Goal: Task Accomplishment & Management: Use online tool/utility

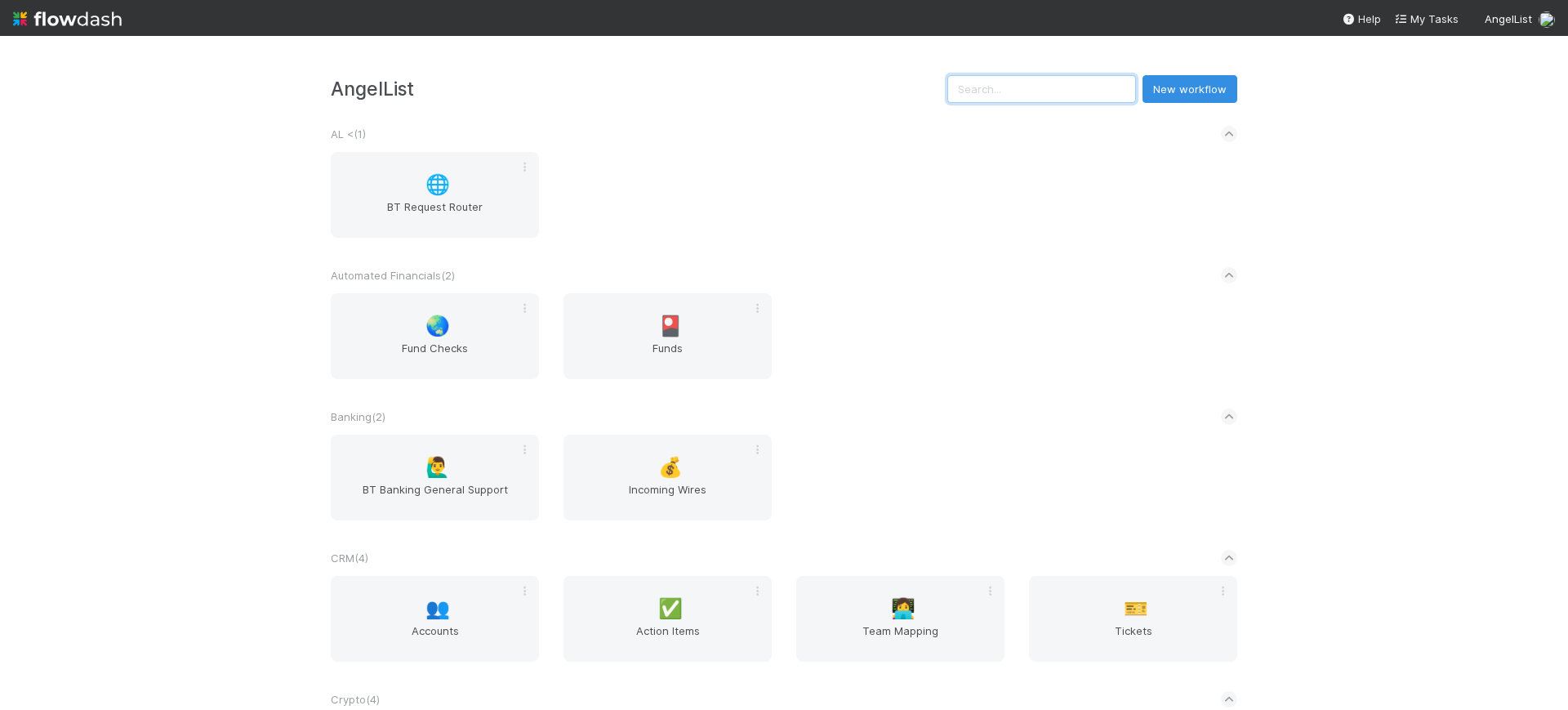
click at [986, 90] on input "text" at bounding box center [1041, 89] width 189 height 27
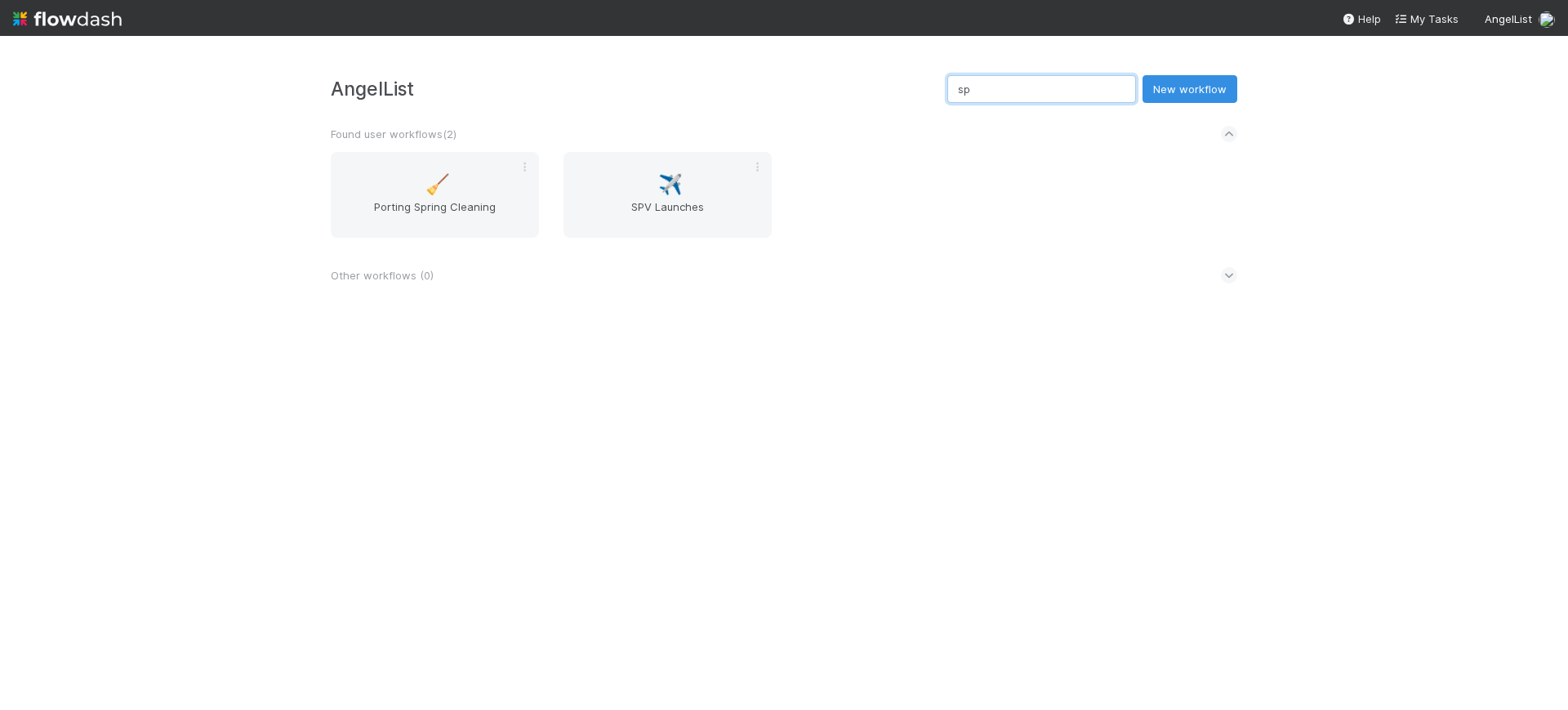
type input "s"
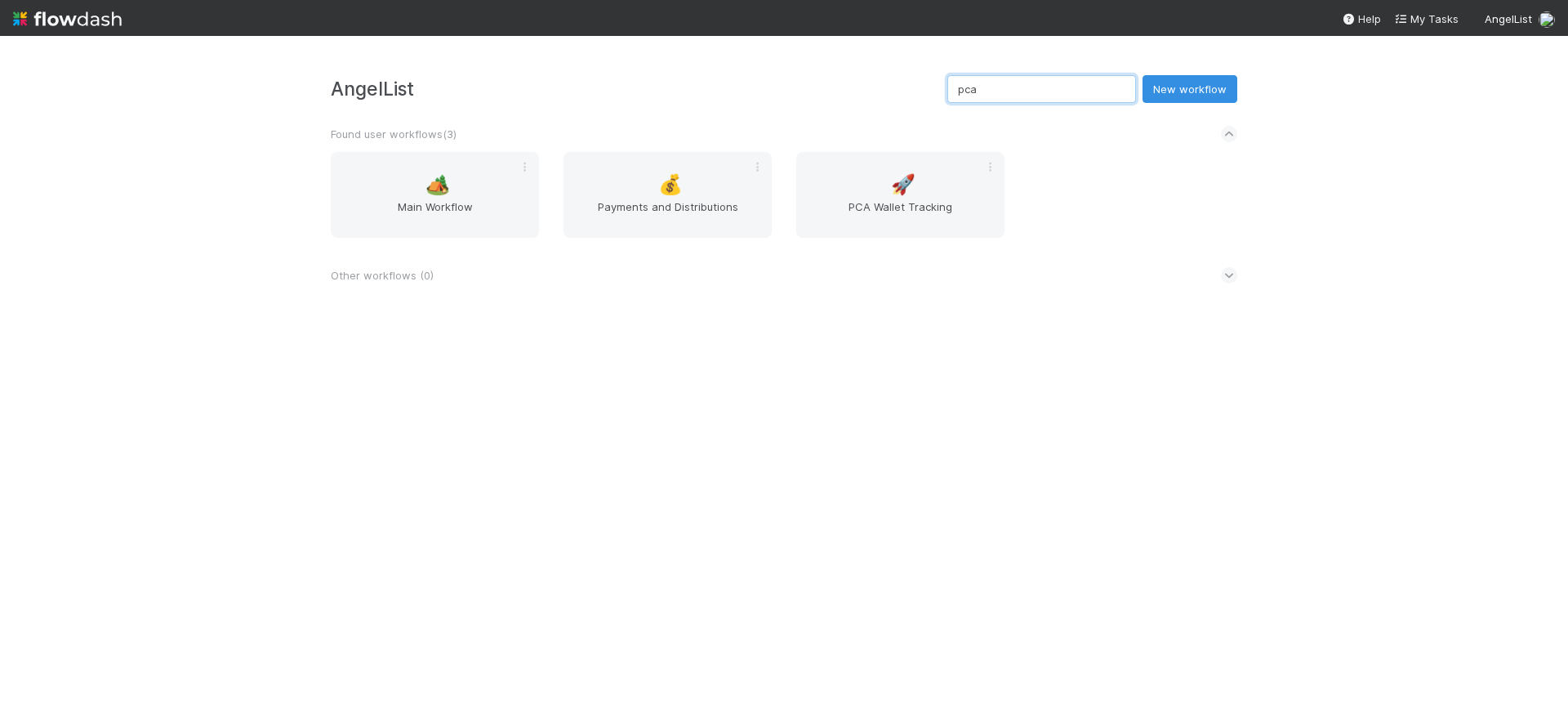
click at [1055, 82] on input "pca" at bounding box center [1041, 89] width 189 height 27
type input "pca"
click at [436, 171] on div "🏕️ Main Workflow" at bounding box center [435, 195] width 208 height 86
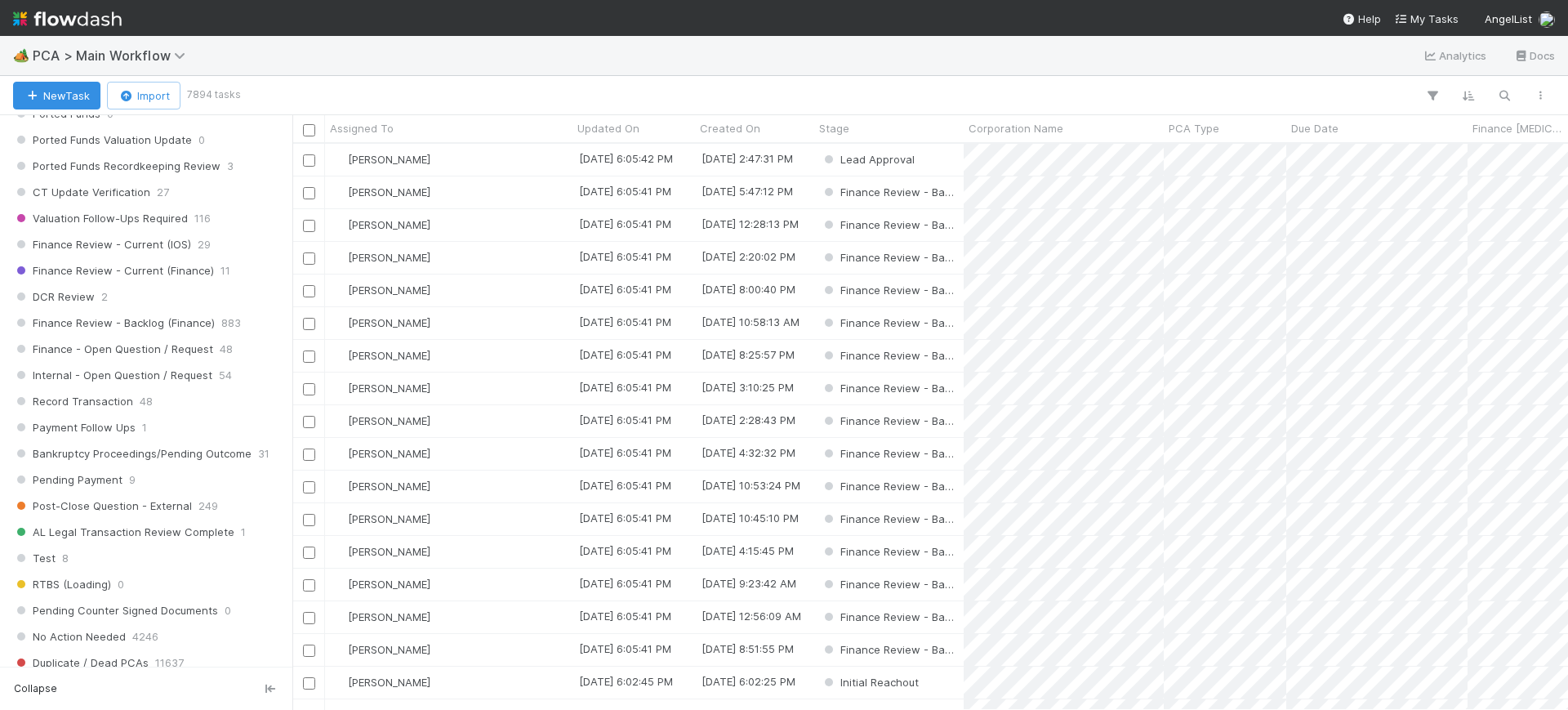
scroll to position [1208, 0]
click at [228, 332] on span "883" at bounding box center [231, 328] width 19 height 20
click at [1433, 94] on icon "button" at bounding box center [1433, 96] width 16 height 15
click at [1186, 150] on button "Add Filter" at bounding box center [1182, 144] width 490 height 24
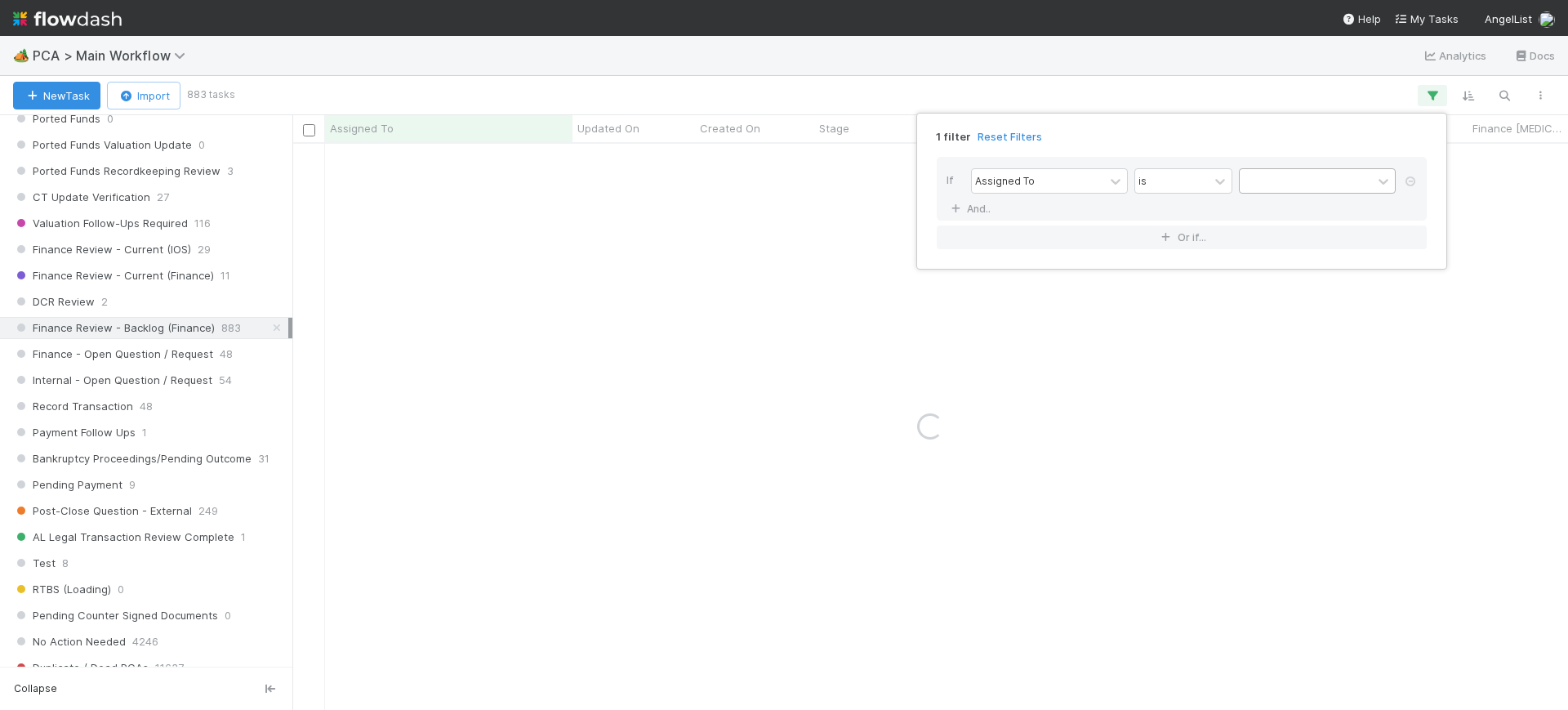
click at [1272, 187] on div at bounding box center [1305, 181] width 132 height 24
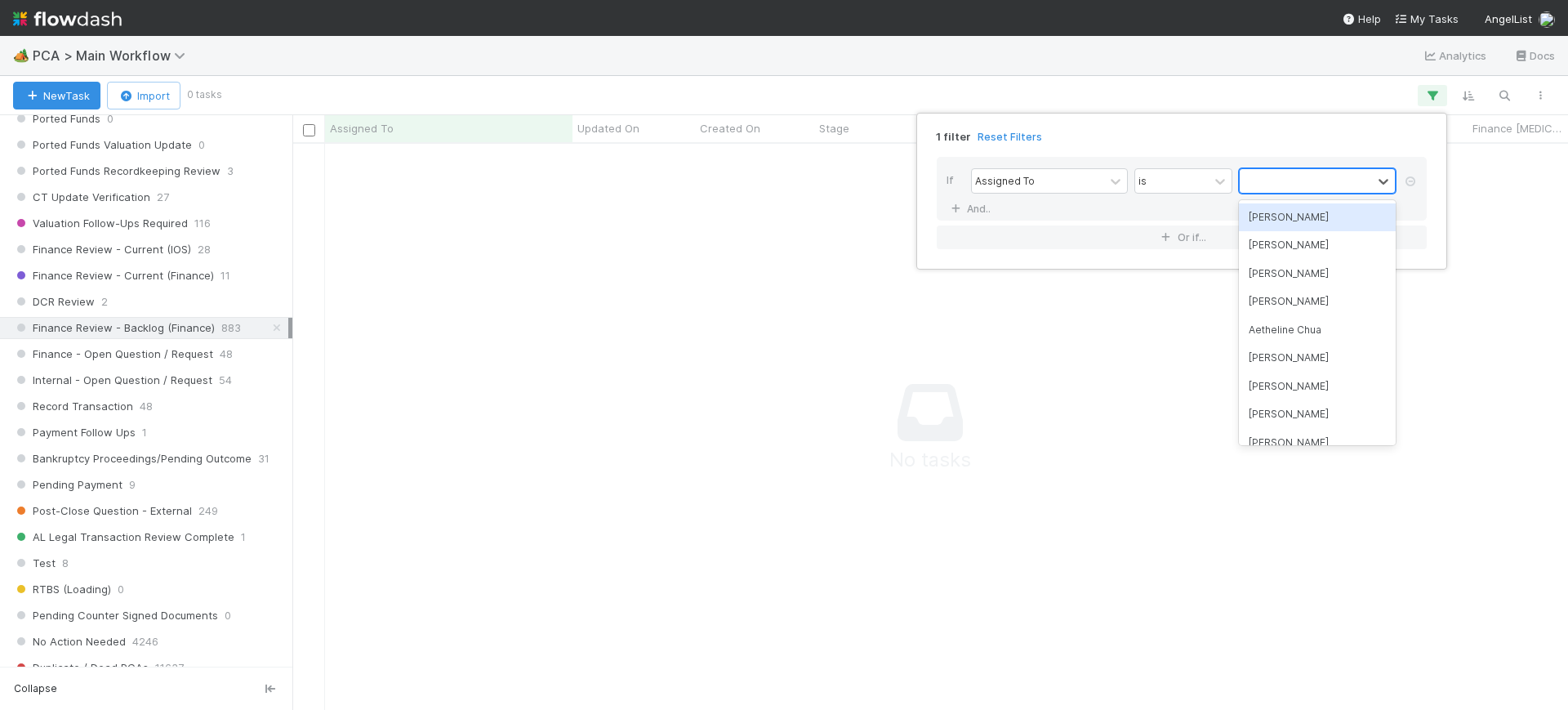
scroll to position [535, 1245]
click at [1284, 213] on div "[PERSON_NAME]" at bounding box center [1317, 217] width 157 height 27
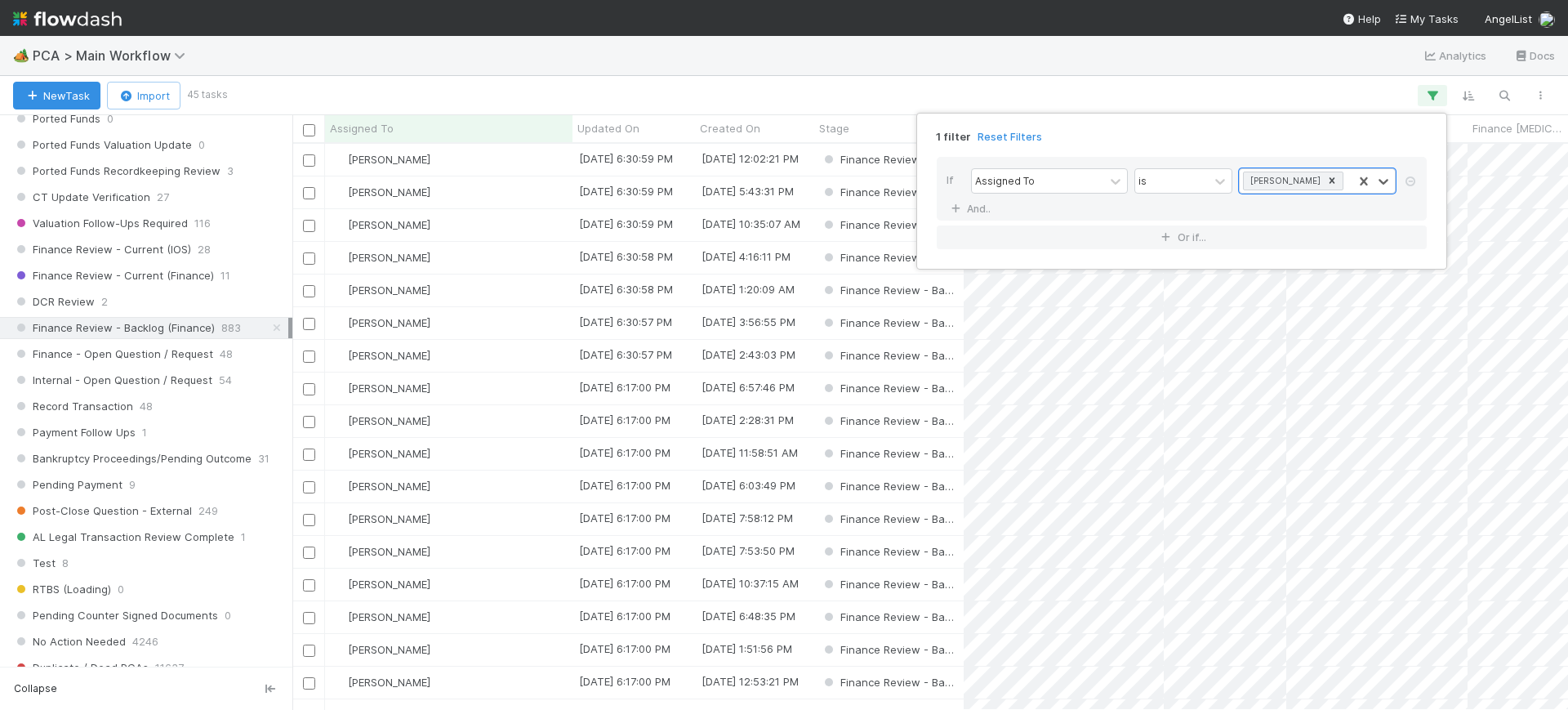
scroll to position [551, 1261]
click at [902, 58] on div "1 filter Reset Filters If Assigned To is [PERSON_NAME] And.. Or if..." at bounding box center [784, 355] width 1568 height 710
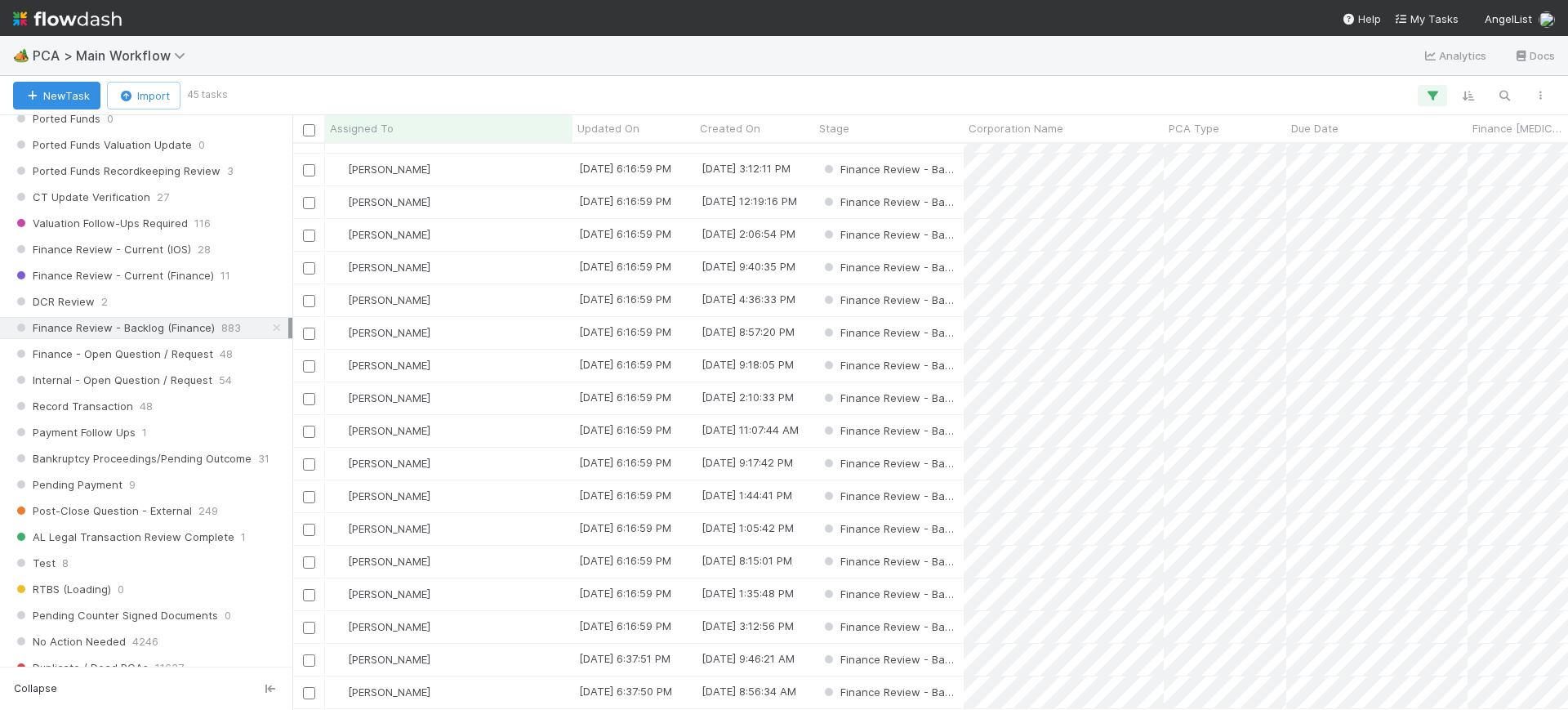
scroll to position [830, 0]
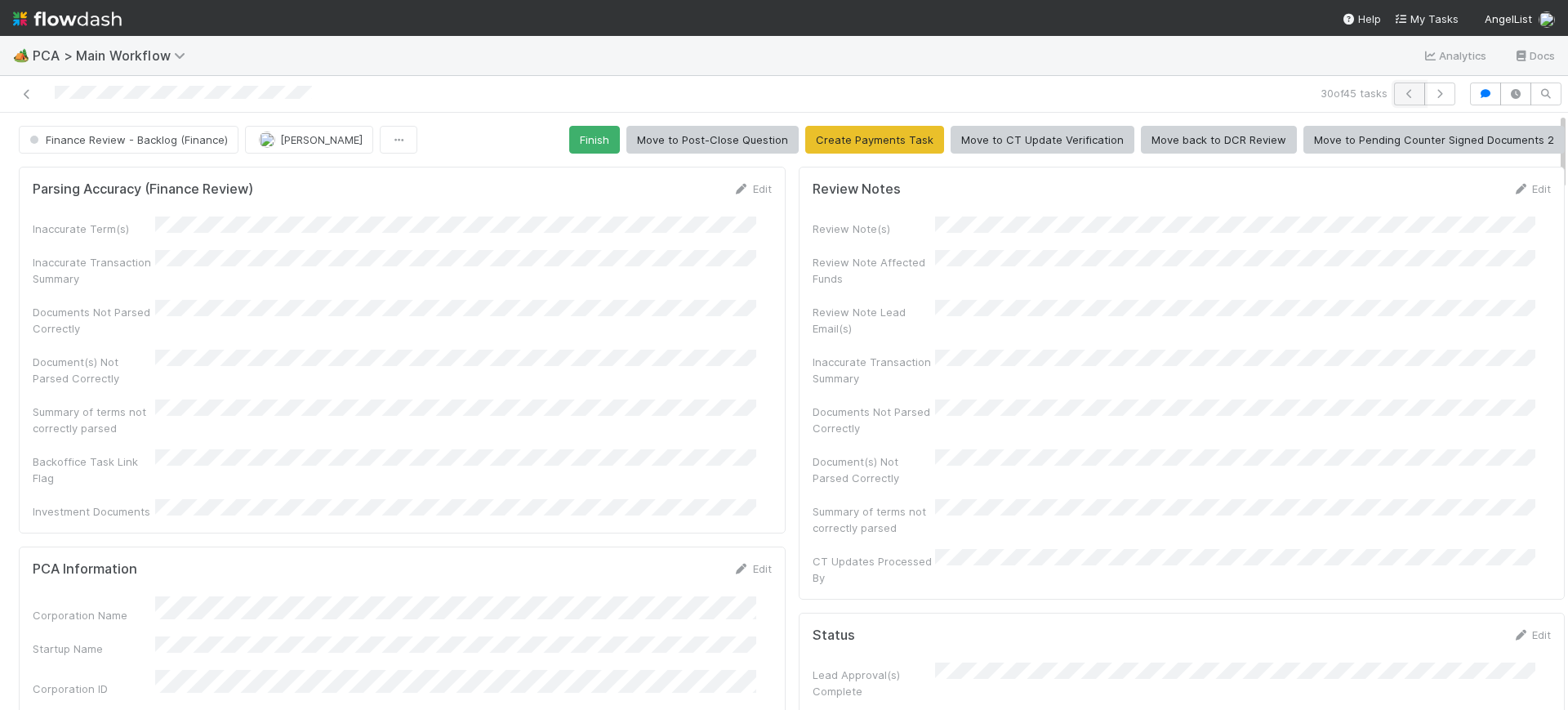
click at [1402, 96] on icon "button" at bounding box center [1410, 94] width 16 height 10
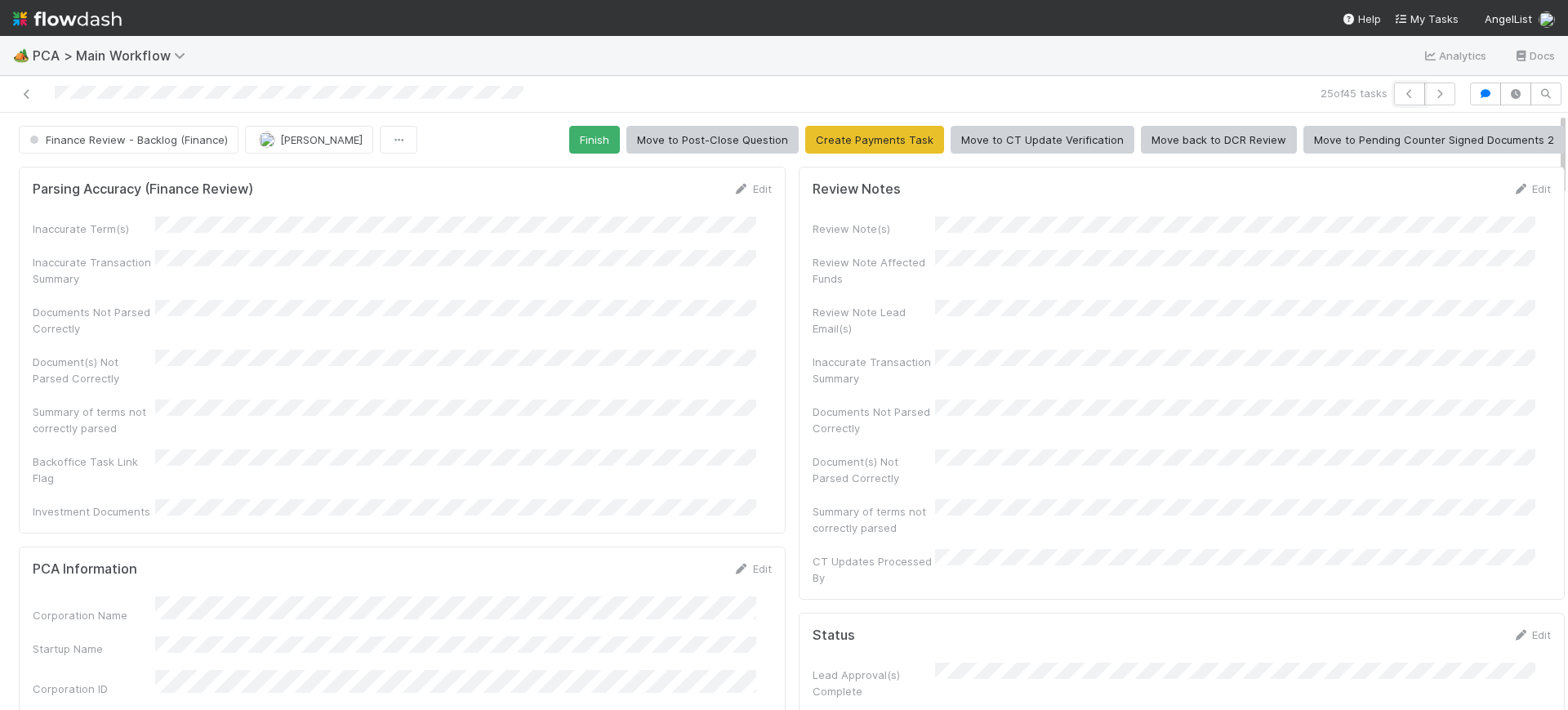
click at [1402, 96] on icon "button" at bounding box center [1410, 94] width 16 height 10
click at [1402, 89] on icon "button" at bounding box center [1410, 94] width 16 height 10
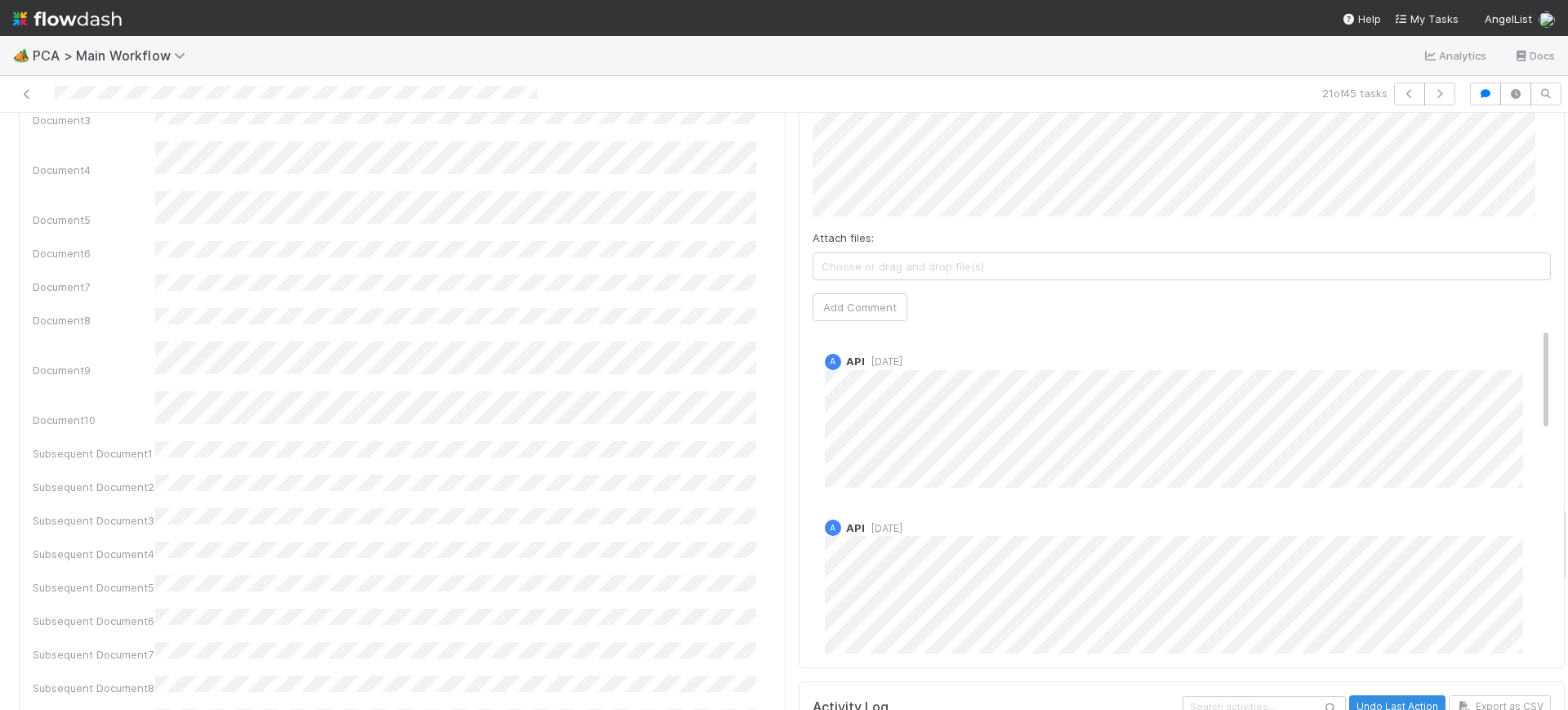
scroll to position [2961, 0]
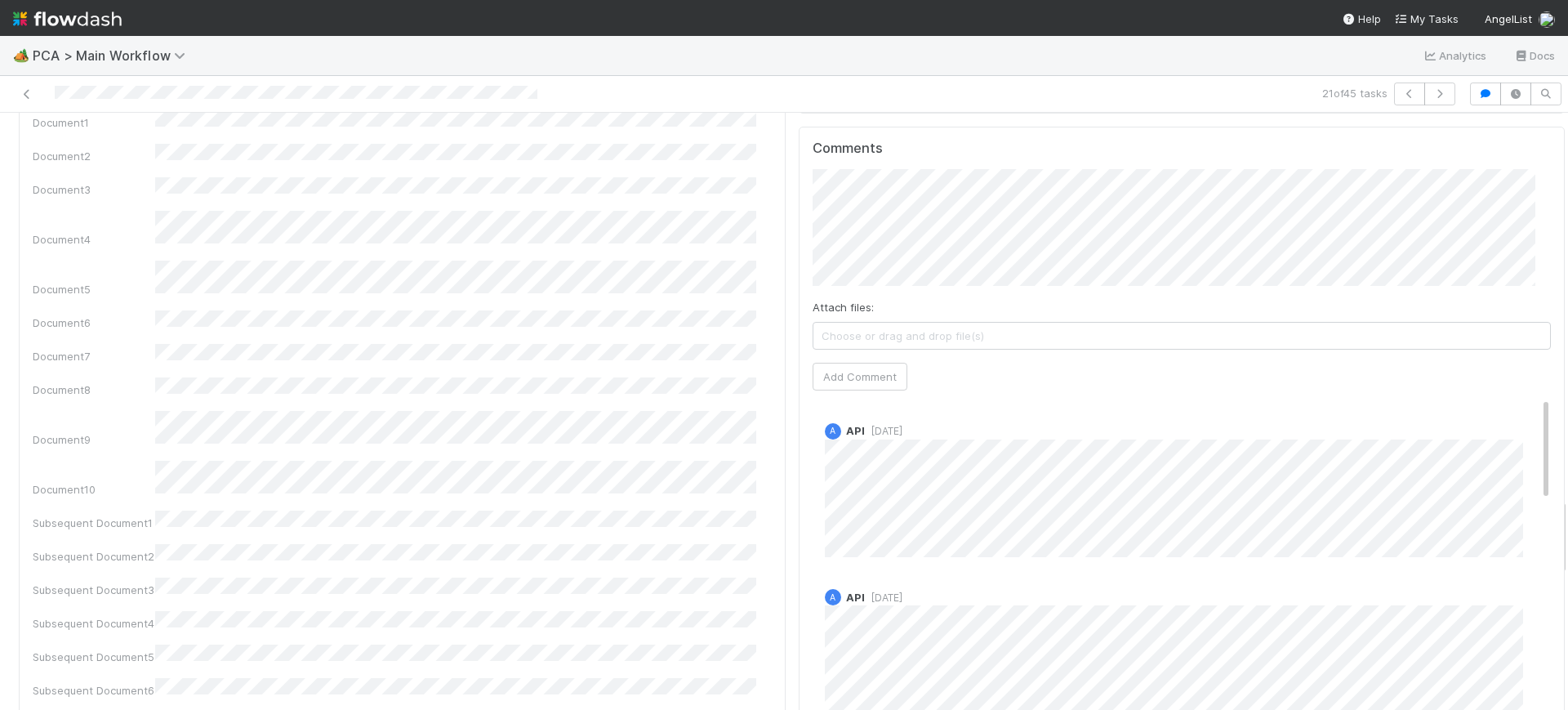
drag, startPoint x: 1549, startPoint y: 124, endPoint x: 1567, endPoint y: 510, distance: 386.4
click at [1567, 510] on div "🏕️ PCA > Main Workflow Analytics Docs 21 of 45 tasks Finance Review - Backlog (…" at bounding box center [784, 373] width 1568 height 674
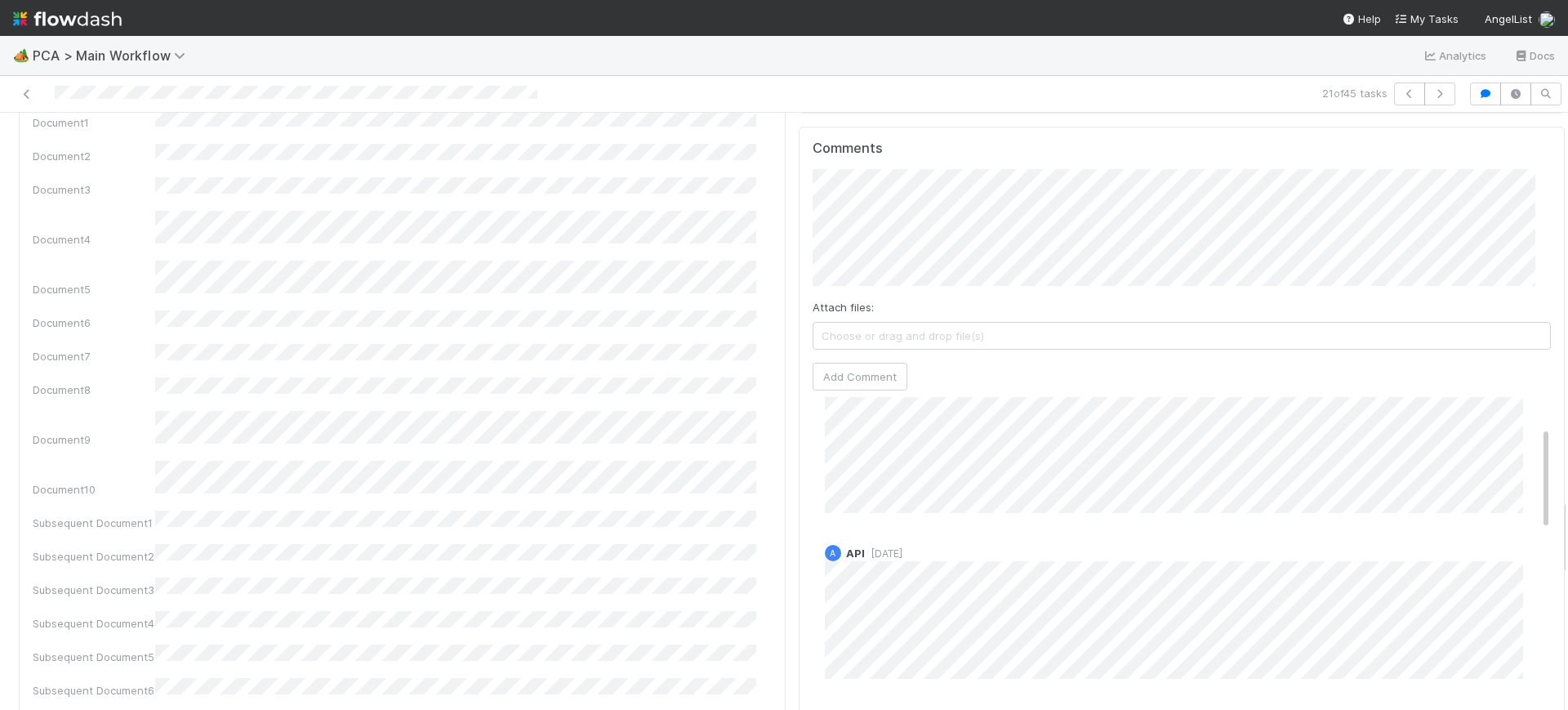
scroll to position [0, 0]
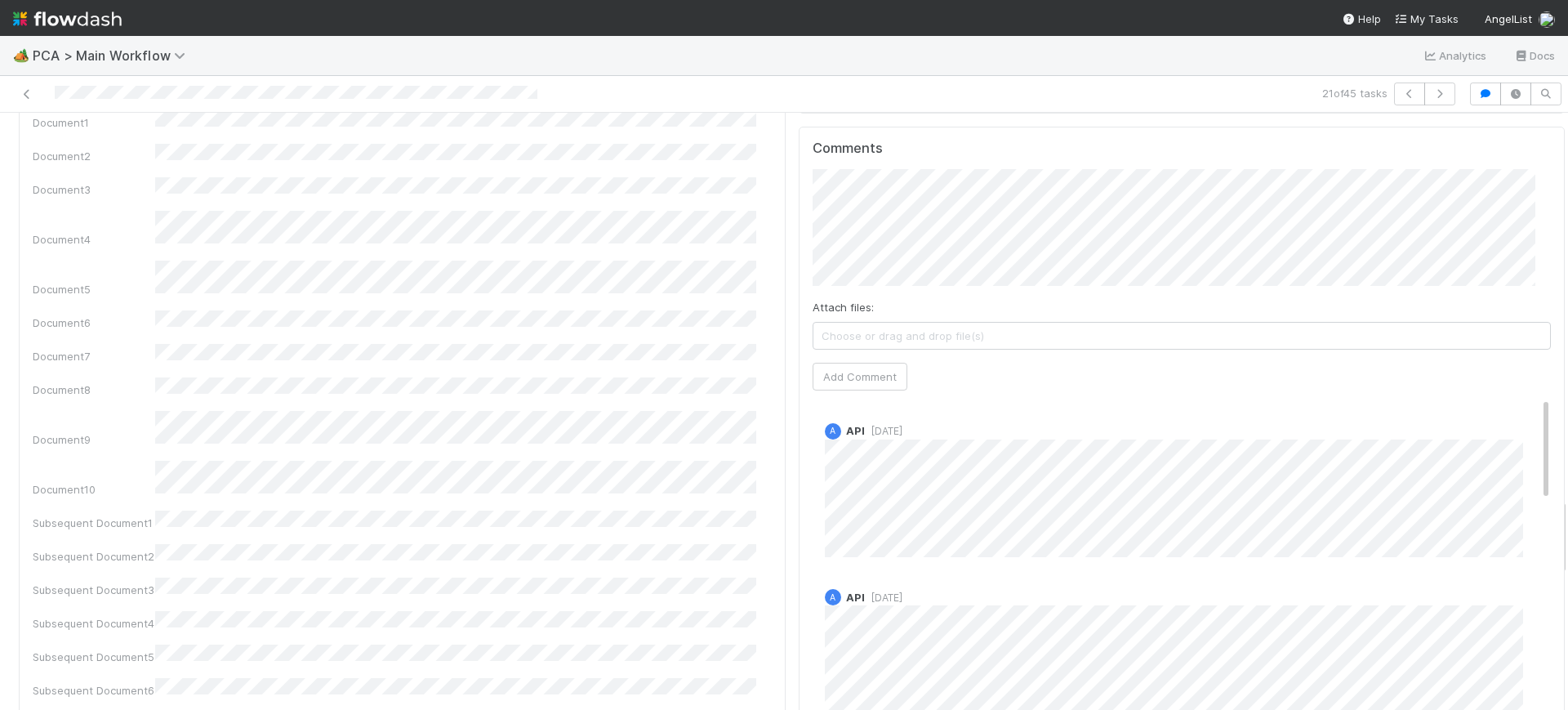
drag, startPoint x: 1514, startPoint y: 297, endPoint x: 1565, endPoint y: 259, distance: 63.6
click at [1565, 259] on div "🏕️ PCA > Main Workflow Analytics Docs 21 of 45 tasks Finance Review - Backlog (…" at bounding box center [784, 373] width 1568 height 674
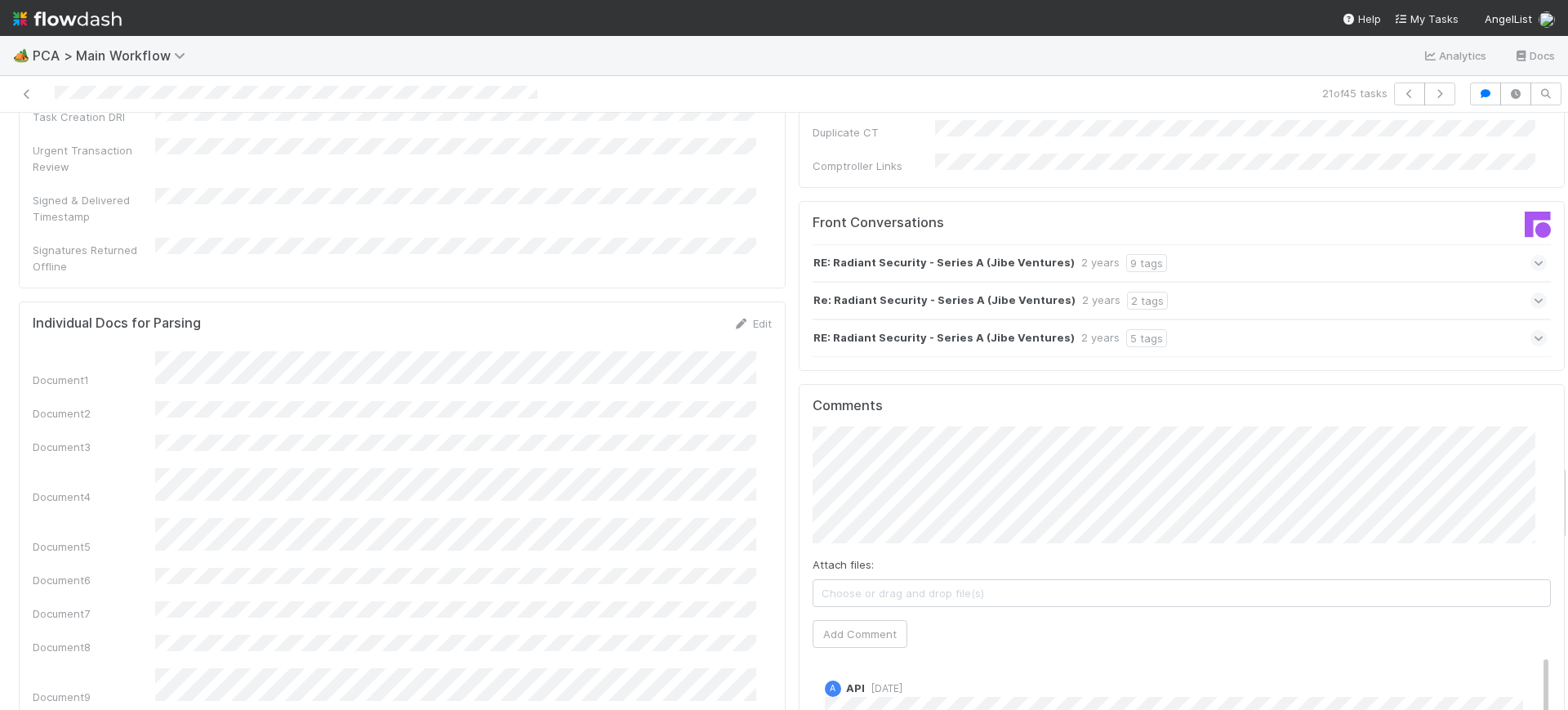
scroll to position [2685, 0]
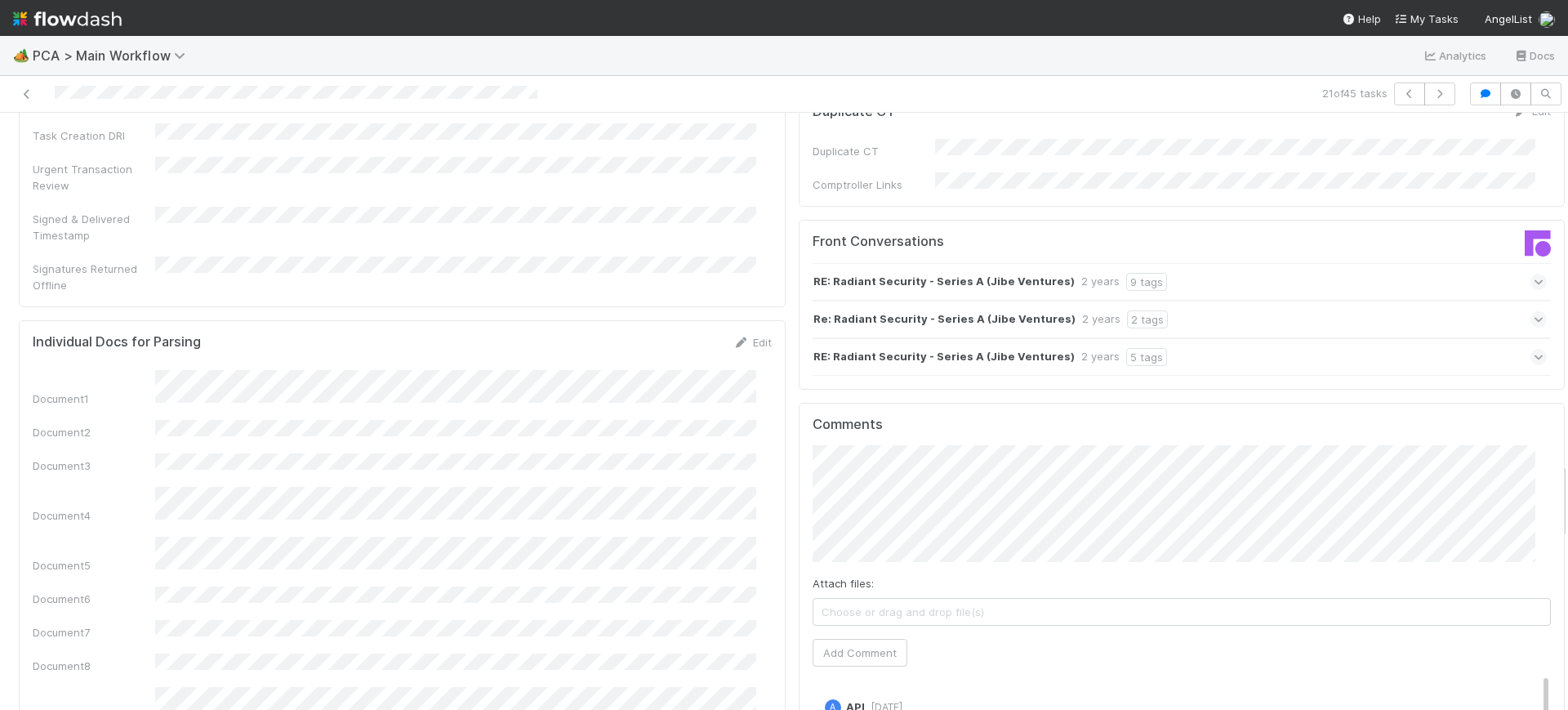
drag, startPoint x: 1547, startPoint y: 526, endPoint x: 1551, endPoint y: 490, distance: 36.2
click at [1551, 490] on div "Finance Review - Backlog (Finance) [PERSON_NAME] Finish Move to Post-Close Ques…" at bounding box center [784, 411] width 1568 height 597
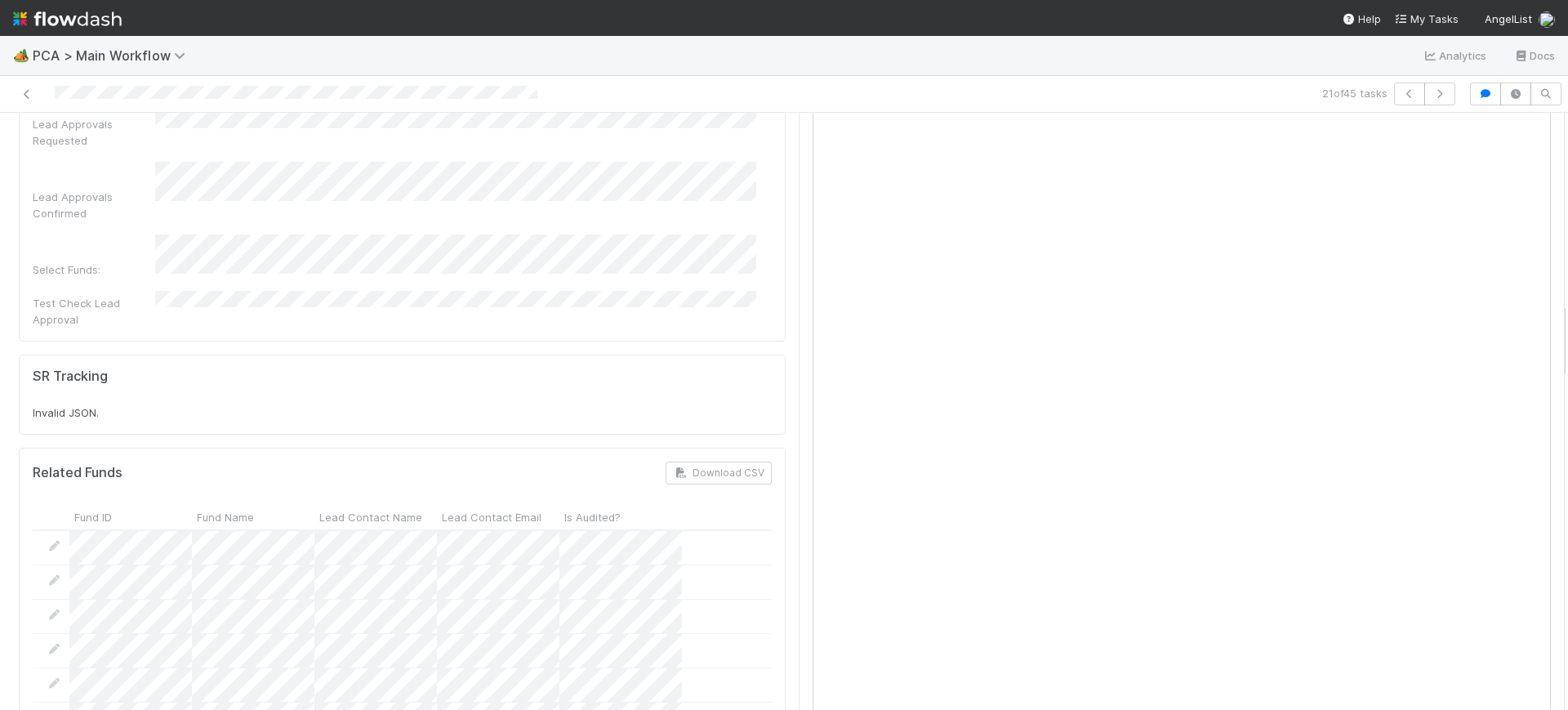
scroll to position [1450, 0]
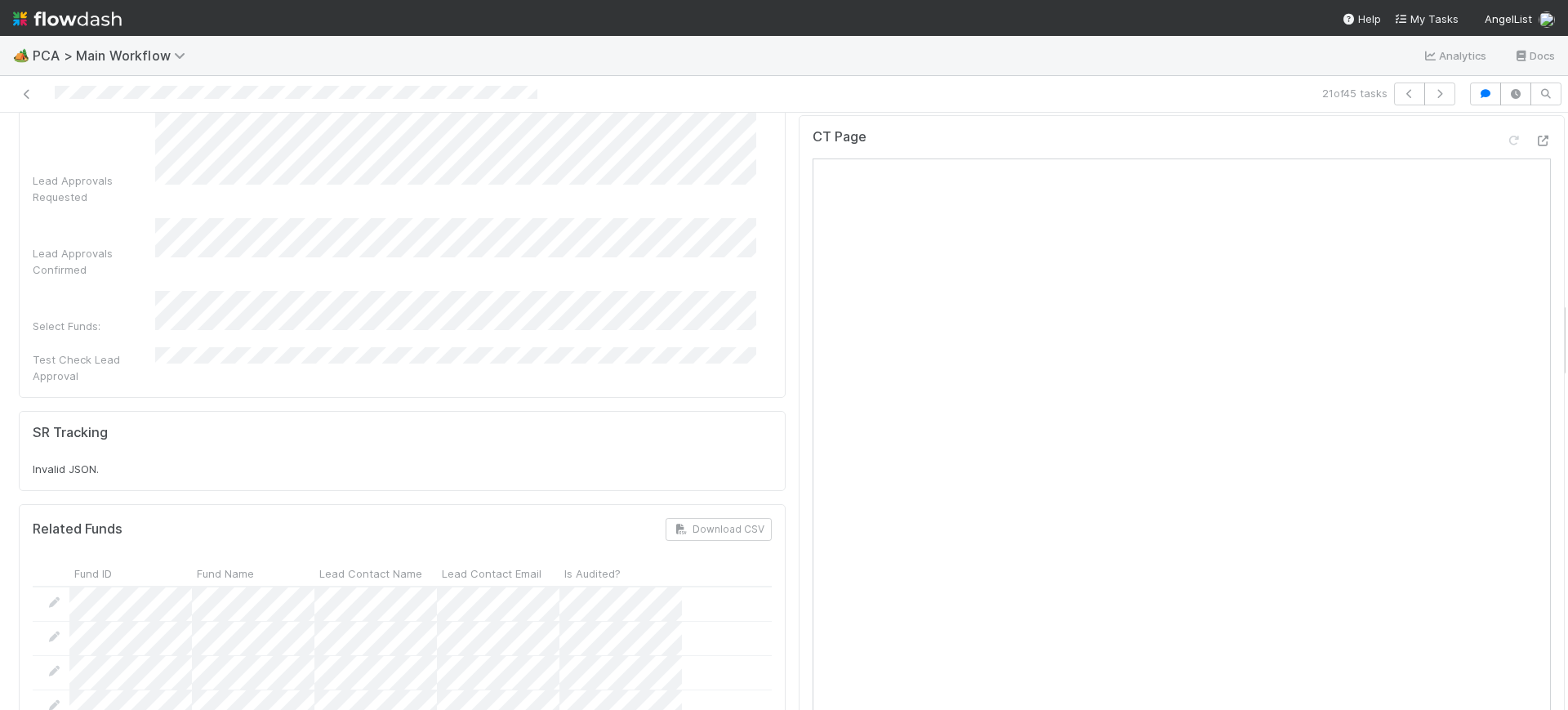
drag, startPoint x: 1546, startPoint y: 480, endPoint x: 1547, endPoint y: 320, distance: 160.0
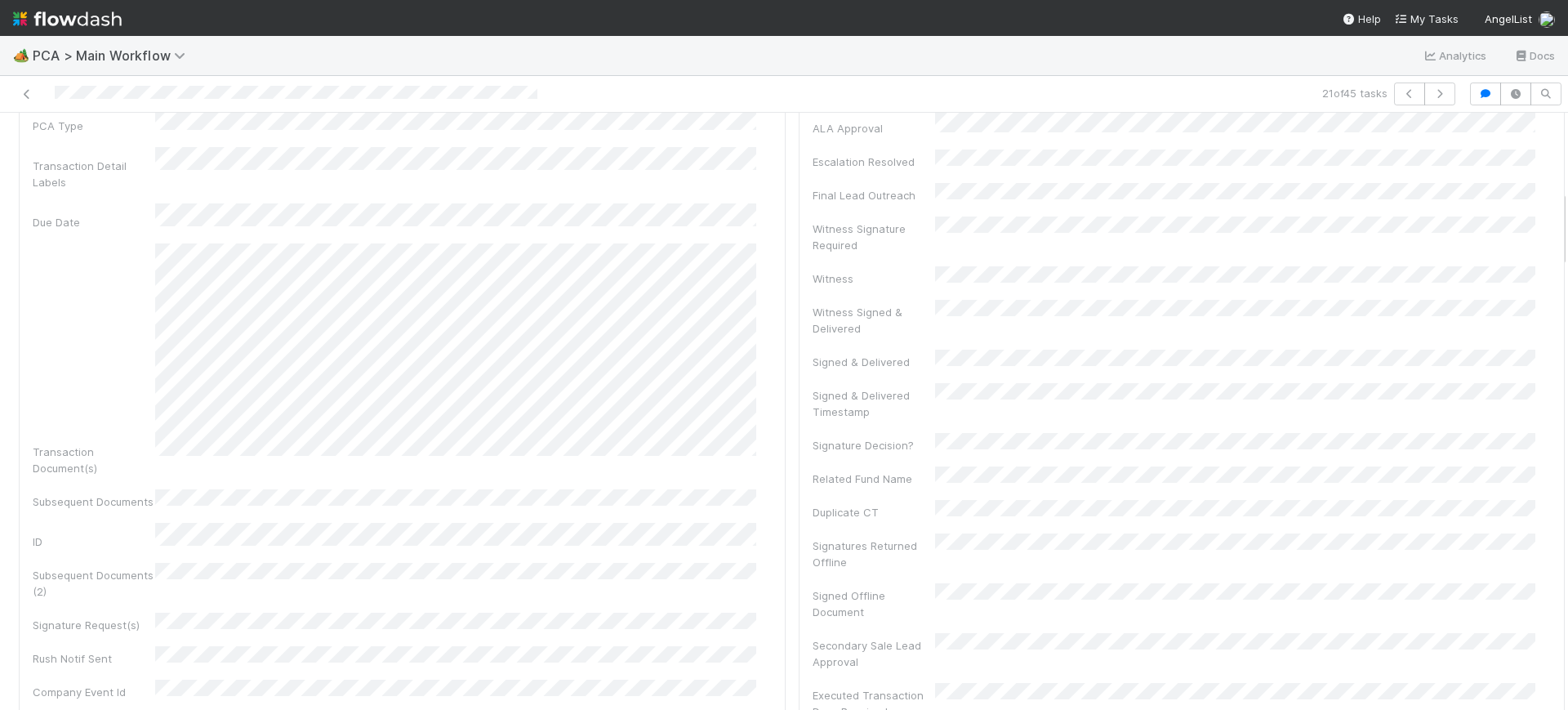
scroll to position [596, 0]
drag, startPoint x: 1548, startPoint y: 334, endPoint x: 1556, endPoint y: 222, distance: 112.3
click at [1556, 222] on div "🏕️ PCA > Main Workflow Analytics Docs 21 of 45 tasks Finance Review - Backlog (…" at bounding box center [784, 373] width 1568 height 674
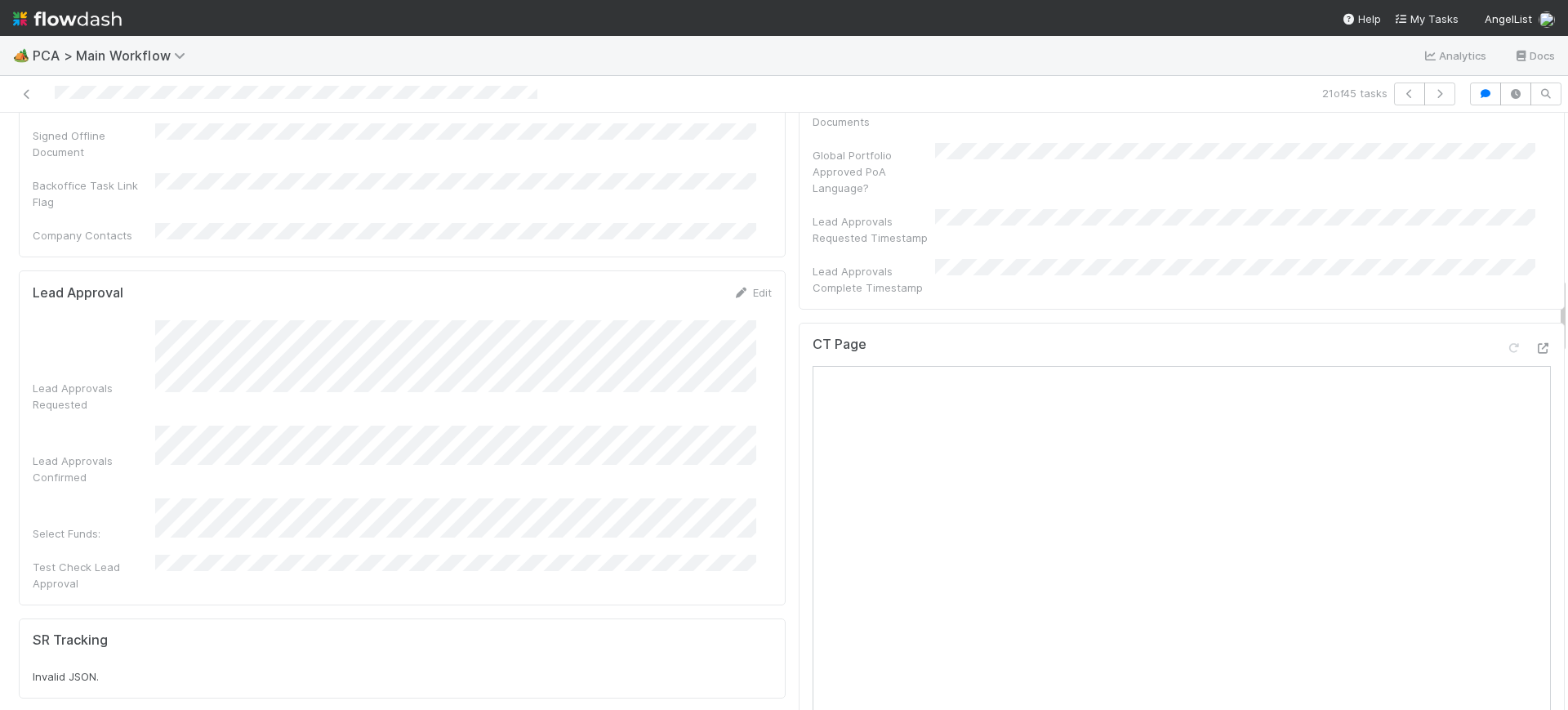
scroll to position [1274, 0]
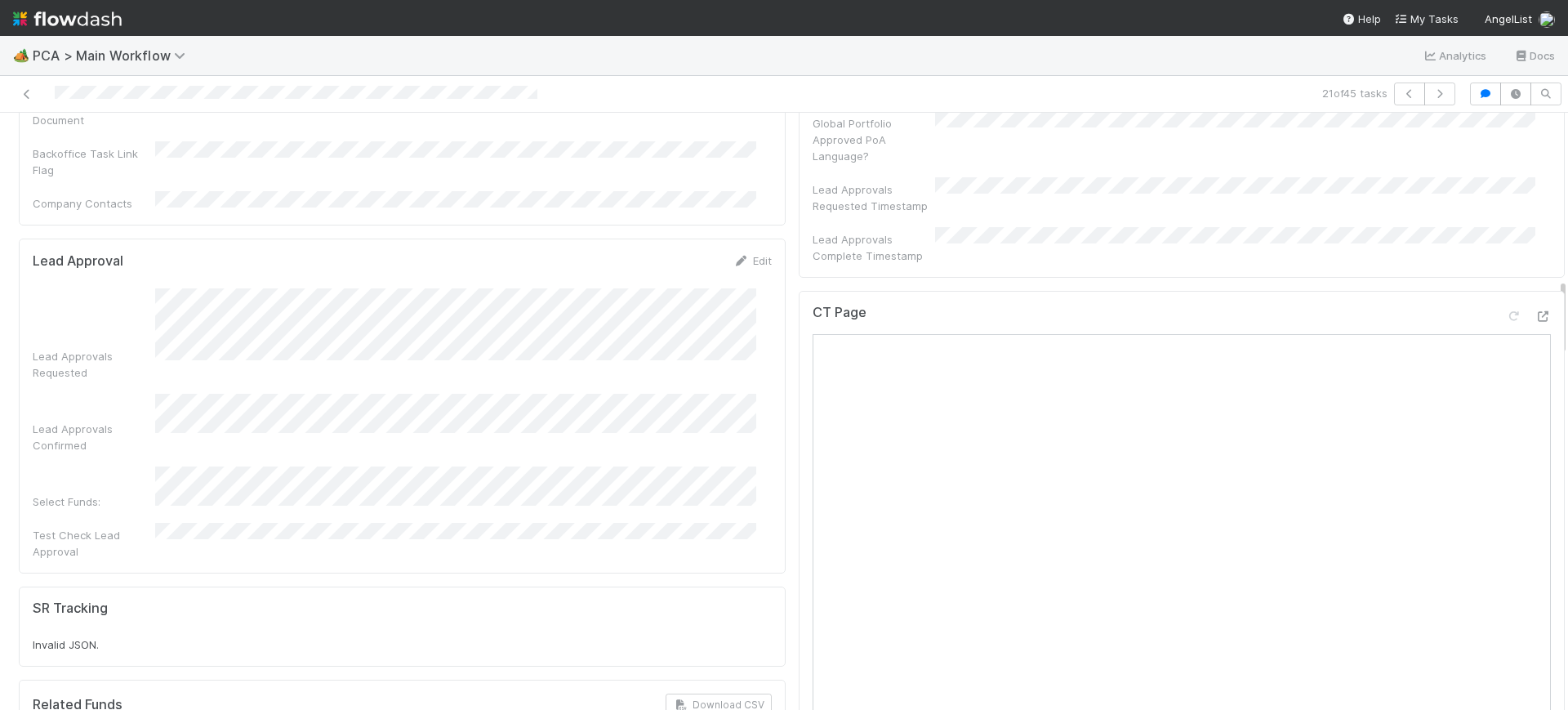
drag, startPoint x: 1546, startPoint y: 208, endPoint x: 1541, endPoint y: 297, distance: 89.1
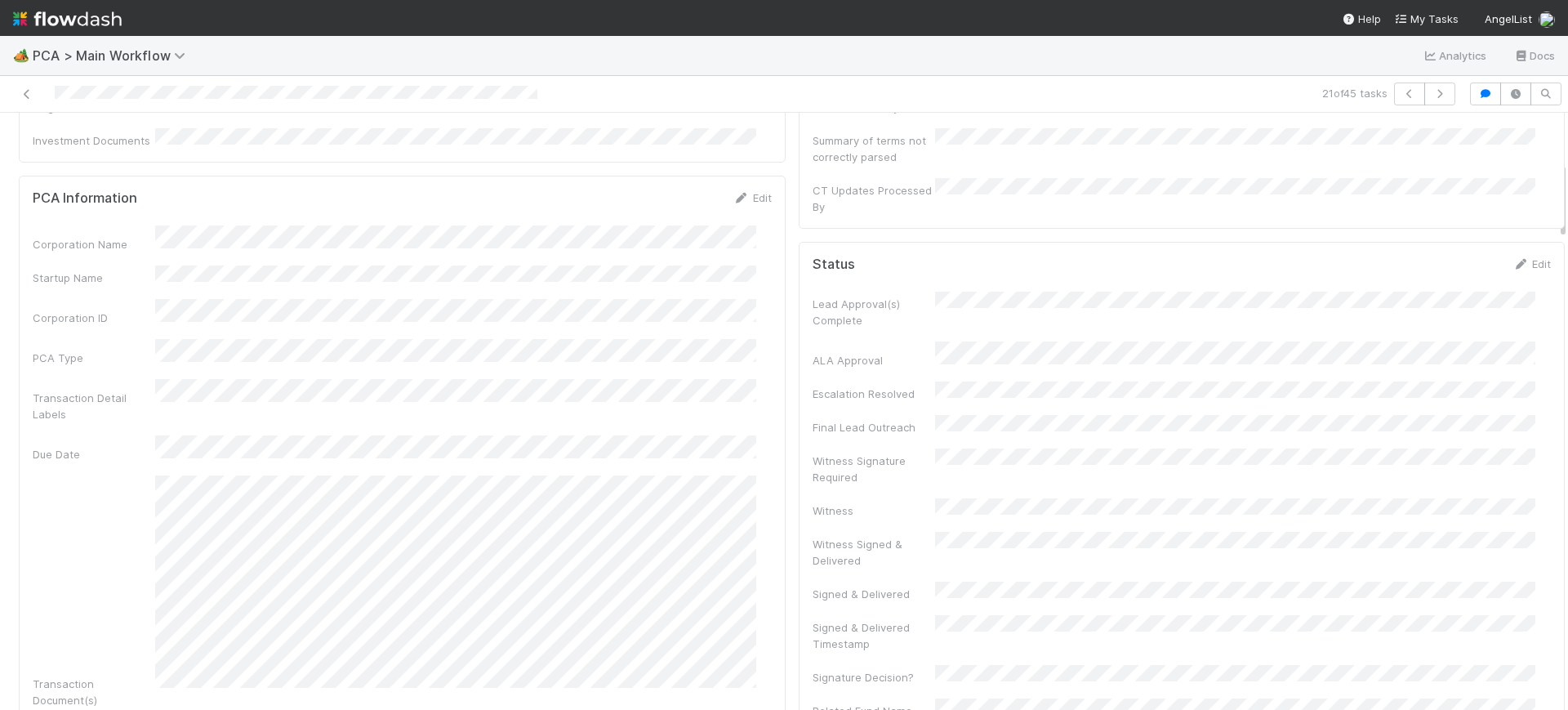
scroll to position [376, 0]
drag, startPoint x: 1548, startPoint y: 318, endPoint x: 1559, endPoint y: 200, distance: 118.5
click at [1559, 200] on div "🏕️ PCA > Main Workflow Analytics Docs 21 of 45 tasks Finance Review - Backlog (…" at bounding box center [784, 373] width 1568 height 674
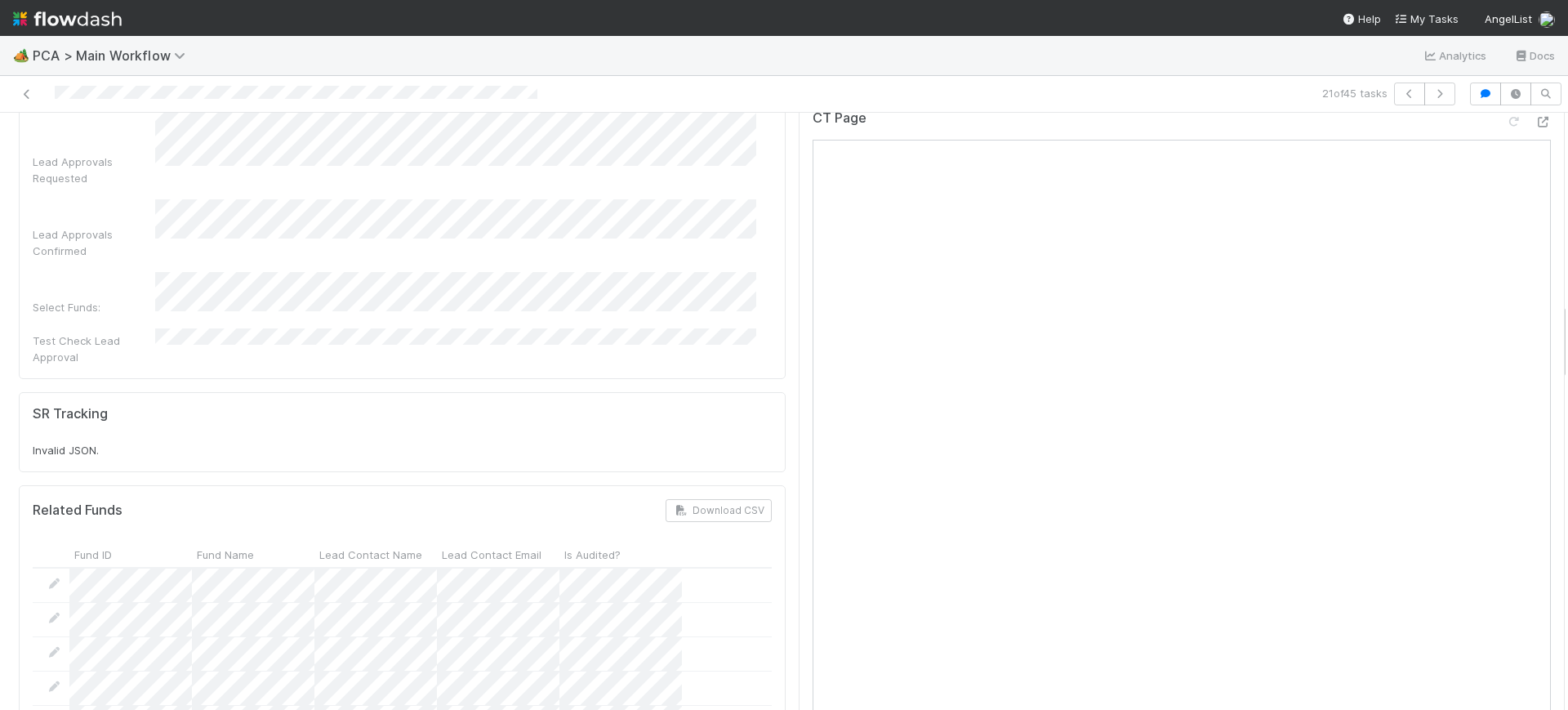
scroll to position [1474, 0]
drag, startPoint x: 1548, startPoint y: 200, endPoint x: 1556, endPoint y: 343, distance: 143.2
click at [1556, 343] on div "🏕️ PCA > Main Workflow Analytics Docs 21 of 45 tasks Finance Review - Backlog (…" at bounding box center [784, 373] width 1568 height 674
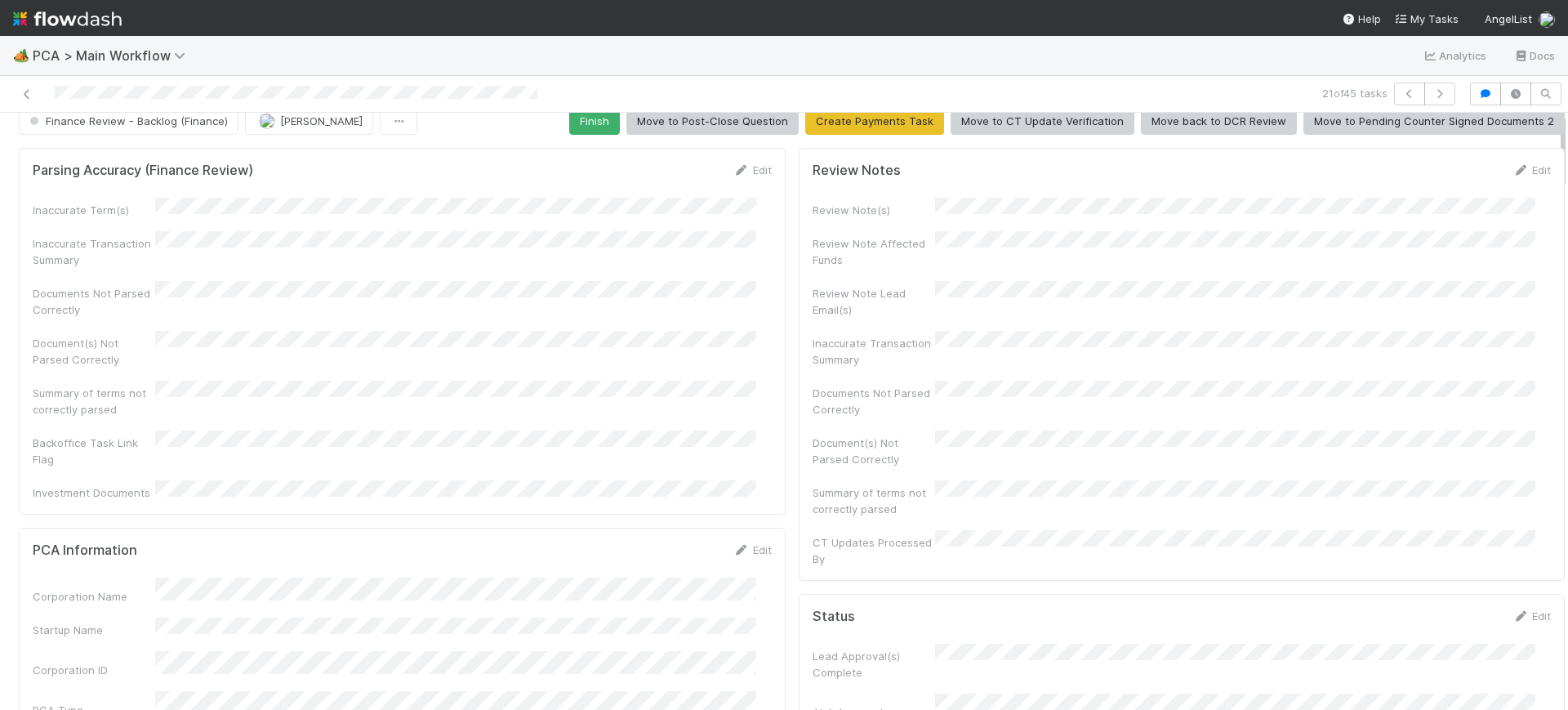
scroll to position [0, 0]
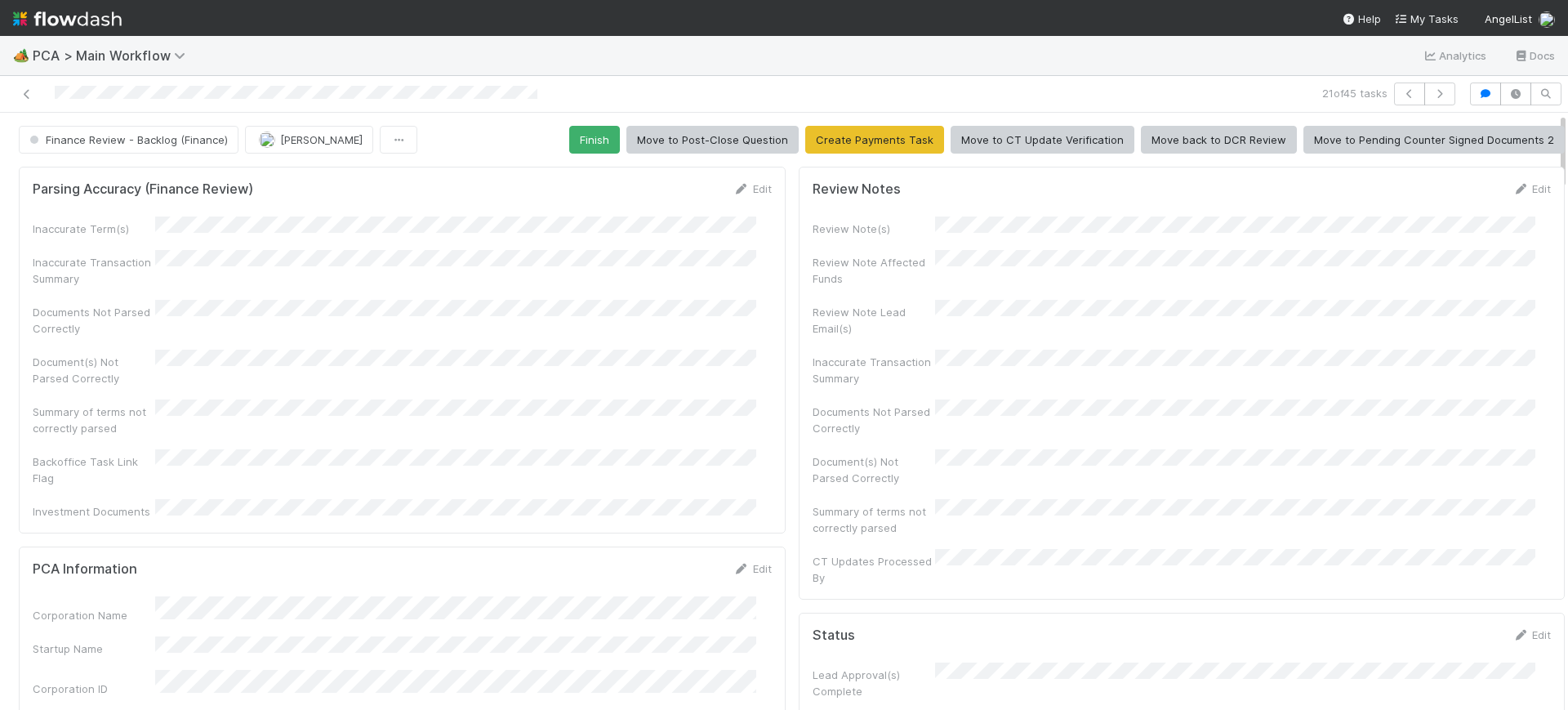
drag, startPoint x: 1546, startPoint y: 307, endPoint x: 1532, endPoint y: 50, distance: 257.4
click at [1532, 50] on div "🏕️ PCA > Main Workflow Analytics Docs 21 of 45 tasks Finance Review - Backlog (…" at bounding box center [784, 373] width 1568 height 674
click at [584, 126] on button "Finish" at bounding box center [594, 139] width 50 height 27
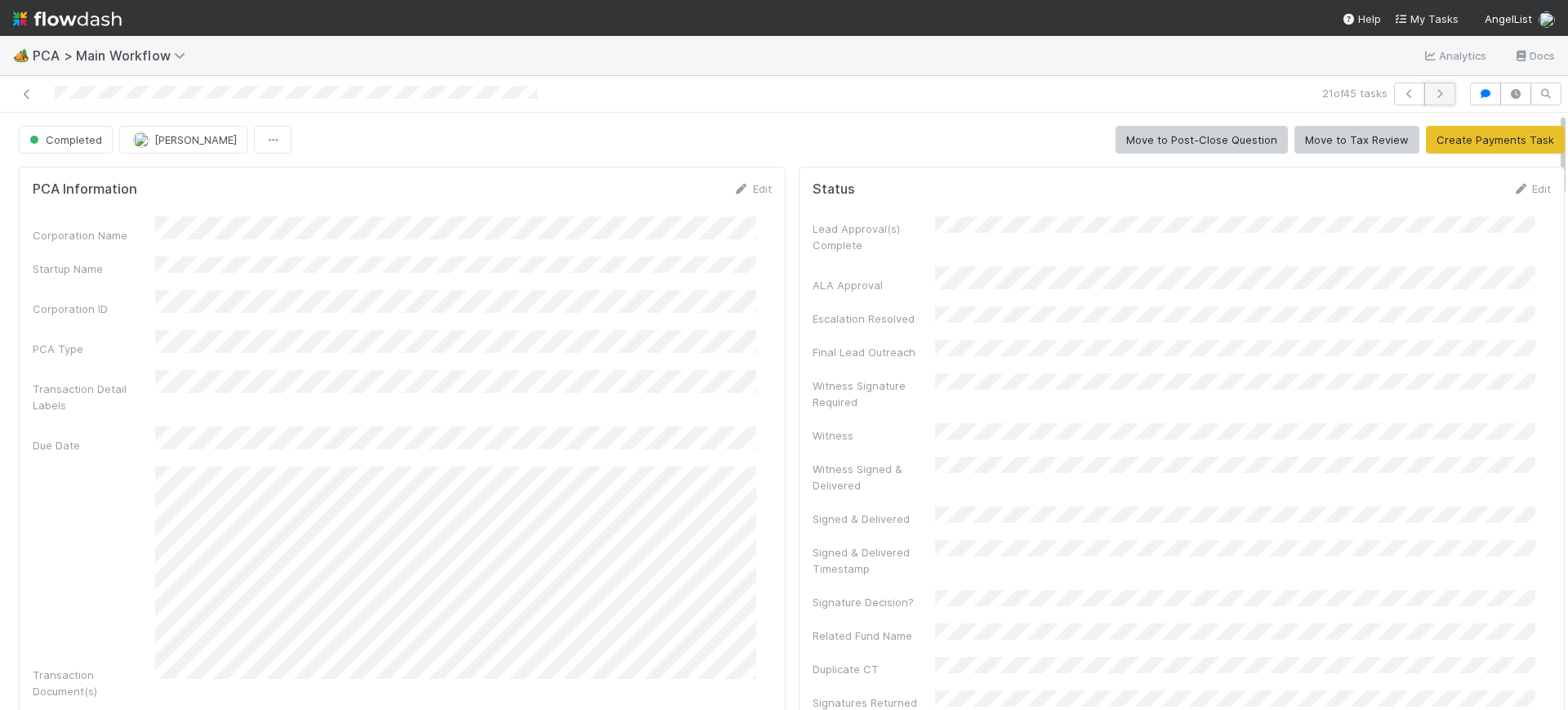
click at [1432, 89] on icon "button" at bounding box center [1440, 94] width 16 height 10
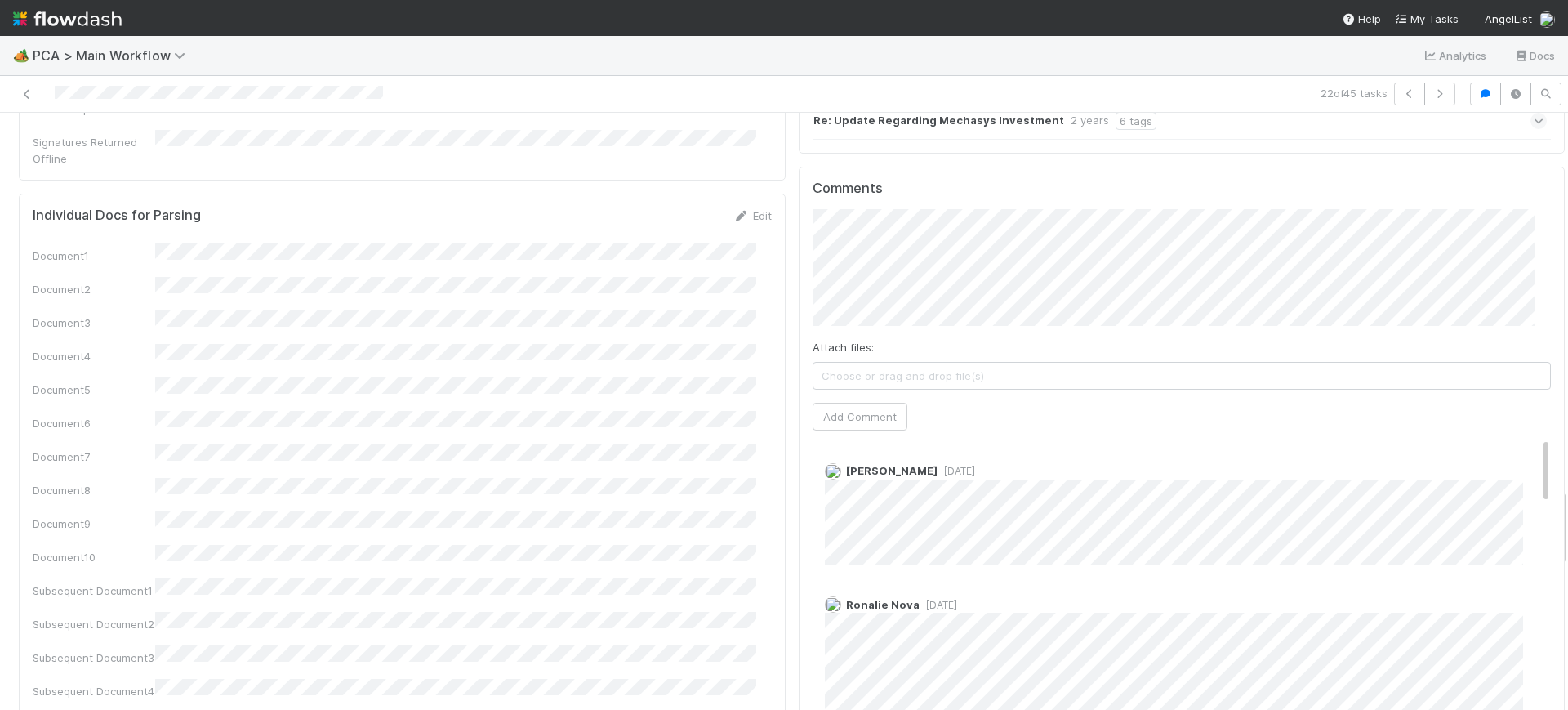
scroll to position [2859, 0]
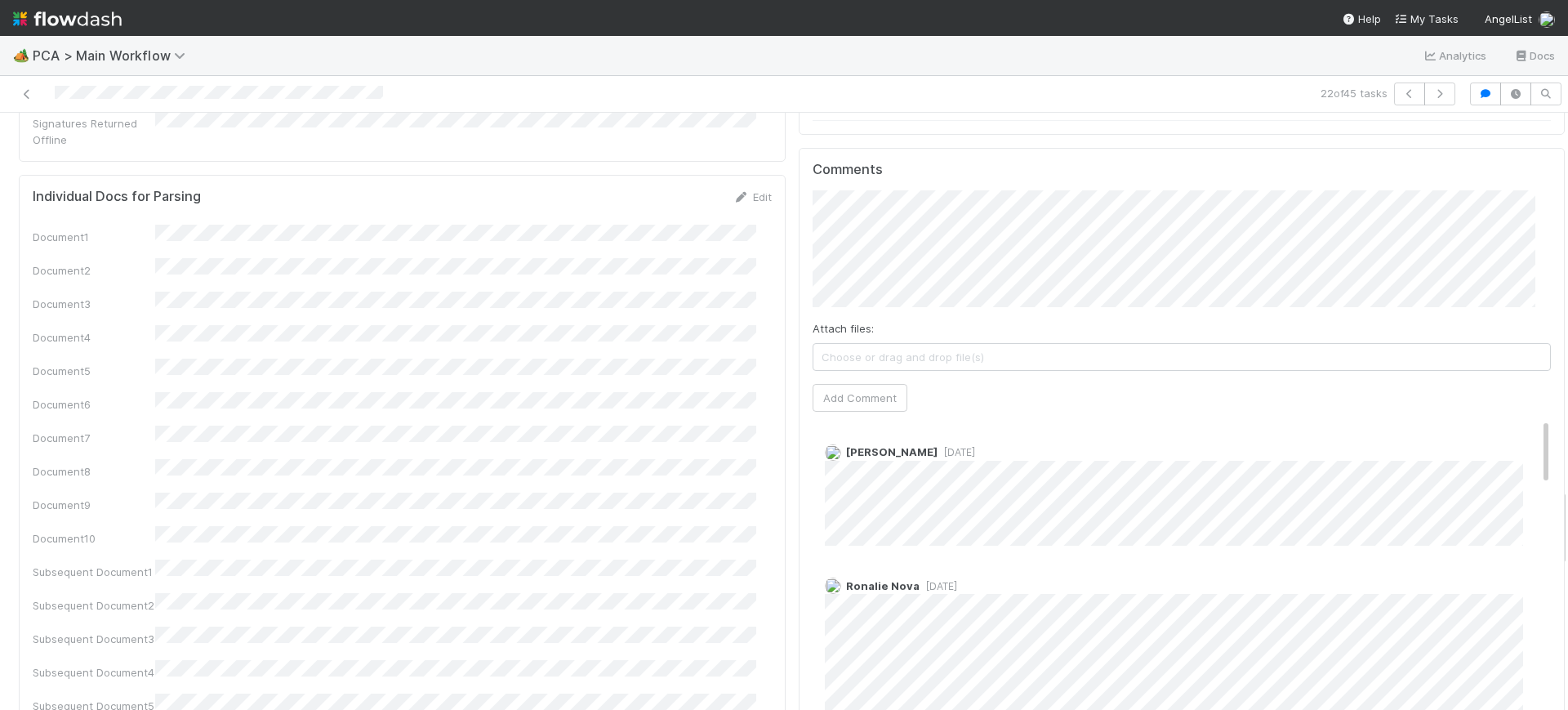
drag, startPoint x: 1549, startPoint y: 144, endPoint x: 1567, endPoint y: 521, distance: 377.4
click at [1567, 521] on div "🏕️ PCA > Main Workflow Analytics Docs 22 of 45 tasks Finance Review - Backlog (…" at bounding box center [784, 373] width 1568 height 674
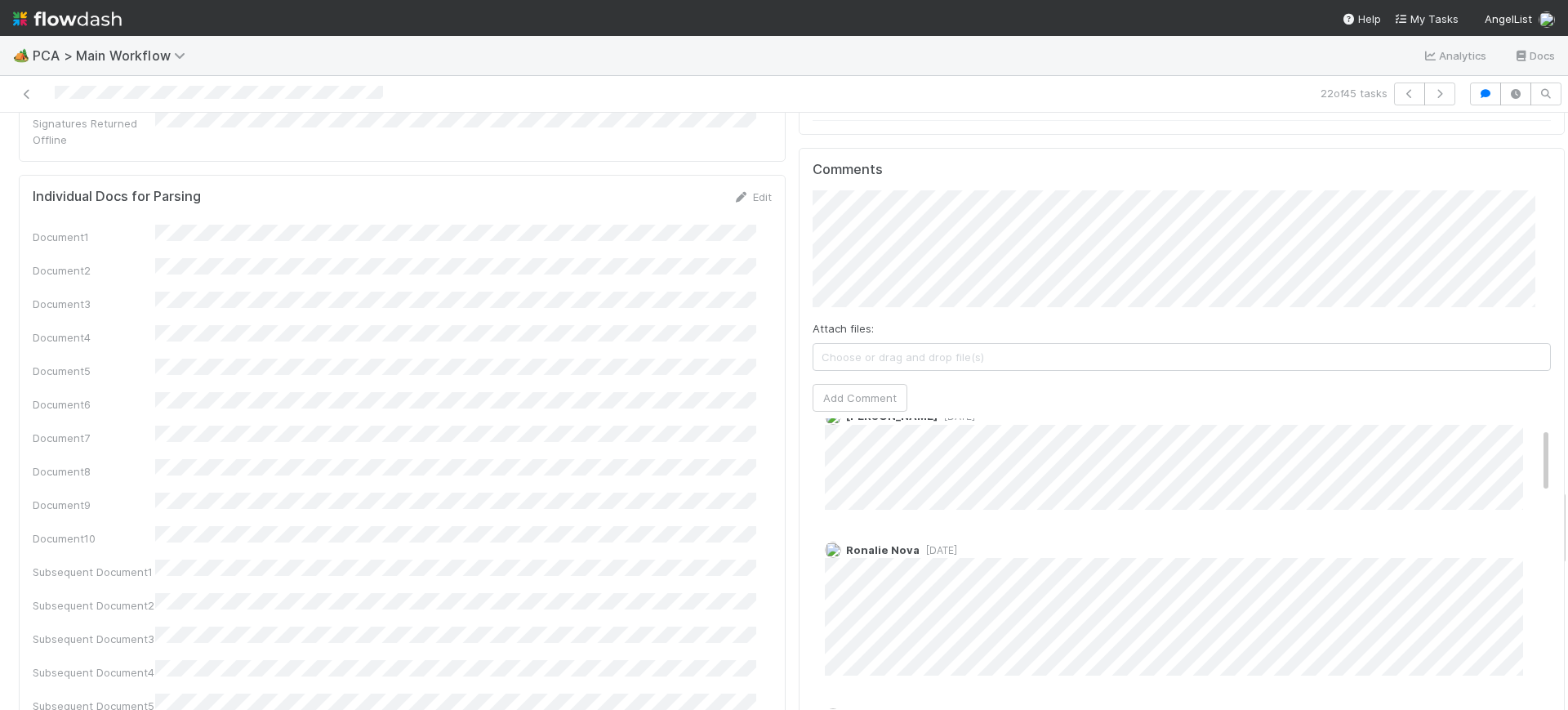
scroll to position [0, 0]
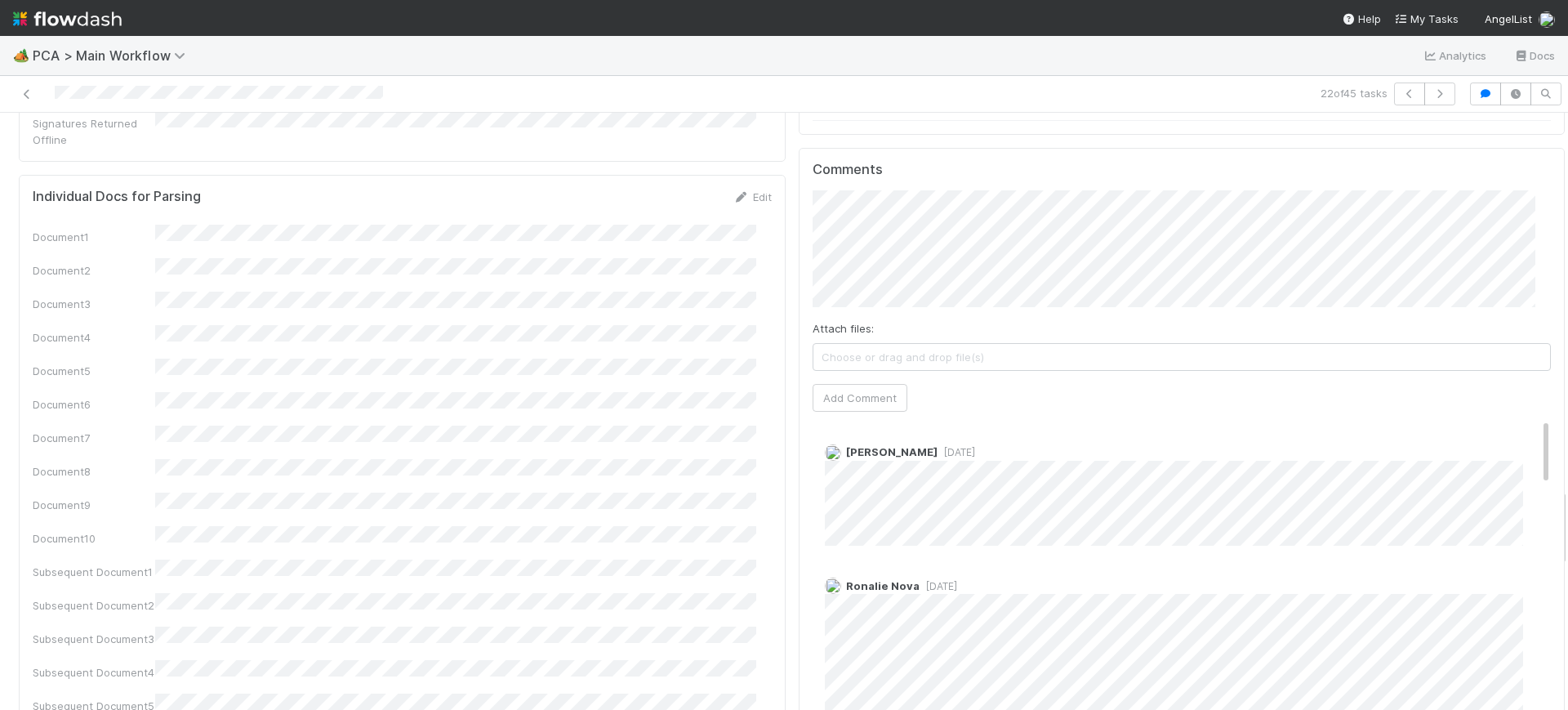
drag, startPoint x: 1514, startPoint y: 316, endPoint x: 1544, endPoint y: 265, distance: 59.2
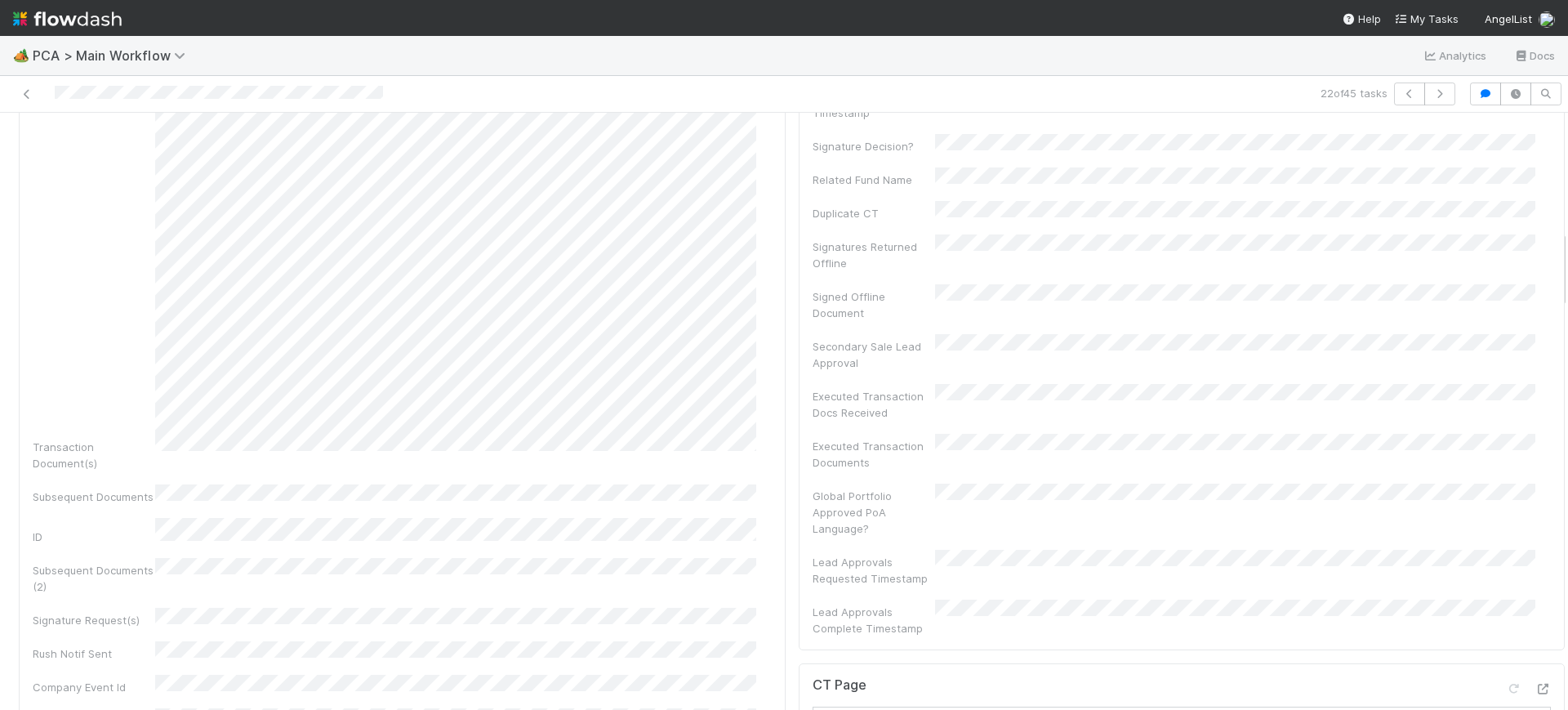
scroll to position [889, 0]
drag, startPoint x: 1549, startPoint y: 516, endPoint x: 1567, endPoint y: 258, distance: 258.6
click at [1567, 258] on div "🏕️ PCA > Main Workflow Analytics Docs 22 of 45 tasks Finance Review - Backlog (…" at bounding box center [784, 373] width 1568 height 674
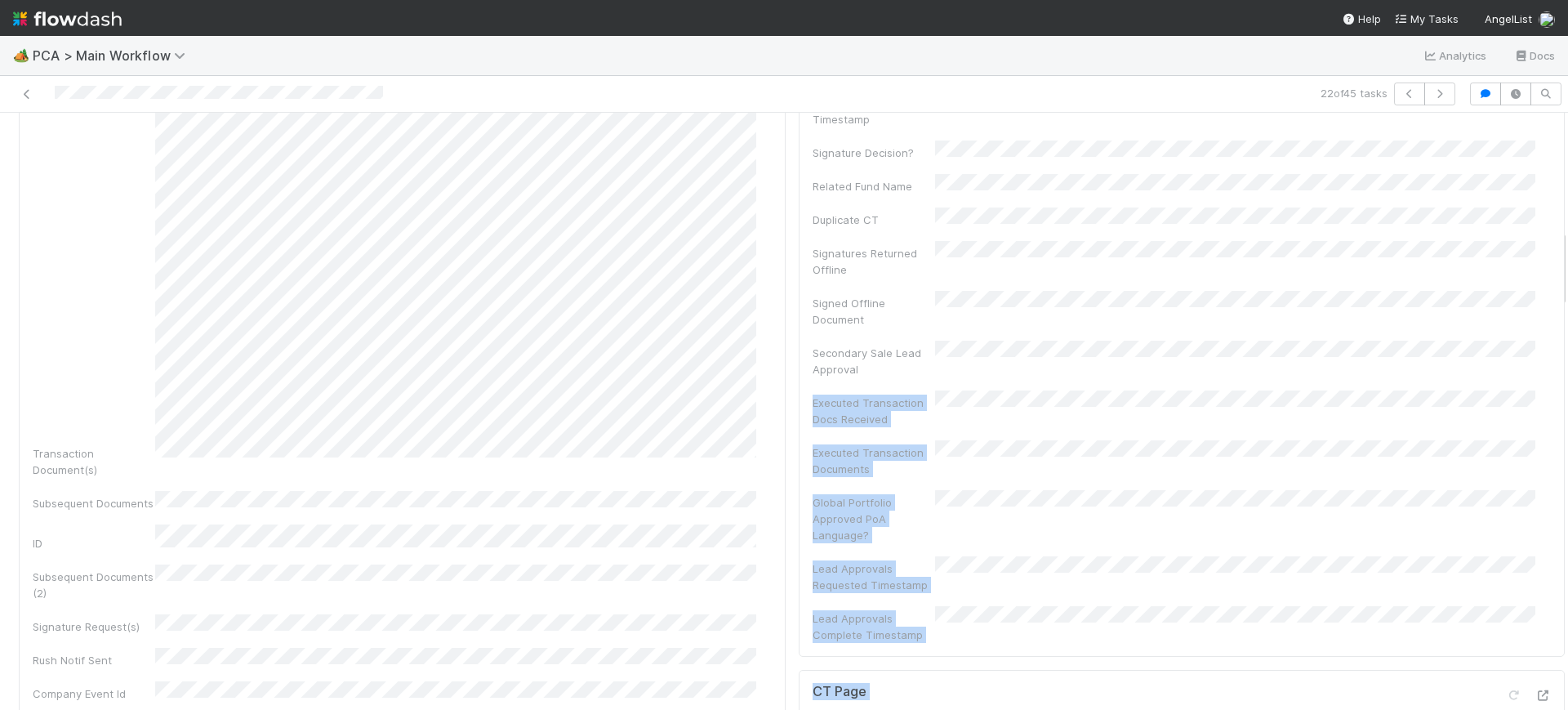
scroll to position [0, 5]
drag, startPoint x: 1545, startPoint y: 267, endPoint x: 1546, endPoint y: 297, distance: 30.0
click at [1546, 297] on div "Finance Review - Backlog (Finance) [PERSON_NAME] Finish Move to Post-Close Ques…" at bounding box center [784, 411] width 1568 height 597
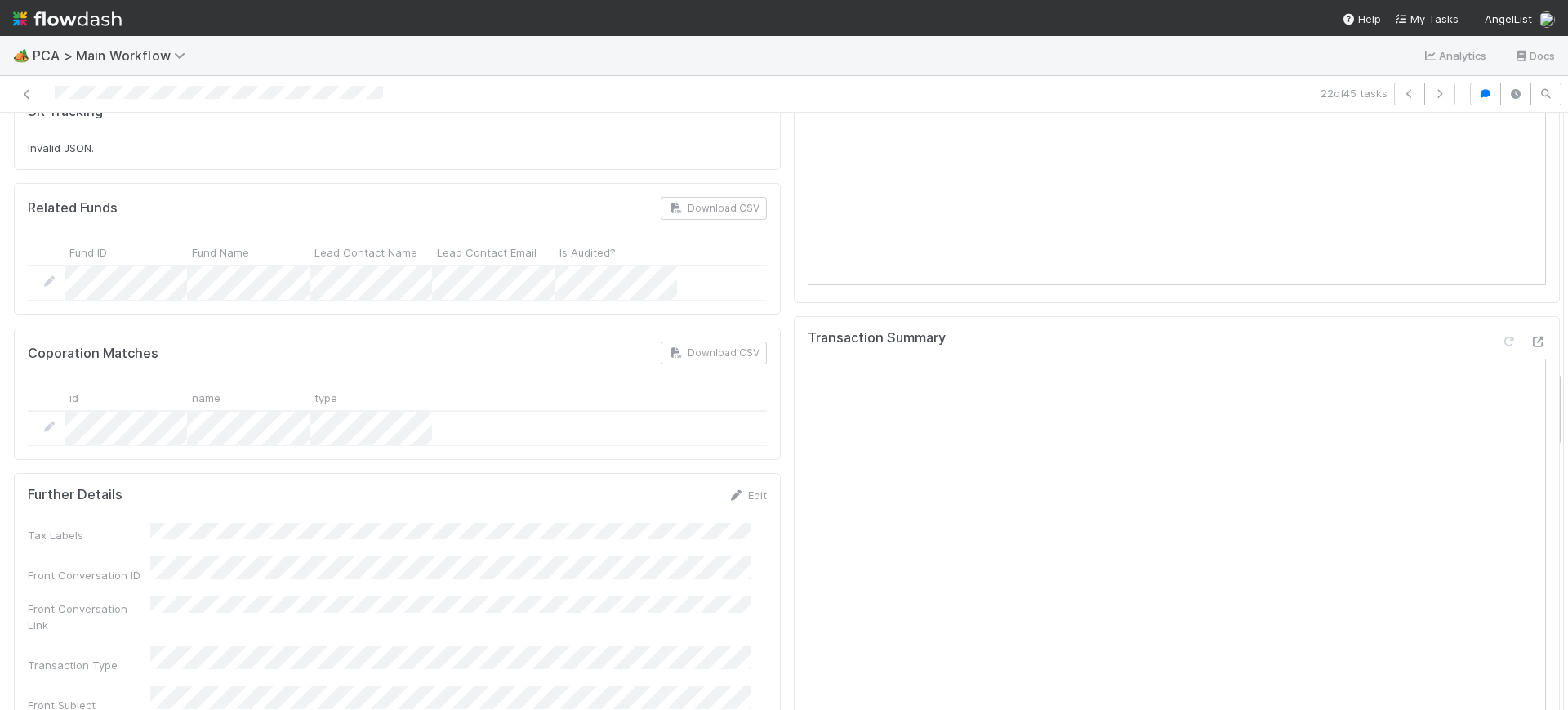
scroll to position [1957, 0]
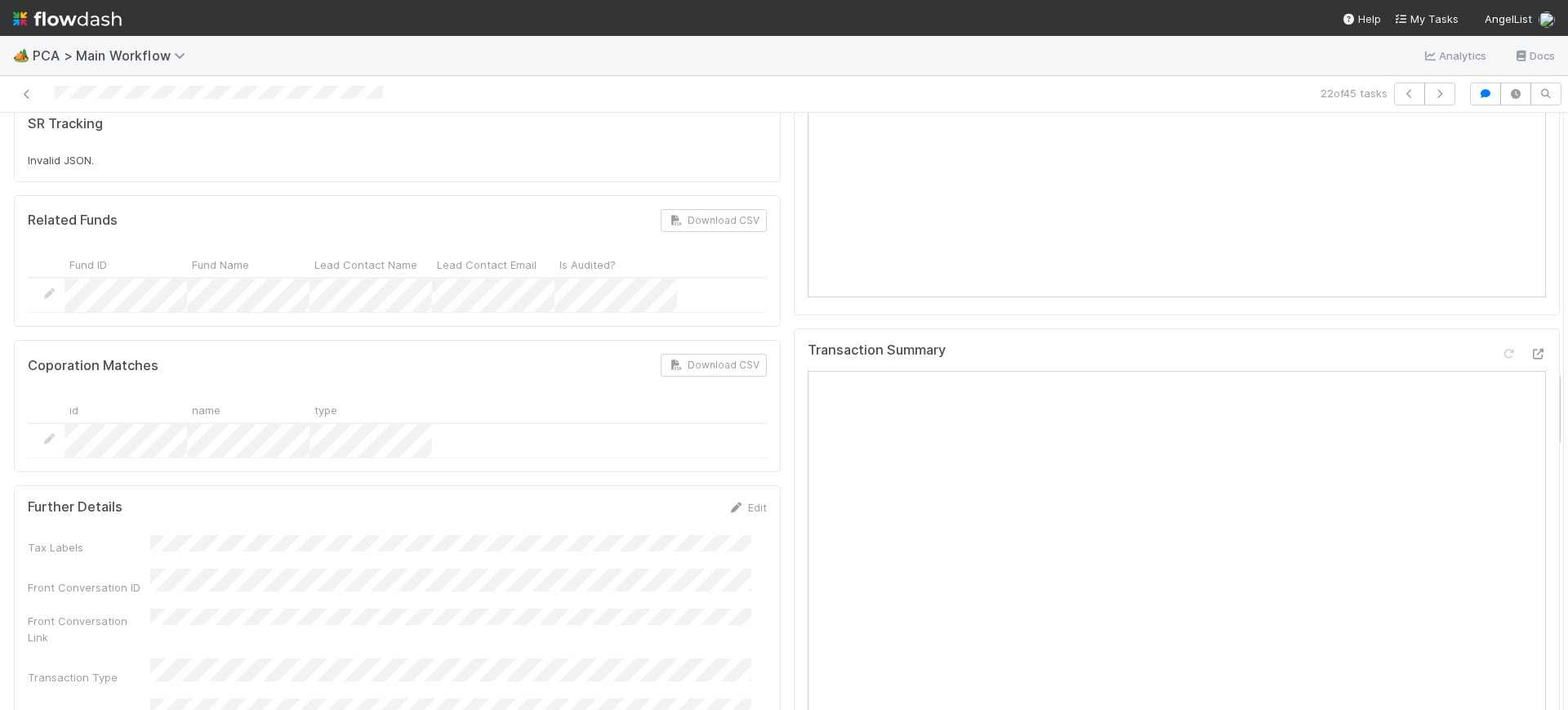
click at [1526, 421] on div "Transaction Summary" at bounding box center [1178, 563] width 767 height 469
drag, startPoint x: 1539, startPoint y: 406, endPoint x: 1537, endPoint y: 377, distance: 29.1
click at [1537, 377] on div "Parsing Accuracy (Finance Review) Edit Inaccurate Term(s) Inaccurate Transactio…" at bounding box center [786, 541] width 1584 height 4679
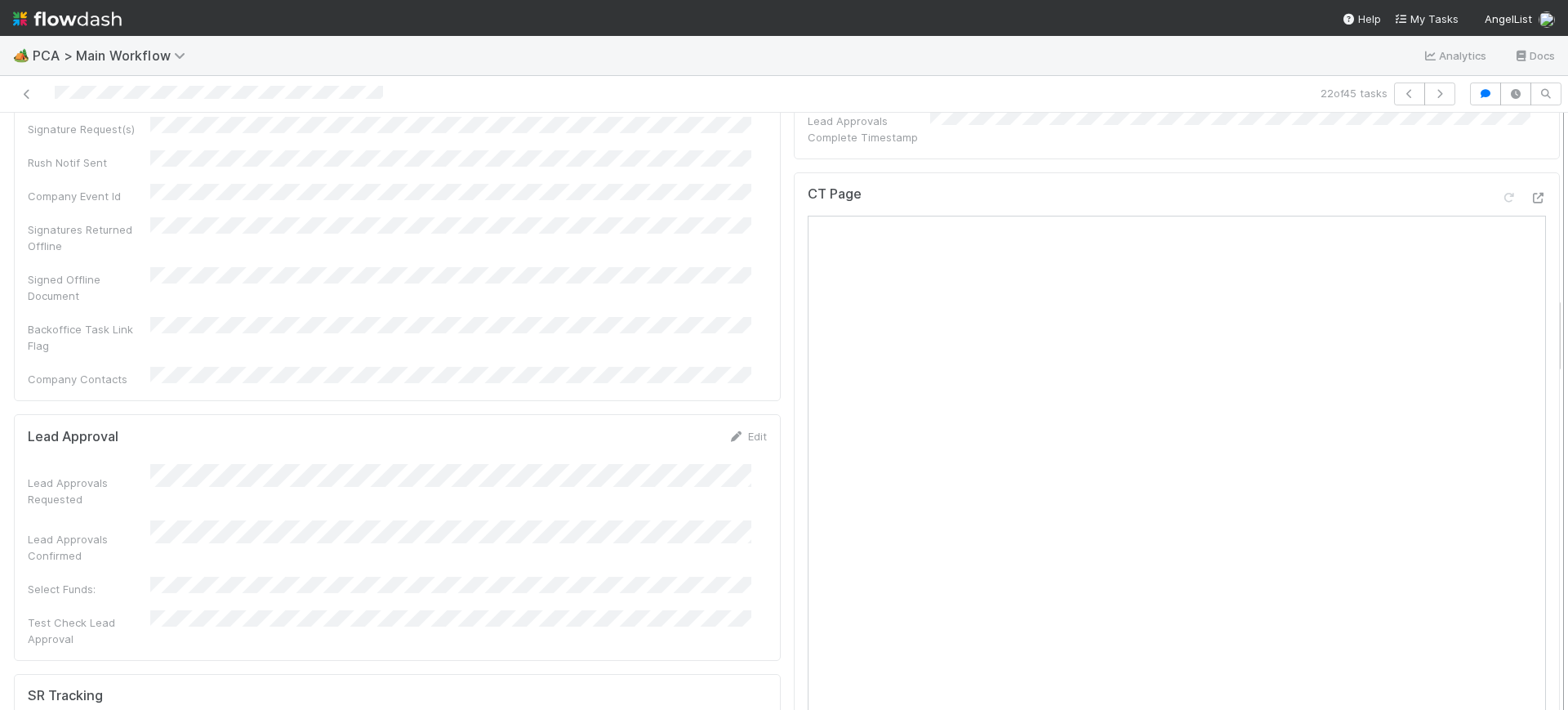
scroll to position [1379, 0]
drag, startPoint x: 1543, startPoint y: 393, endPoint x: 1546, endPoint y: 317, distance: 76.1
click at [1546, 317] on div "Finance Review - Backlog (Finance) [PERSON_NAME] Finish Move to Post-Close Ques…" at bounding box center [784, 411] width 1568 height 597
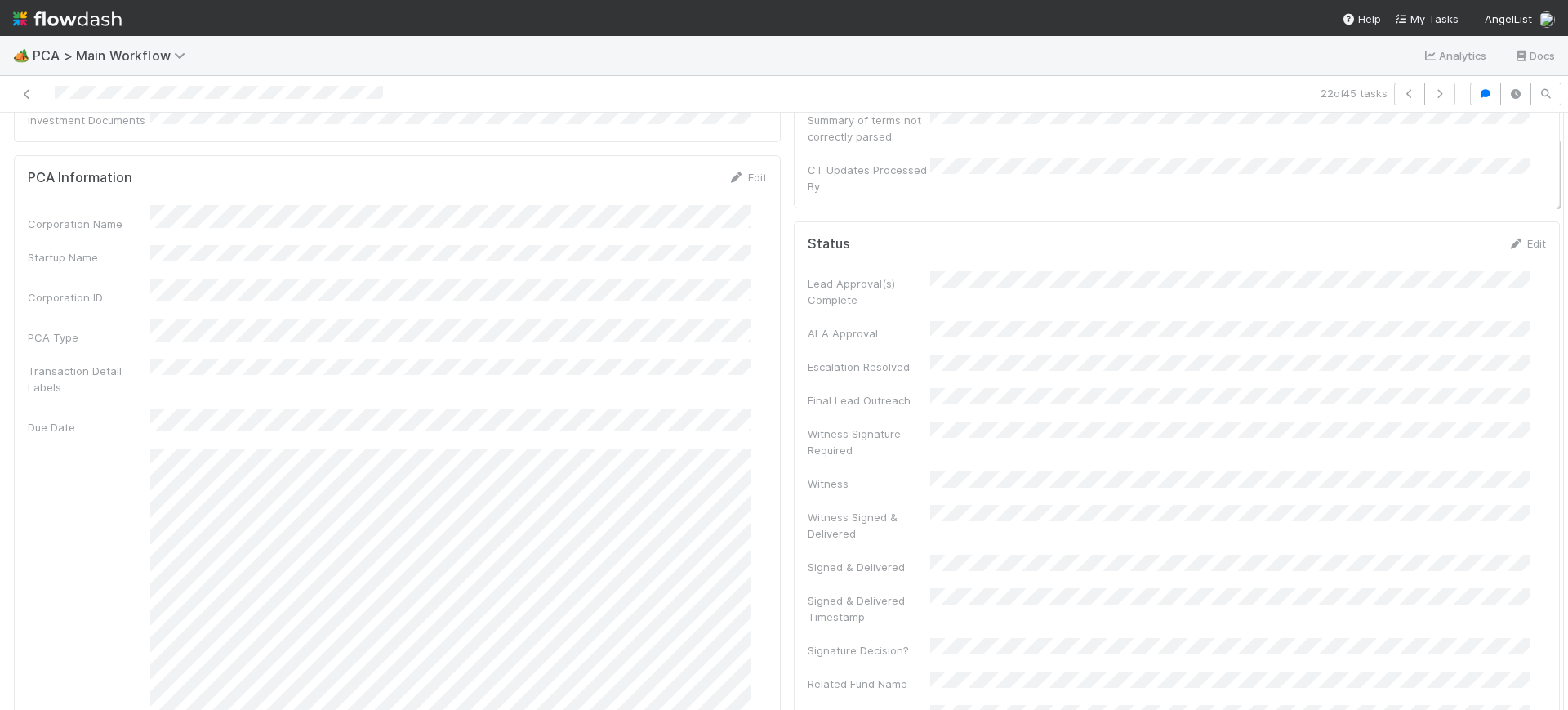
scroll to position [0, 0]
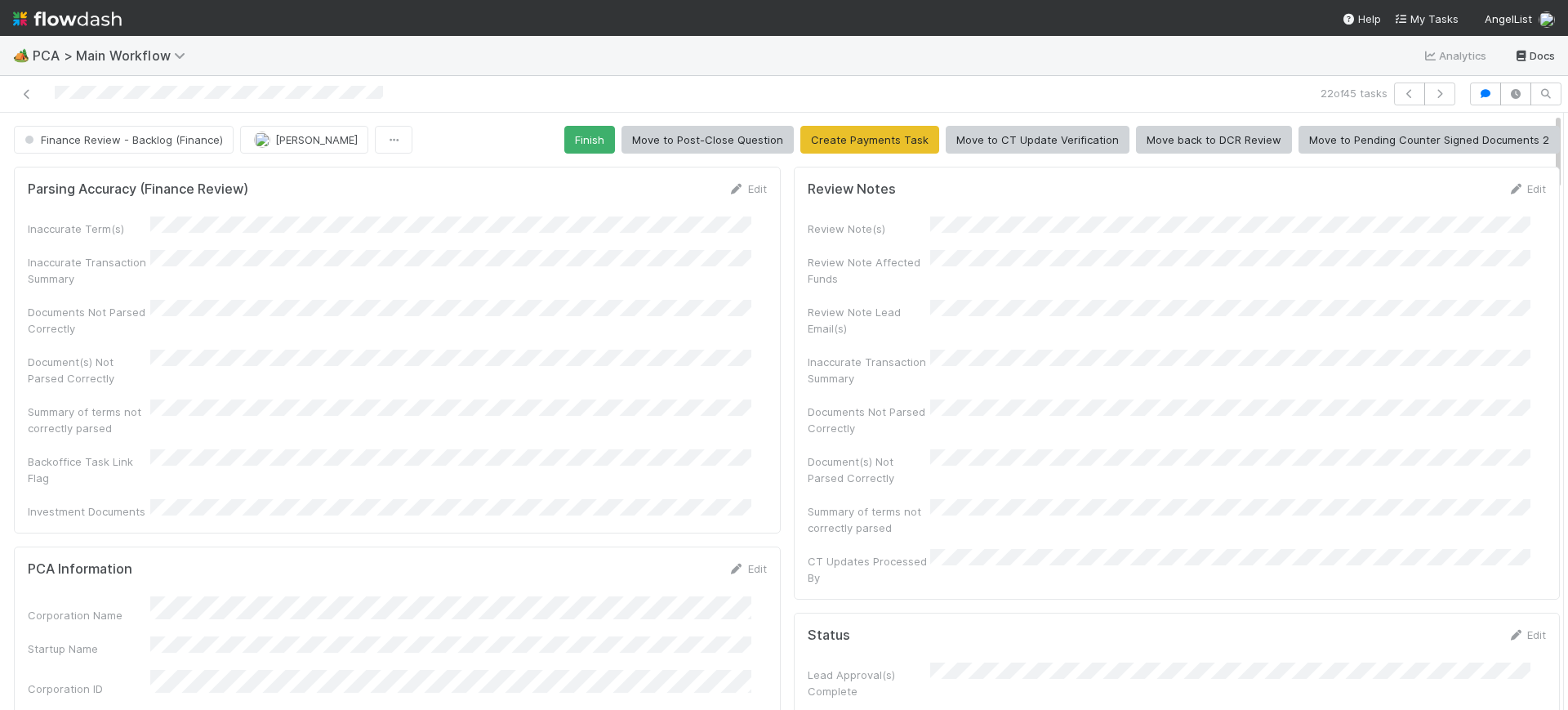
drag, startPoint x: 1543, startPoint y: 331, endPoint x: 1523, endPoint y: 58, distance: 273.7
click at [1523, 58] on div "🏕️ PCA > Main Workflow Analytics Docs 22 of 45 tasks Finance Review - Backlog (…" at bounding box center [784, 373] width 1568 height 674
click at [573, 131] on button "Finish" at bounding box center [590, 139] width 50 height 27
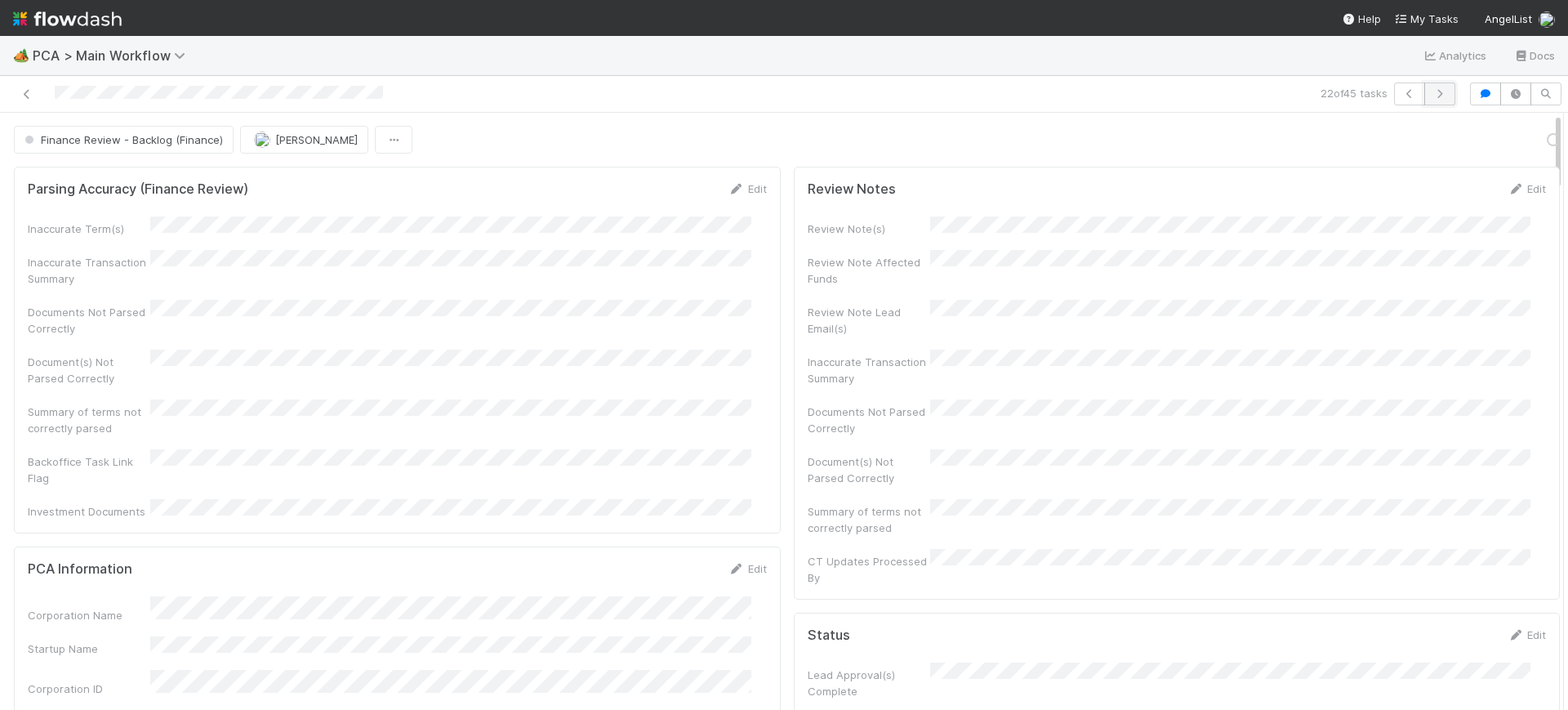
click at [1432, 92] on icon "button" at bounding box center [1440, 94] width 16 height 10
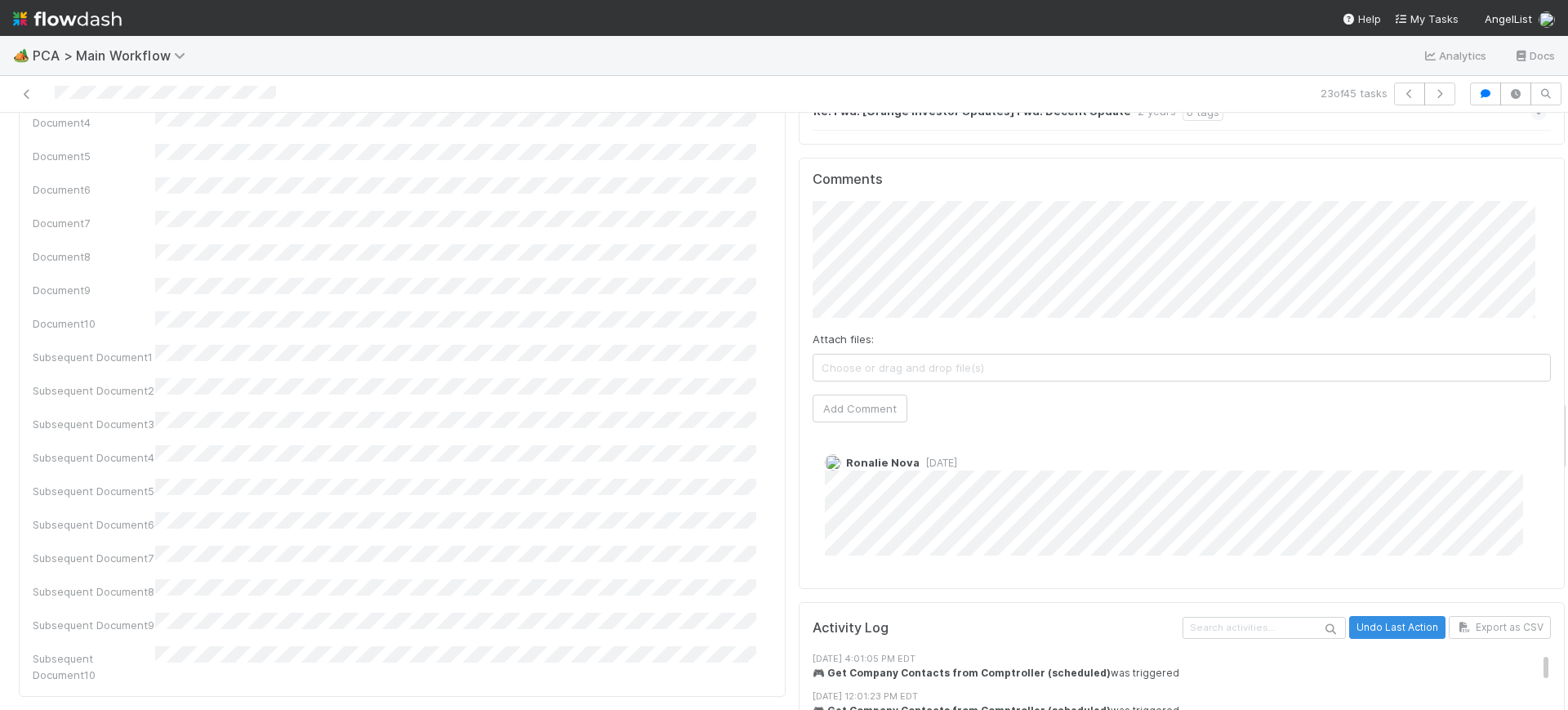
scroll to position [2211, 0]
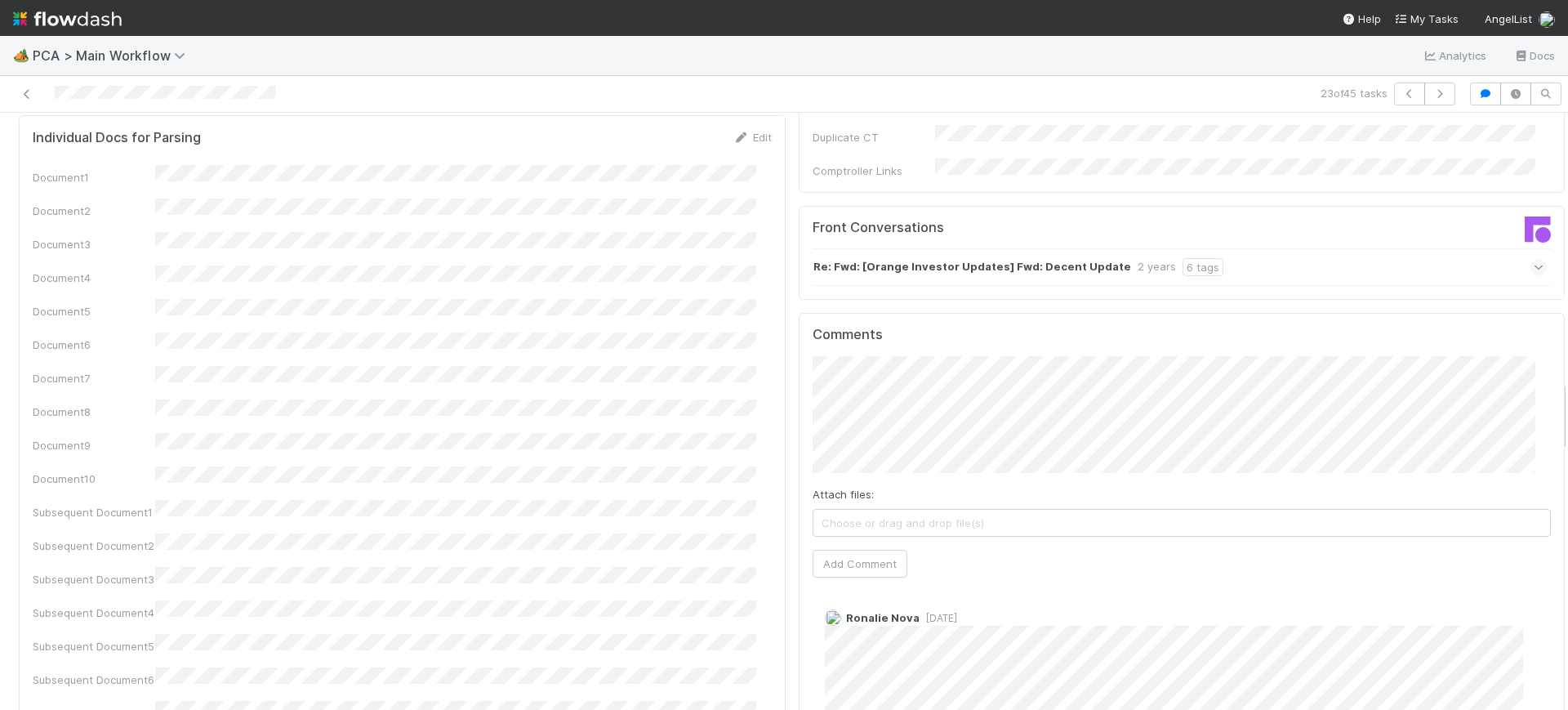
drag, startPoint x: 1548, startPoint y: 127, endPoint x: 1567, endPoint y: 396, distance: 269.7
click at [1567, 396] on div "🏕️ PCA > Main Workflow Analytics Docs 23 of 45 tasks Finance Review - Backlog (…" at bounding box center [784, 373] width 1568 height 674
click at [1567, 391] on div at bounding box center [1568, 411] width 1 height 597
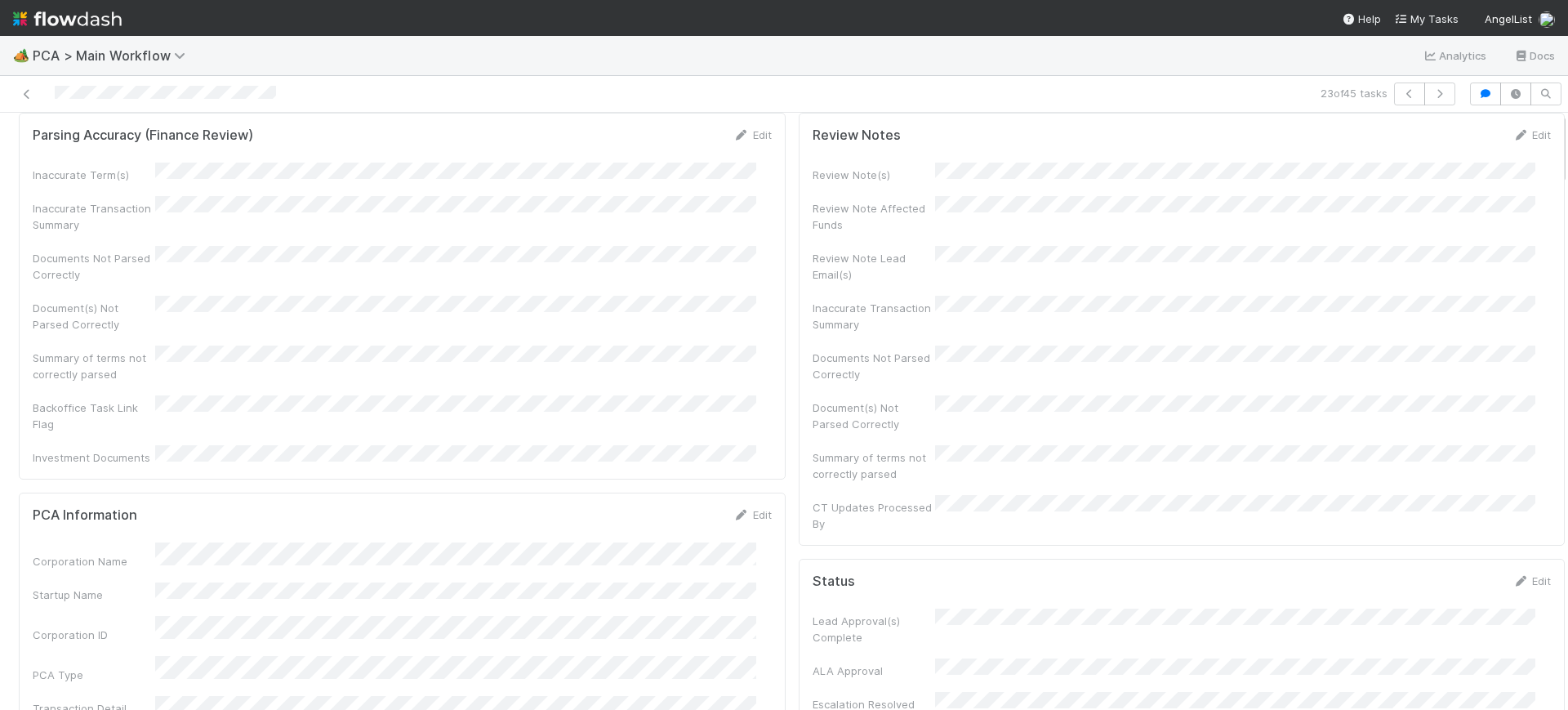
scroll to position [0, 0]
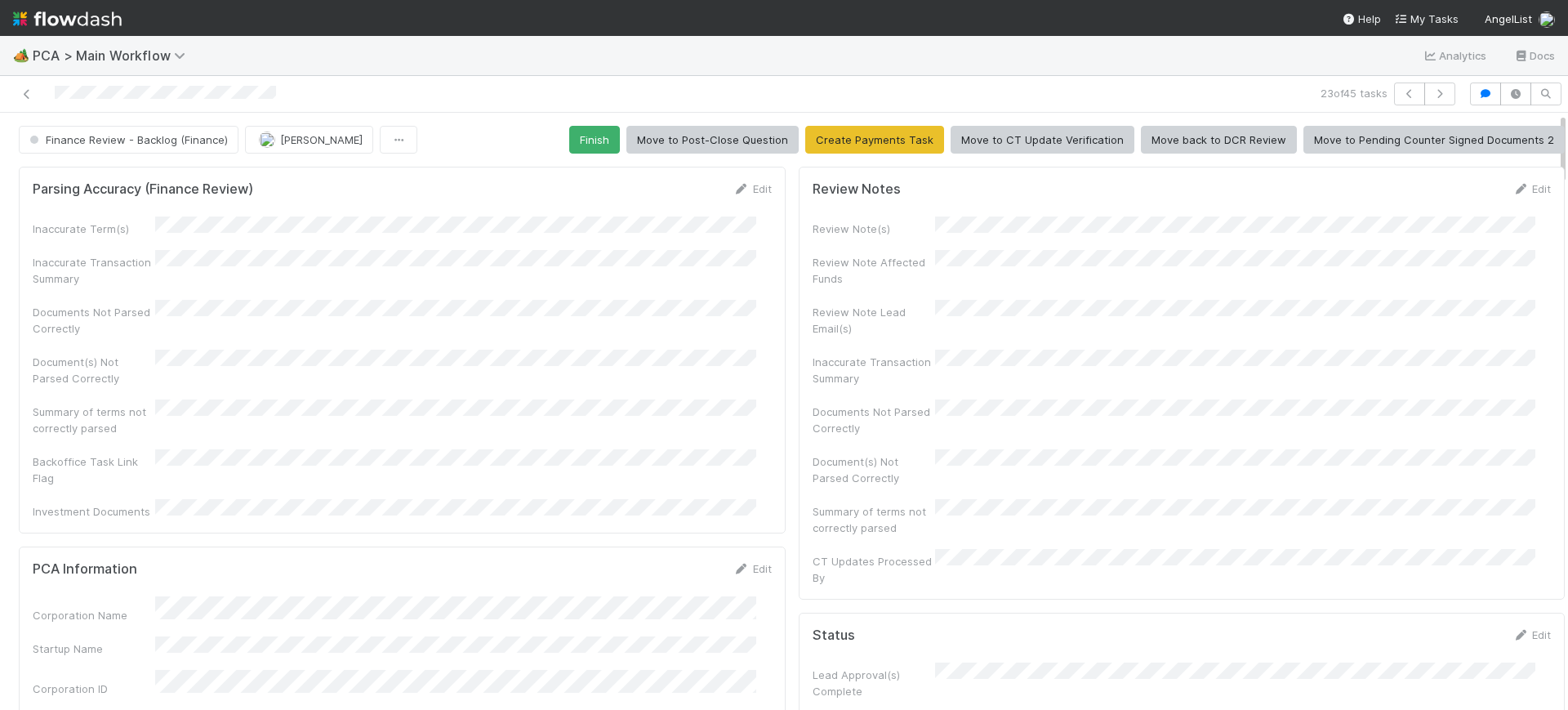
drag, startPoint x: 1549, startPoint y: 391, endPoint x: 1544, endPoint y: 68, distance: 323.0
click at [1544, 68] on div "🏕️ PCA > Main Workflow Analytics Docs 23 of 45 tasks Finance Review - Backlog (…" at bounding box center [784, 373] width 1568 height 674
click at [579, 130] on button "Finish" at bounding box center [594, 139] width 50 height 27
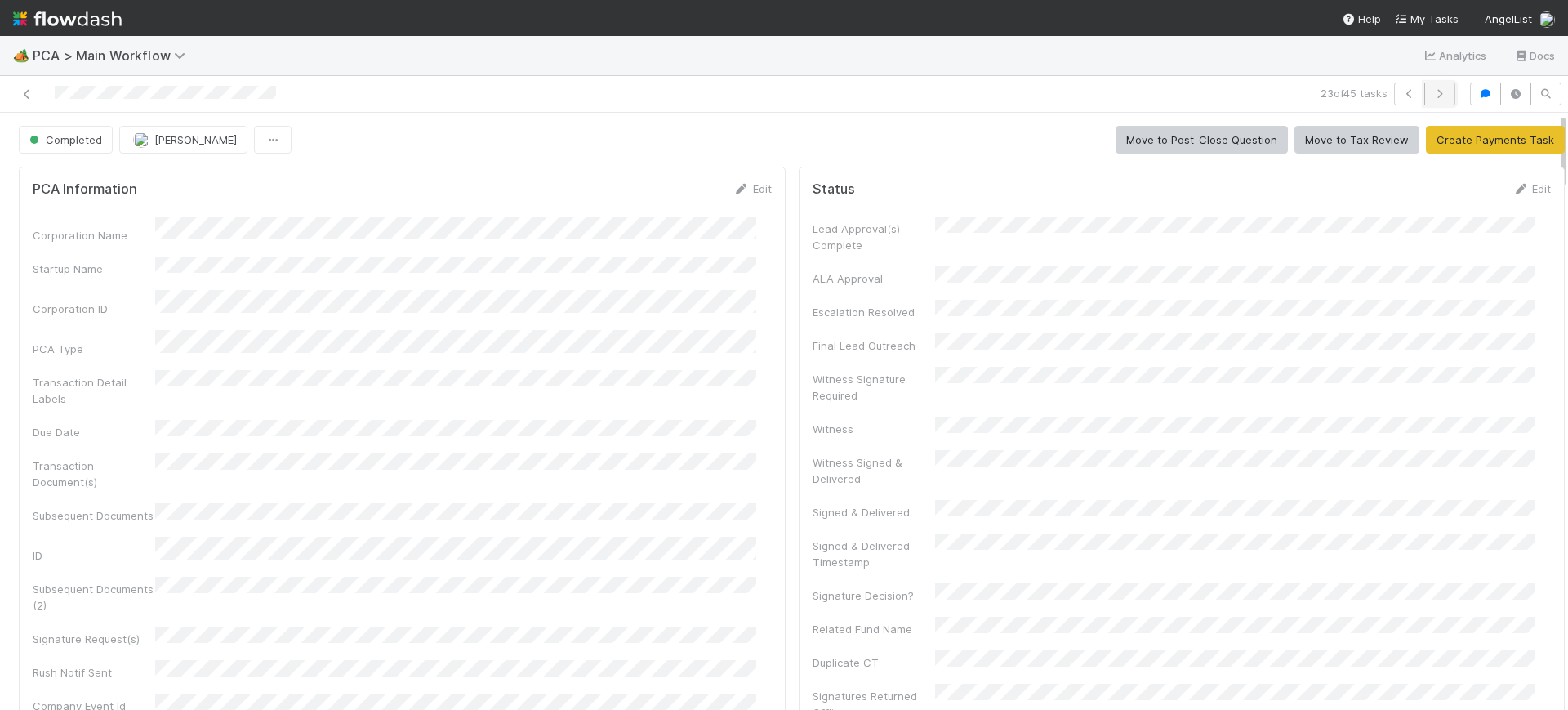
click at [1432, 90] on icon "button" at bounding box center [1440, 94] width 16 height 10
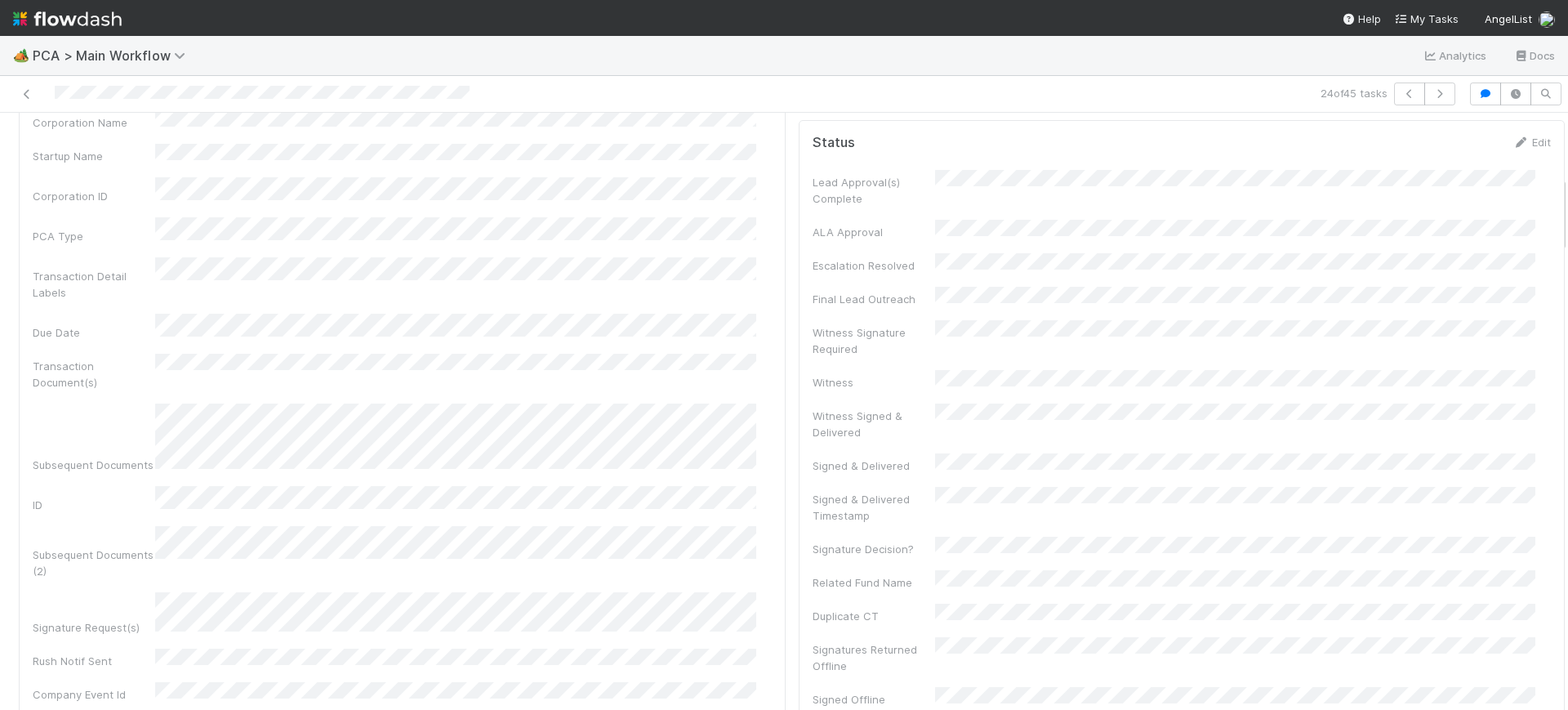
scroll to position [487, 0]
drag, startPoint x: 1547, startPoint y: 154, endPoint x: 1567, endPoint y: 216, distance: 65.1
click at [1567, 216] on div "🏕️ PCA > Main Workflow Analytics Docs 24 of 45 tasks Finance Review - Backlog (…" at bounding box center [784, 373] width 1568 height 674
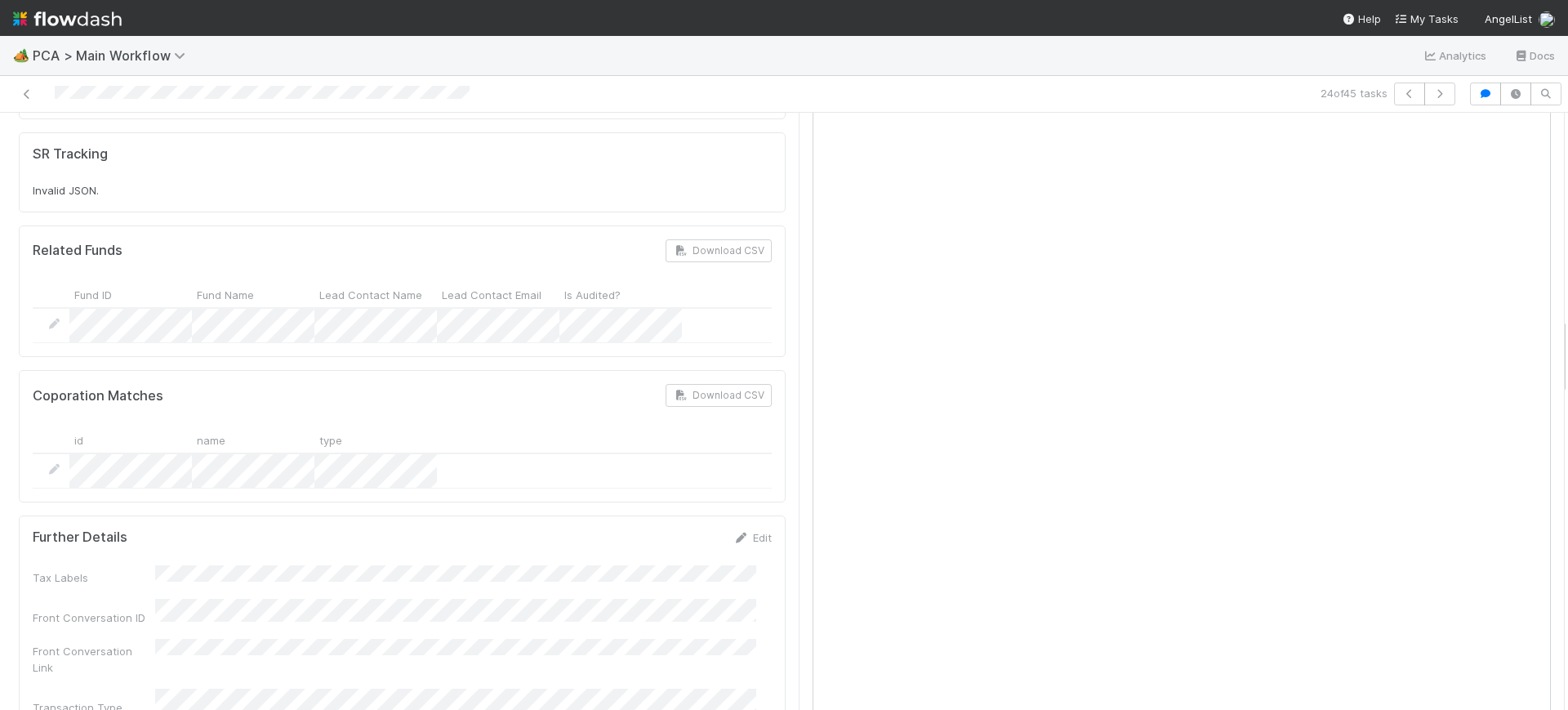
scroll to position [1535, 0]
drag, startPoint x: 1548, startPoint y: 202, endPoint x: 1561, endPoint y: 337, distance: 135.6
click at [1561, 337] on div "🏕️ PCA > Main Workflow Analytics Docs 24 of 45 tasks Finance Review - Backlog (…" at bounding box center [784, 373] width 1568 height 674
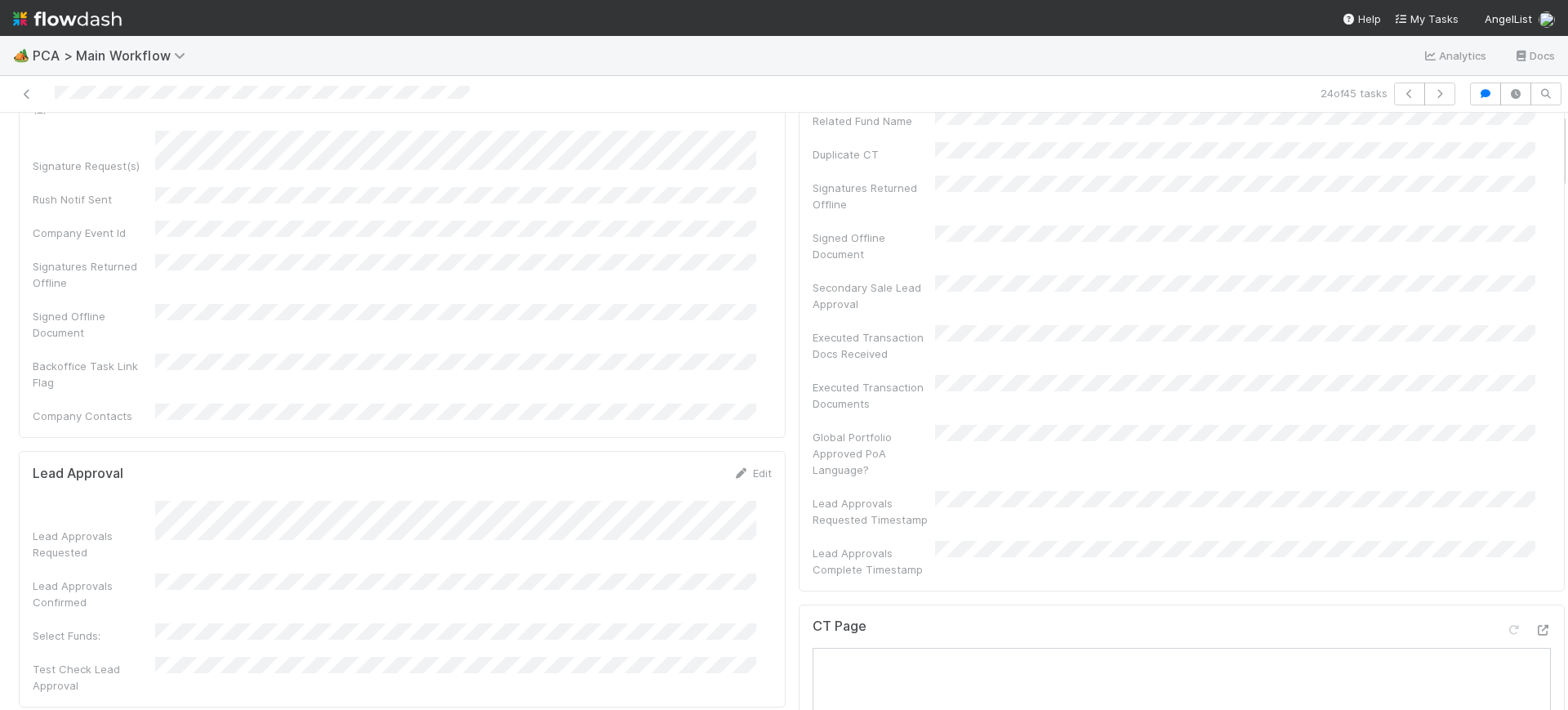
scroll to position [0, 0]
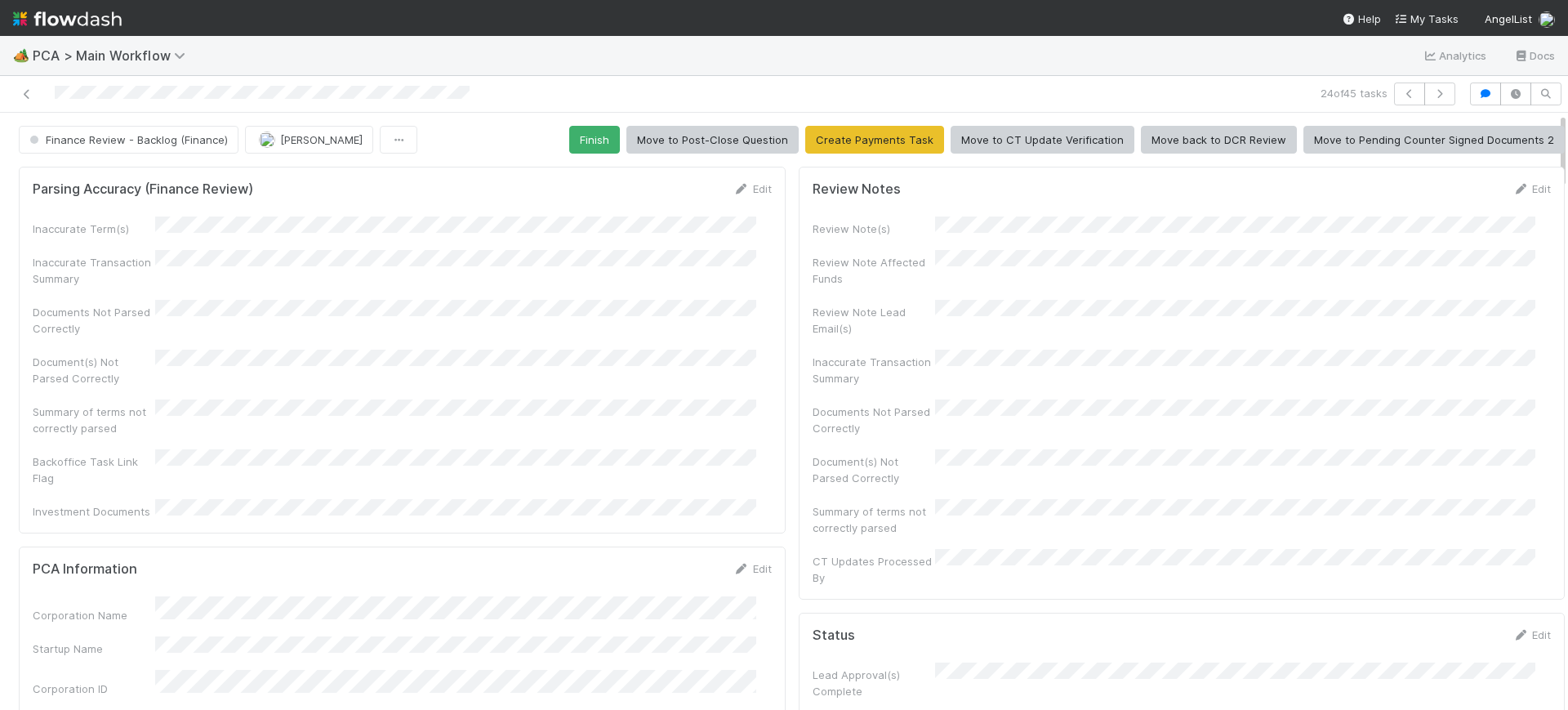
drag, startPoint x: 1547, startPoint y: 331, endPoint x: 1558, endPoint y: 16, distance: 315.2
click at [1558, 16] on div "🏕️ PCA > Main Workflow Analytics Docs 24 of 45 tasks Finance Review - Backlog (…" at bounding box center [784, 355] width 1568 height 710
click at [584, 143] on button "Finish" at bounding box center [594, 139] width 50 height 27
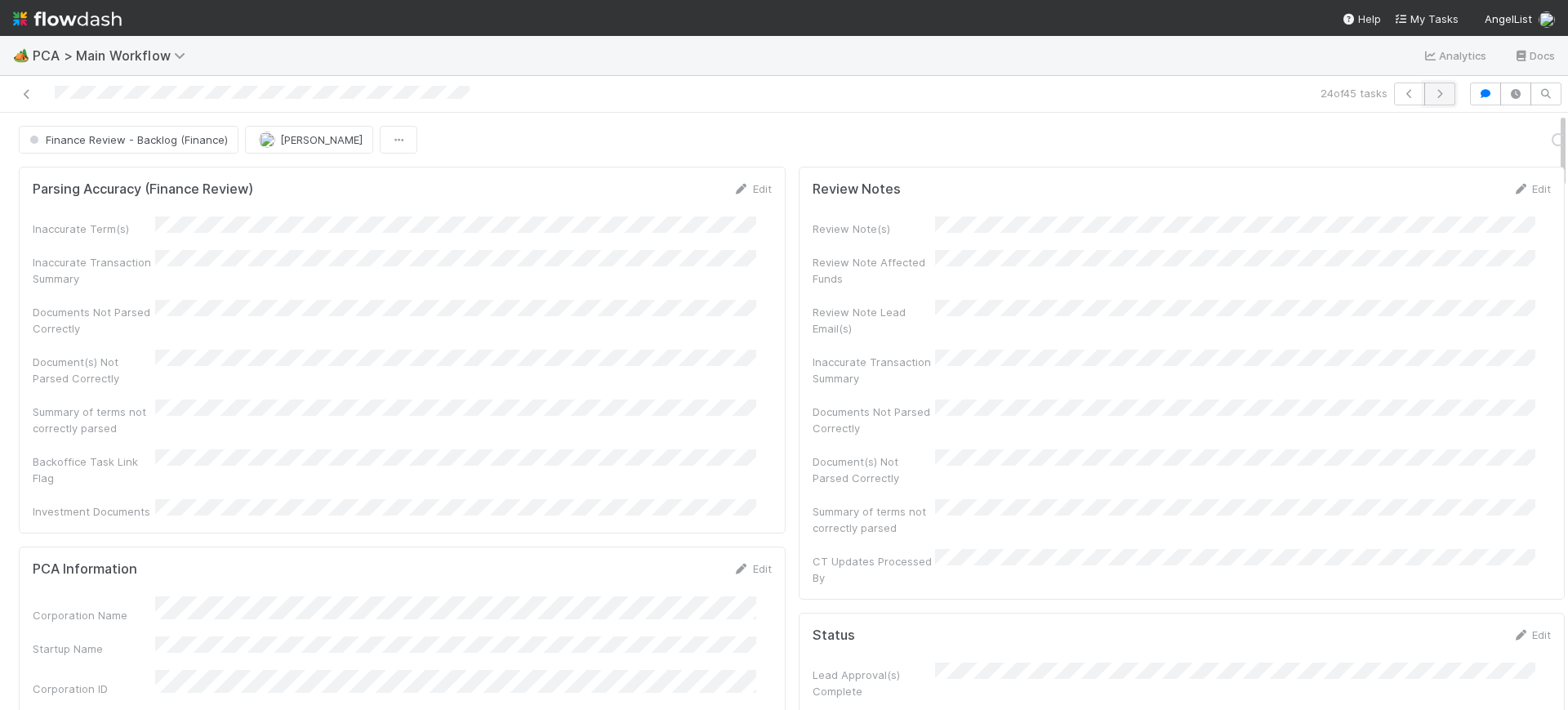
click at [1432, 89] on icon "button" at bounding box center [1440, 94] width 16 height 10
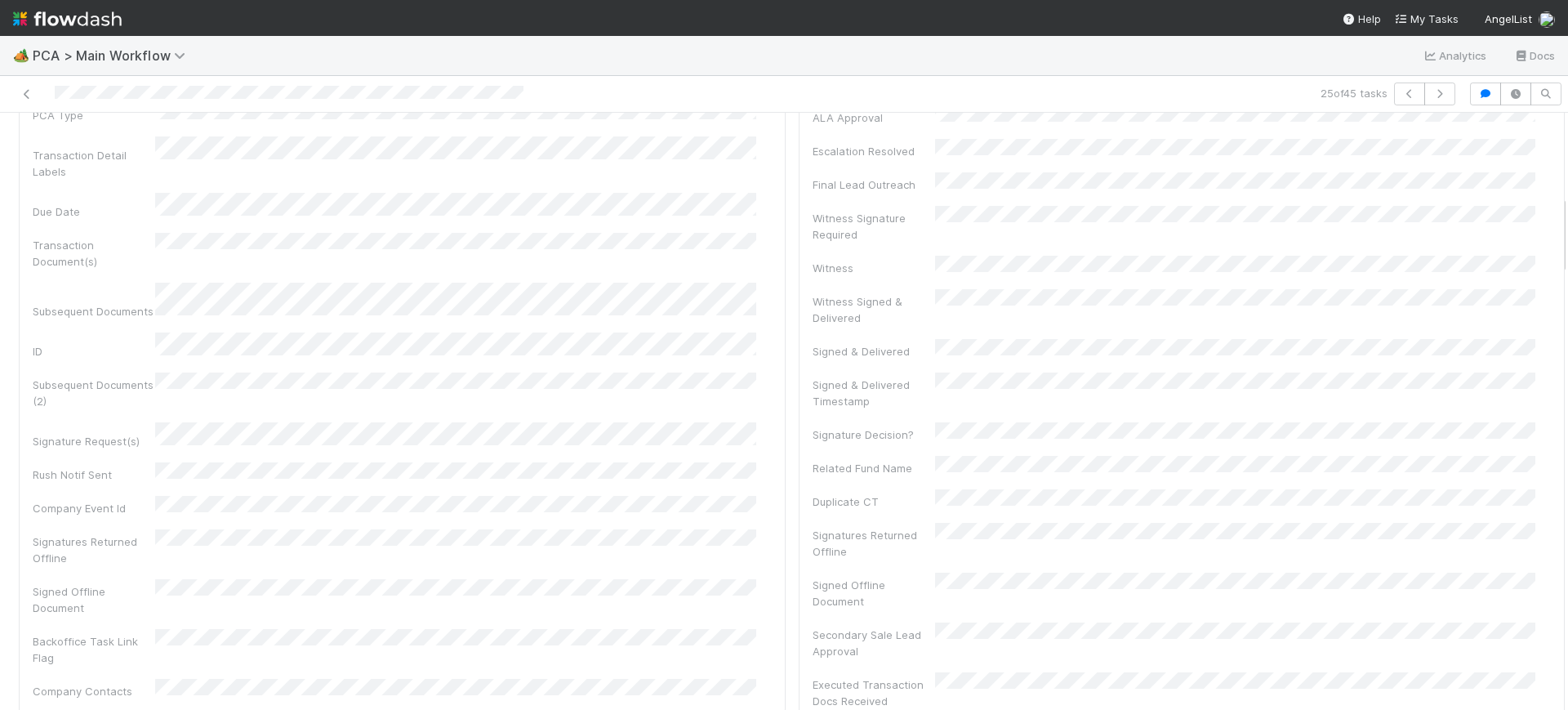
scroll to position [601, 0]
drag, startPoint x: 1549, startPoint y: 132, endPoint x: 1546, endPoint y: 212, distance: 80.1
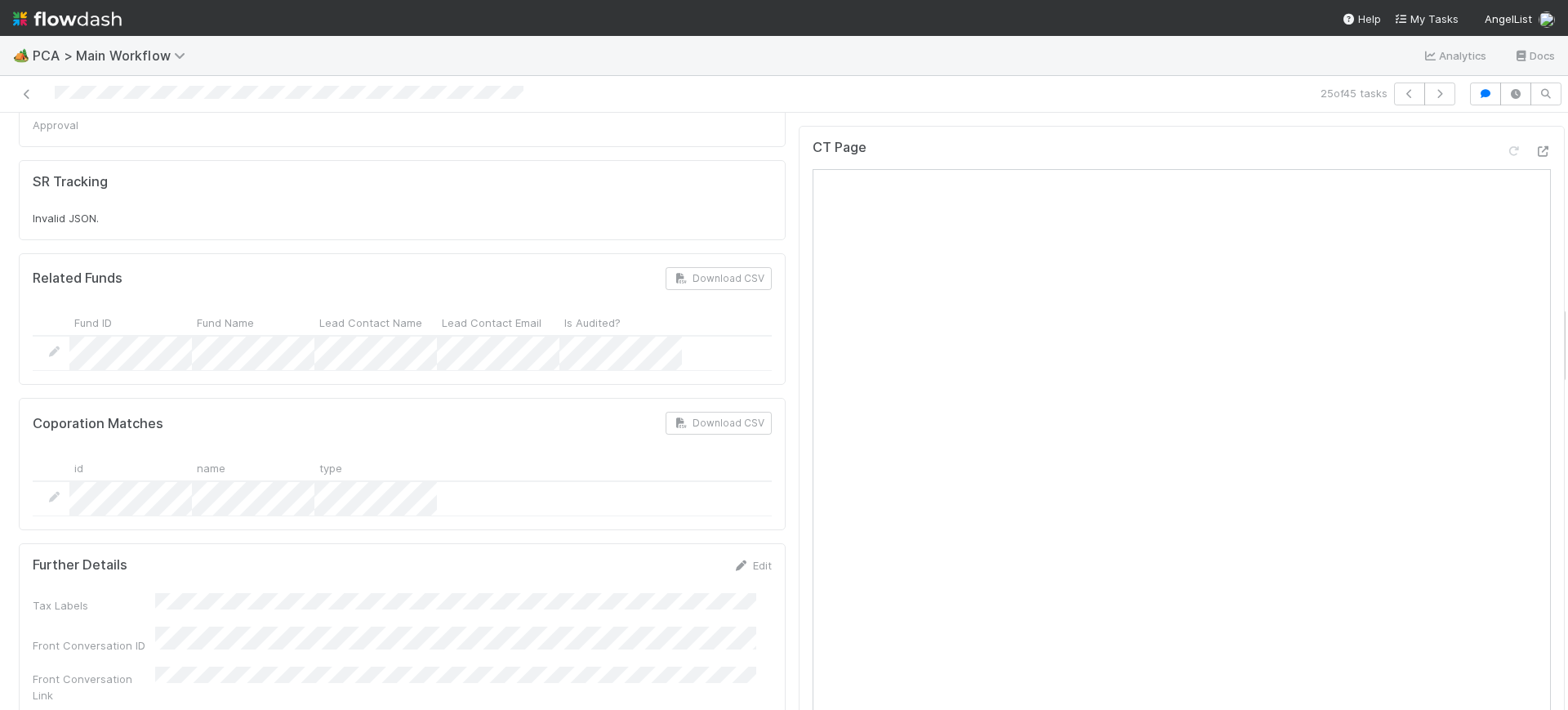
scroll to position [1427, 0]
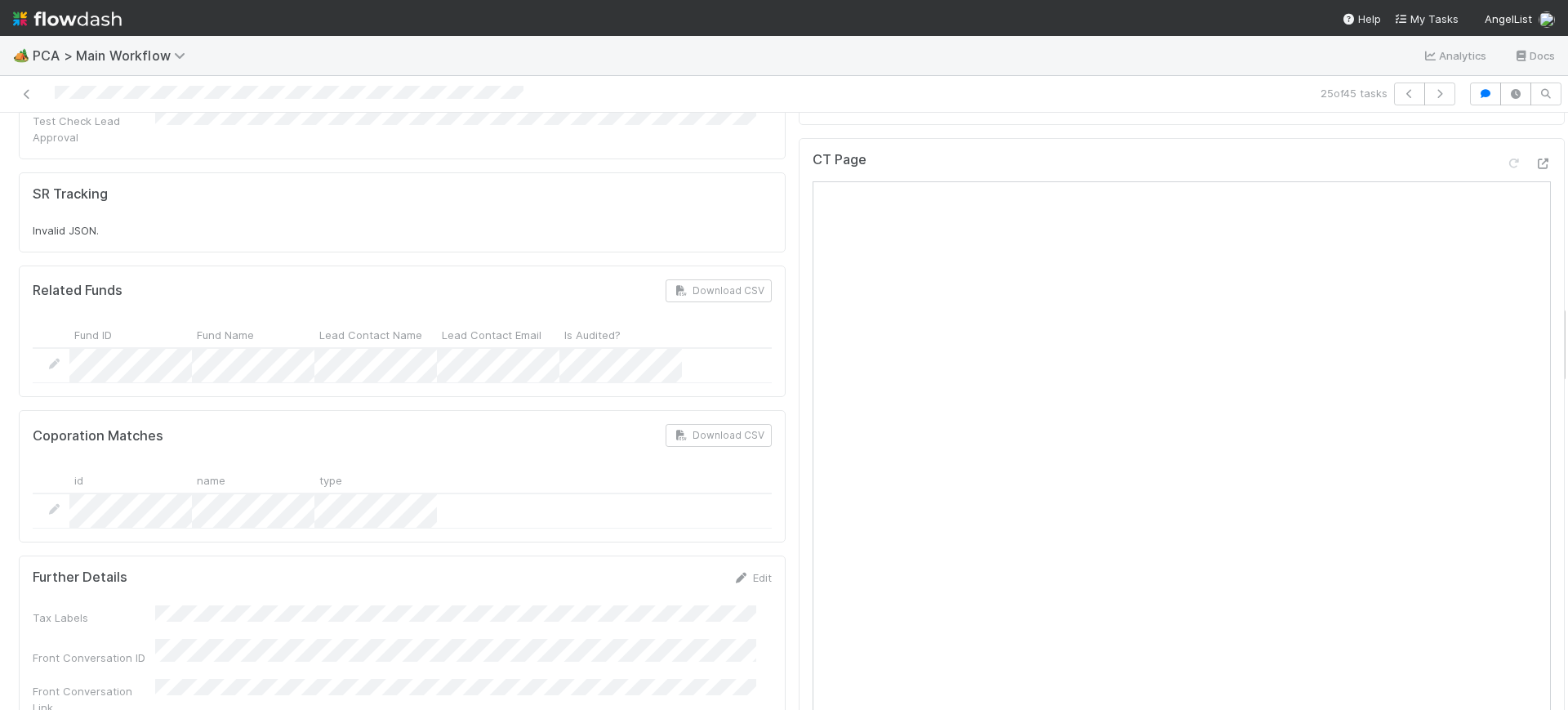
drag, startPoint x: 1549, startPoint y: 240, endPoint x: 1567, endPoint y: 351, distance: 112.4
click at [1567, 351] on div "🏕️ PCA > Main Workflow Analytics Docs 25 of 45 tasks Finance Review - Backlog (…" at bounding box center [784, 373] width 1568 height 674
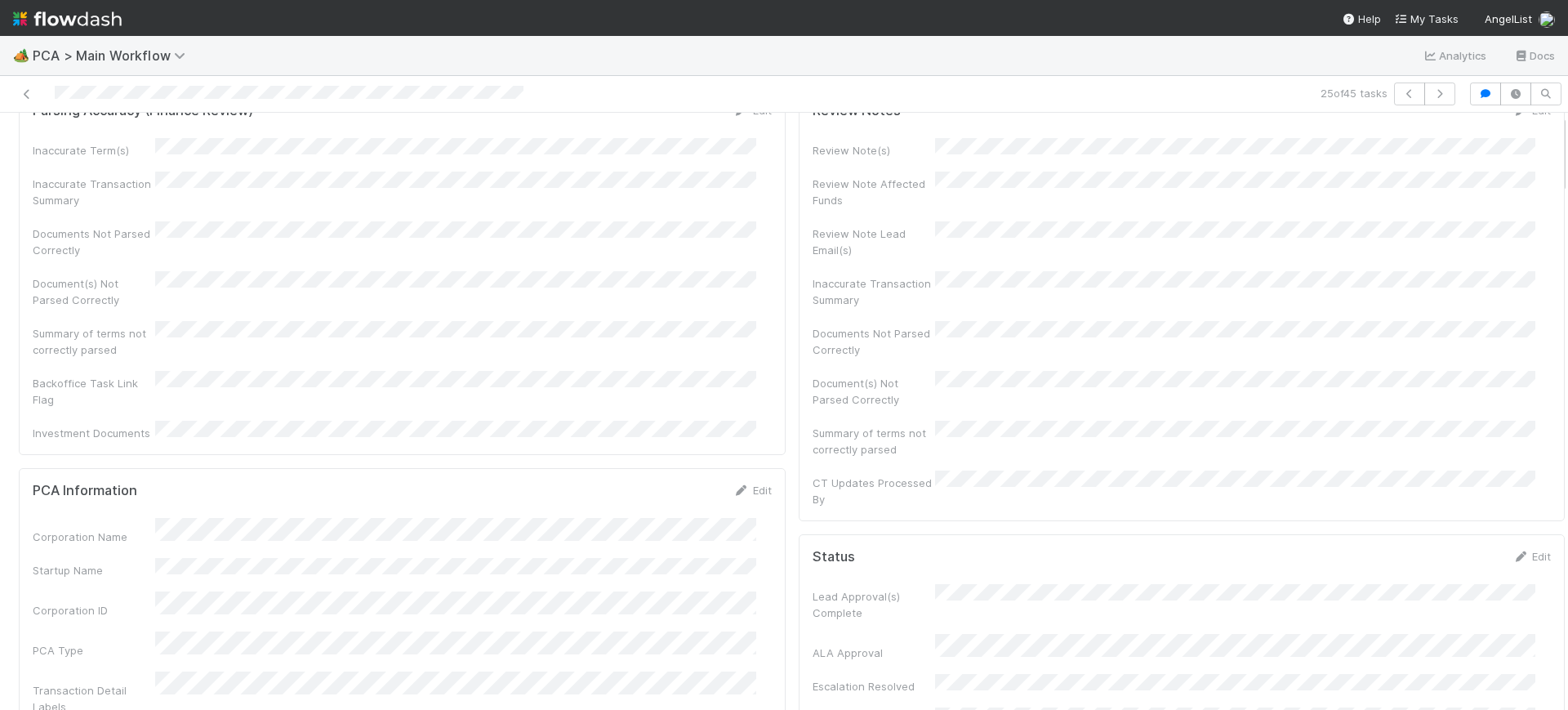
scroll to position [0, 0]
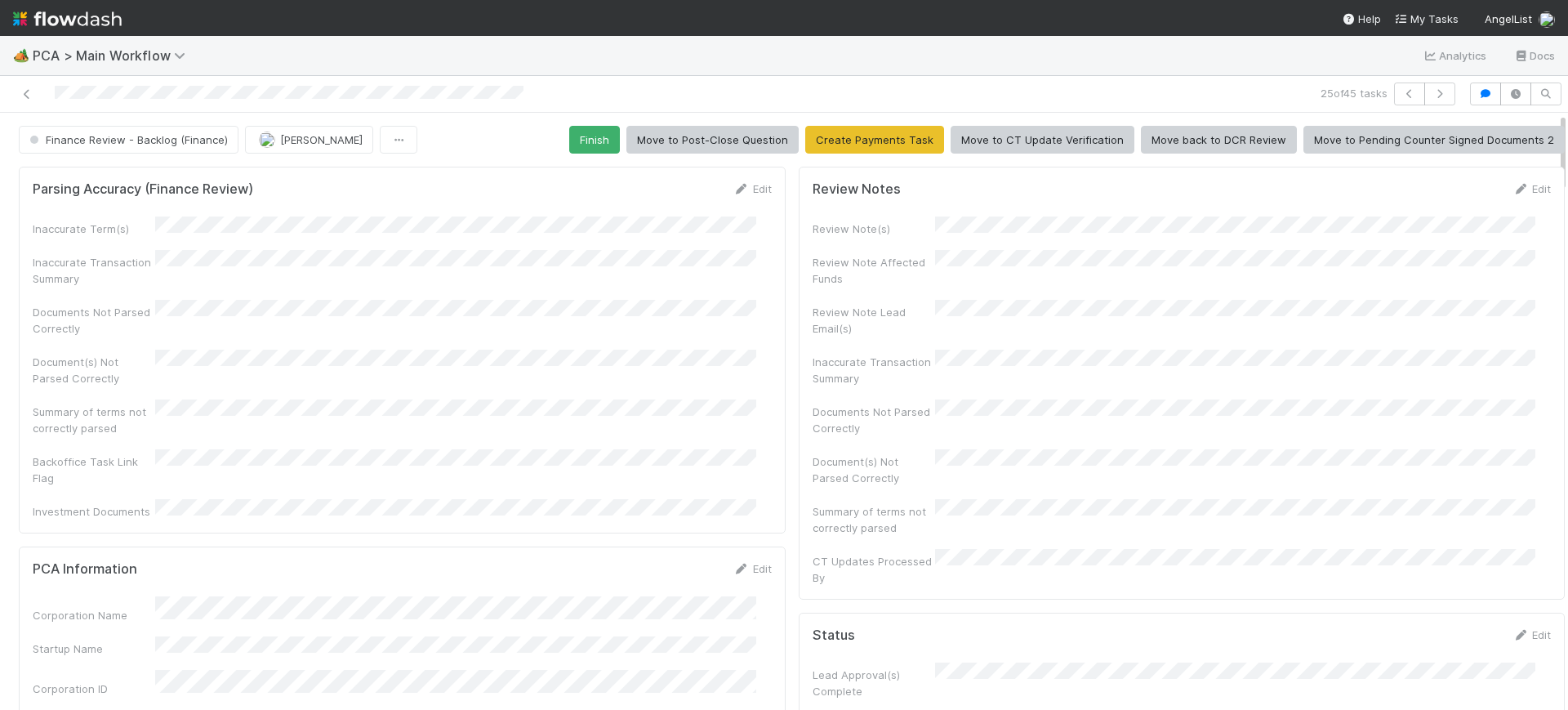
drag, startPoint x: 1547, startPoint y: 344, endPoint x: 1561, endPoint y: 74, distance: 270.4
click at [1561, 74] on div "🏕️ PCA > Main Workflow Analytics Docs 25 of 45 tasks Finance Review - Backlog (…" at bounding box center [784, 373] width 1568 height 674
click at [583, 132] on button "Finish" at bounding box center [594, 139] width 50 height 27
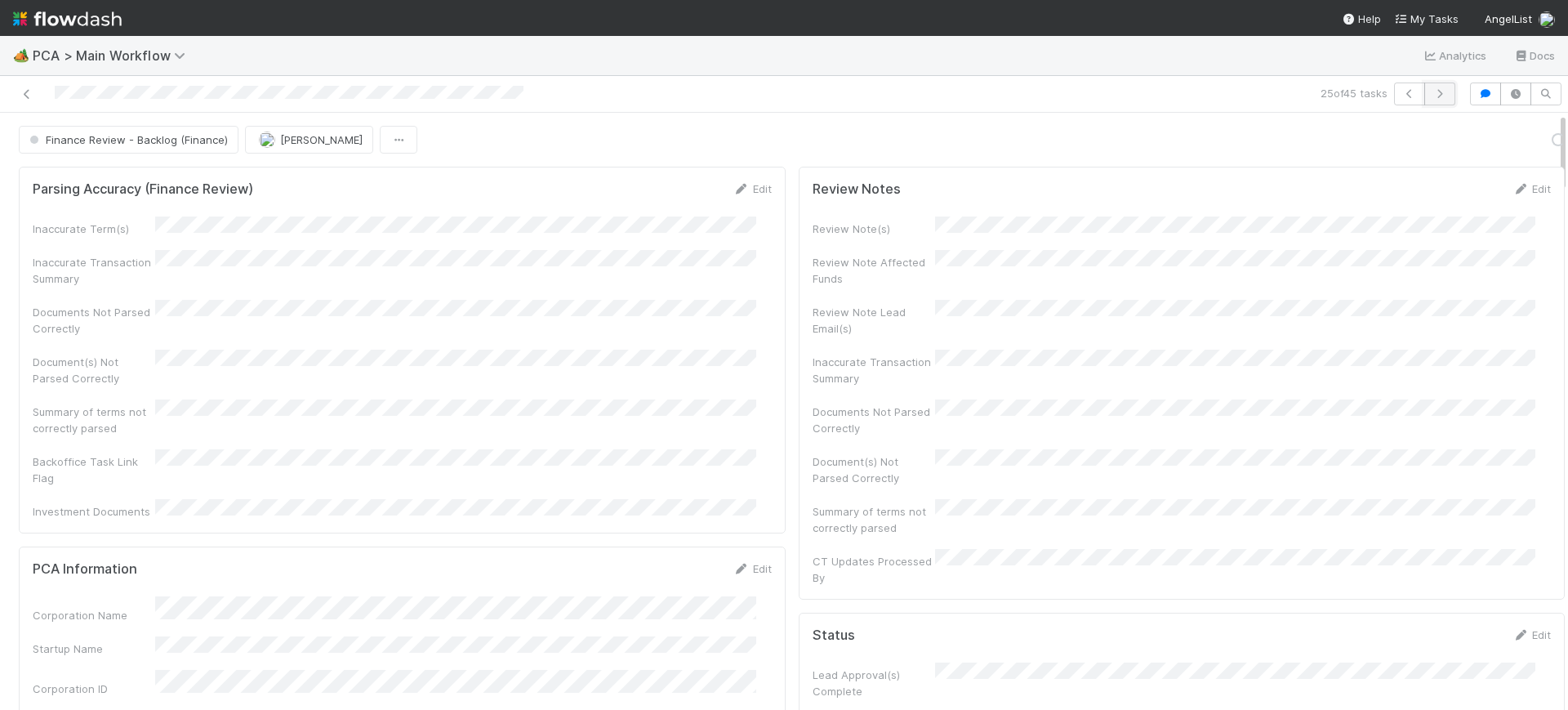
click at [1432, 92] on icon "button" at bounding box center [1440, 94] width 16 height 10
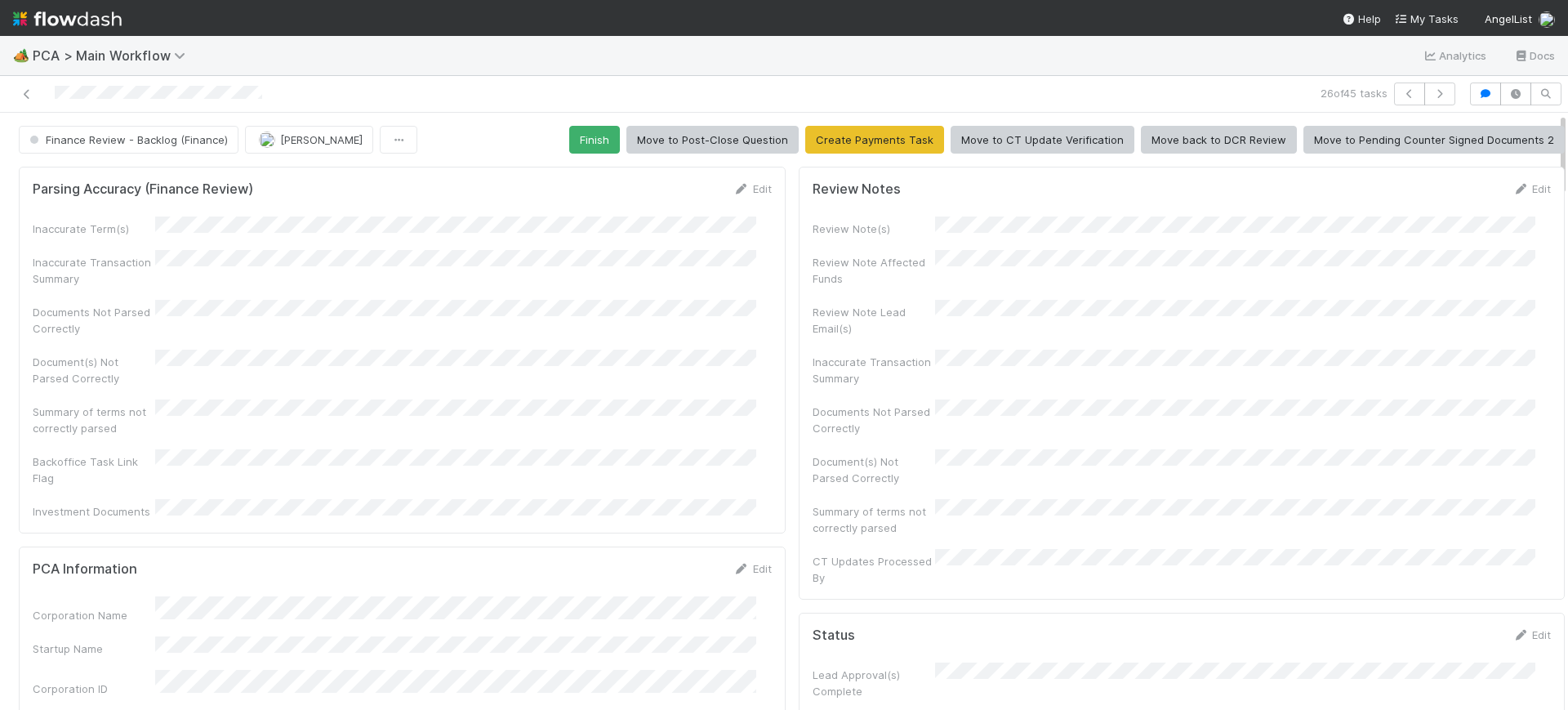
click at [1567, 135] on div at bounding box center [1568, 411] width 1 height 597
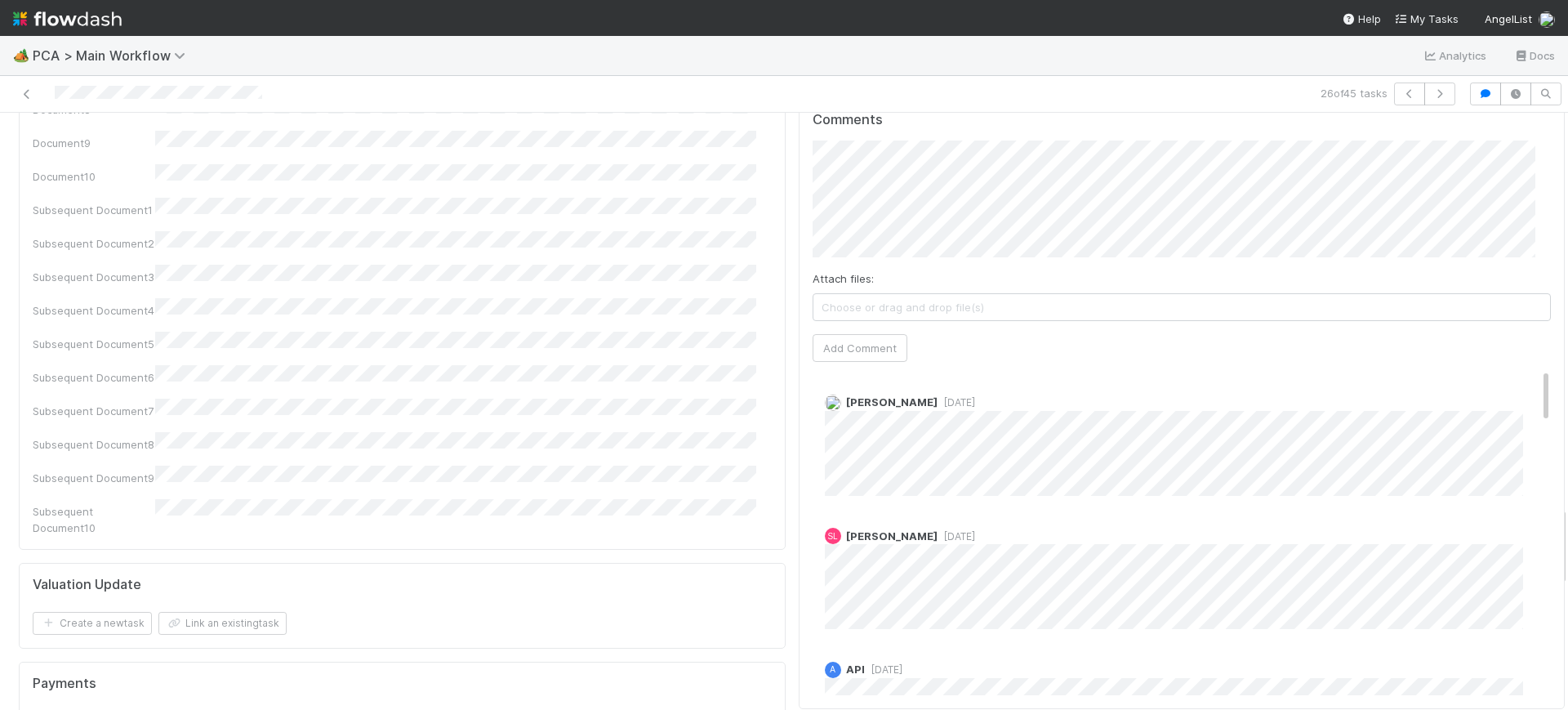
scroll to position [2965, 0]
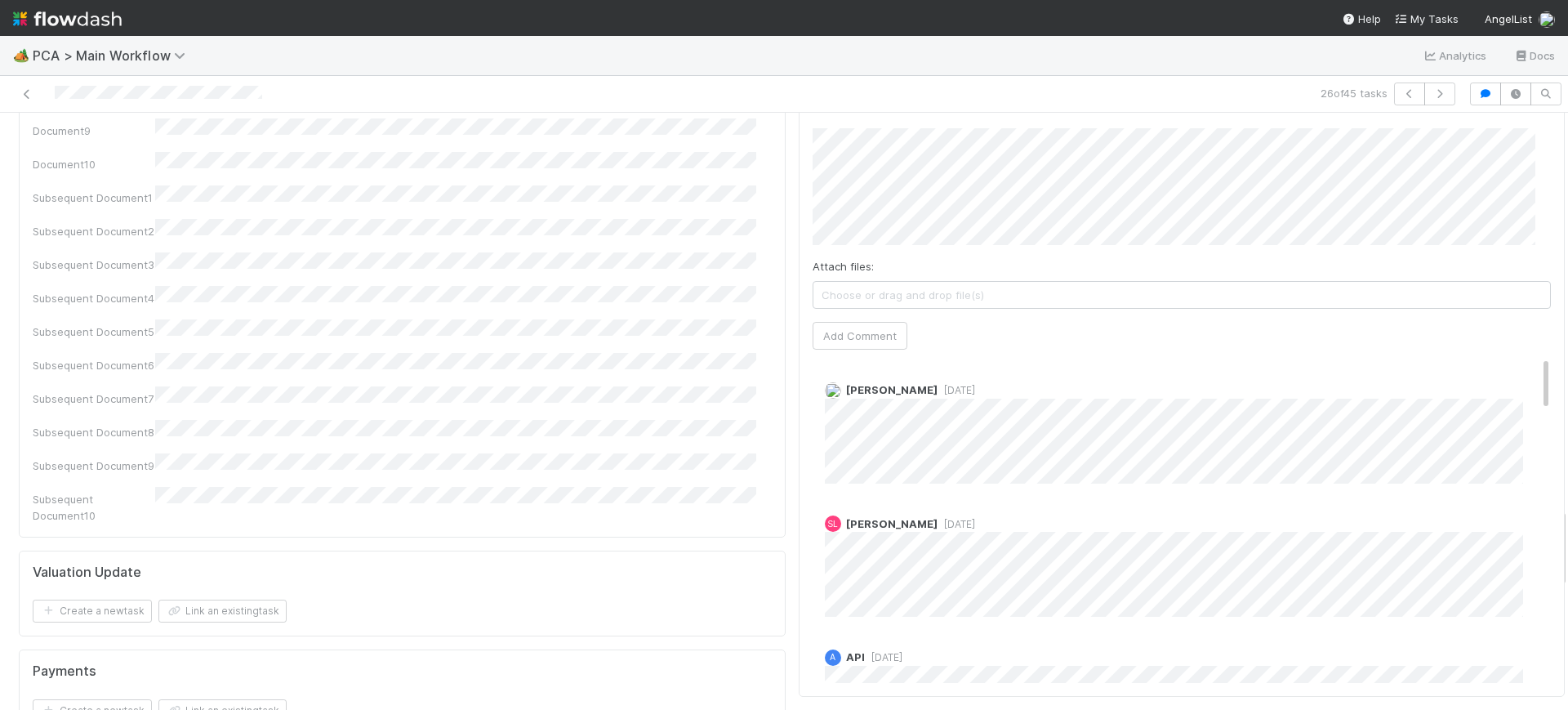
drag, startPoint x: 1548, startPoint y: 135, endPoint x: 1567, endPoint y: 531, distance: 396.5
click at [1567, 531] on div "🏕️ PCA > Main Workflow Analytics Docs 26 of 45 tasks Finance Review - Backlog (…" at bounding box center [784, 373] width 1568 height 674
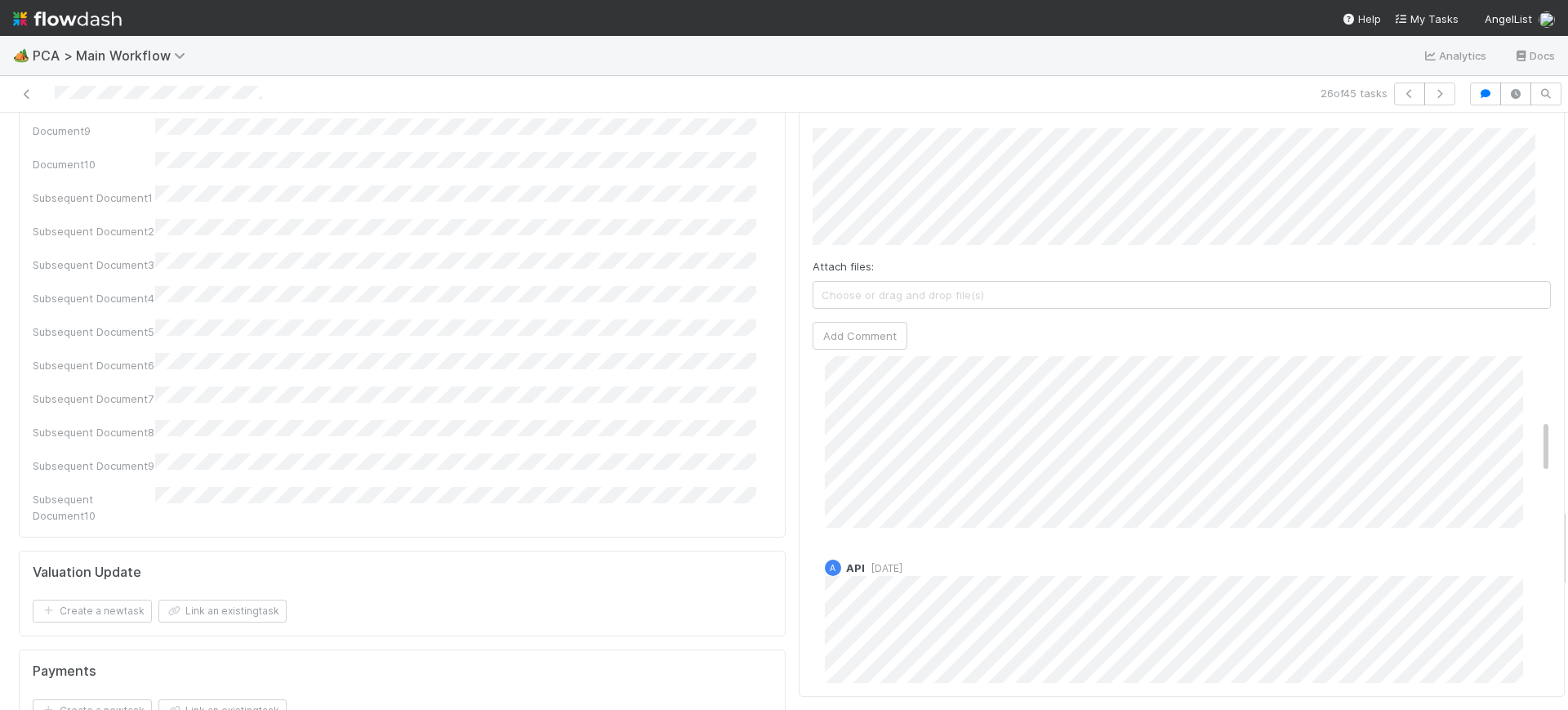
scroll to position [0, 0]
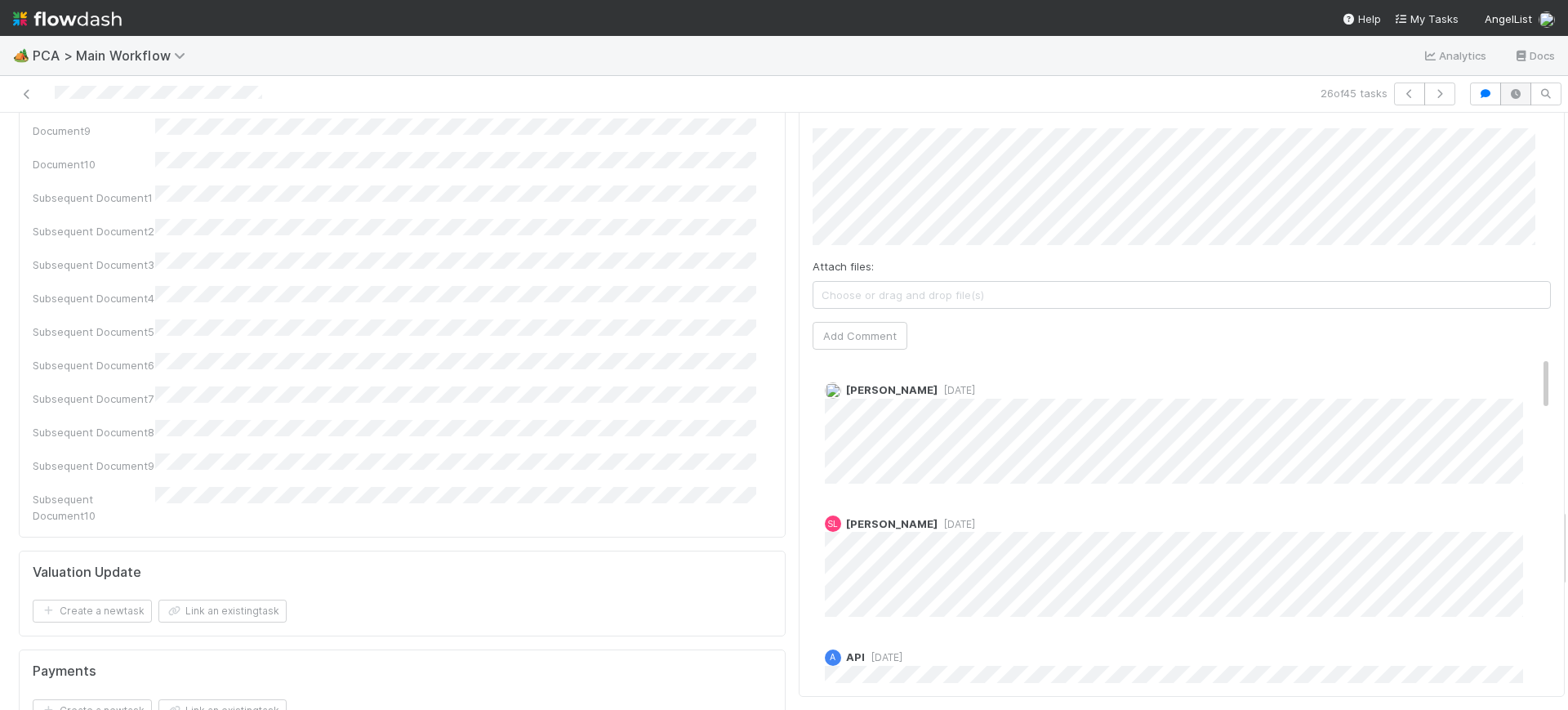
drag, startPoint x: 1514, startPoint y: 255, endPoint x: 1510, endPoint y: 85, distance: 170.0
click at [1510, 85] on div "26 of 45 tasks Finance Review - Backlog (Finance) [PERSON_NAME] Finish Move to …" at bounding box center [784, 393] width 1568 height 634
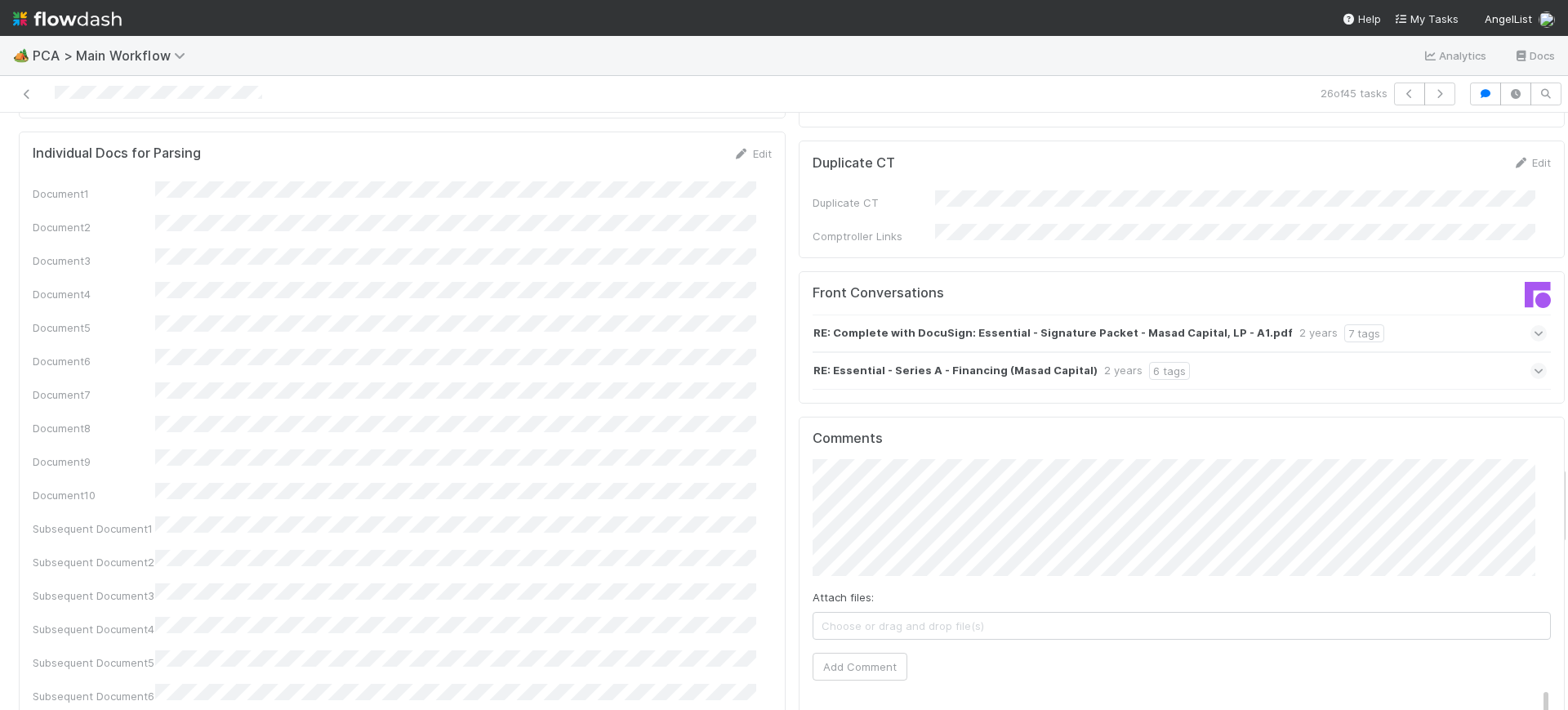
scroll to position [2628, 0]
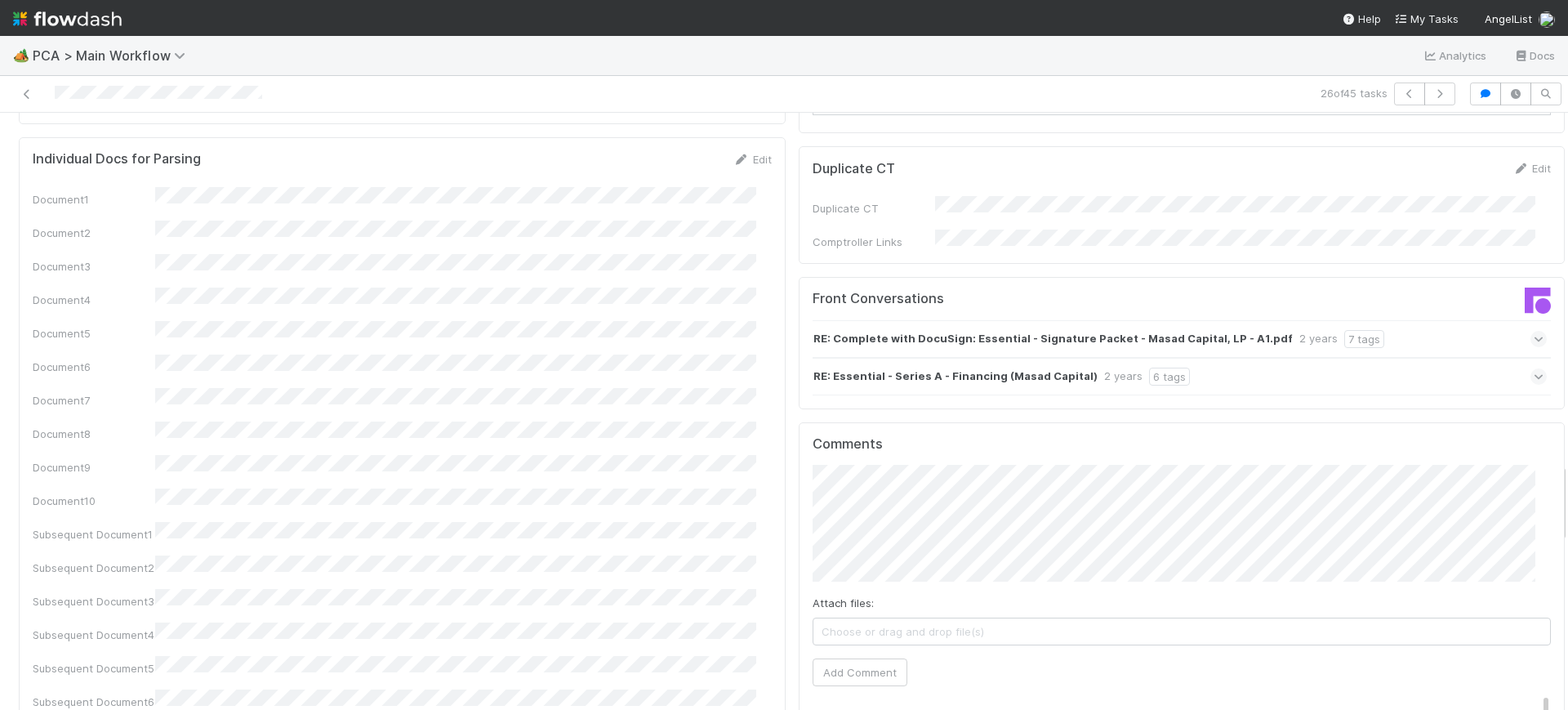
drag, startPoint x: 1546, startPoint y: 525, endPoint x: 1546, endPoint y: 481, distance: 44.0
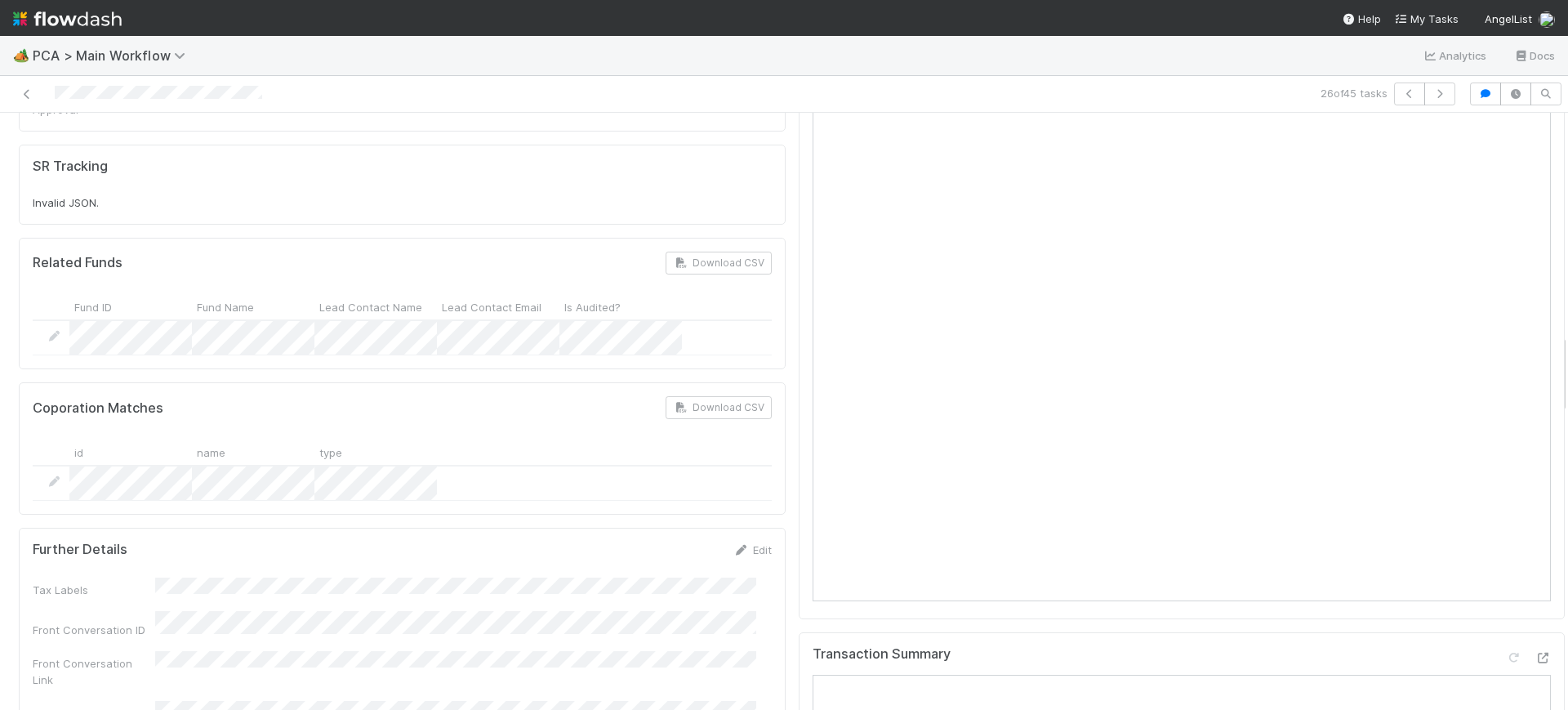
scroll to position [1667, 0]
drag, startPoint x: 1547, startPoint y: 506, endPoint x: 1538, endPoint y: 378, distance: 128.3
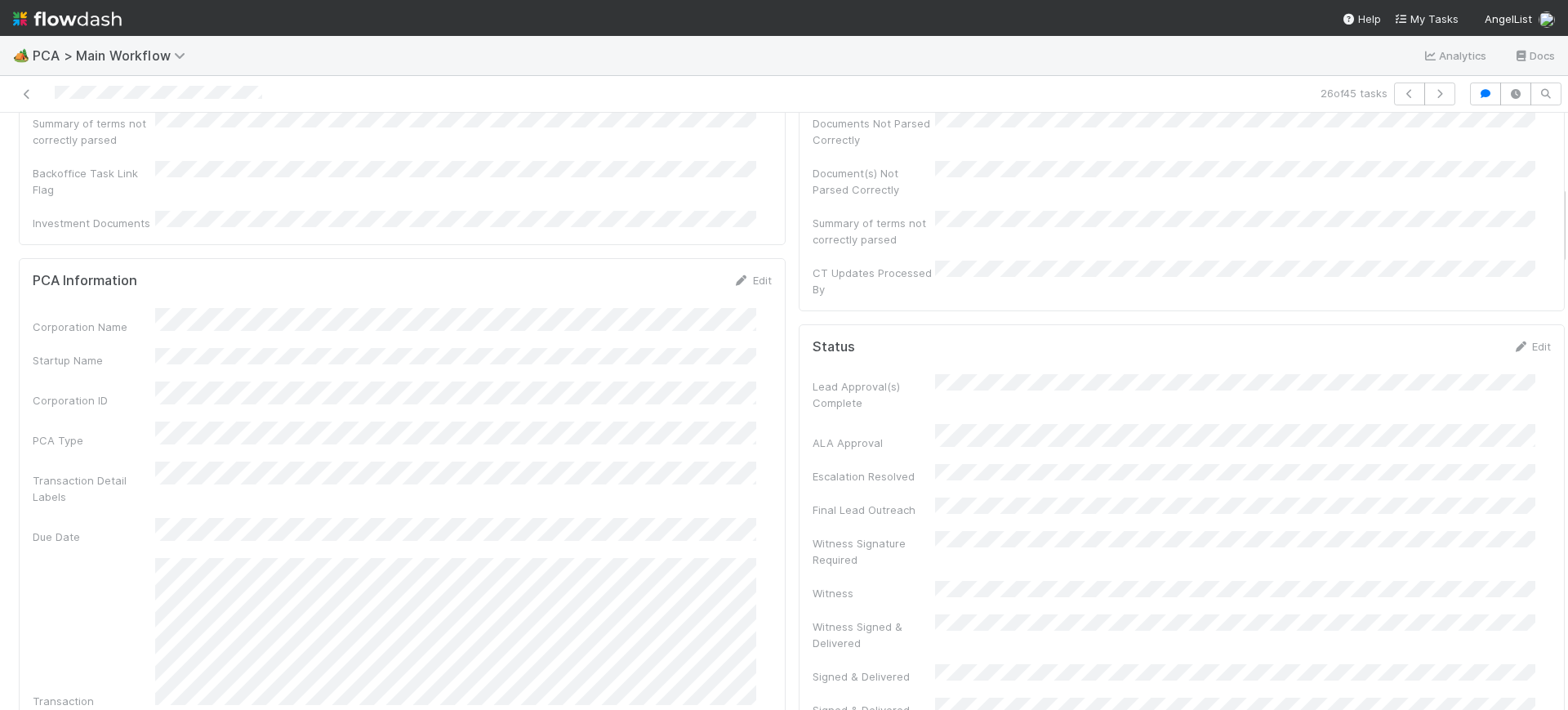
scroll to position [0, 0]
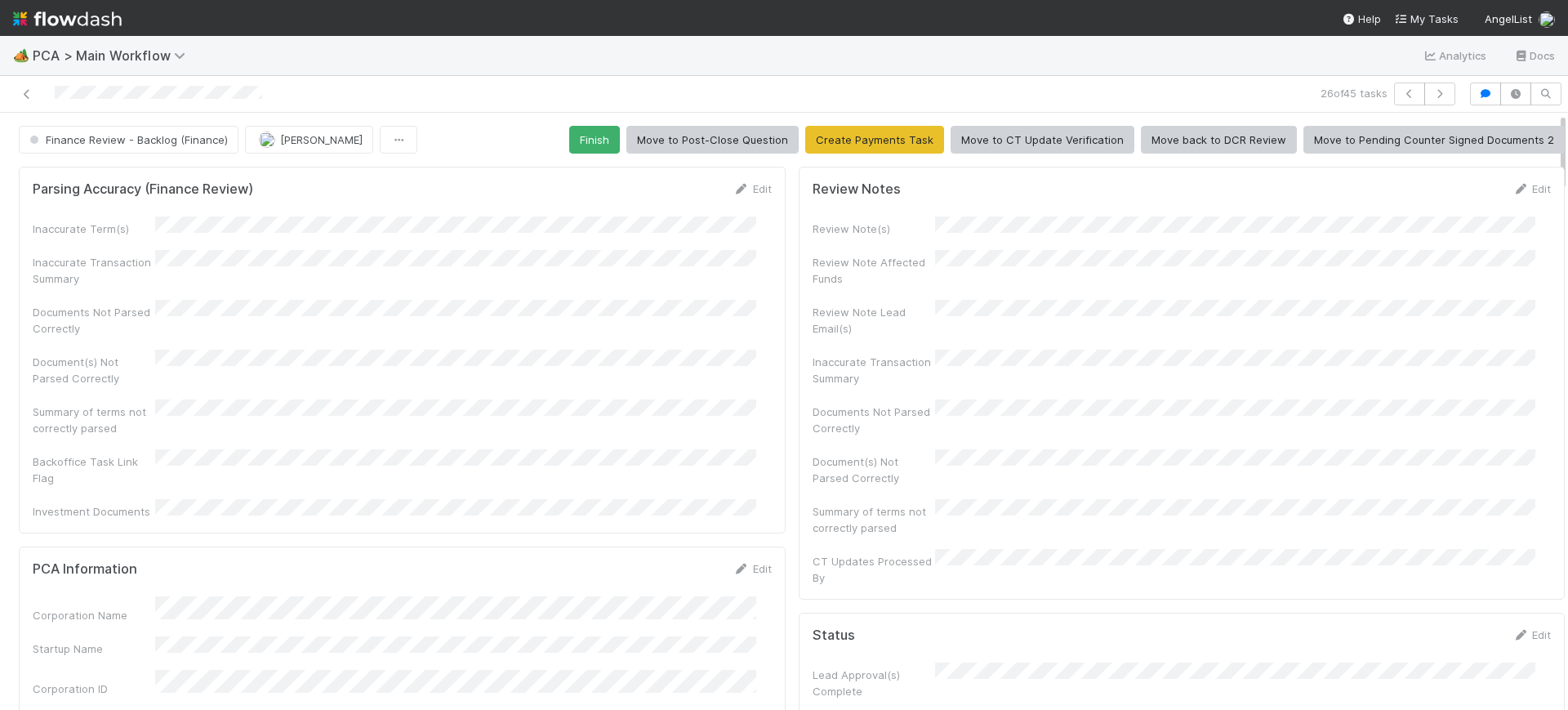
drag, startPoint x: 1547, startPoint y: 361, endPoint x: 1534, endPoint y: 66, distance: 295.3
click at [1534, 66] on div "🏕️ PCA > Main Workflow Analytics Docs 26 of 45 tasks Finance Review - Backlog (…" at bounding box center [784, 373] width 1568 height 674
click at [586, 133] on button "Finish" at bounding box center [594, 139] width 50 height 27
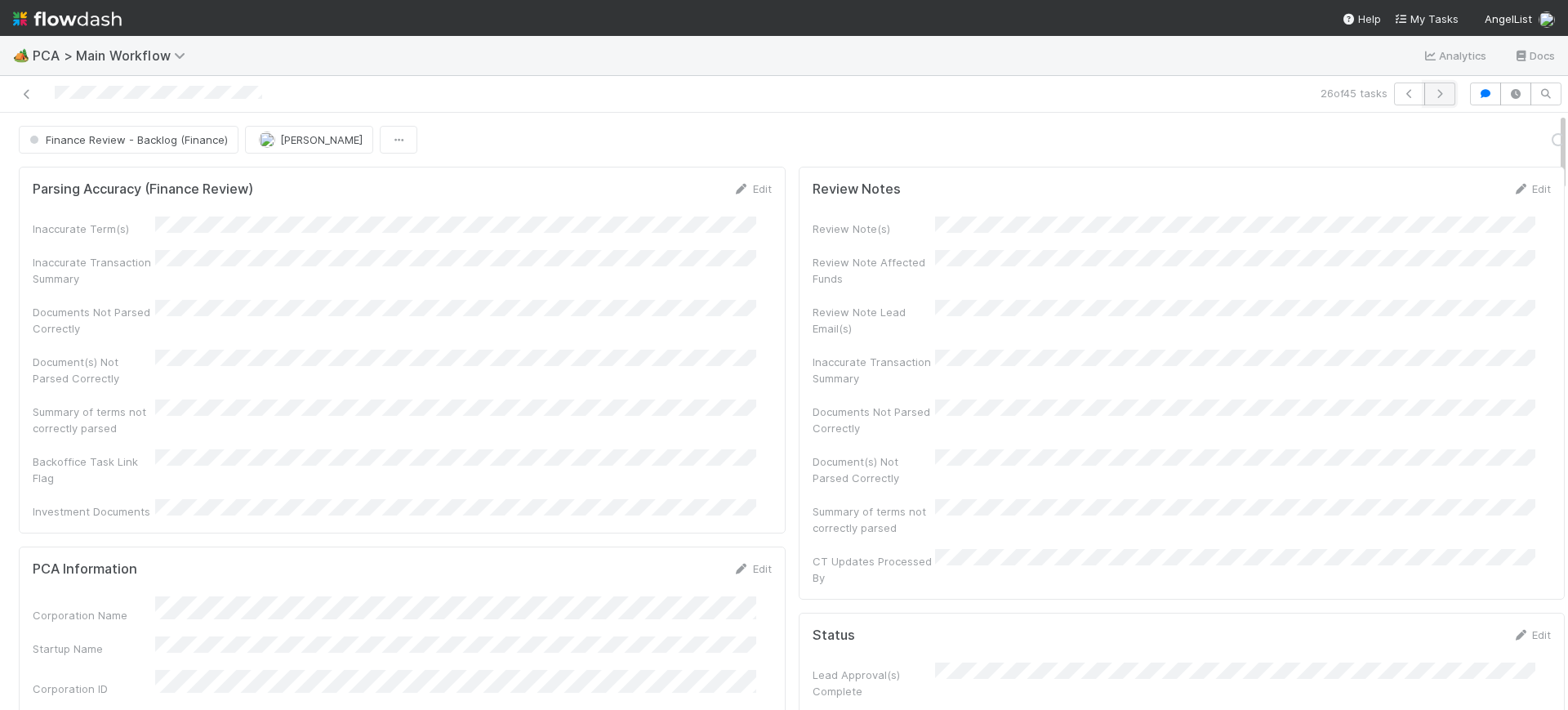
click at [1428, 88] on button "button" at bounding box center [1440, 94] width 31 height 23
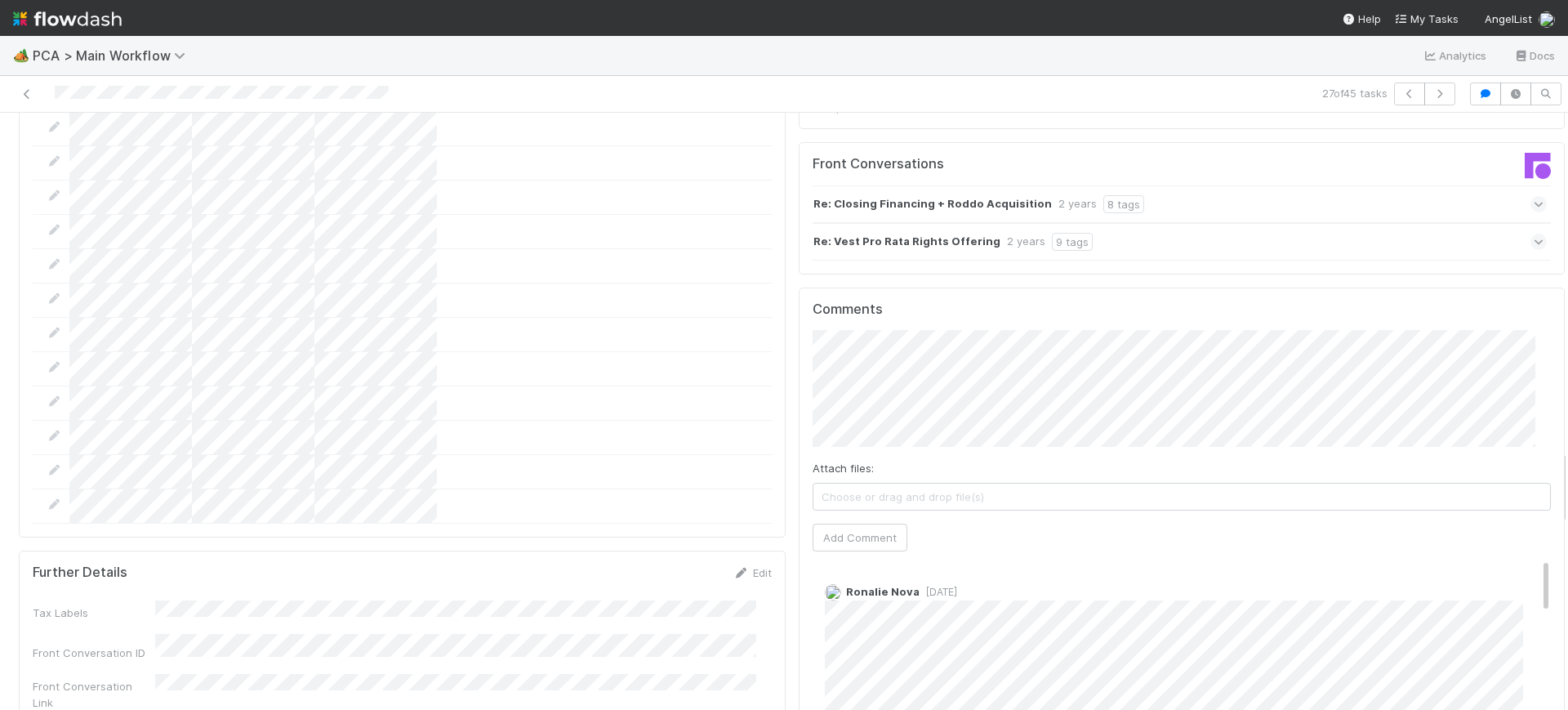
scroll to position [2790, 0]
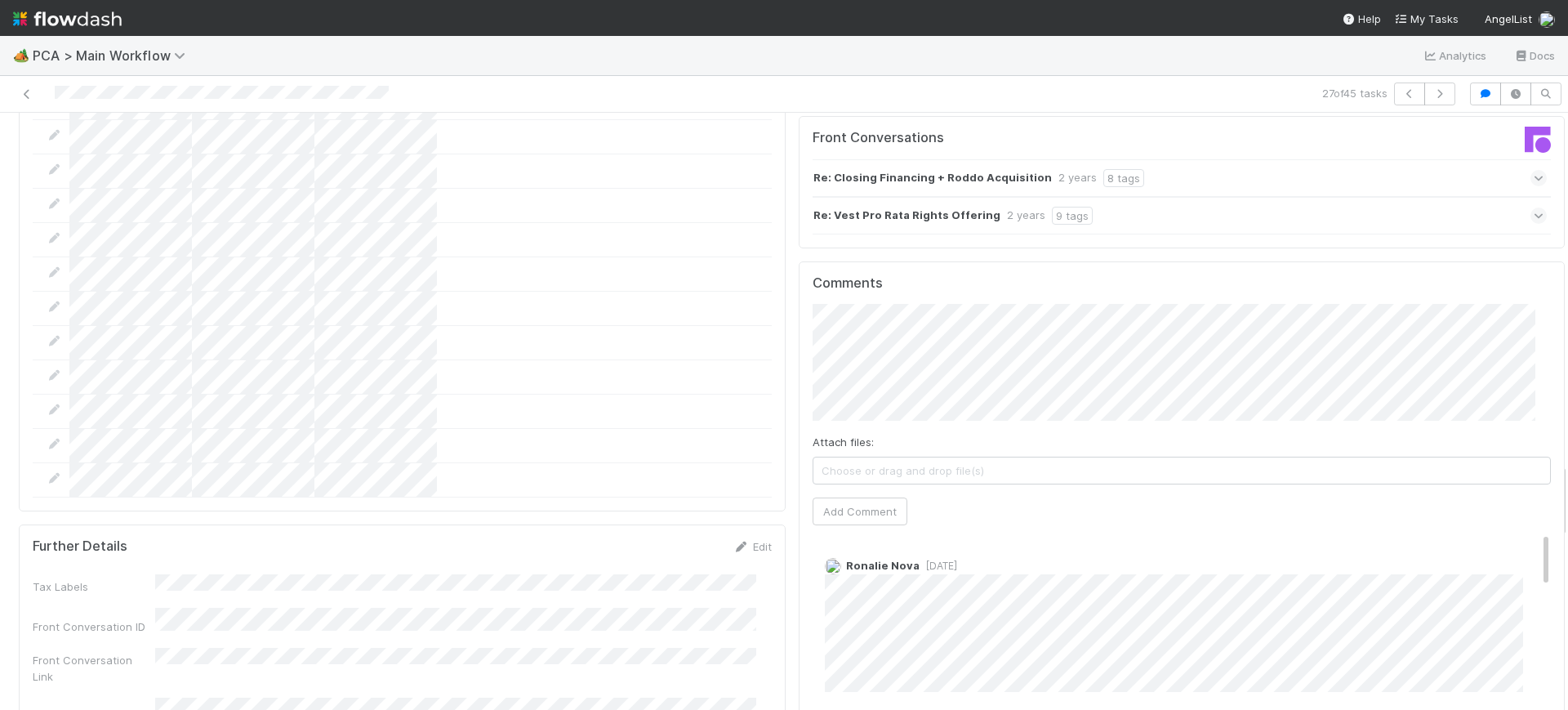
drag, startPoint x: 1549, startPoint y: 134, endPoint x: 1567, endPoint y: 484, distance: 350.5
click at [1567, 484] on div "🏕️ PCA > Main Workflow Analytics Docs 27 of 45 tasks Finance Review - Backlog (…" at bounding box center [784, 373] width 1568 height 674
click at [1516, 275] on div "Comments Attach files: Choose or drag and drop file(s) Add Comment [PERSON_NAME…" at bounding box center [1182, 567] width 739 height 584
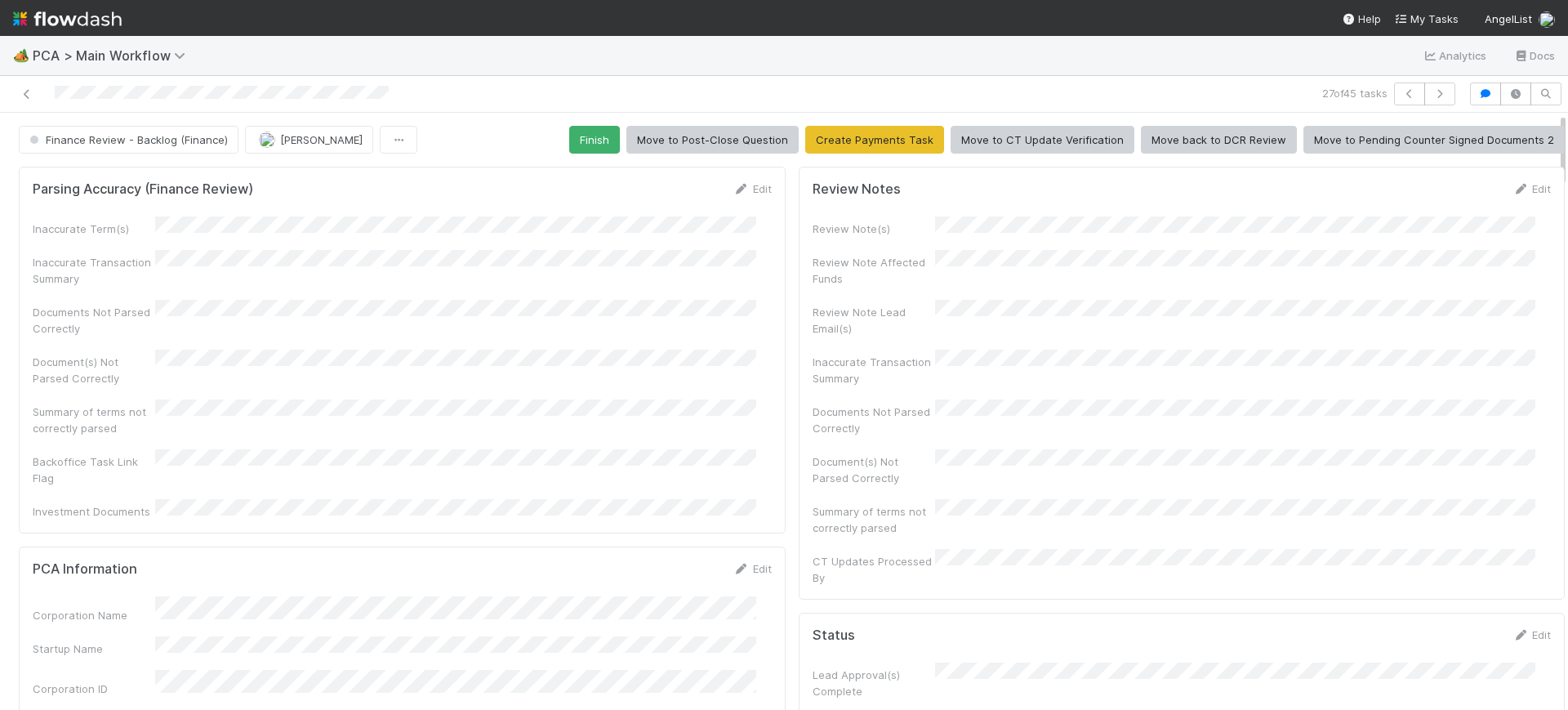
drag, startPoint x: 1548, startPoint y: 485, endPoint x: 1562, endPoint y: 9, distance: 476.2
click at [1562, 9] on div "🏕️ PCA > Main Workflow Analytics Docs 27 of 45 tasks Finance Review - Backlog (…" at bounding box center [784, 355] width 1568 height 710
click at [598, 131] on button "Finish" at bounding box center [594, 139] width 50 height 27
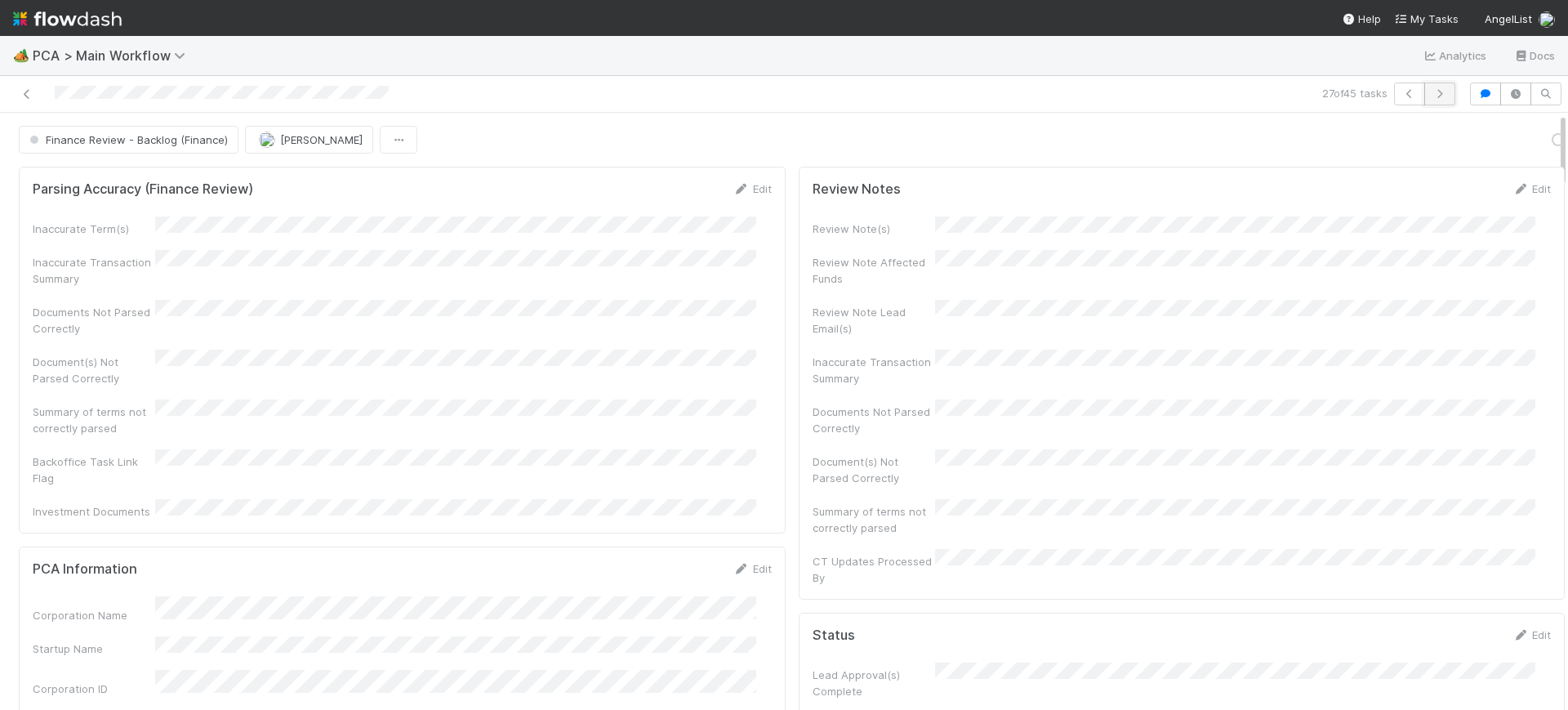
click at [1432, 89] on icon "button" at bounding box center [1440, 94] width 16 height 10
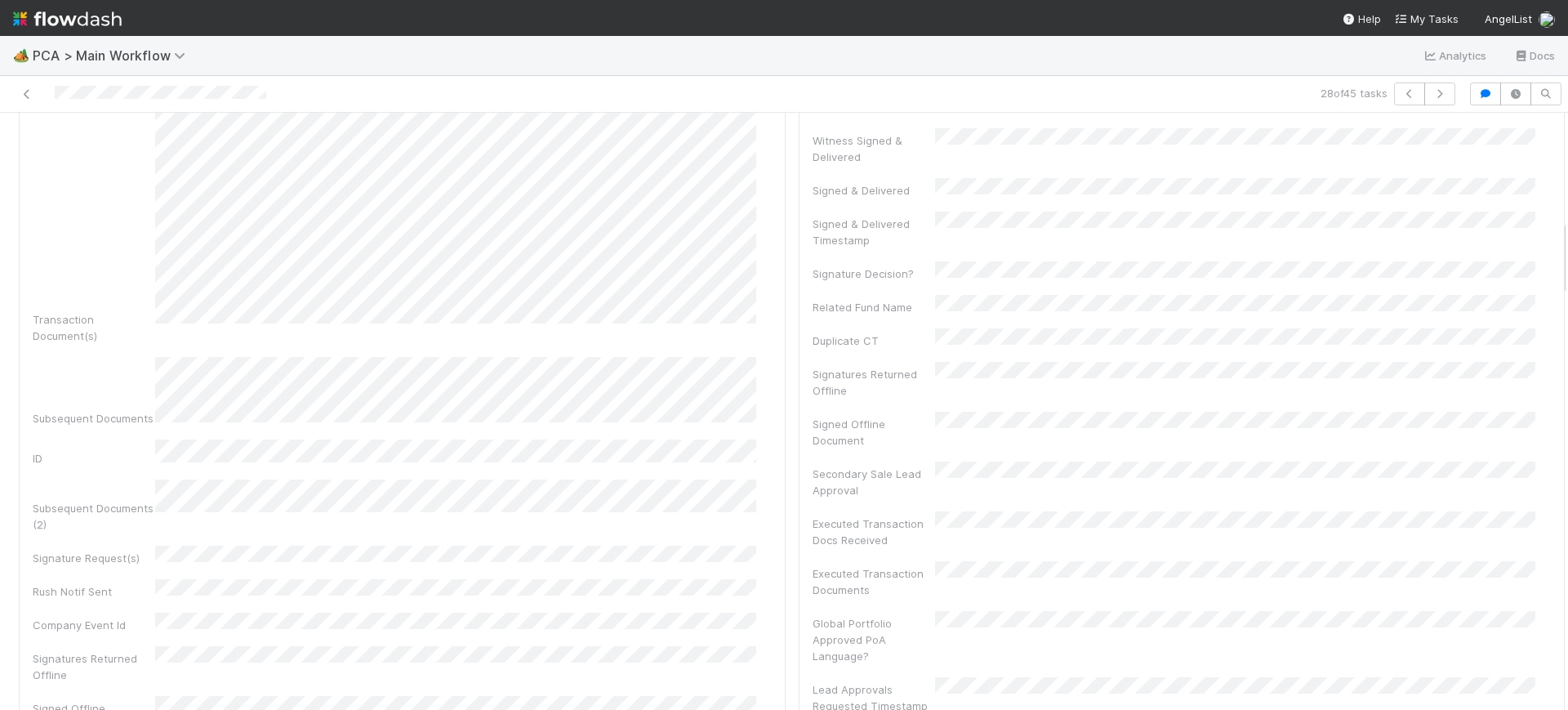
scroll to position [754, 0]
drag, startPoint x: 1548, startPoint y: 152, endPoint x: 1567, endPoint y: 249, distance: 98.8
click at [1567, 249] on div "🏕️ PCA > Main Workflow Analytics Docs 28 of 45 tasks Finance Review - Backlog (…" at bounding box center [784, 373] width 1568 height 674
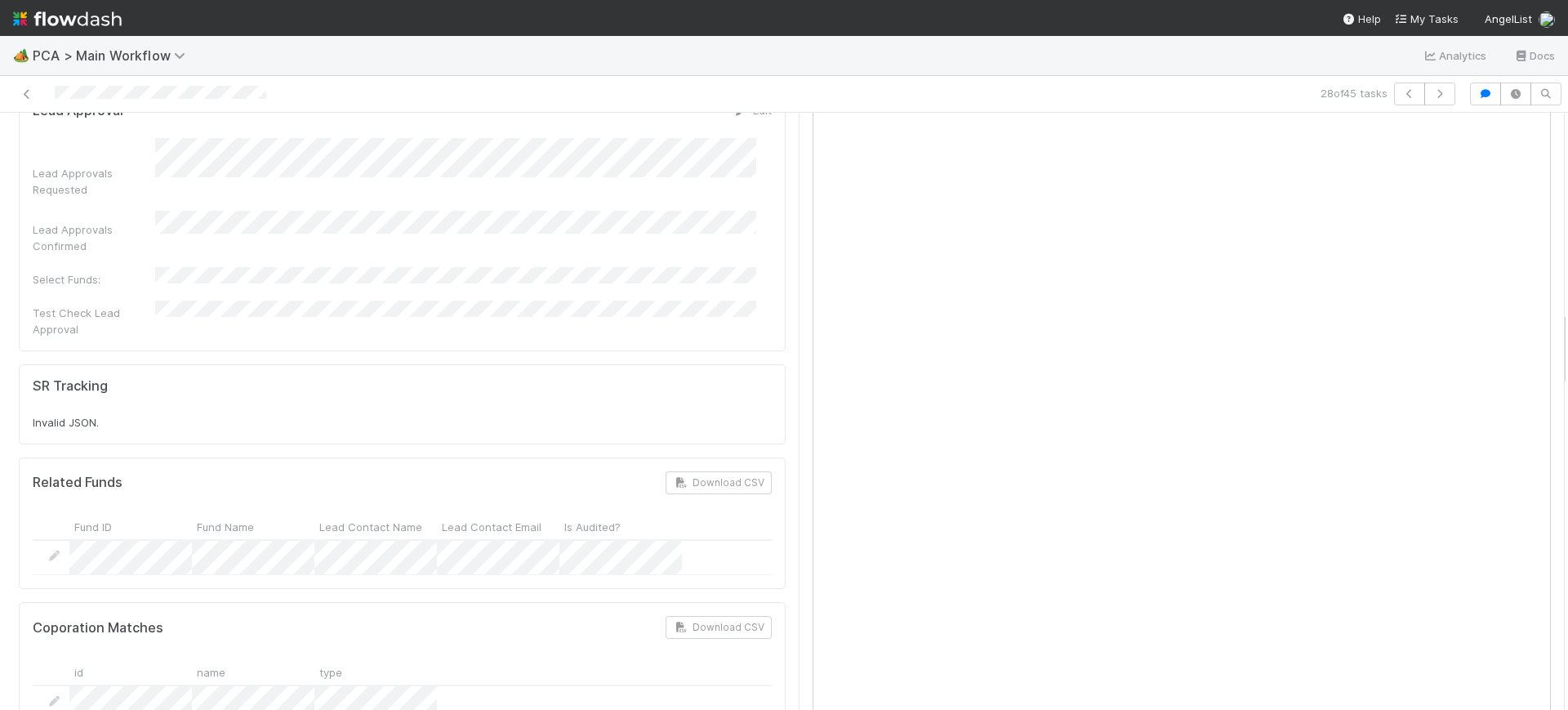
scroll to position [1535, 0]
drag, startPoint x: 1546, startPoint y: 246, endPoint x: 1567, endPoint y: 346, distance: 102.2
click at [1567, 346] on div "🏕️ PCA > Main Workflow Analytics Docs 28 of 45 tasks Finance Review - Backlog (…" at bounding box center [784, 373] width 1568 height 674
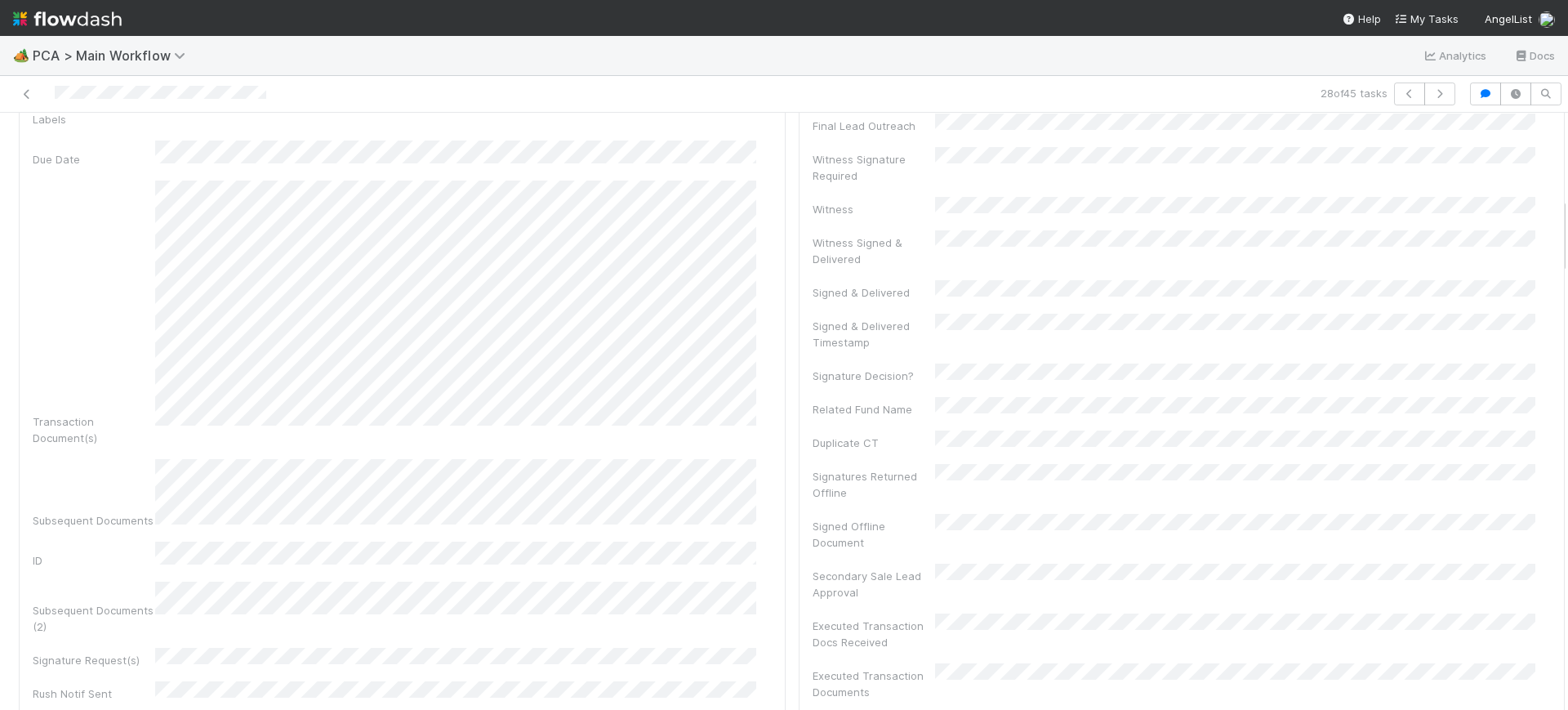
scroll to position [660, 0]
drag, startPoint x: 1548, startPoint y: 361, endPoint x: 1567, endPoint y: 248, distance: 114.6
click at [1567, 248] on div "🏕️ PCA > Main Workflow Analytics Docs 28 of 45 tasks Finance Review - Backlog (…" at bounding box center [784, 373] width 1568 height 674
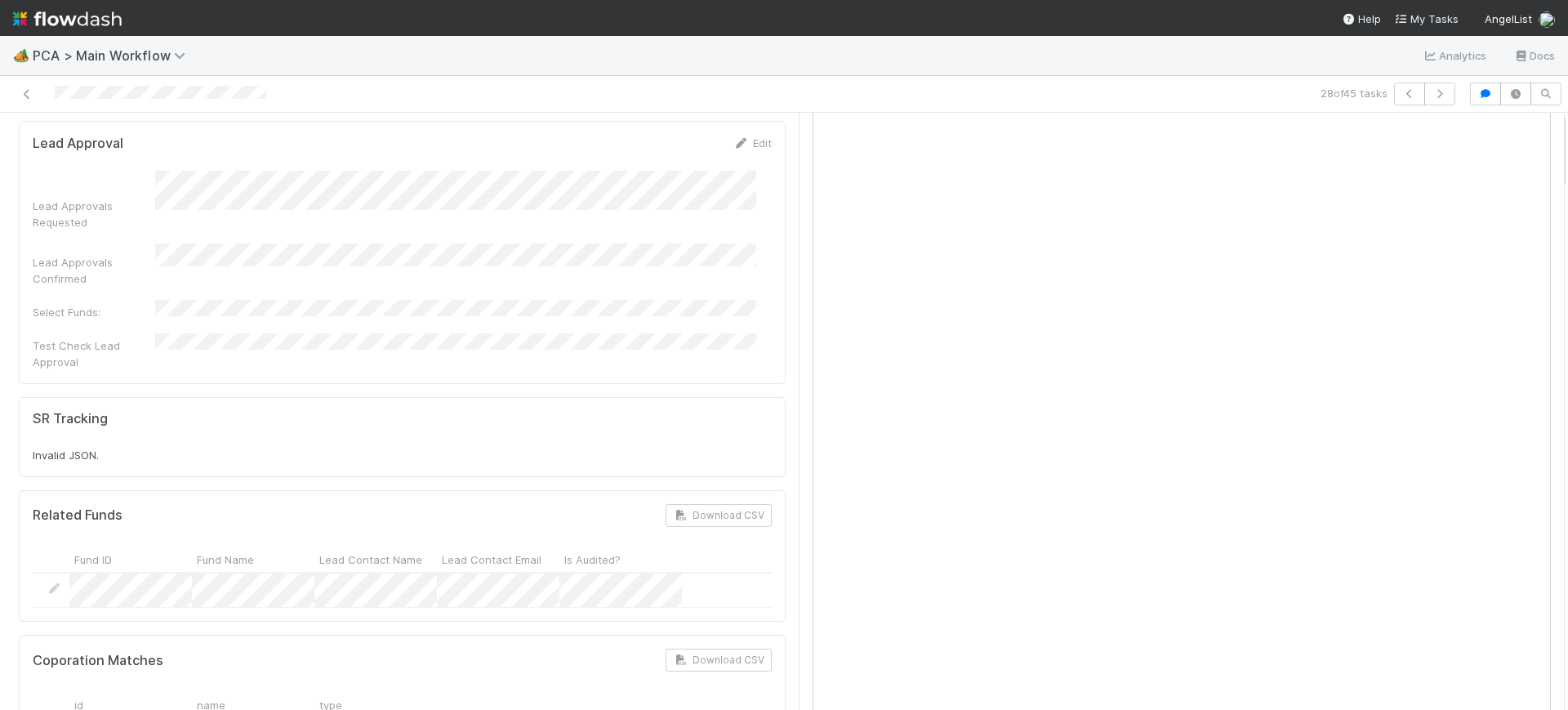
scroll to position [0, 0]
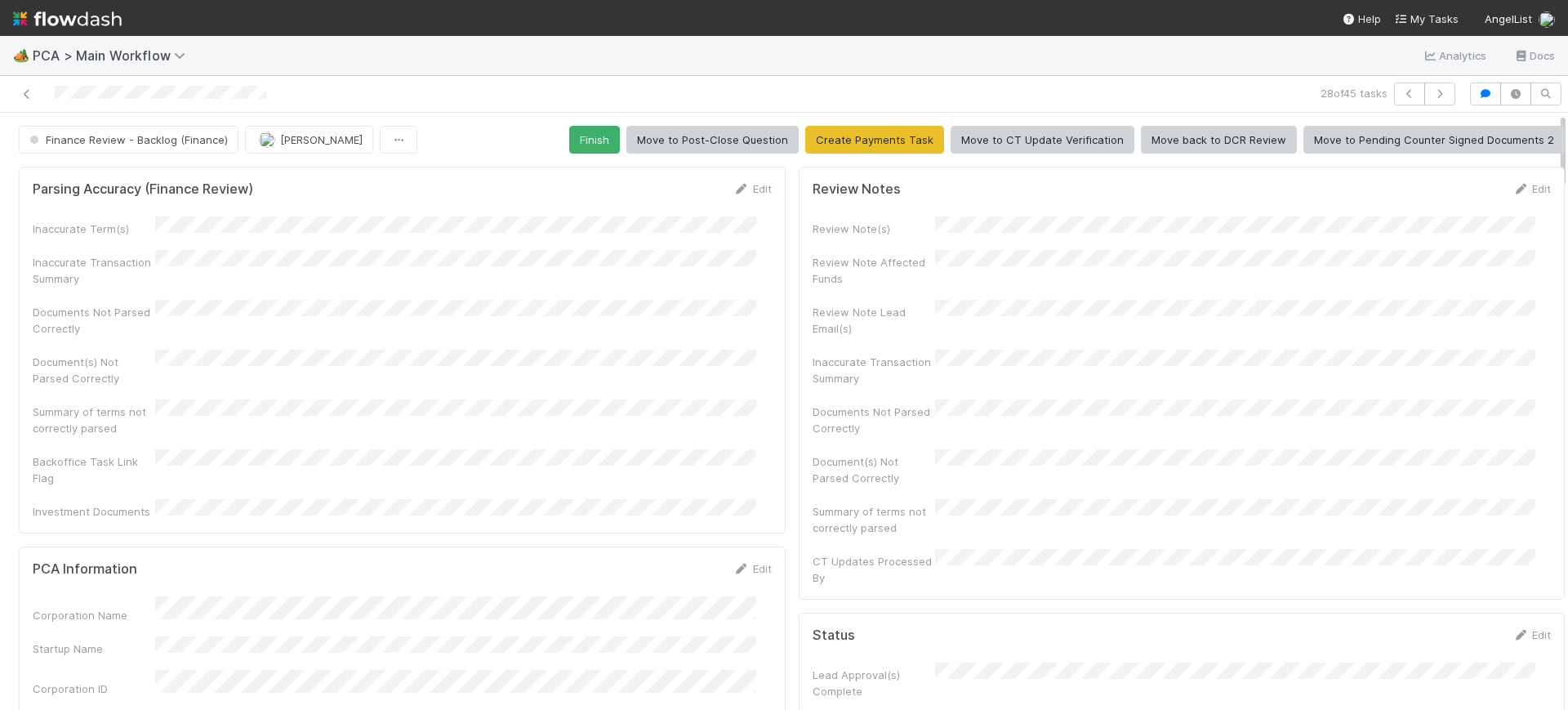
drag, startPoint x: 1546, startPoint y: 216, endPoint x: 1491, endPoint y: -95, distance: 315.8
click at [1491, 0] on html "🏕️ PCA > Main Workflow Analytics Docs 28 of 45 tasks Finance Review - Backlog (…" at bounding box center [784, 355] width 1568 height 710
click at [576, 132] on button "Finish" at bounding box center [594, 139] width 50 height 27
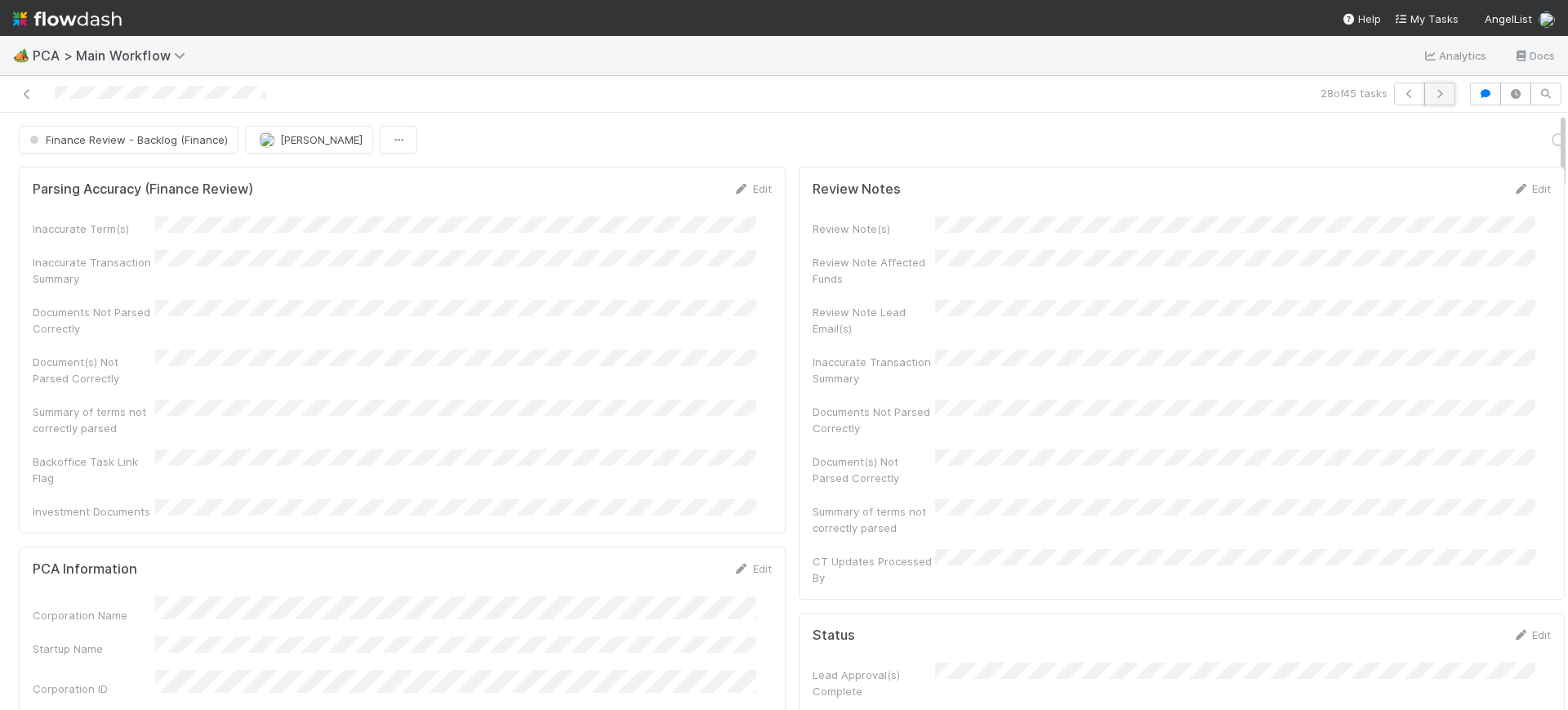
click at [1432, 95] on icon "button" at bounding box center [1440, 94] width 16 height 10
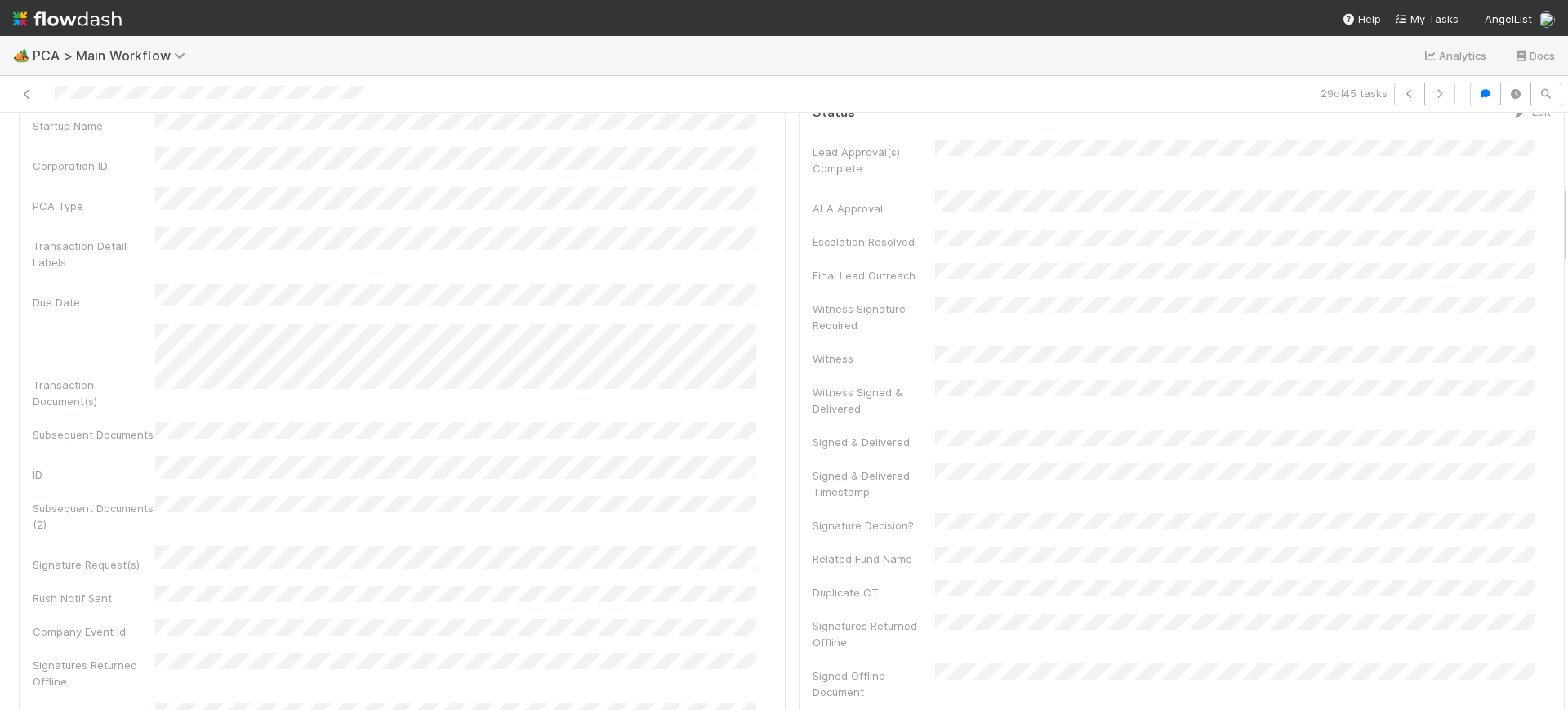
scroll to position [505, 0]
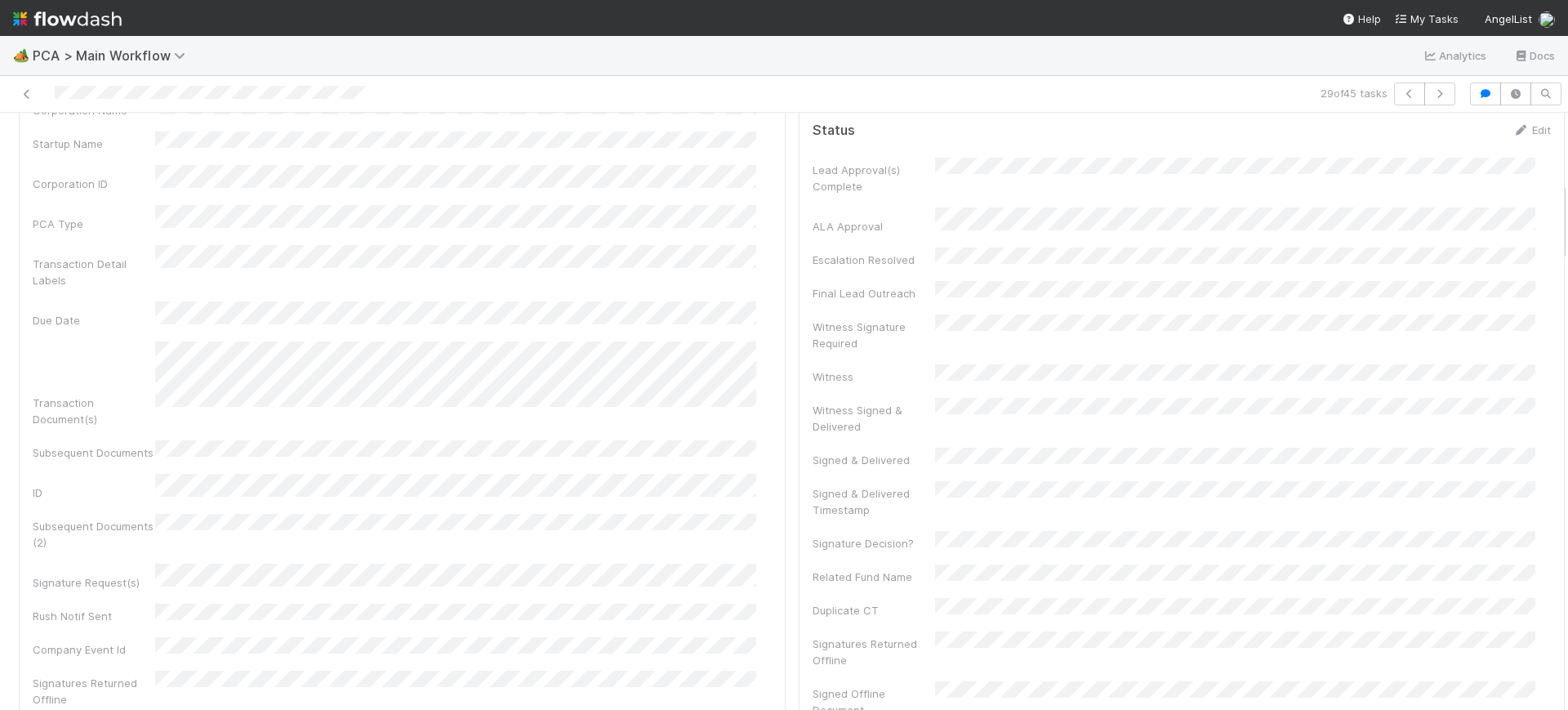
drag, startPoint x: 1548, startPoint y: 145, endPoint x: 1567, endPoint y: 214, distance: 71.6
click at [1567, 214] on div "🏕️ PCA > Main Workflow Analytics Docs 29 of 45 tasks Finance Review - Backlog (…" at bounding box center [784, 373] width 1568 height 674
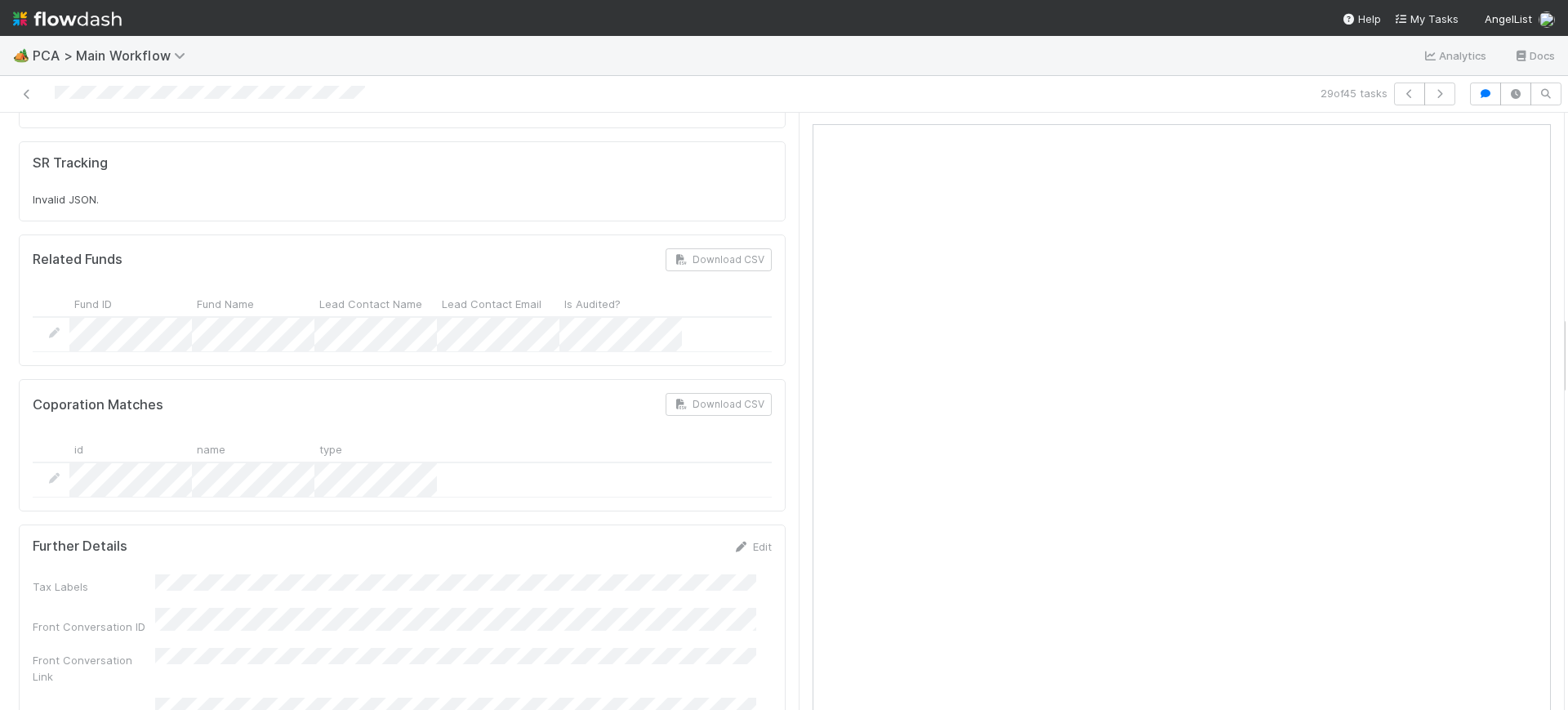
scroll to position [1491, 0]
drag, startPoint x: 1549, startPoint y: 210, endPoint x: 1565, endPoint y: 343, distance: 134.0
click at [1565, 343] on div "🏕️ PCA > Main Workflow Analytics Docs 29 of 45 tasks Finance Review - Backlog (…" at bounding box center [784, 373] width 1568 height 674
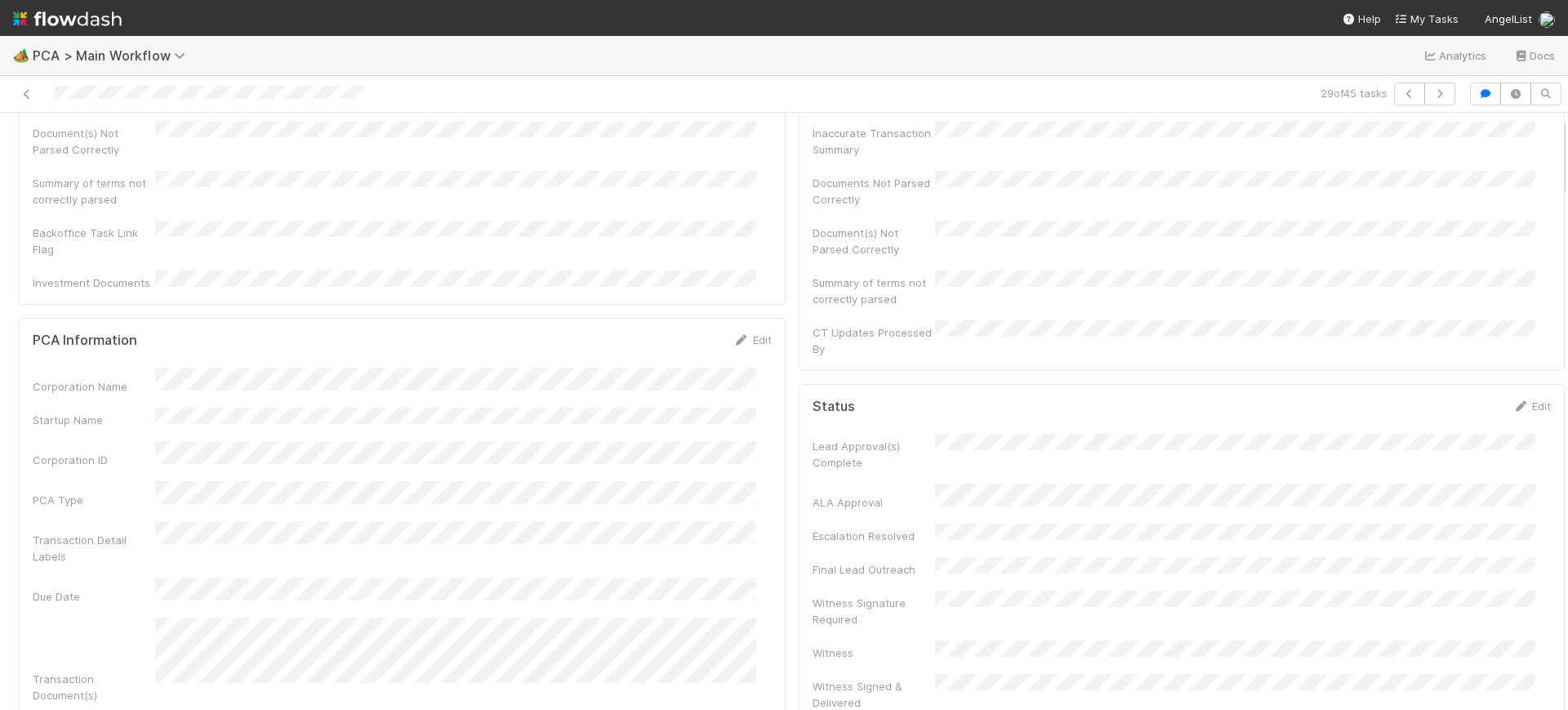
scroll to position [0, 0]
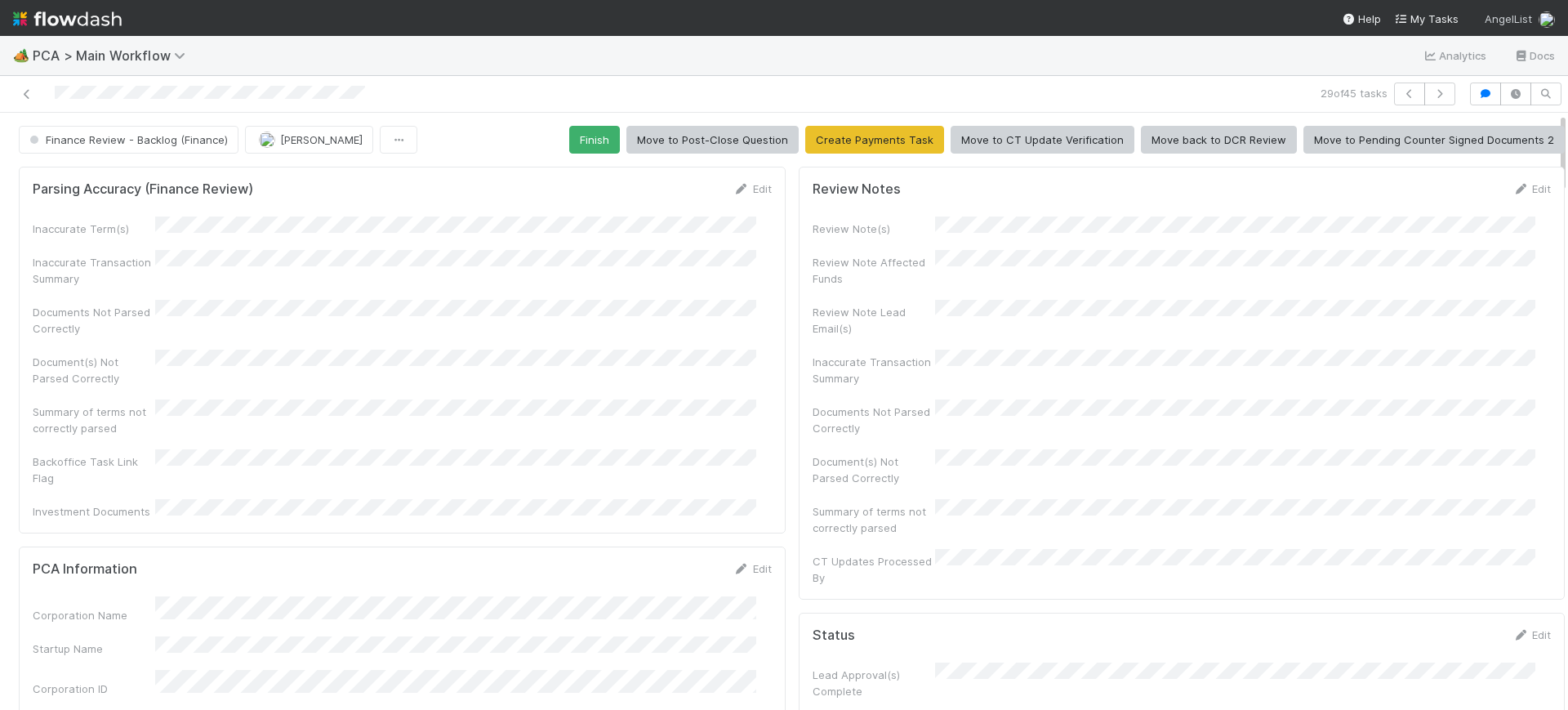
drag, startPoint x: 1546, startPoint y: 342, endPoint x: 1513, endPoint y: 9, distance: 334.6
click at [1513, 9] on div "🏕️ PCA > Main Workflow Analytics Docs 29 of 45 tasks Finance Review - Backlog (…" at bounding box center [784, 355] width 1568 height 710
click at [574, 135] on button "Finish" at bounding box center [594, 139] width 50 height 27
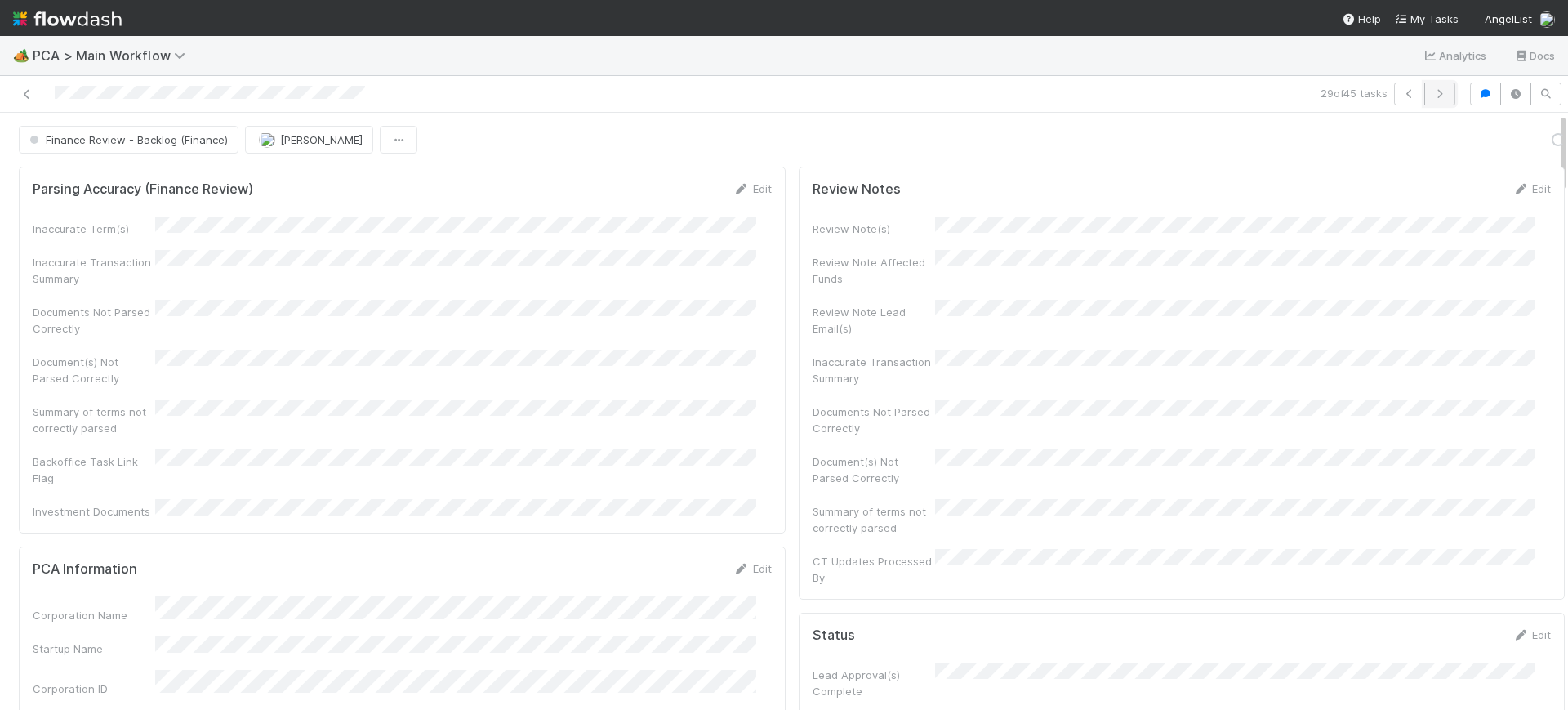
click at [1429, 87] on button "button" at bounding box center [1440, 94] width 31 height 23
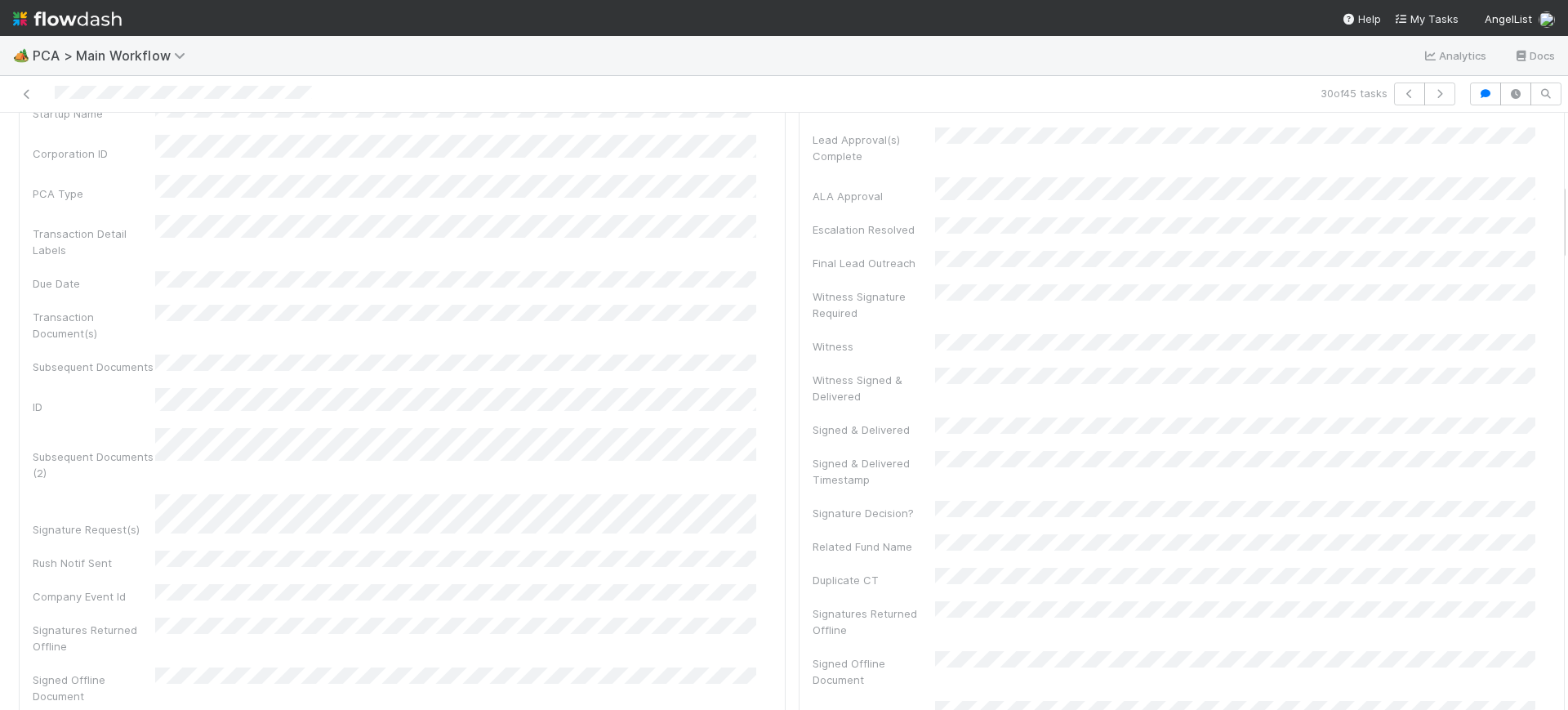
scroll to position [529, 0]
drag, startPoint x: 1548, startPoint y: 157, endPoint x: 1567, endPoint y: 227, distance: 72.5
click at [1567, 227] on div "🏕️ PCA > Main Workflow Analytics Docs 30 of 45 tasks Finance Review - Backlog (…" at bounding box center [784, 373] width 1568 height 674
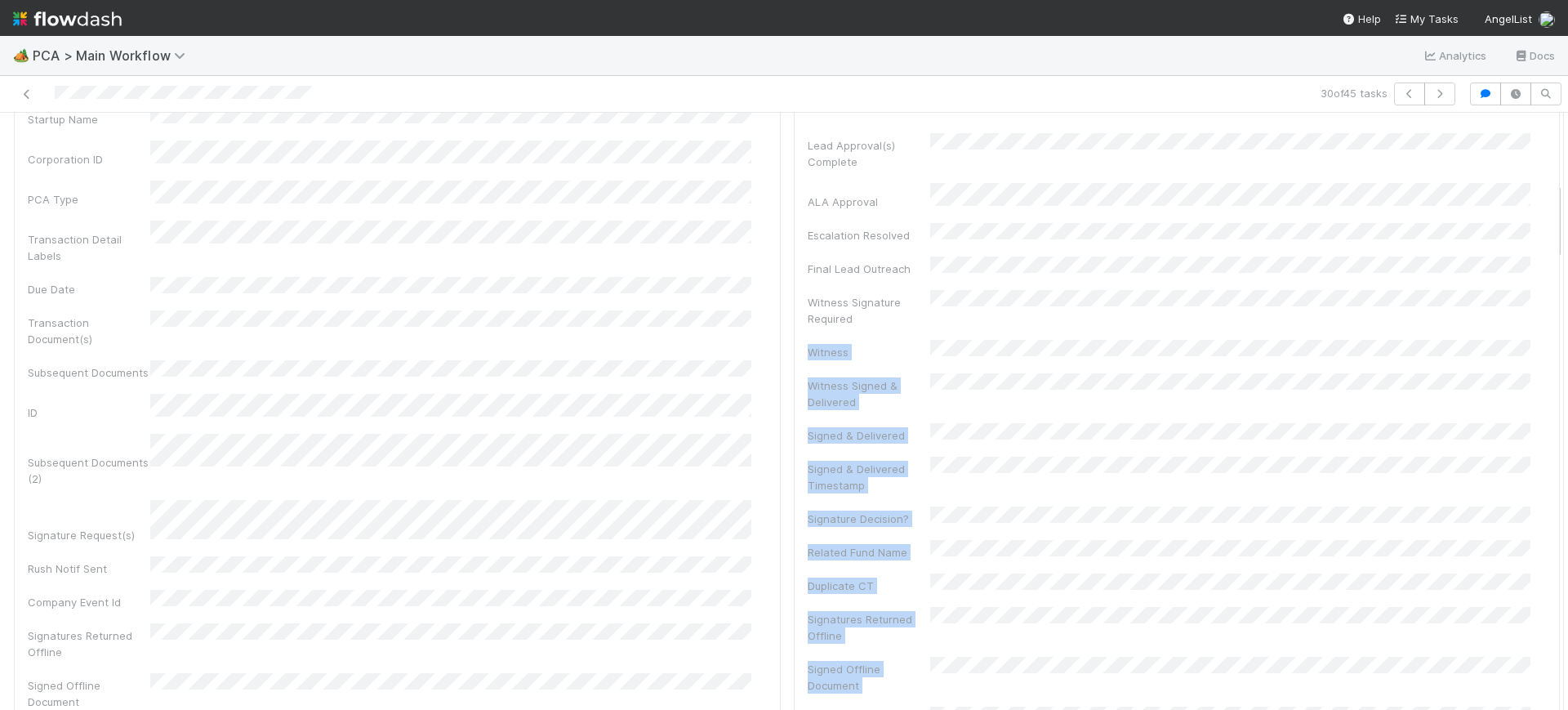
drag, startPoint x: 1546, startPoint y: 206, endPoint x: 1542, endPoint y: 236, distance: 30.3
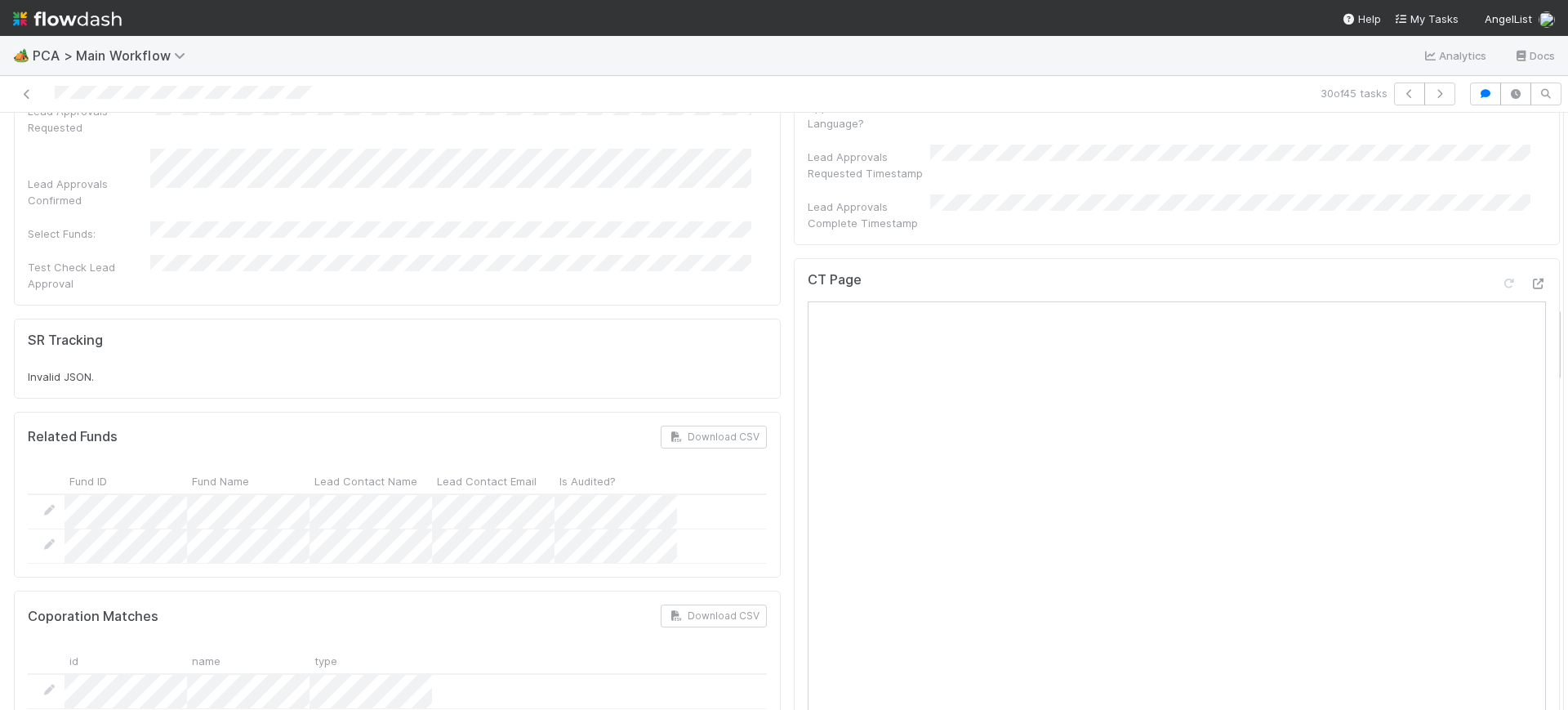
scroll to position [1482, 0]
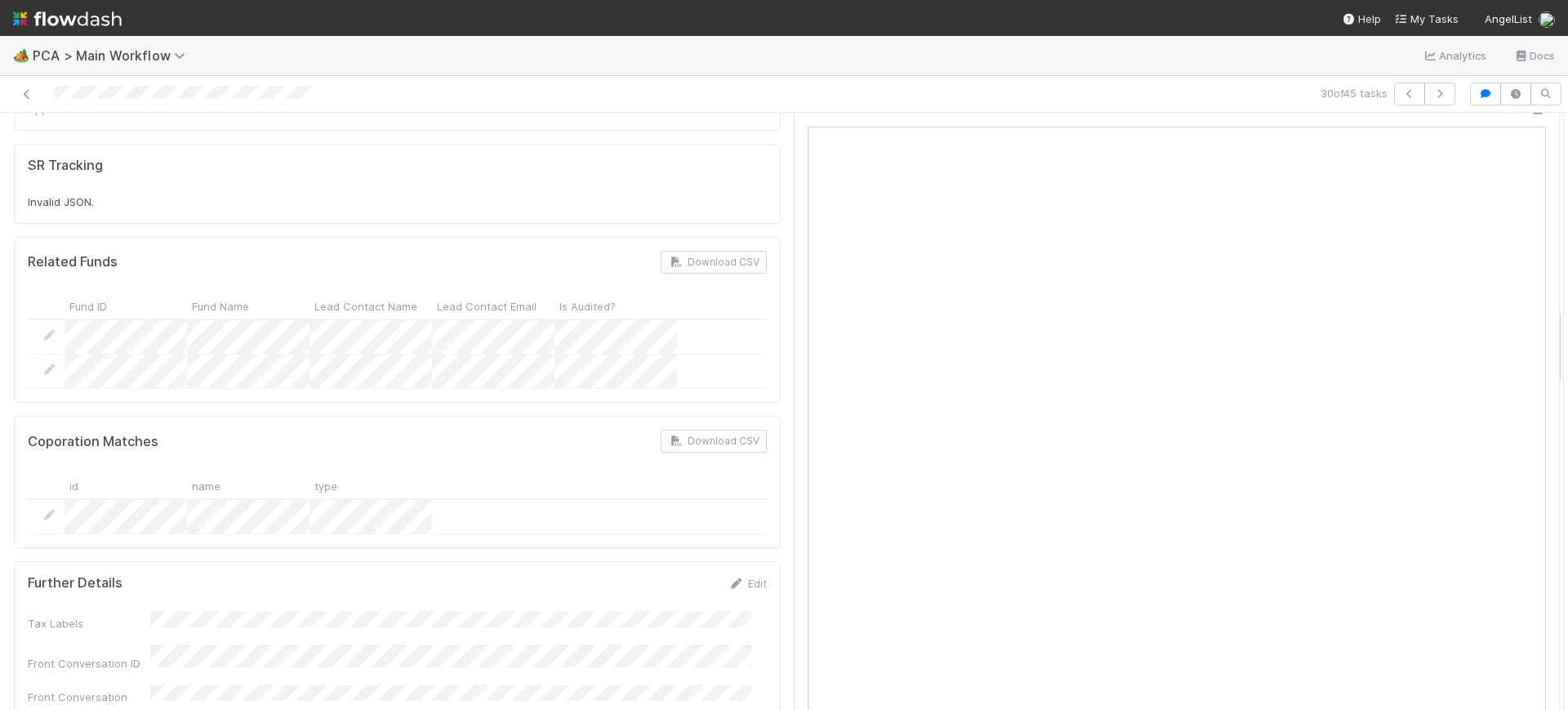
click at [794, 258] on div "CT Page" at bounding box center [1178, 440] width 767 height 714
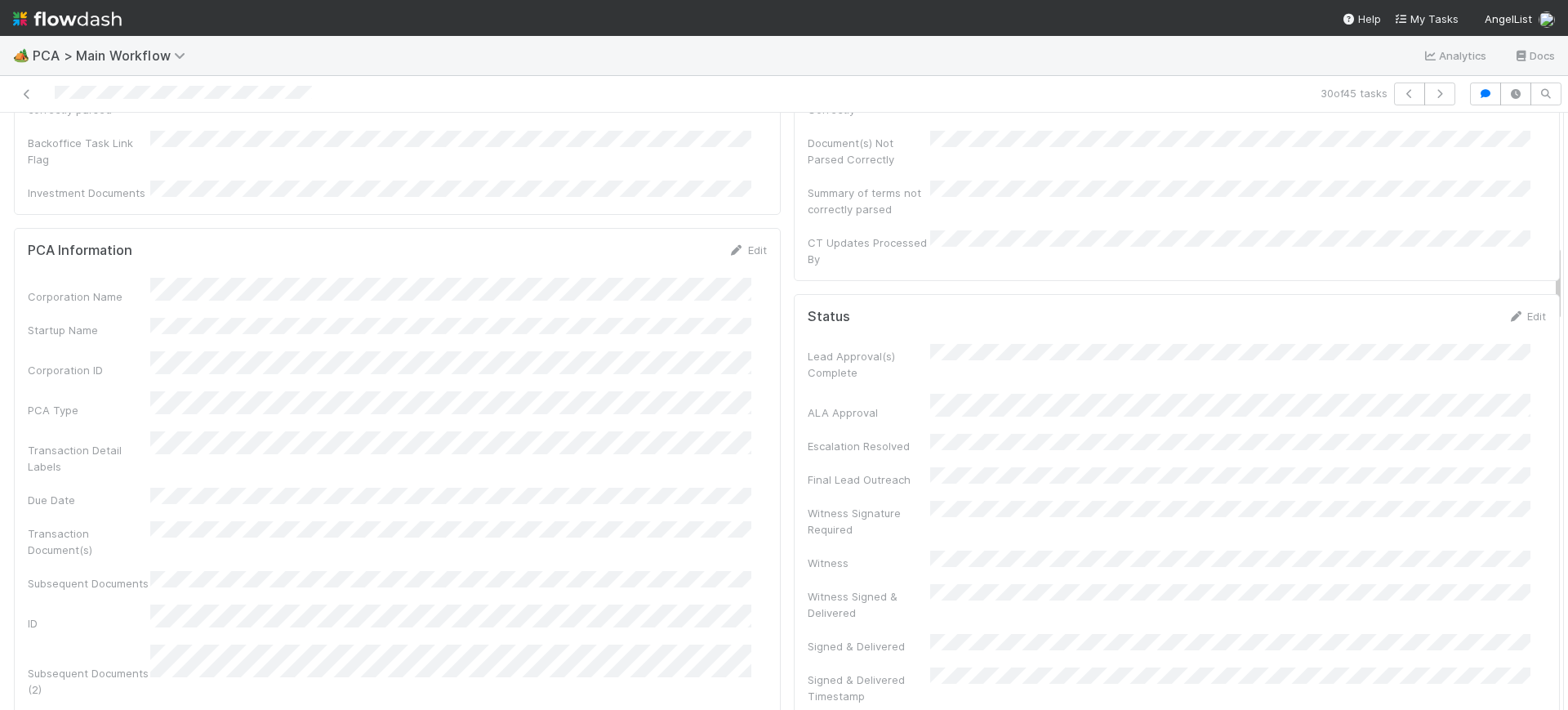
scroll to position [0, 0]
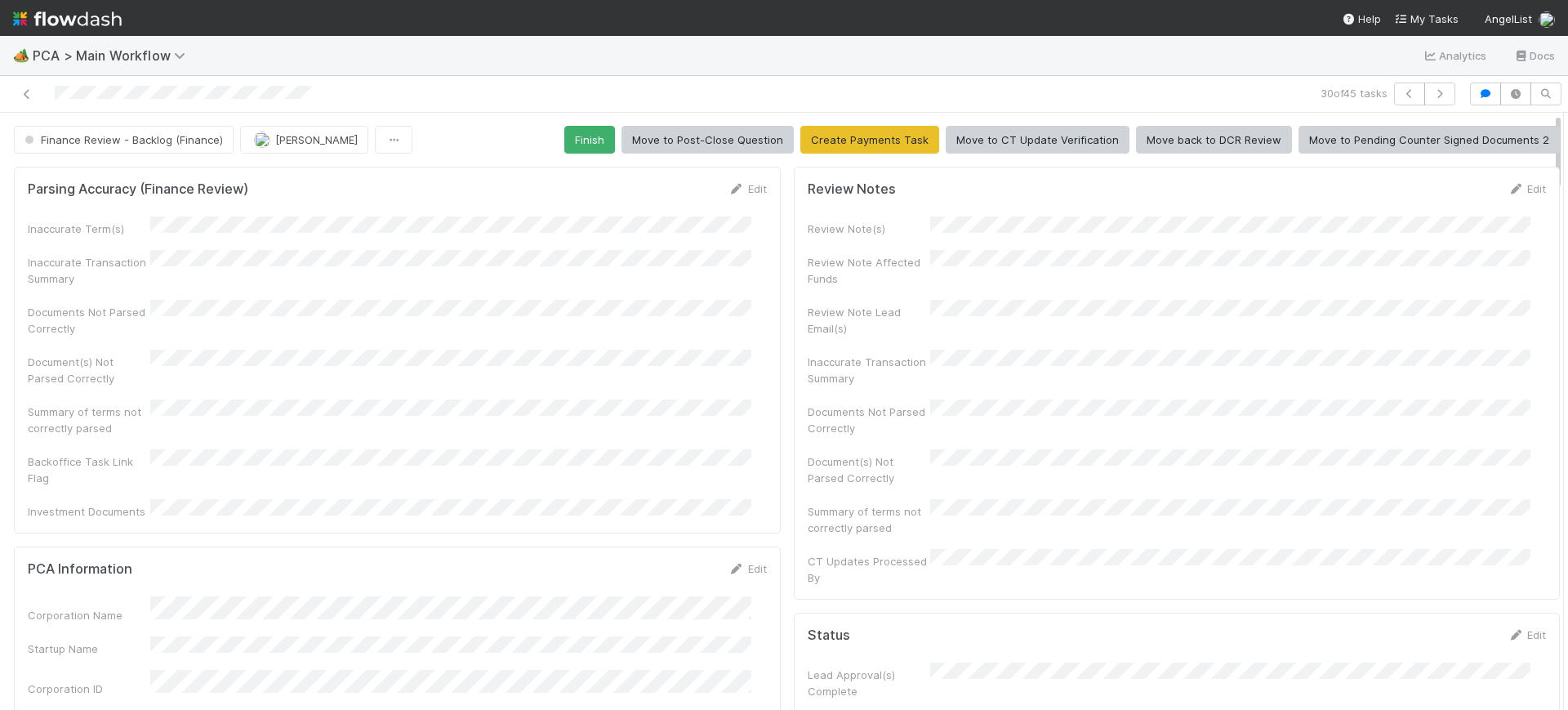
drag, startPoint x: 1541, startPoint y: 210, endPoint x: 1555, endPoint y: 46, distance: 164.6
click at [1555, 46] on div "🏕️ PCA > Main Workflow Analytics Docs 30 of 45 tasks Finance Review - Backlog (…" at bounding box center [784, 373] width 1568 height 674
click at [576, 135] on button "Finish" at bounding box center [590, 139] width 50 height 27
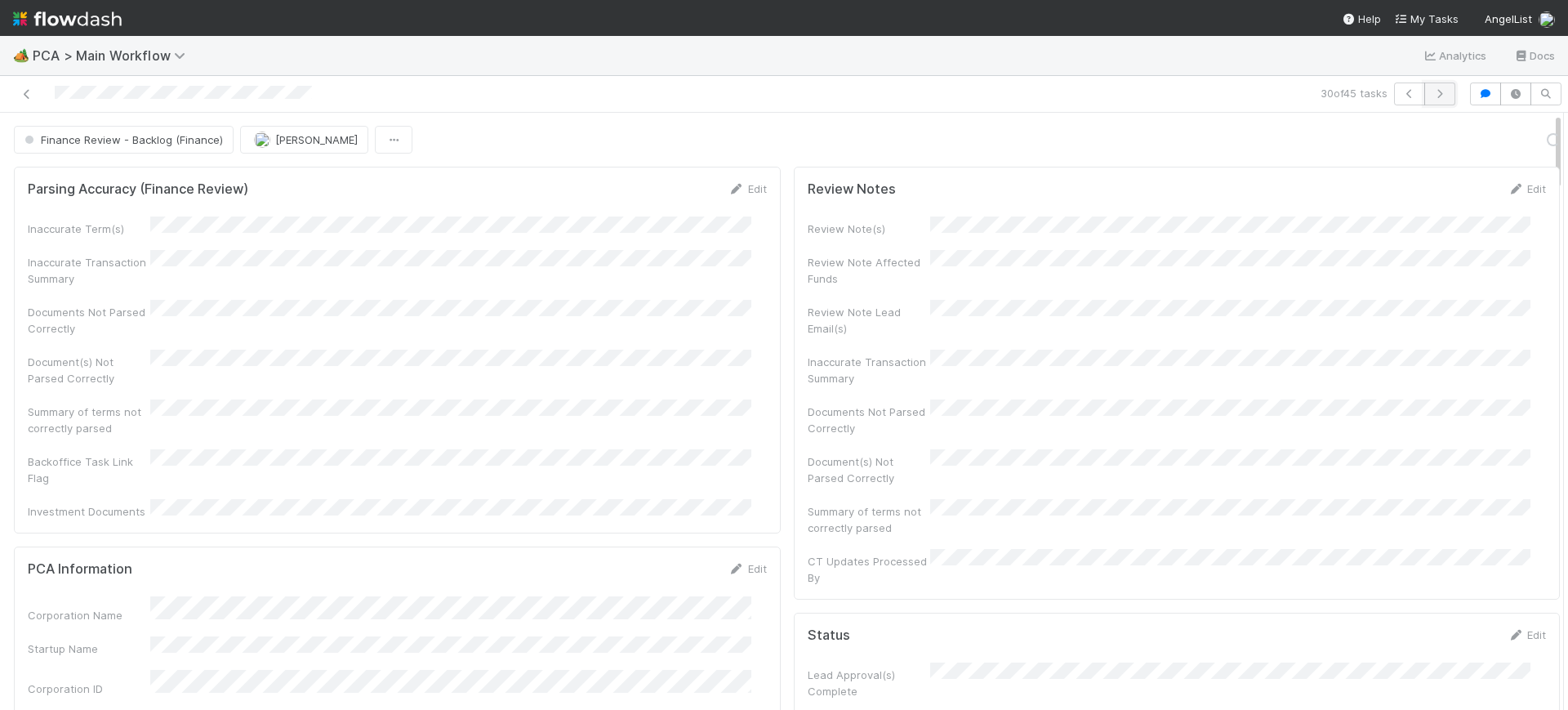
click at [1425, 85] on button "button" at bounding box center [1440, 94] width 31 height 23
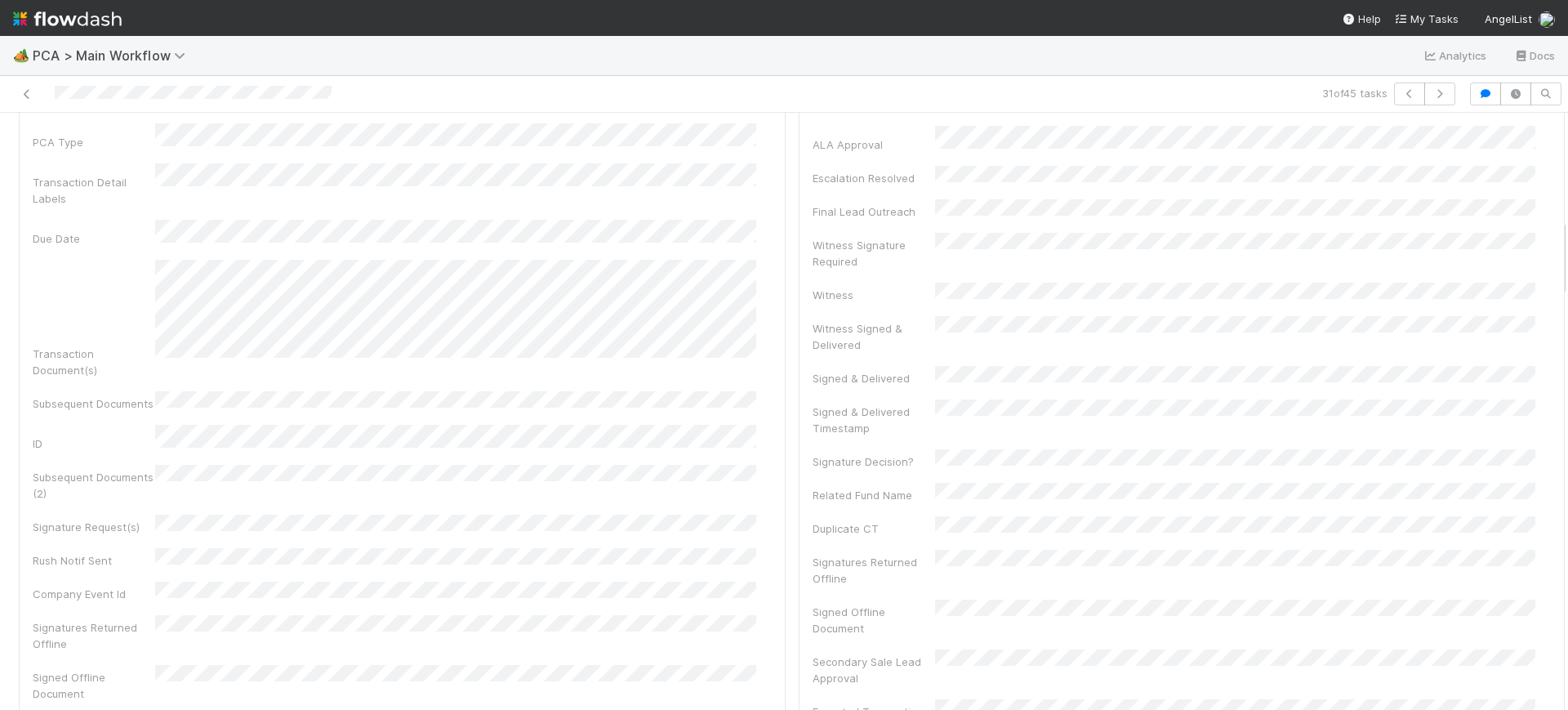
scroll to position [555, 0]
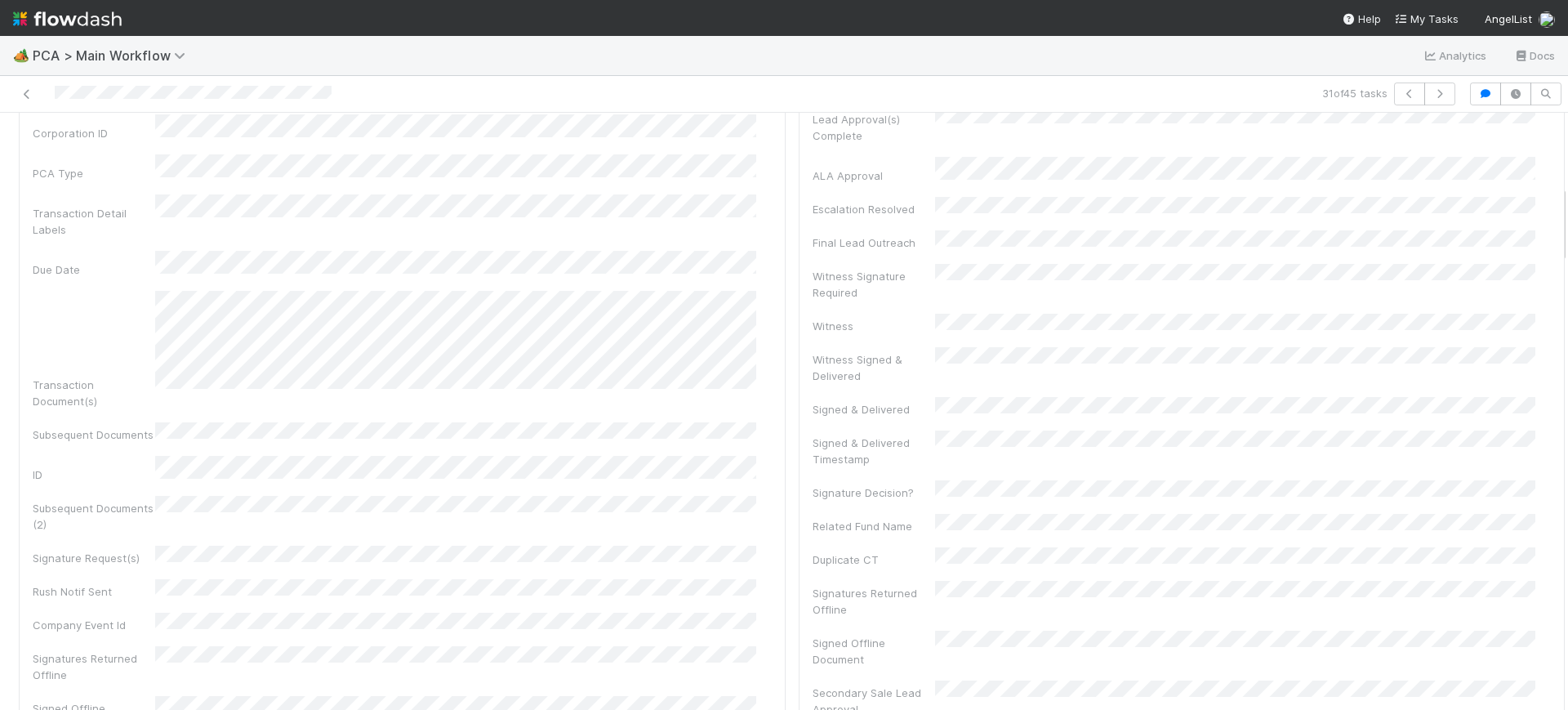
drag, startPoint x: 1549, startPoint y: 144, endPoint x: 1567, endPoint y: 217, distance: 75.2
click at [1567, 217] on div "🏕️ PCA > Main Workflow Analytics Docs 31 of 45 tasks Finance Review - Backlog (…" at bounding box center [784, 373] width 1568 height 674
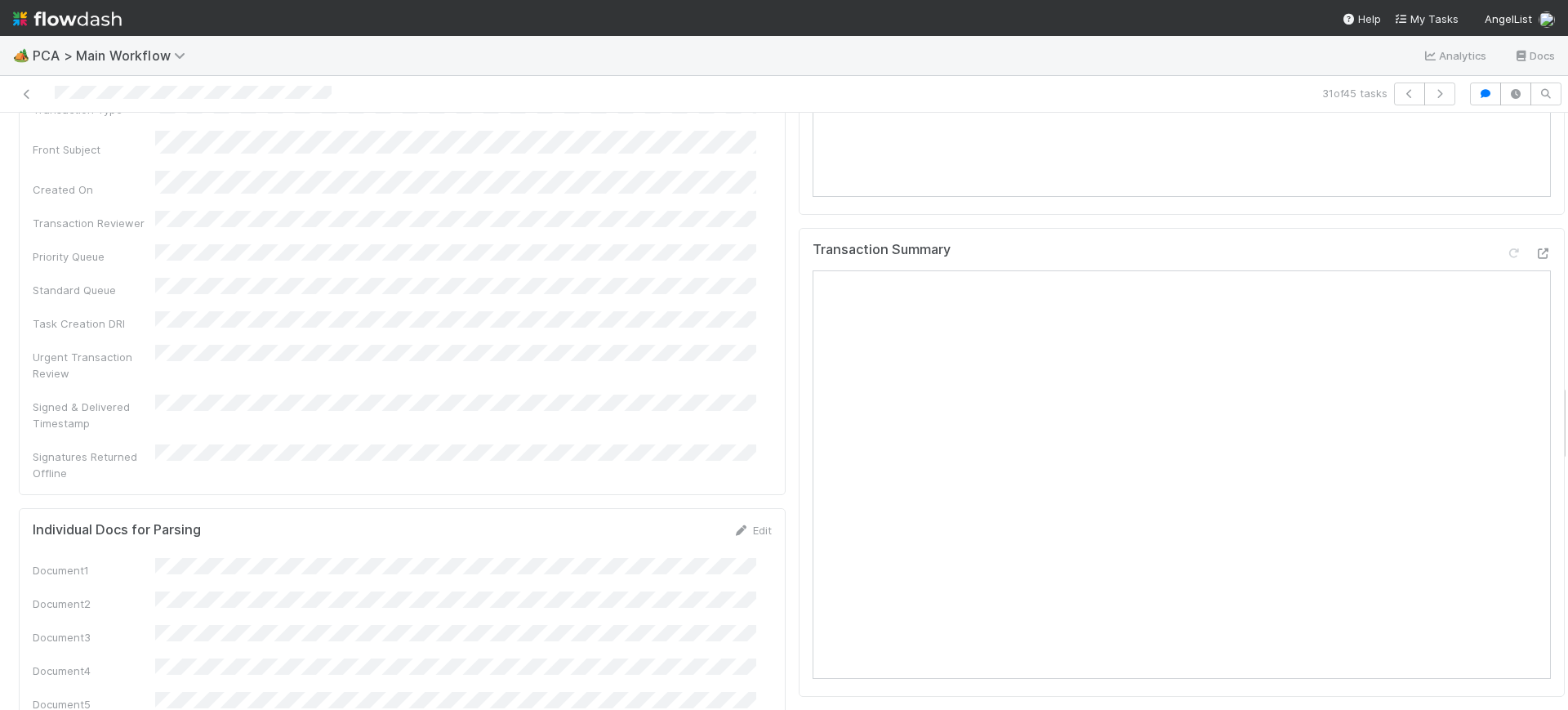
scroll to position [2077, 0]
drag, startPoint x: 1546, startPoint y: 219, endPoint x: 1567, endPoint y: 418, distance: 200.1
click at [1567, 418] on div "🏕️ PCA > Main Workflow Analytics Docs 31 of 45 tasks Finance Review - Backlog (…" at bounding box center [784, 373] width 1568 height 674
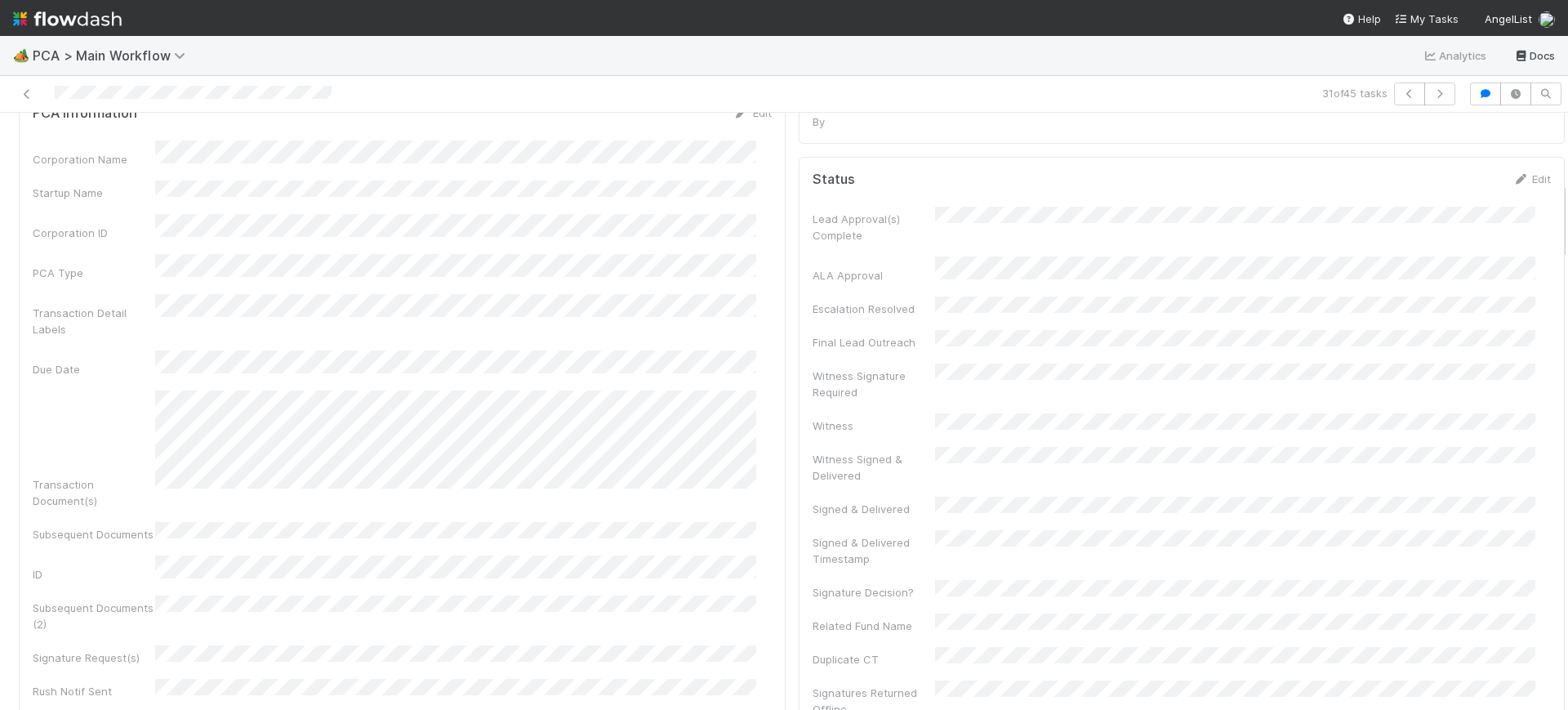
scroll to position [0, 0]
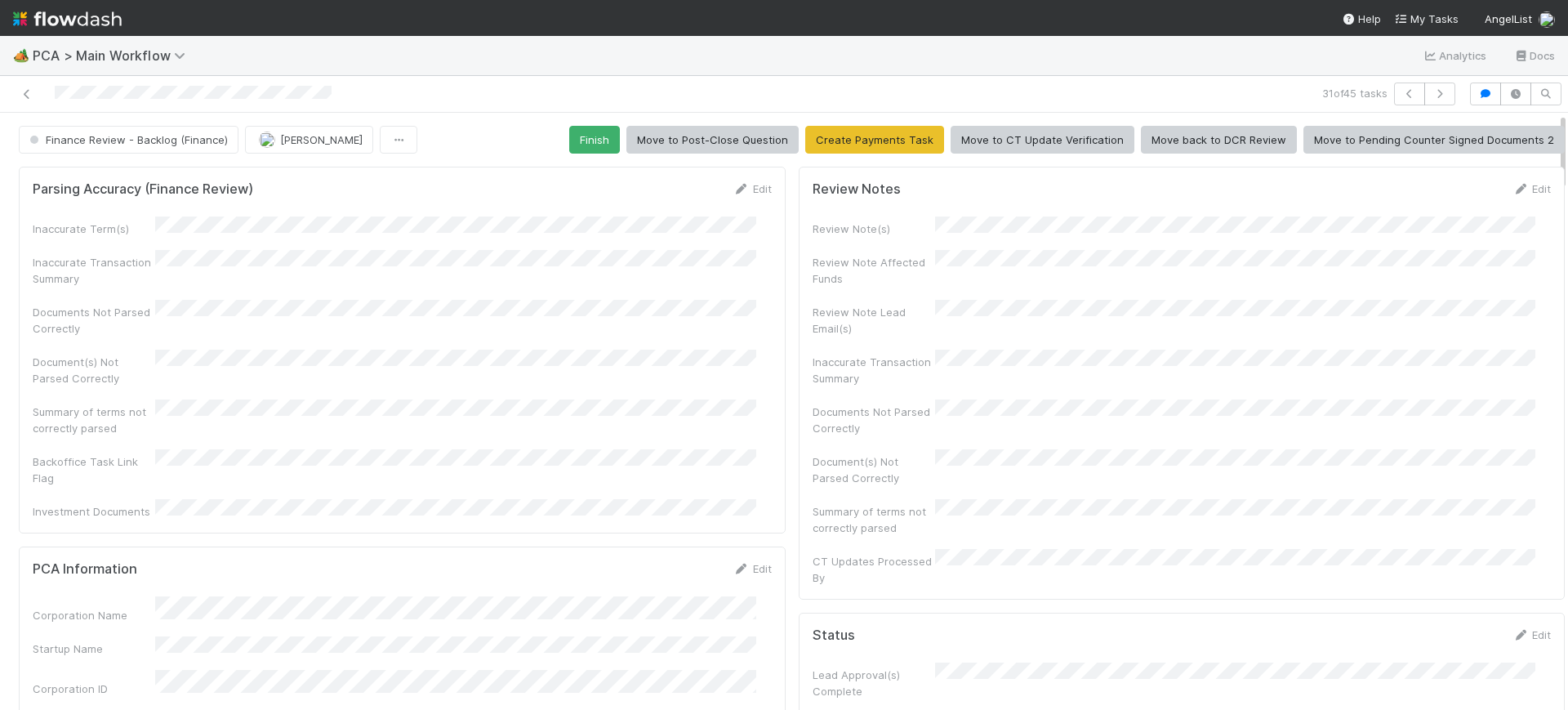
drag, startPoint x: 1548, startPoint y: 397, endPoint x: 1531, endPoint y: 35, distance: 362.4
click at [1531, 35] on div "🏕️ PCA > Main Workflow Analytics Docs 31 of 45 tasks Finance Review - Backlog (…" at bounding box center [784, 355] width 1568 height 710
click at [583, 126] on button "Finish" at bounding box center [594, 139] width 50 height 27
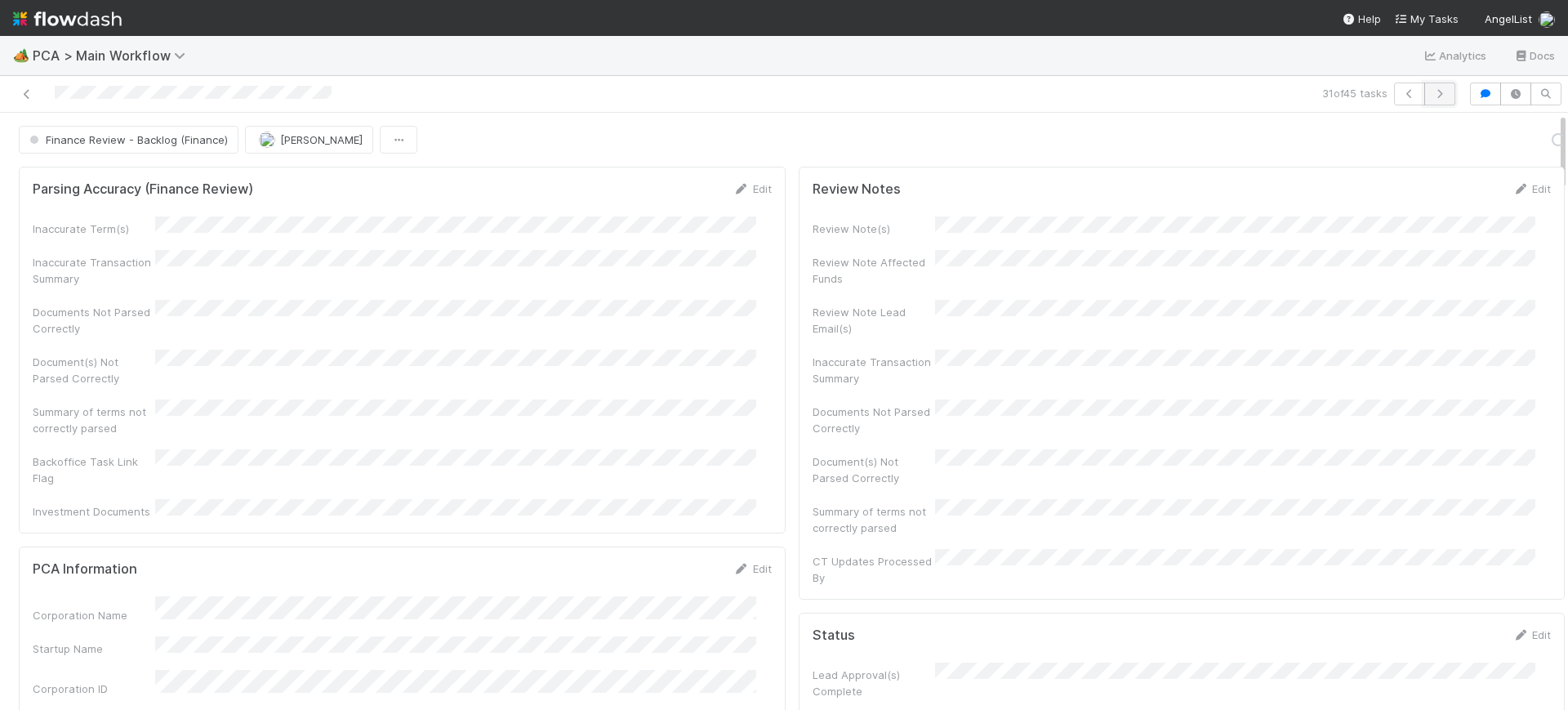
click at [1432, 89] on icon "button" at bounding box center [1440, 94] width 16 height 10
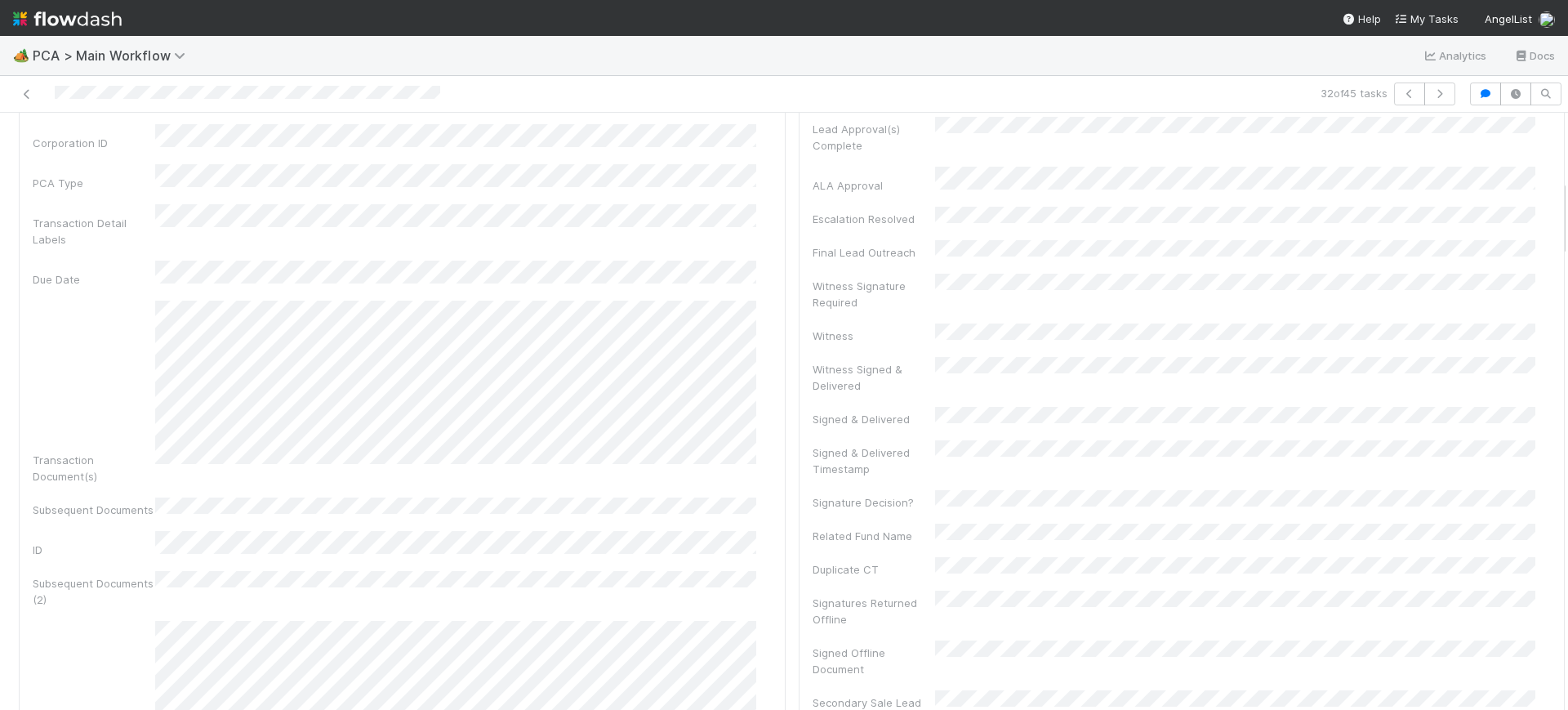
scroll to position [514, 0]
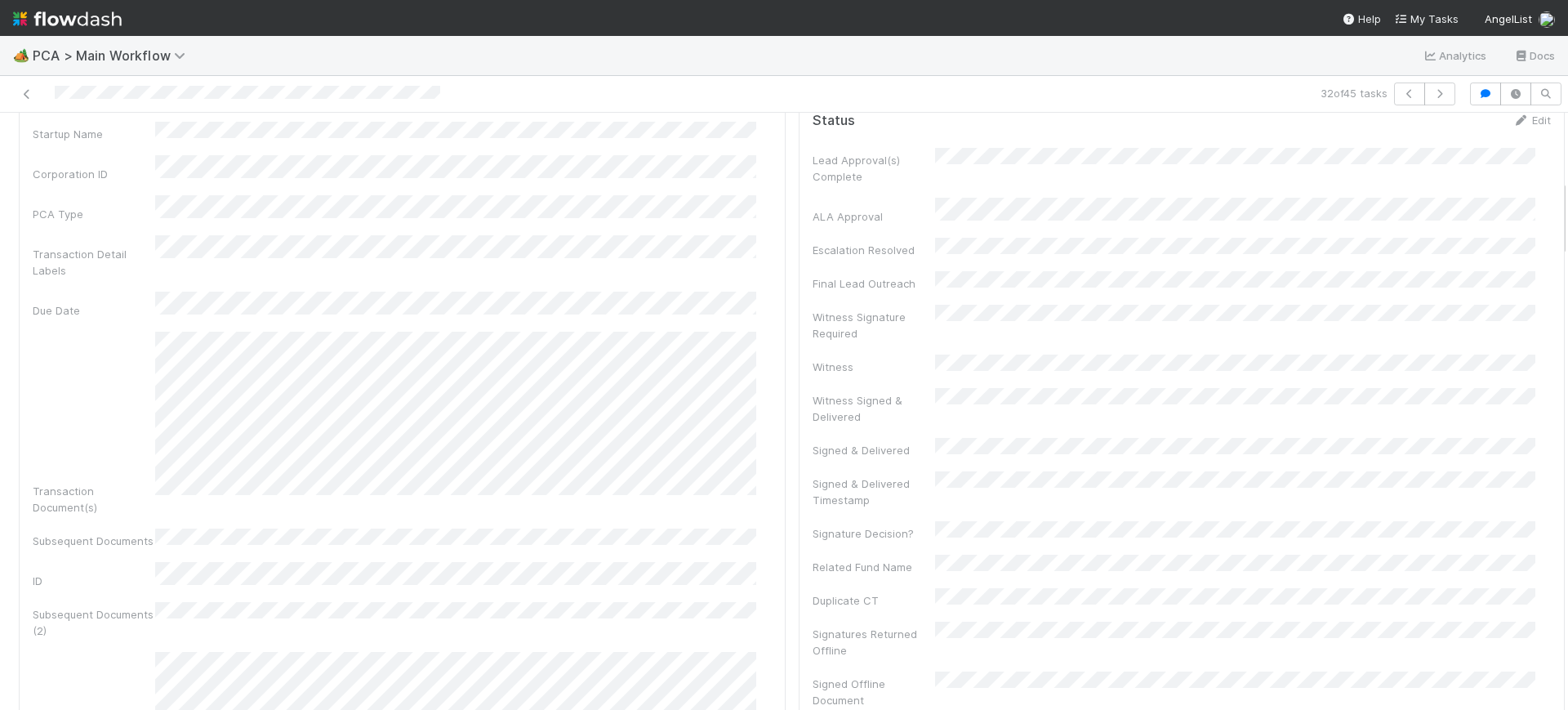
drag, startPoint x: 1547, startPoint y: 138, endPoint x: 1567, endPoint y: 205, distance: 69.9
click at [1567, 205] on div "🏕️ PCA > Main Workflow Analytics Docs 32 of 45 tasks Finance Review - Backlog (…" at bounding box center [784, 373] width 1568 height 674
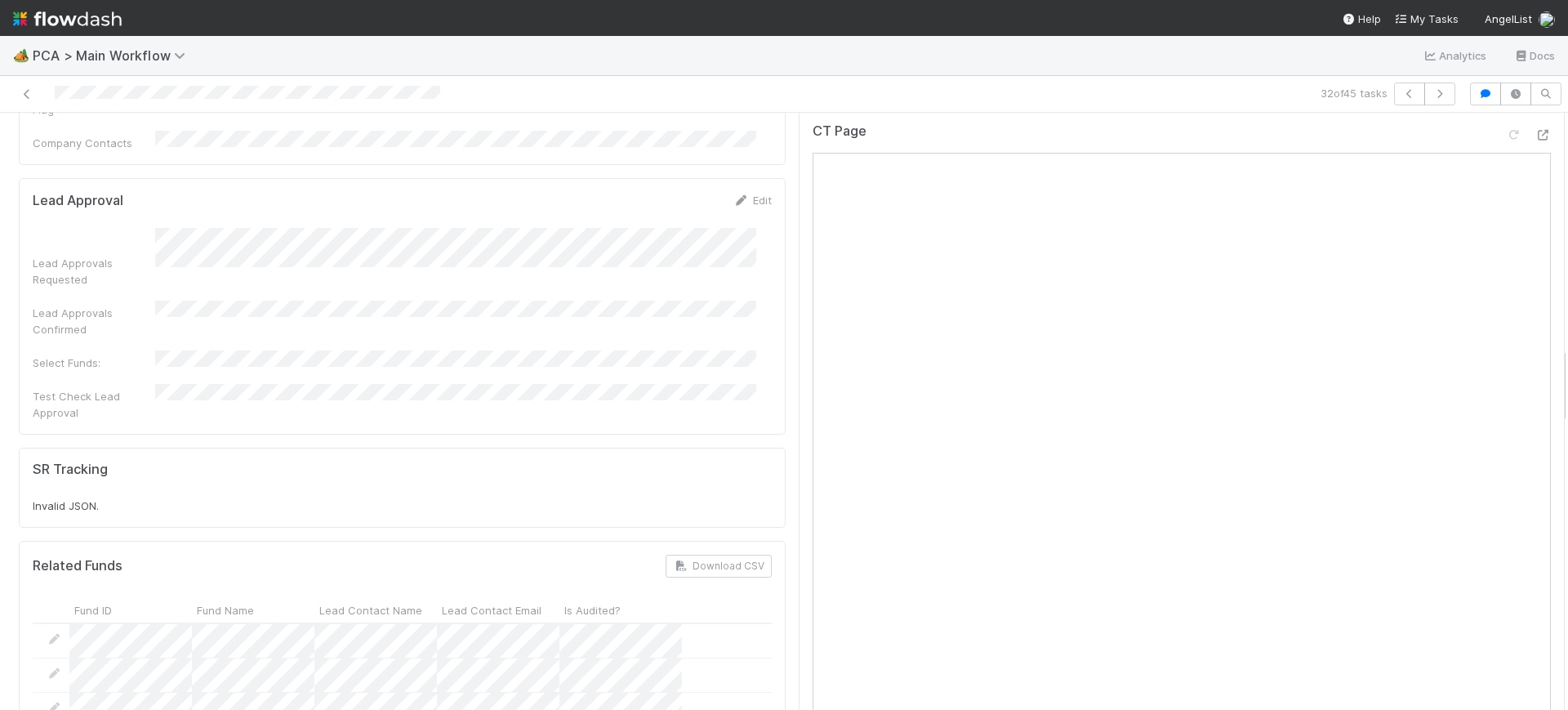
scroll to position [1801, 0]
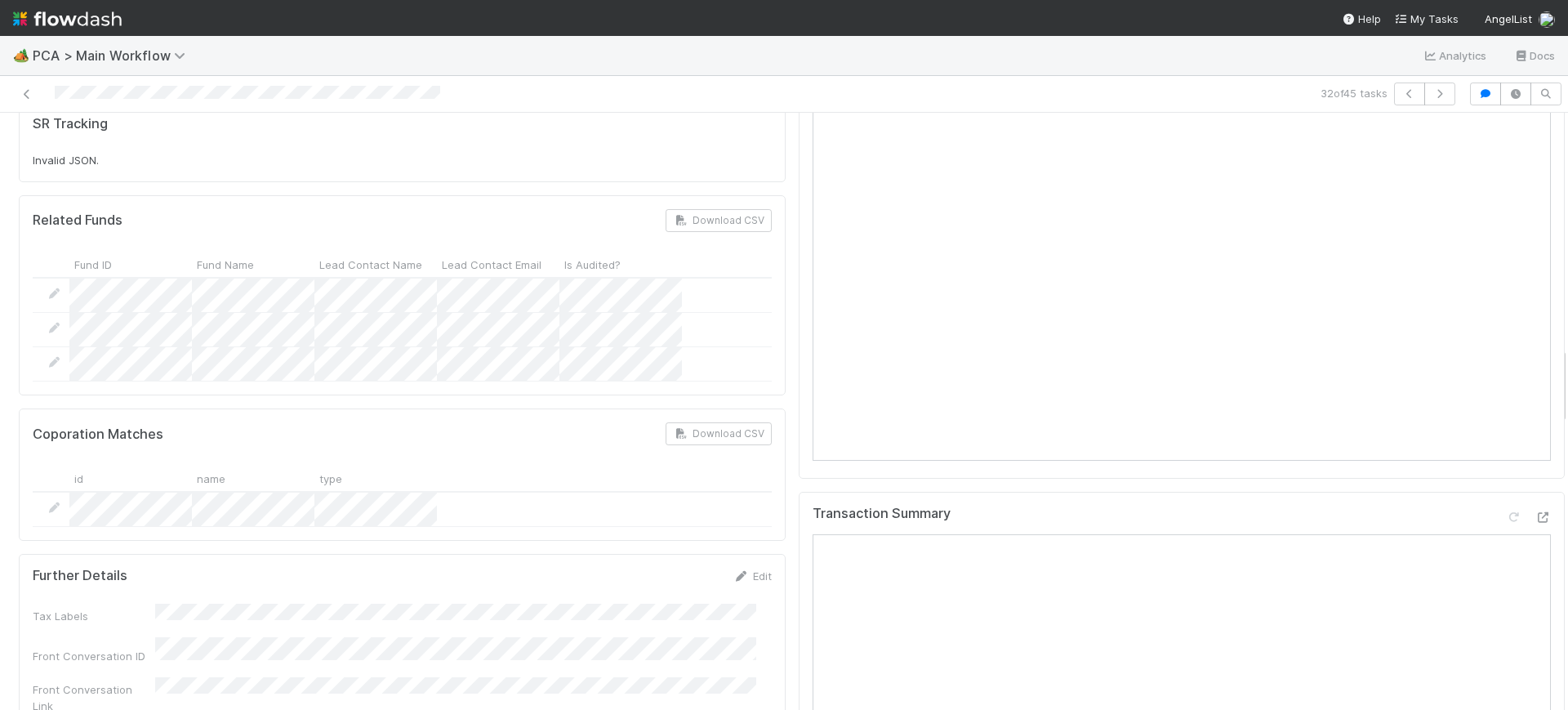
drag, startPoint x: 1547, startPoint y: 216, endPoint x: 1558, endPoint y: 383, distance: 167.4
click at [1558, 383] on div "🏕️ PCA > Main Workflow Analytics Docs 32 of 45 tasks Finance Review - Backlog (…" at bounding box center [784, 373] width 1568 height 674
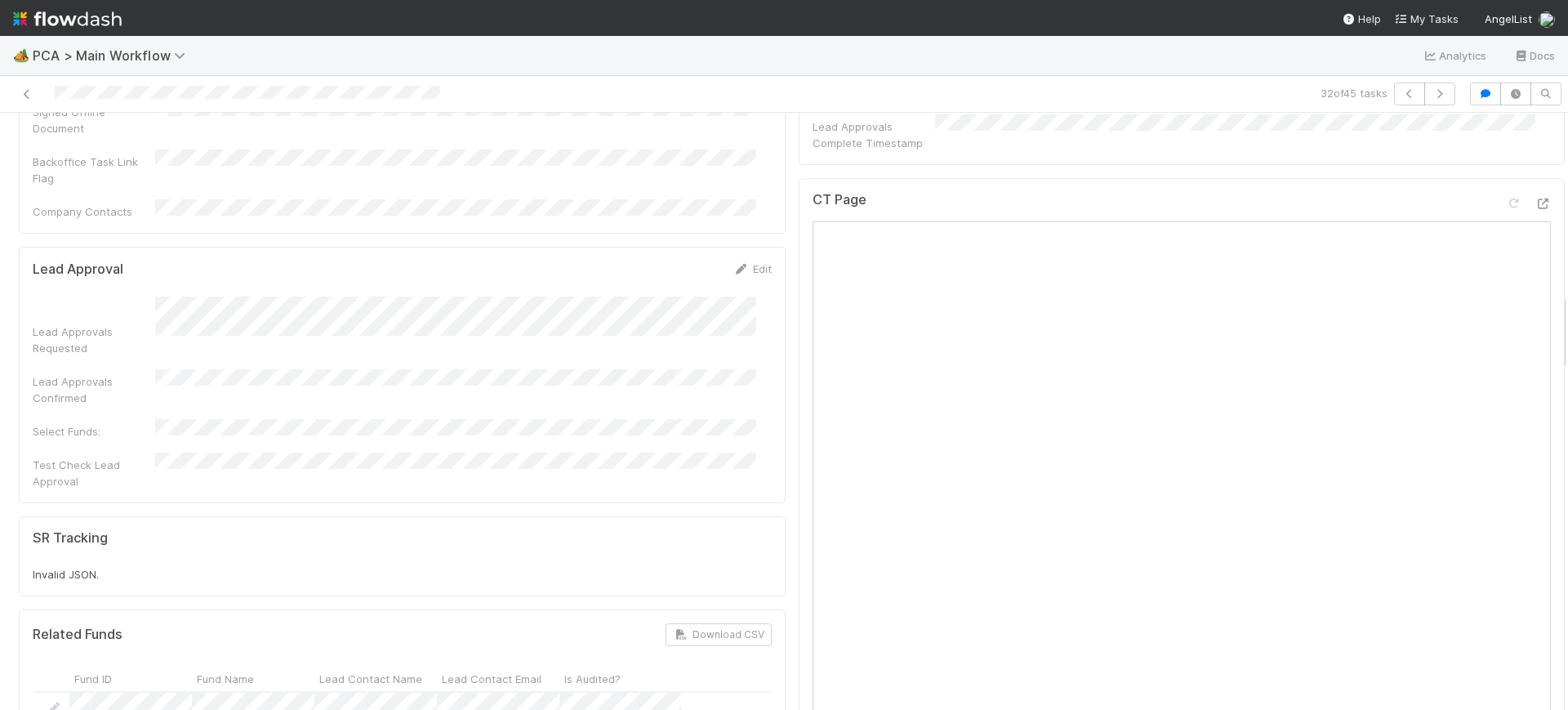
scroll to position [1380, 0]
drag, startPoint x: 1547, startPoint y: 393, endPoint x: 1556, endPoint y: 338, distance: 55.7
click at [1556, 338] on div "🏕️ PCA > Main Workflow Analytics Docs 32 of 45 tasks Finance Review - Backlog (…" at bounding box center [784, 373] width 1568 height 674
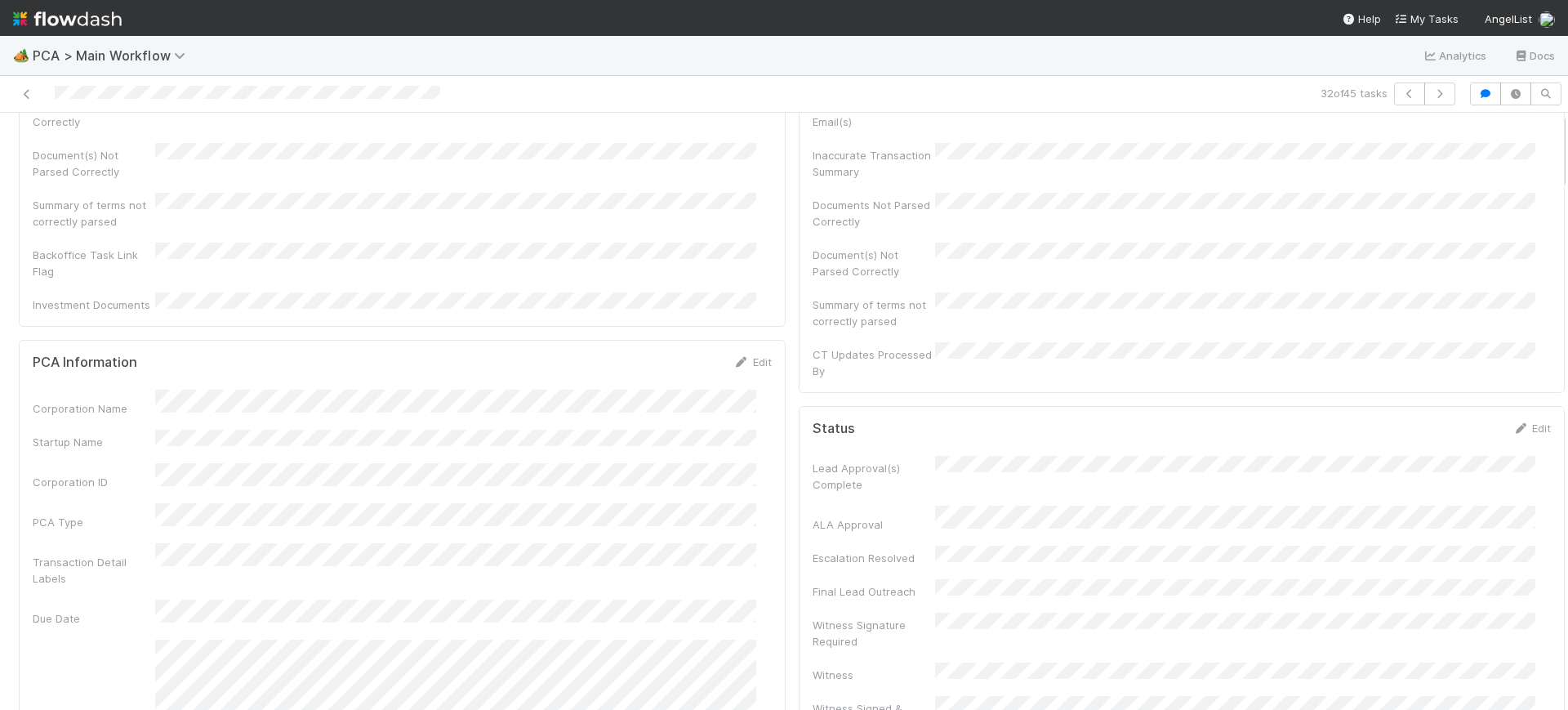
scroll to position [0, 0]
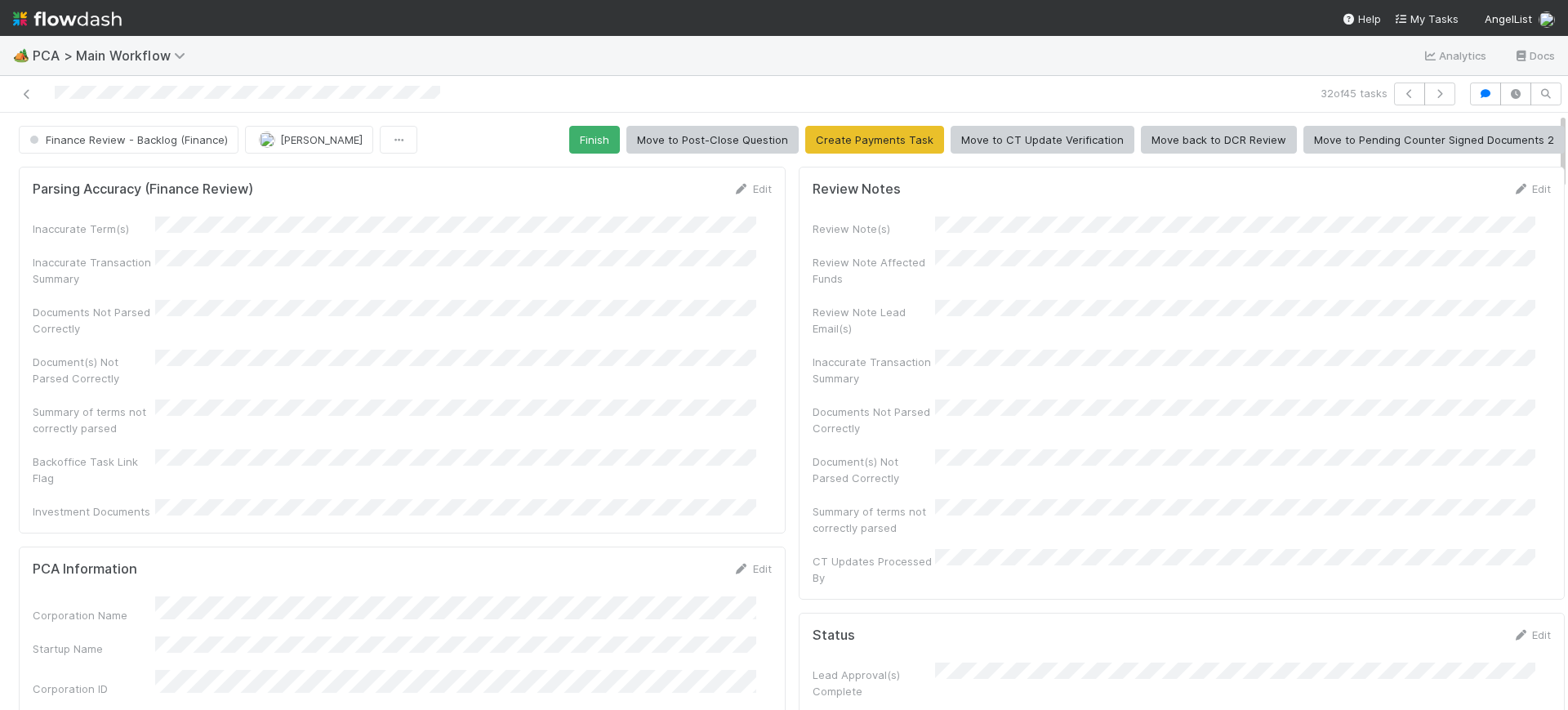
drag, startPoint x: 1549, startPoint y: 340, endPoint x: 1549, endPoint y: 68, distance: 272.0
click at [1549, 68] on div "🏕️ PCA > Main Workflow Analytics Docs 32 of 45 tasks Finance Review - Backlog (…" at bounding box center [784, 373] width 1568 height 674
click at [596, 137] on button "Finish" at bounding box center [594, 139] width 50 height 27
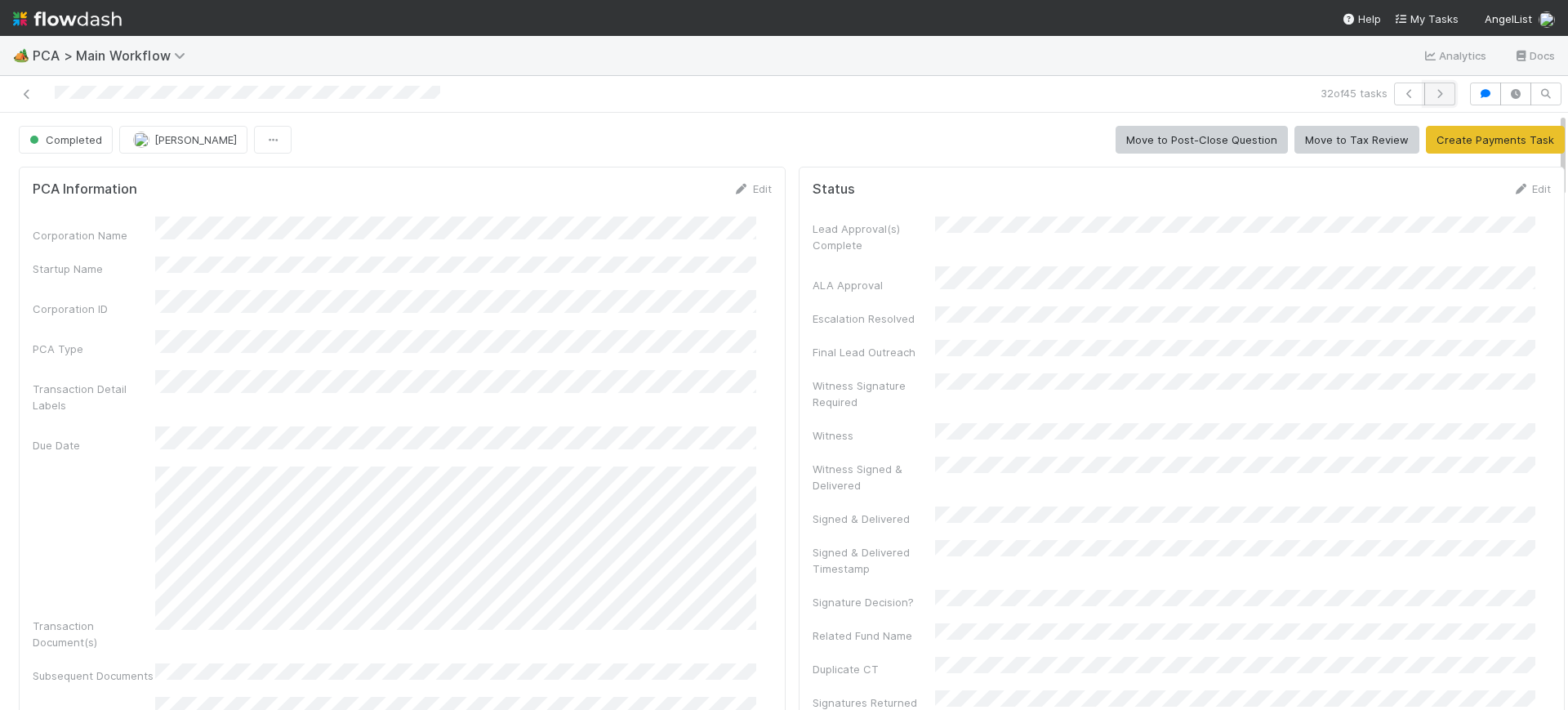
click at [1432, 91] on icon "button" at bounding box center [1440, 94] width 16 height 10
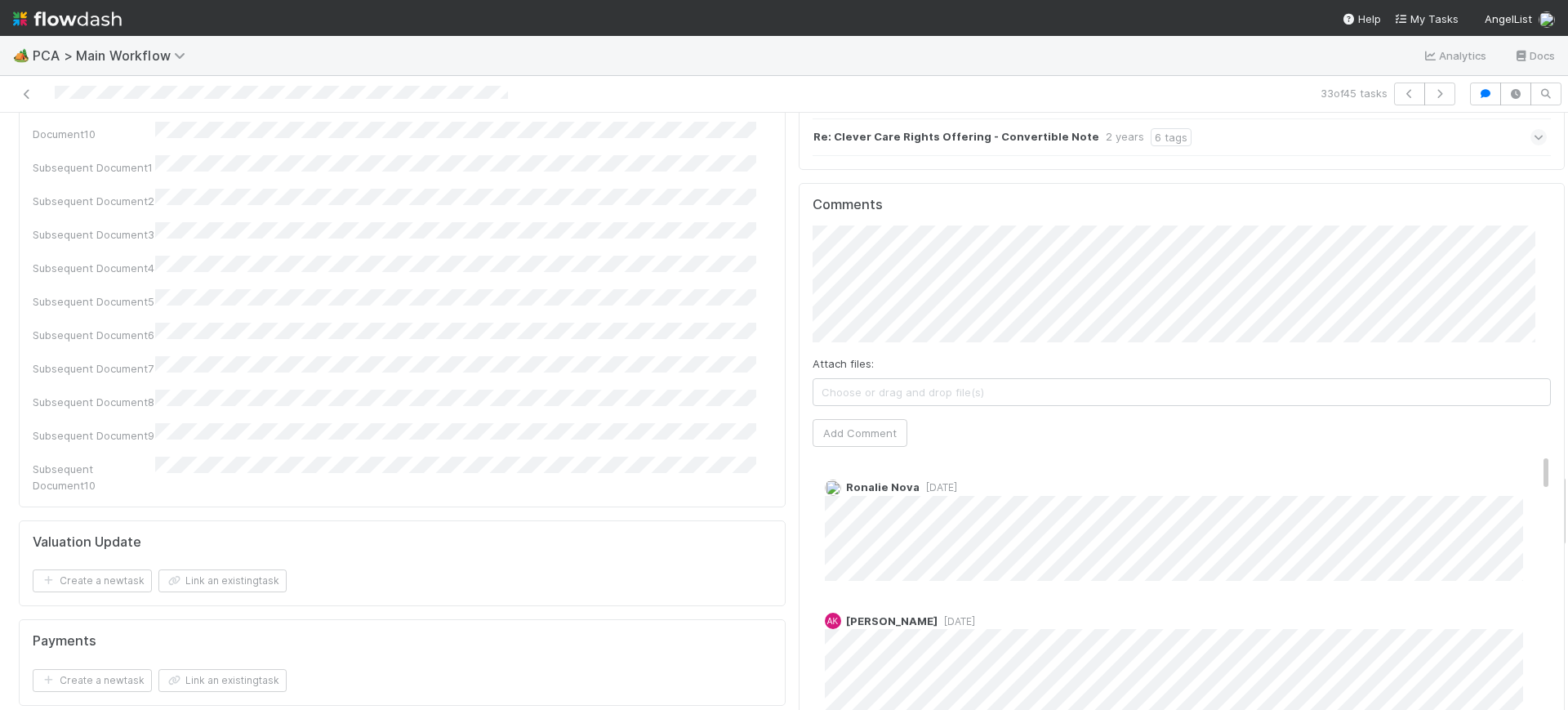
scroll to position [2844, 0]
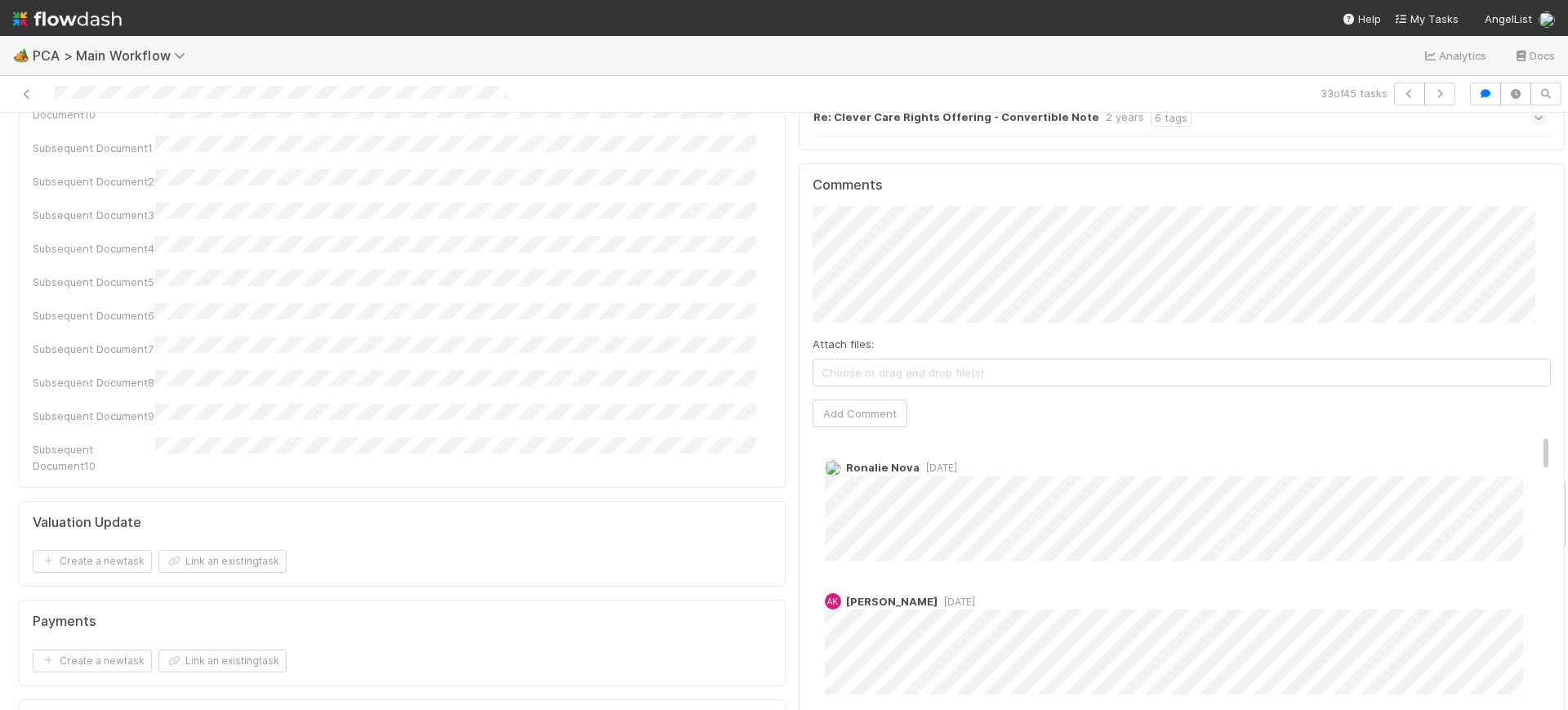
drag, startPoint x: 1546, startPoint y: 390, endPoint x: 1547, endPoint y: 491, distance: 101.0
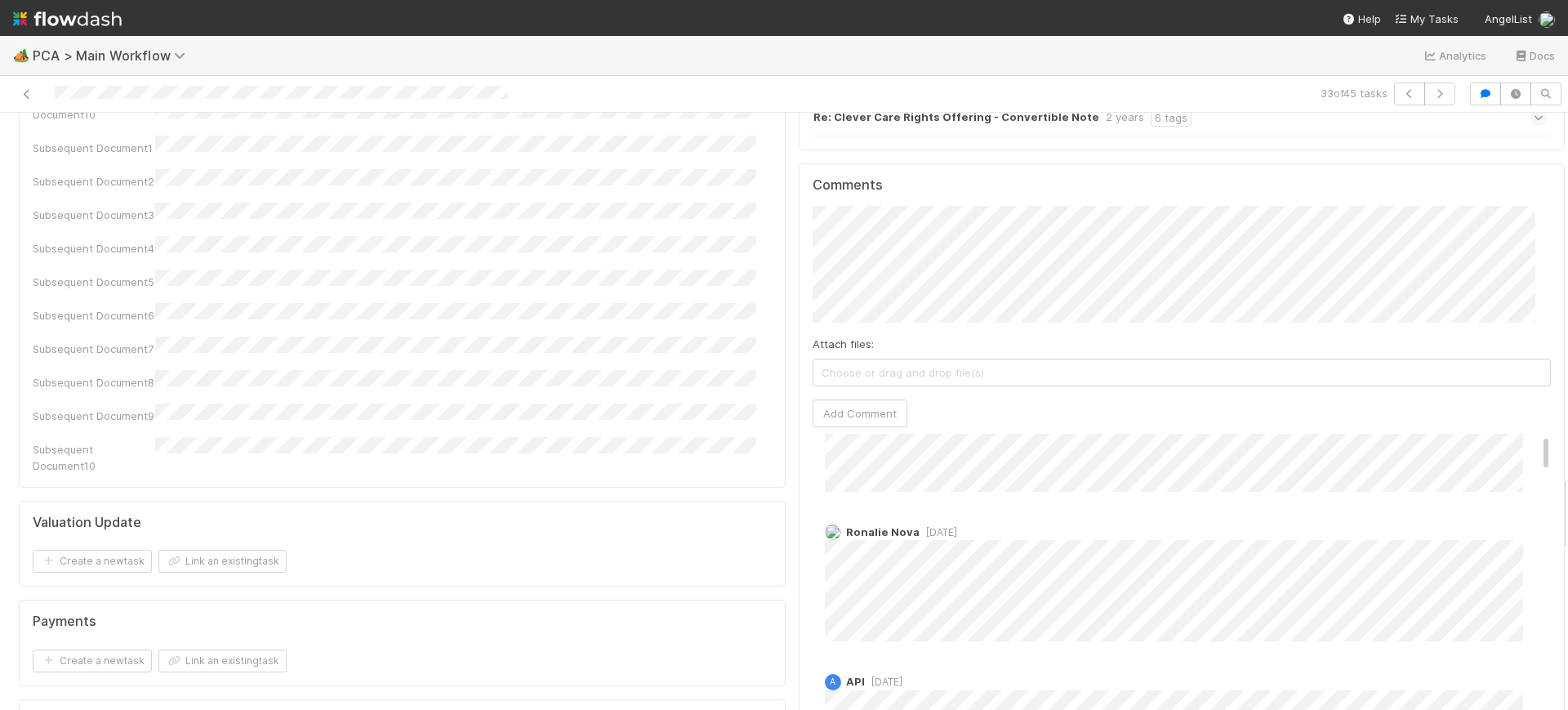
scroll to position [0, 0]
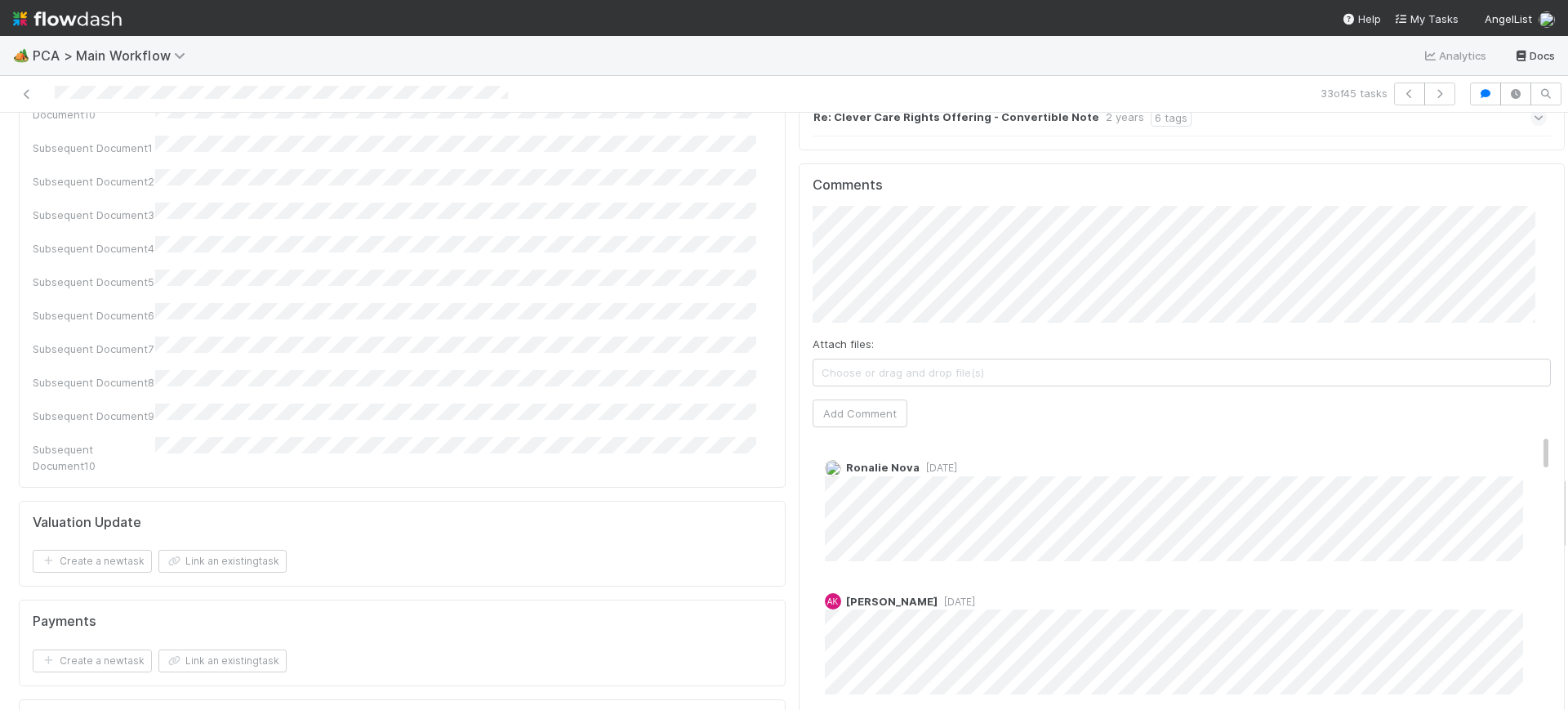
drag, startPoint x: 1515, startPoint y: 324, endPoint x: 1516, endPoint y: 64, distance: 260.0
click at [1516, 64] on div "🏕️ PCA > Main Workflow Analytics Docs 33 of 45 tasks Finance Review - Backlog (…" at bounding box center [784, 373] width 1568 height 674
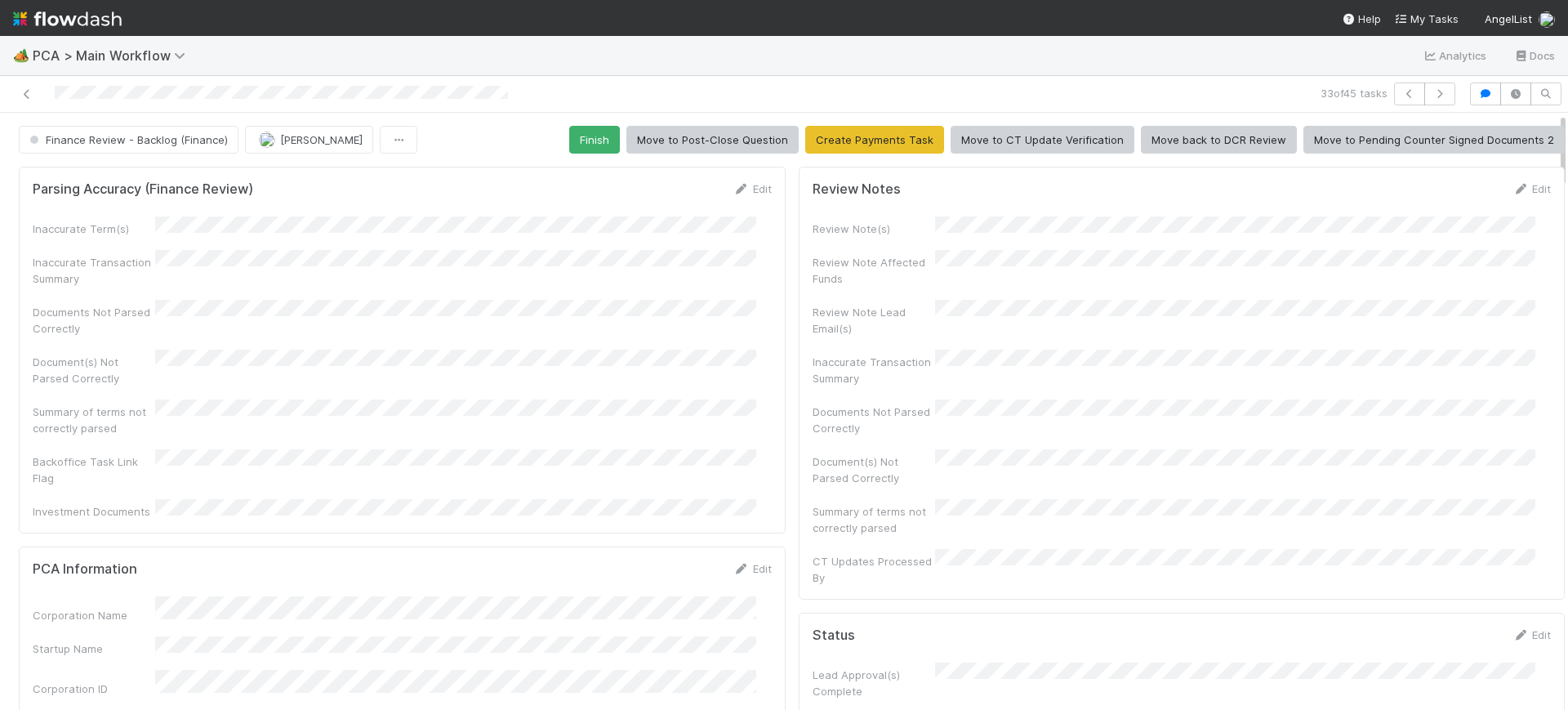
drag, startPoint x: 1547, startPoint y: 504, endPoint x: 1567, endPoint y: 45, distance: 459.4
click at [1567, 45] on div "🏕️ PCA > Main Workflow Analytics Docs 33 of 45 tasks Finance Review - Backlog (…" at bounding box center [784, 373] width 1568 height 674
click at [585, 130] on button "Finish" at bounding box center [594, 139] width 50 height 27
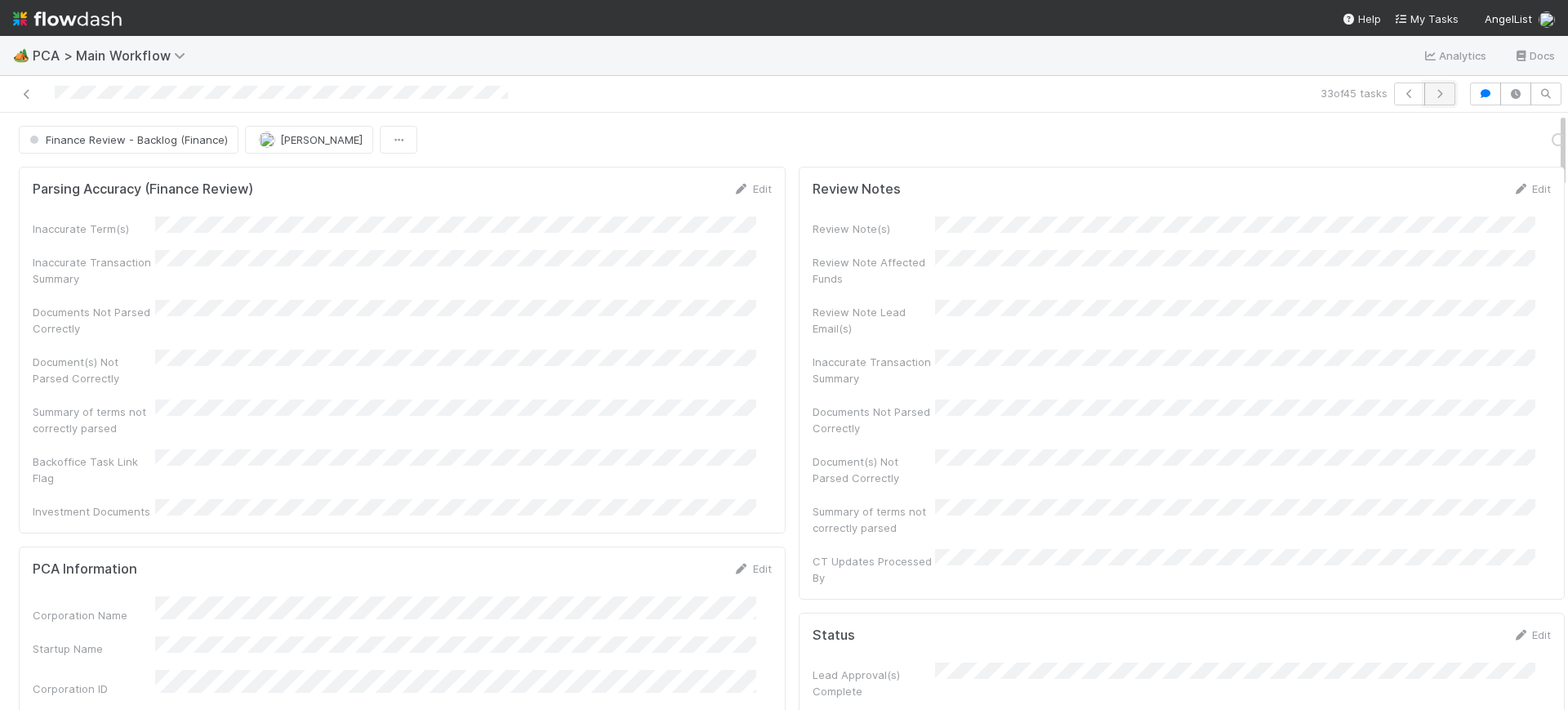
click at [1432, 94] on icon "button" at bounding box center [1440, 94] width 16 height 10
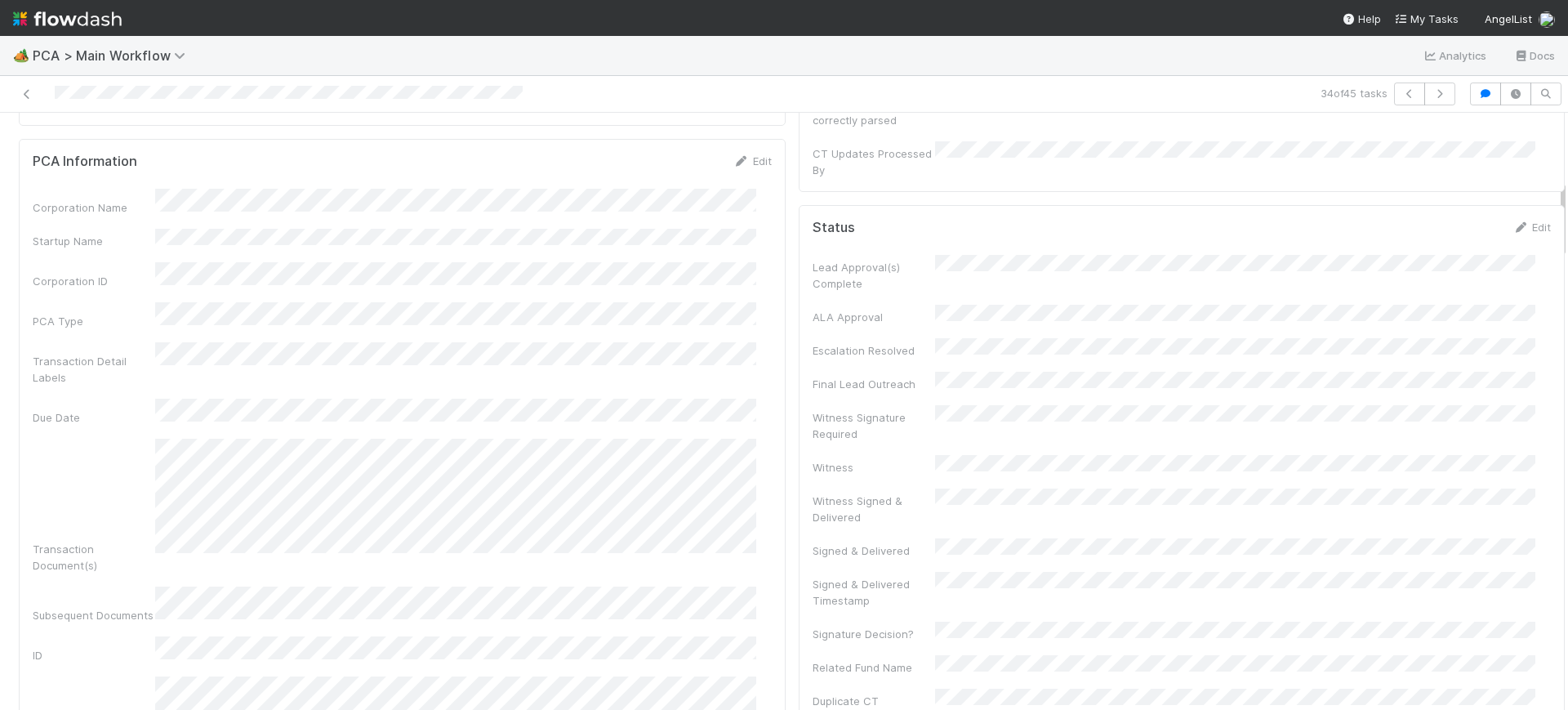
scroll to position [506, 0]
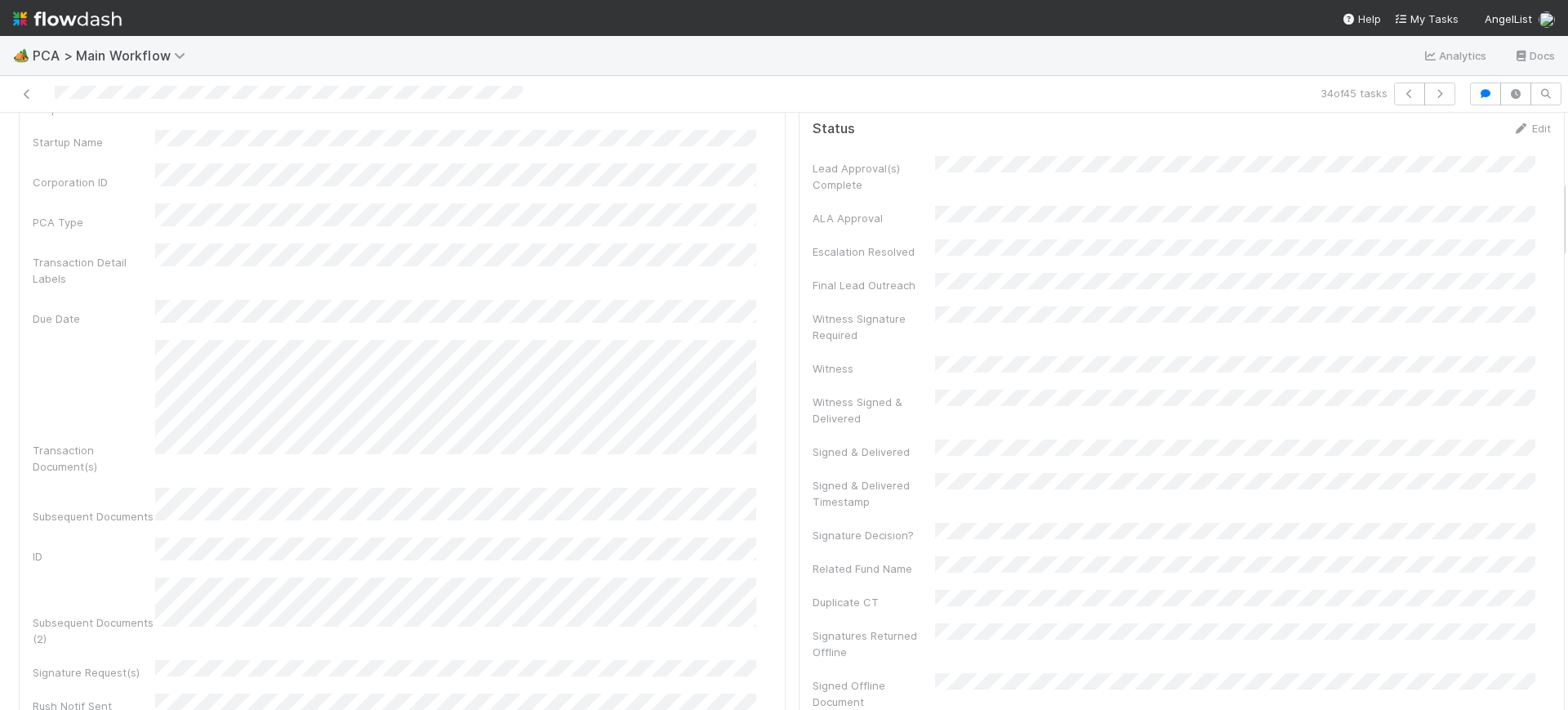
drag, startPoint x: 1548, startPoint y: 124, endPoint x: 1549, endPoint y: 191, distance: 67.0
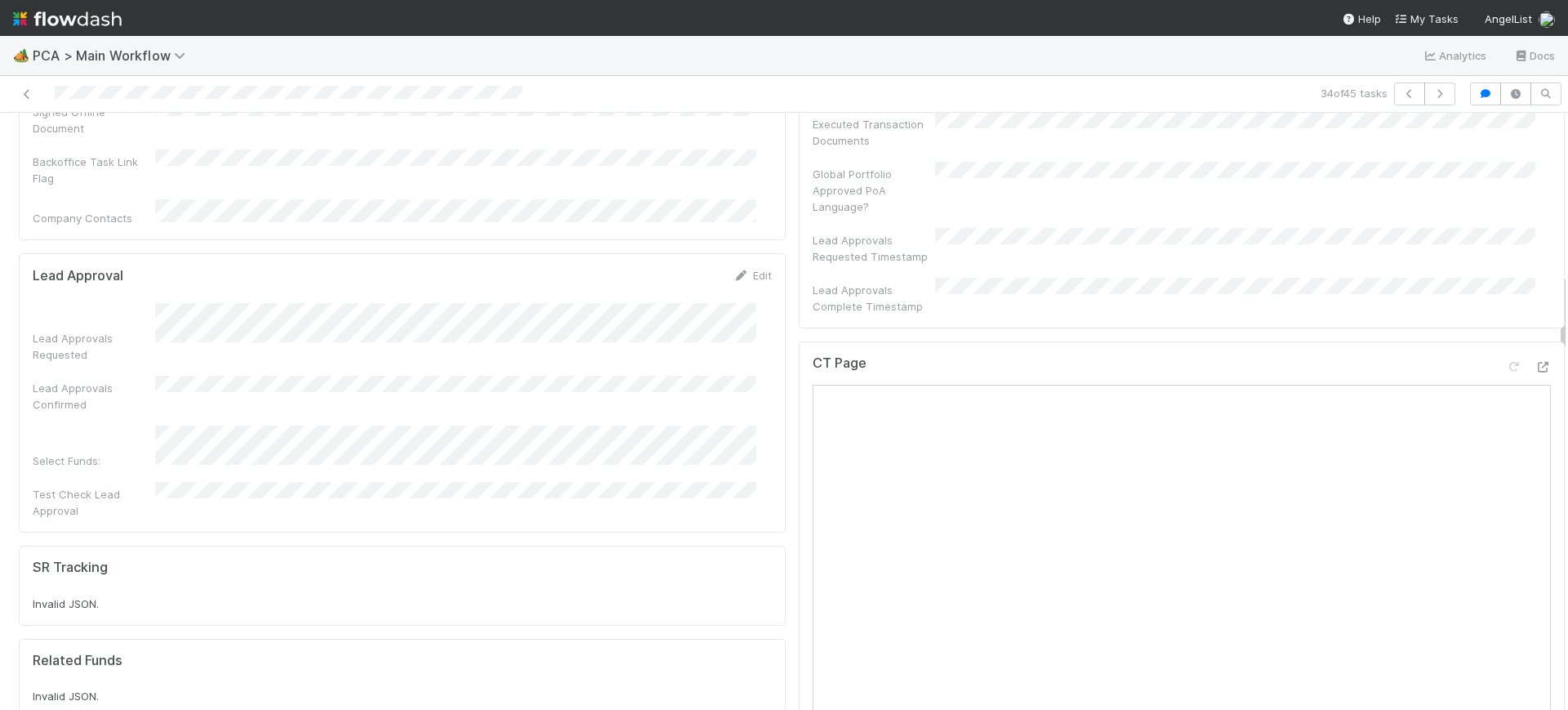
scroll to position [1303, 0]
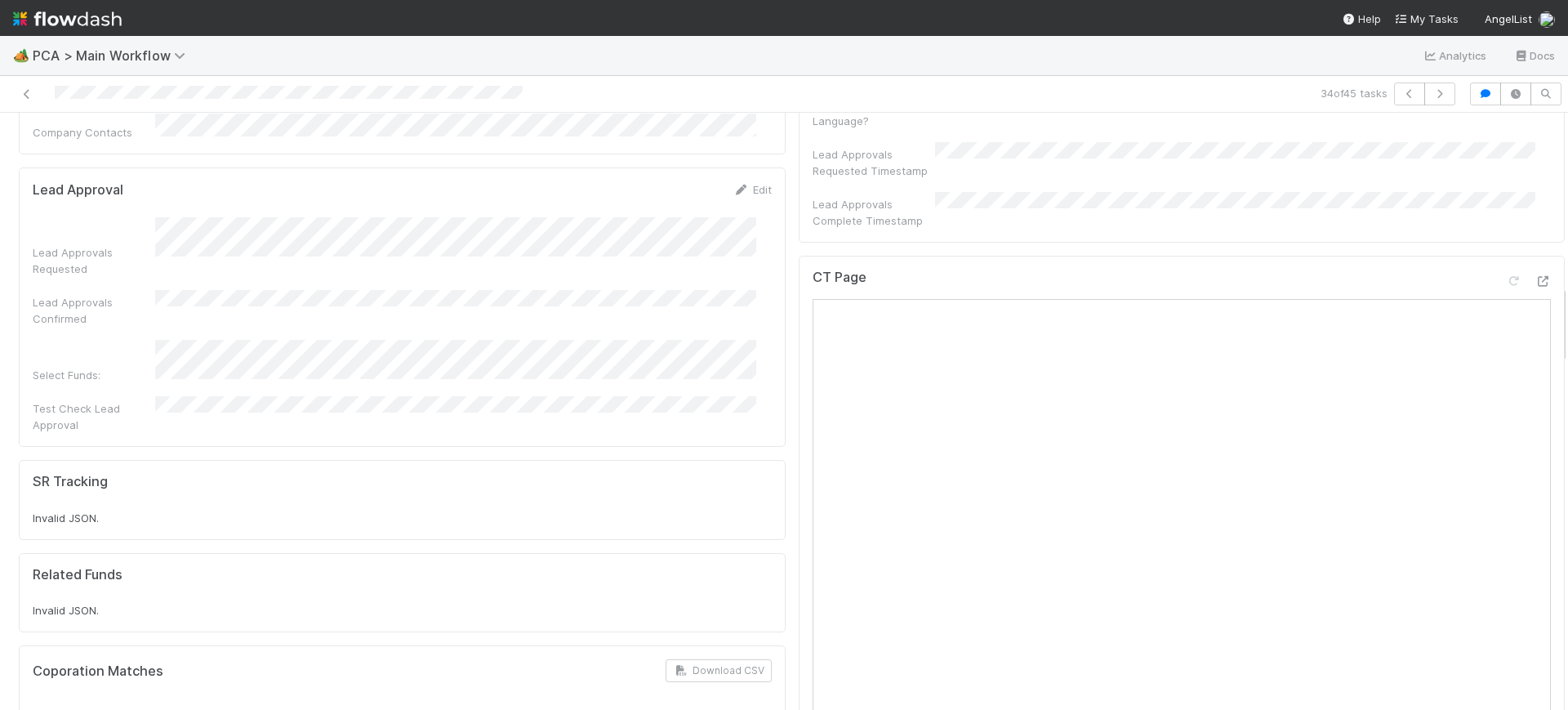
drag, startPoint x: 1548, startPoint y: 227, endPoint x: 1557, endPoint y: 332, distance: 105.4
click at [1557, 332] on div "🏕️ PCA > Main Workflow Analytics Docs 34 of 45 tasks Finance Review - Backlog (…" at bounding box center [784, 373] width 1568 height 674
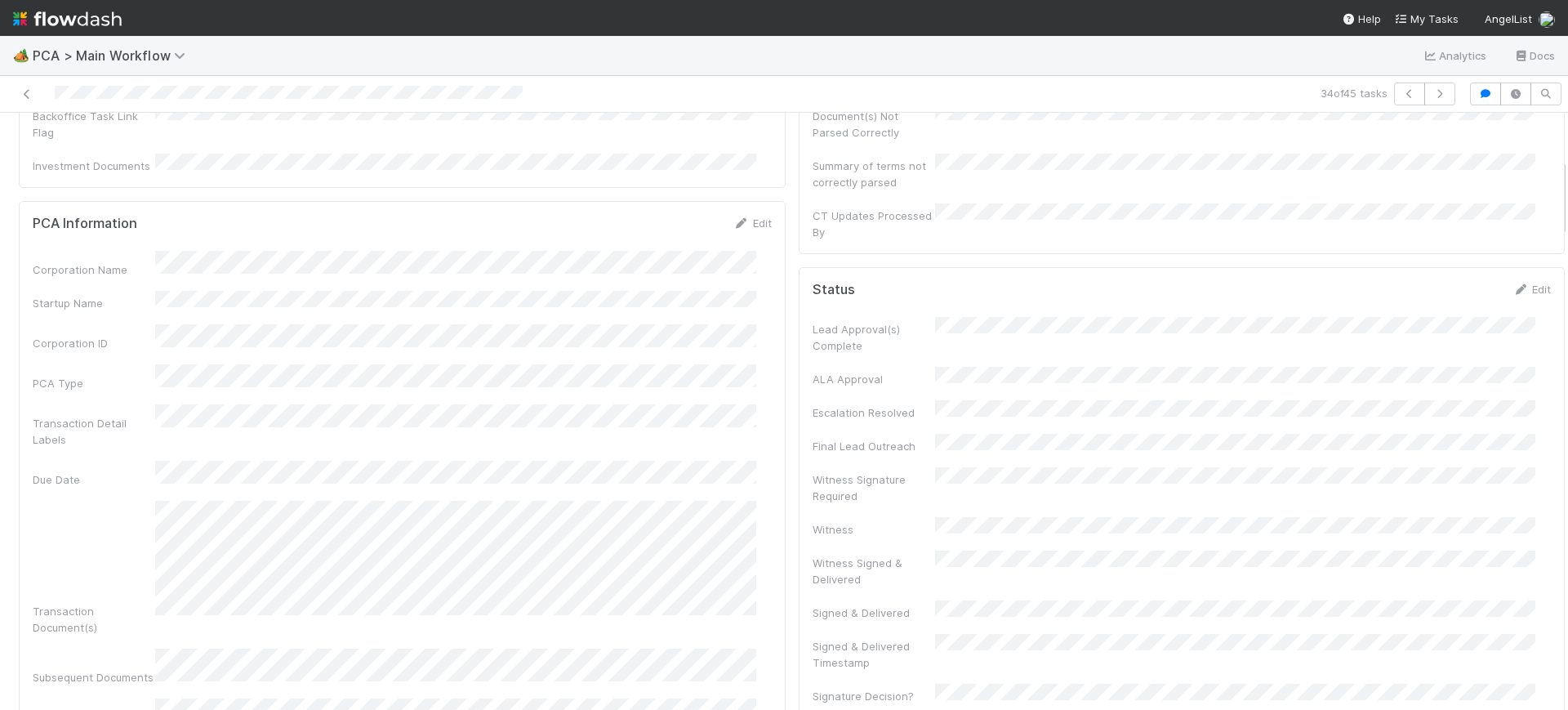
scroll to position [0, 0]
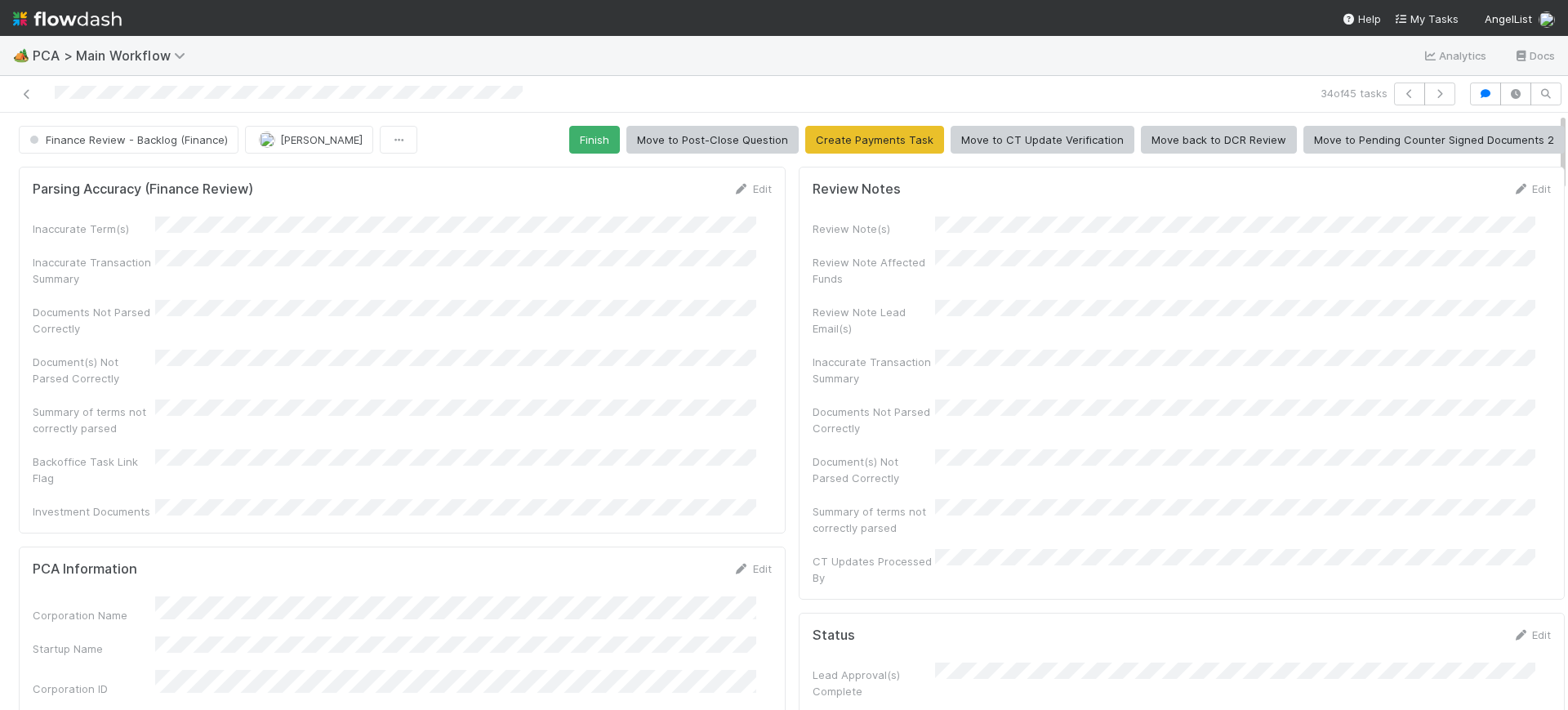
drag, startPoint x: 1546, startPoint y: 315, endPoint x: 1554, endPoint y: 71, distance: 244.1
click at [1554, 71] on div "🏕️ PCA > Main Workflow Analytics Docs 34 of 45 tasks Finance Review - Backlog (…" at bounding box center [784, 373] width 1568 height 674
click at [577, 142] on button "Finish" at bounding box center [594, 139] width 50 height 27
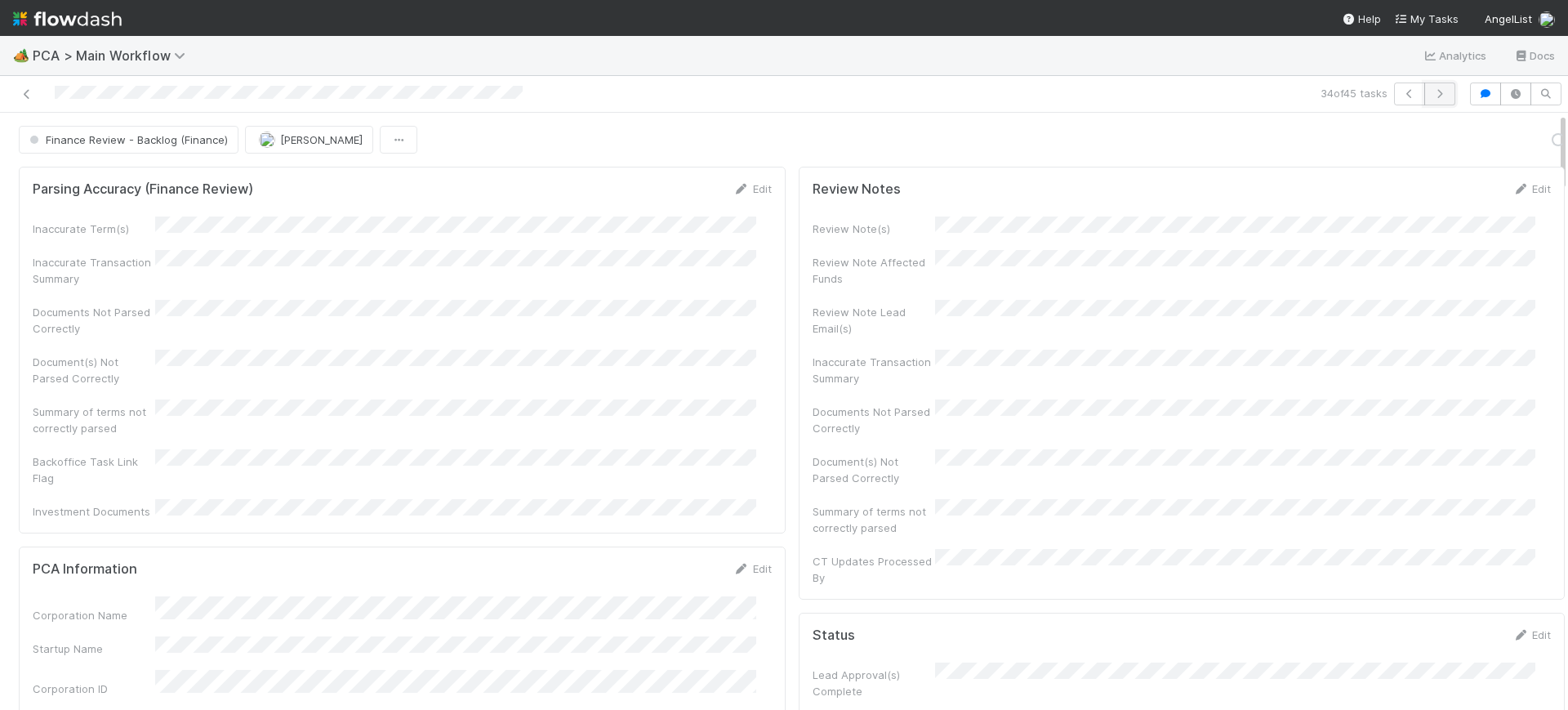
click at [1432, 89] on icon "button" at bounding box center [1440, 94] width 16 height 10
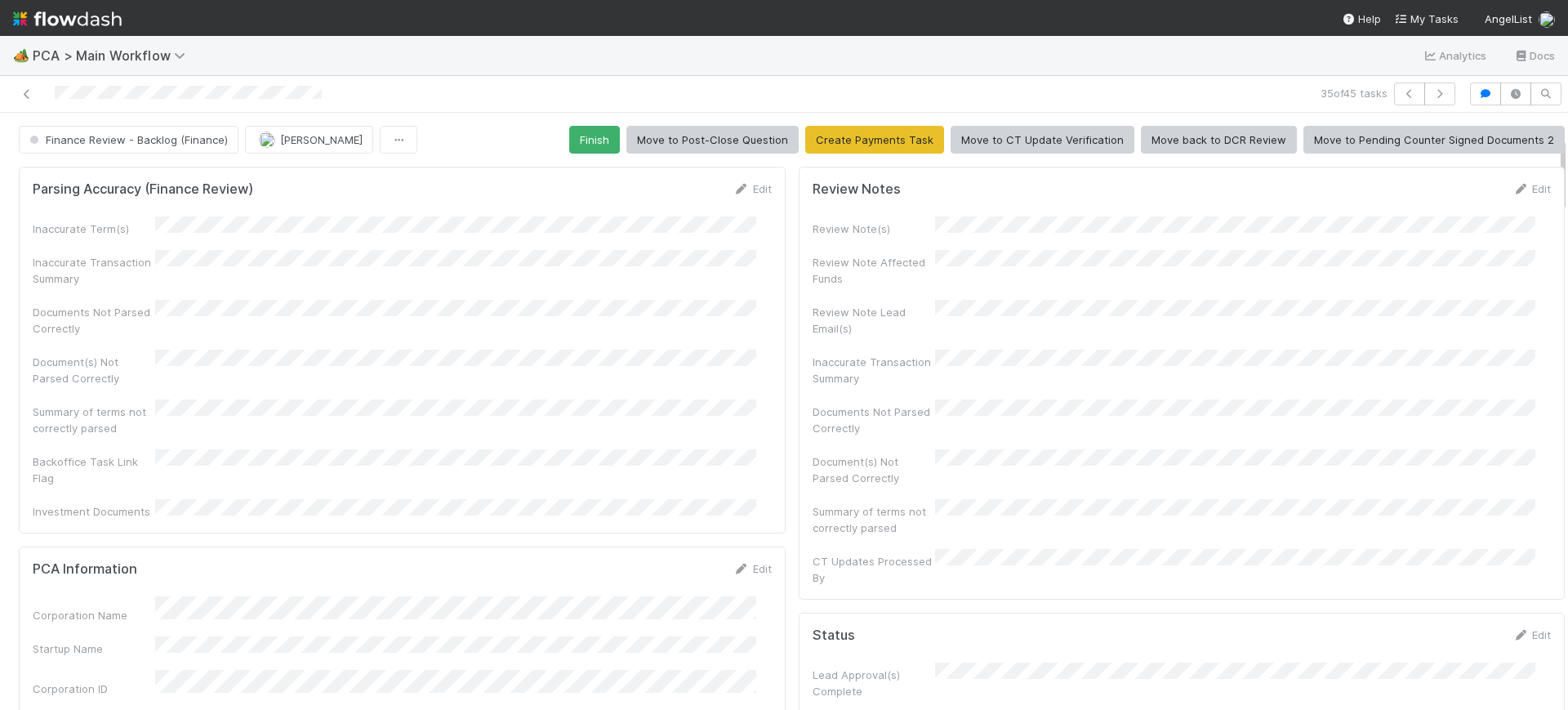
drag, startPoint x: 1548, startPoint y: 143, endPoint x: 1549, endPoint y: 166, distance: 23.0
click at [1549, 166] on div "Finance Review - Backlog (Finance) [PERSON_NAME] Finish Move to Post-Close Ques…" at bounding box center [784, 411] width 1568 height 597
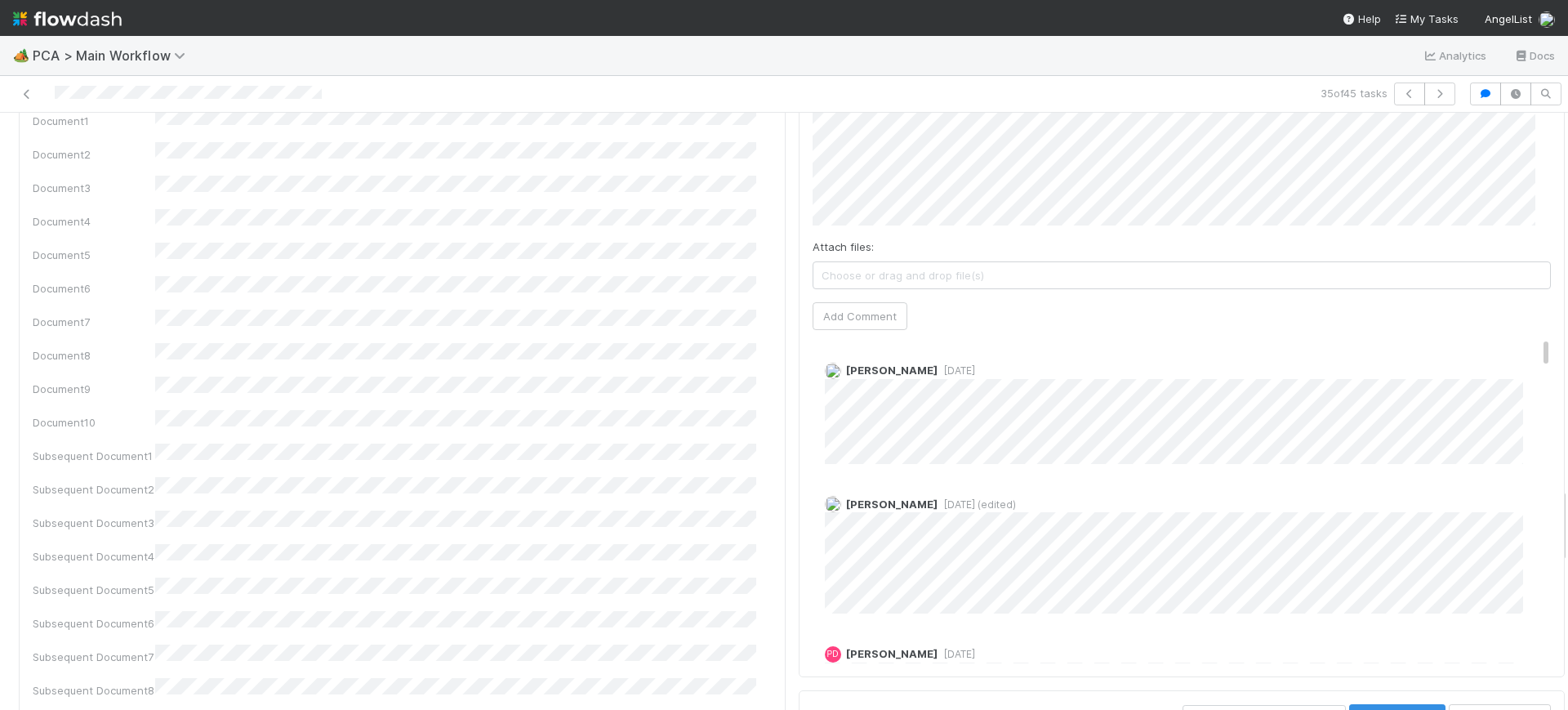
scroll to position [2953, 0]
drag, startPoint x: 1547, startPoint y: 165, endPoint x: 1567, endPoint y: 516, distance: 351.6
click at [1567, 516] on div "🏕️ PCA > Main Workflow Analytics Docs 35 of 45 tasks Finance Review - Backlog (…" at bounding box center [784, 373] width 1568 height 674
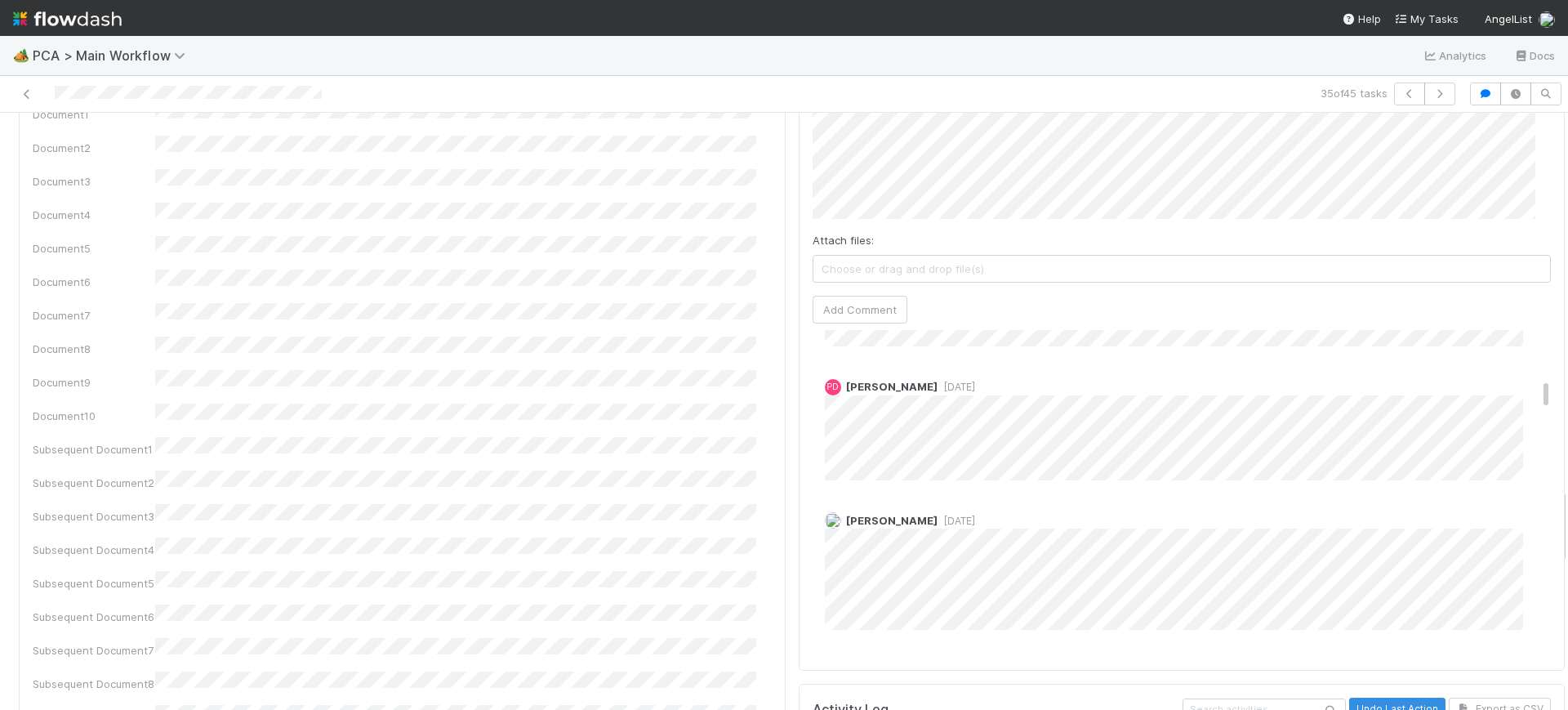
scroll to position [0, 0]
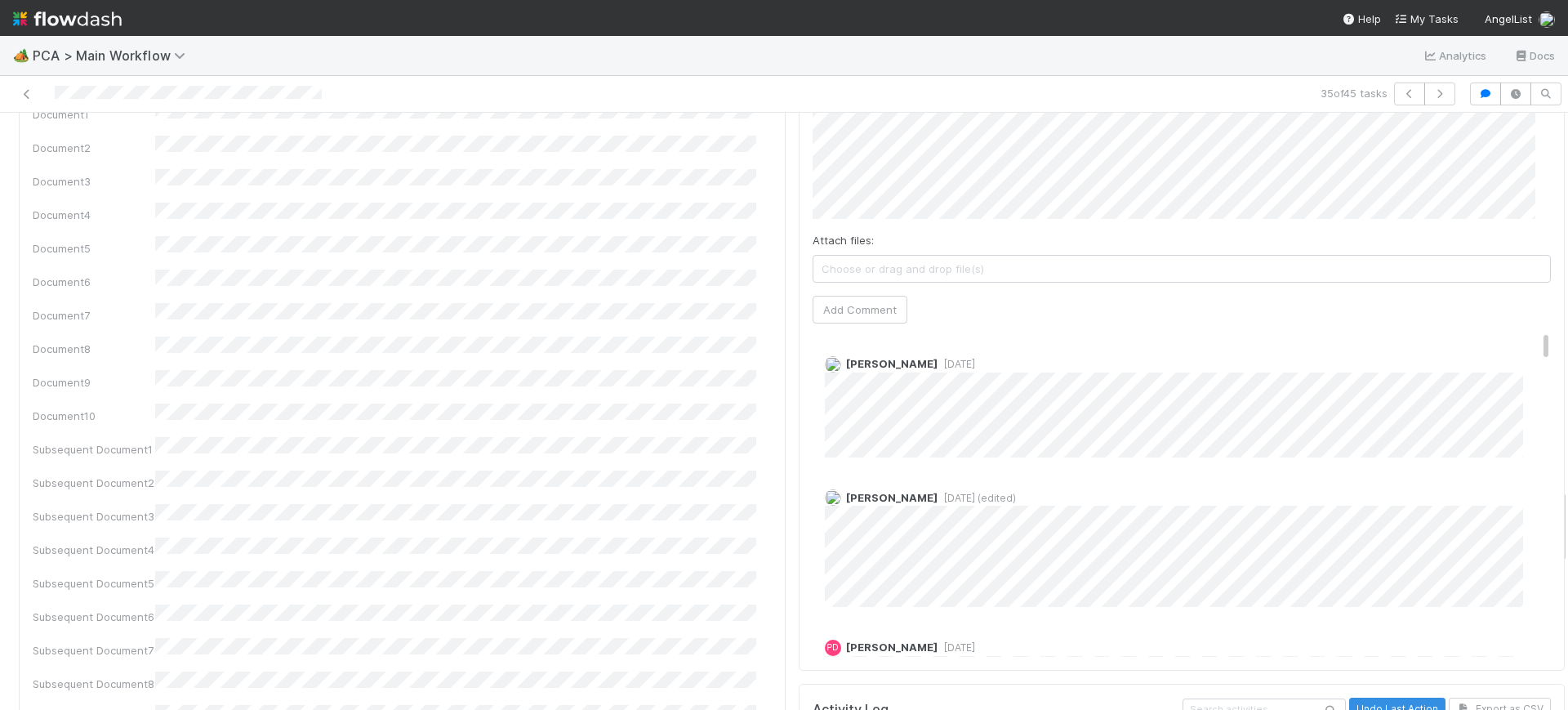
drag, startPoint x: 1515, startPoint y: 221, endPoint x: 1535, endPoint y: 177, distance: 48.3
click at [1536, 81] on div "35 of 45 tasks Finance Review - Backlog (Finance) [PERSON_NAME] Finish Move to …" at bounding box center [784, 393] width 1568 height 634
drag, startPoint x: 1546, startPoint y: 509, endPoint x: 1546, endPoint y: 431, distance: 78.0
click at [1546, 431] on div "Finance Review - Backlog (Finance) [PERSON_NAME] Finish Move to Post-Close Ques…" at bounding box center [784, 411] width 1568 height 597
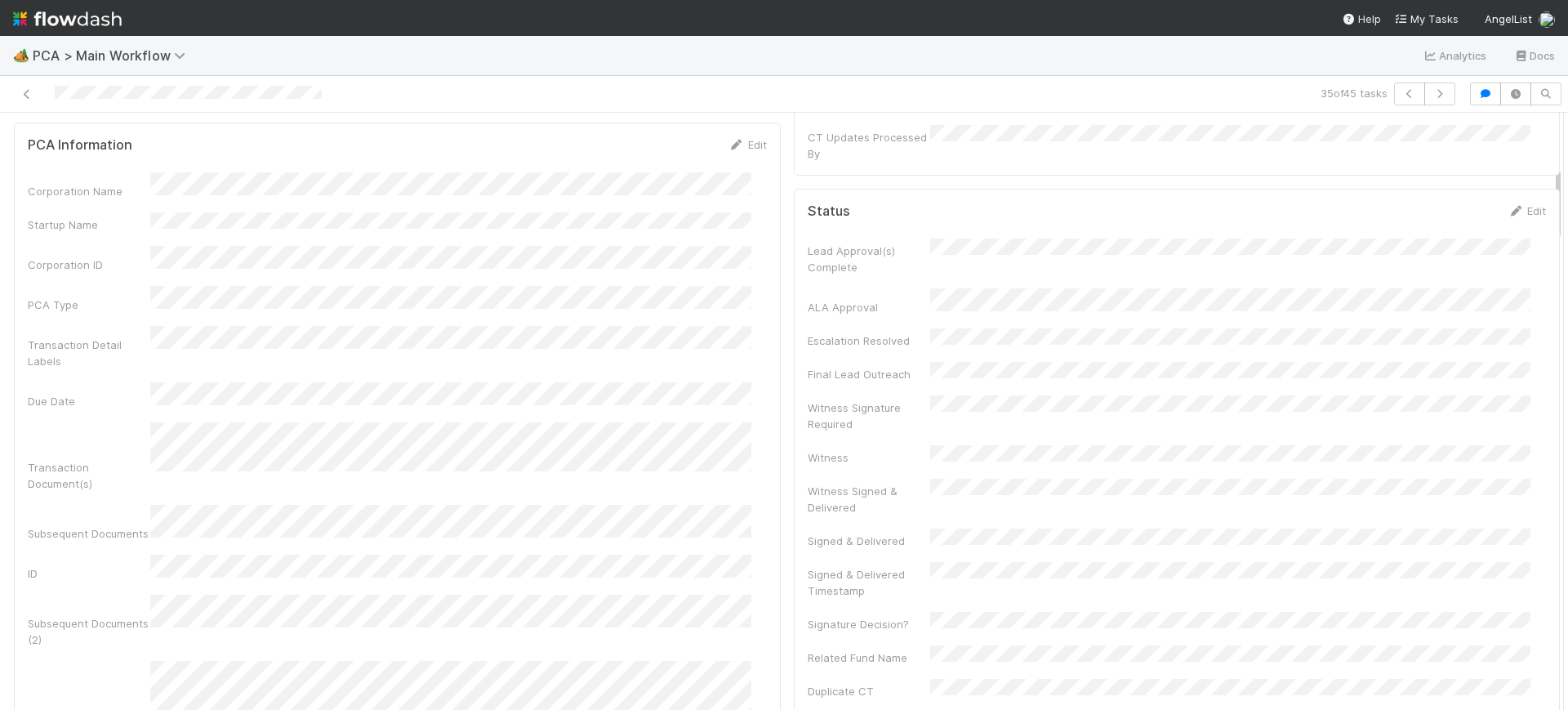
scroll to position [417, 0]
drag, startPoint x: 1544, startPoint y: 509, endPoint x: 1542, endPoint y: 186, distance: 323.0
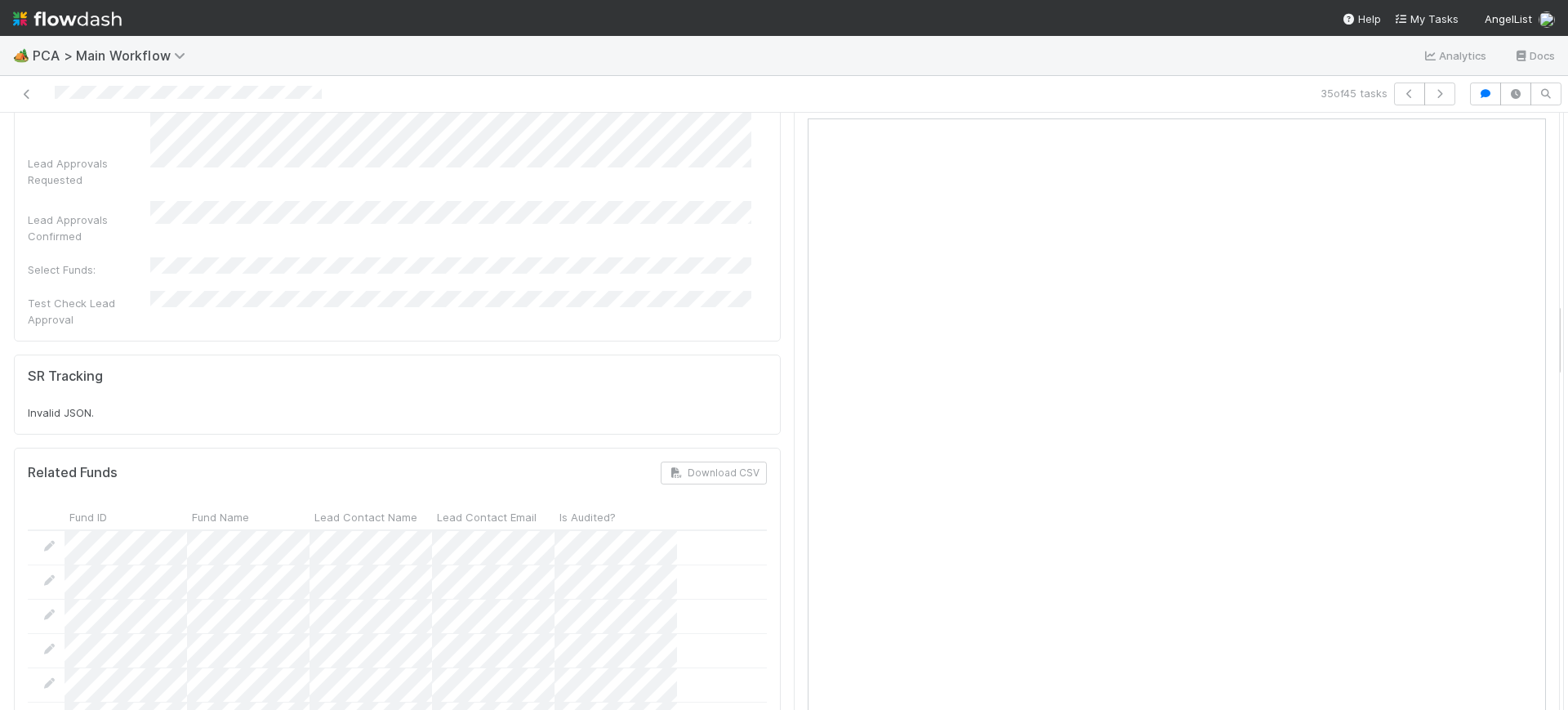
scroll to position [1496, 0]
drag, startPoint x: 1542, startPoint y: 181, endPoint x: 1533, endPoint y: 318, distance: 137.3
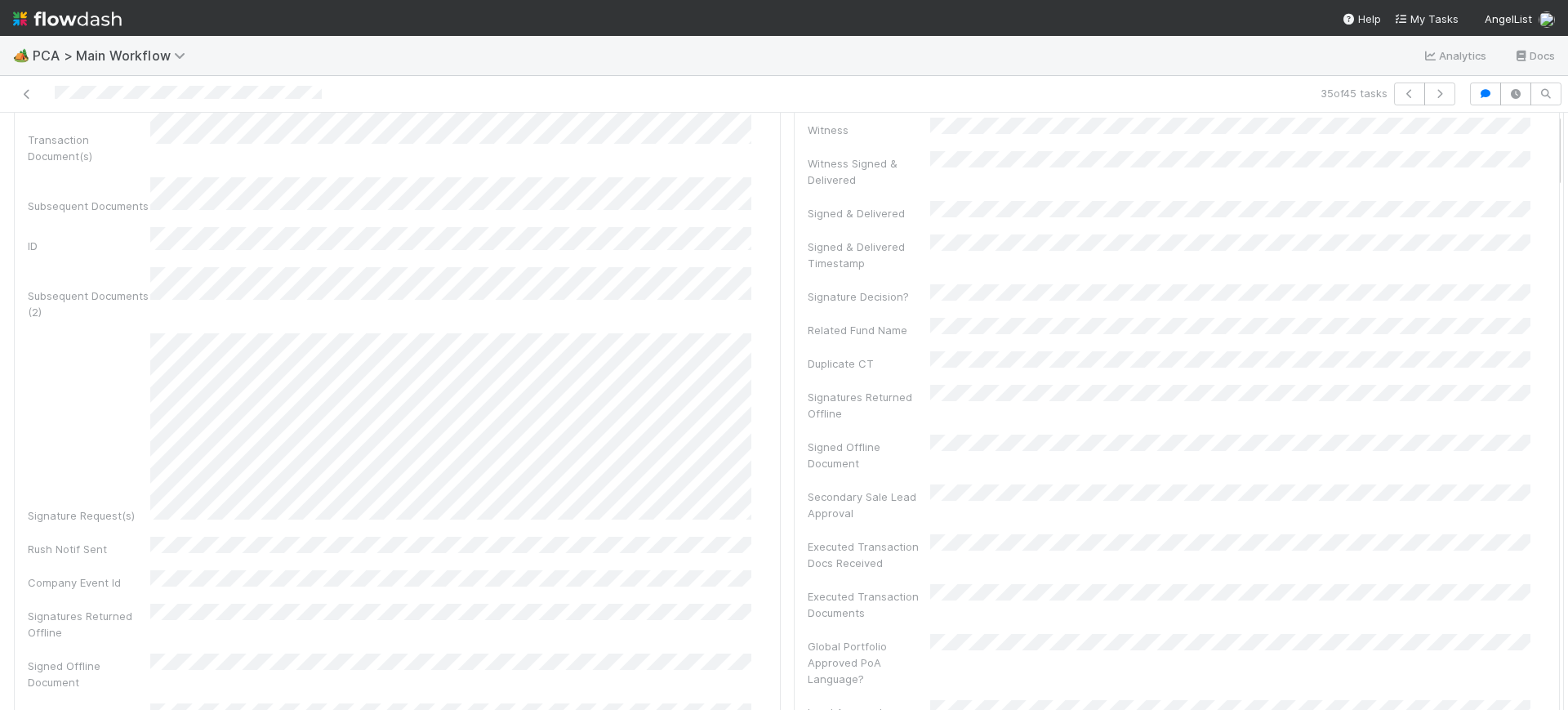
scroll to position [0, 0]
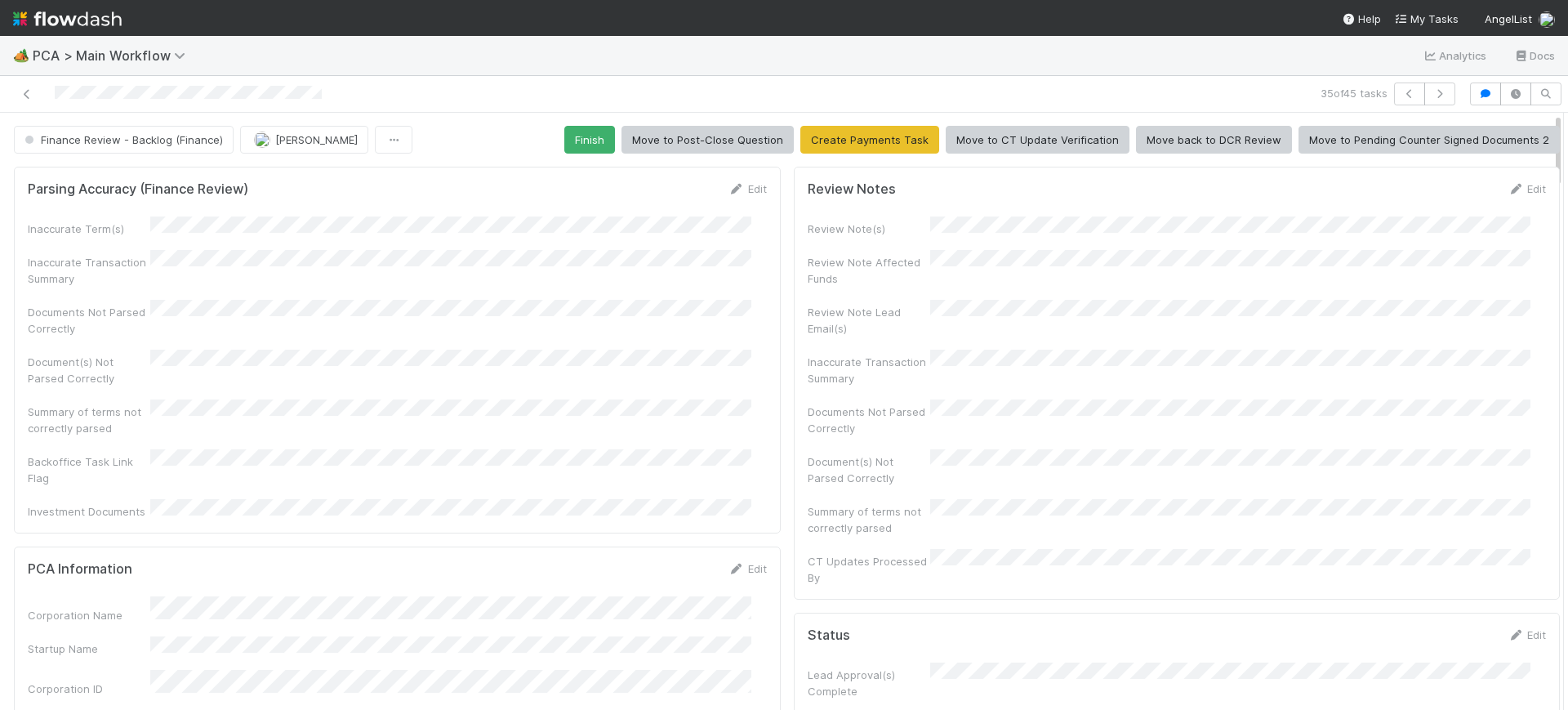
drag, startPoint x: 1543, startPoint y: 333, endPoint x: 1547, endPoint y: 79, distance: 254.0
click at [1547, 79] on div "35 of 45 tasks Finance Review - Backlog (Finance) [PERSON_NAME] Finish Move to …" at bounding box center [784, 393] width 1568 height 634
click at [581, 129] on button "Finish" at bounding box center [590, 139] width 50 height 27
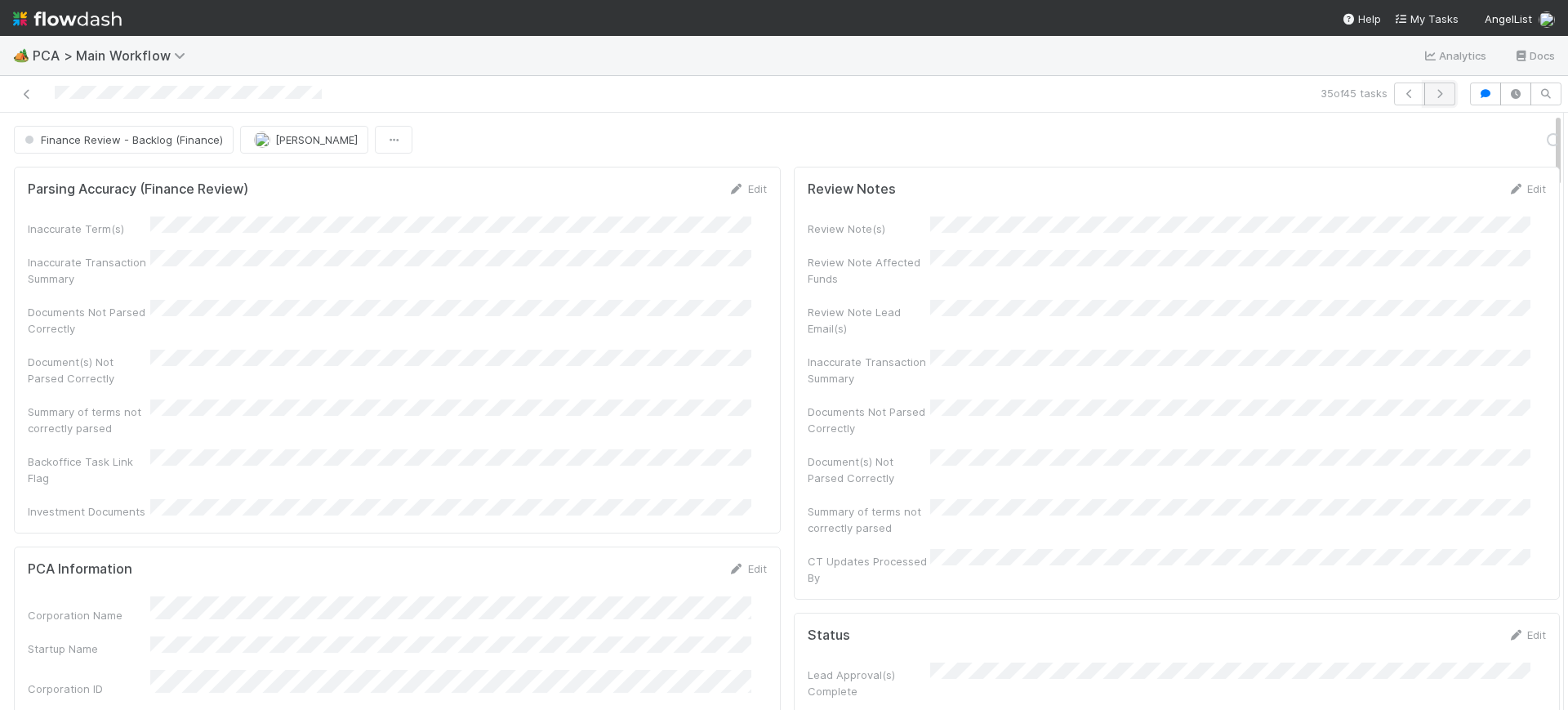
click at [1431, 88] on button "button" at bounding box center [1440, 94] width 31 height 23
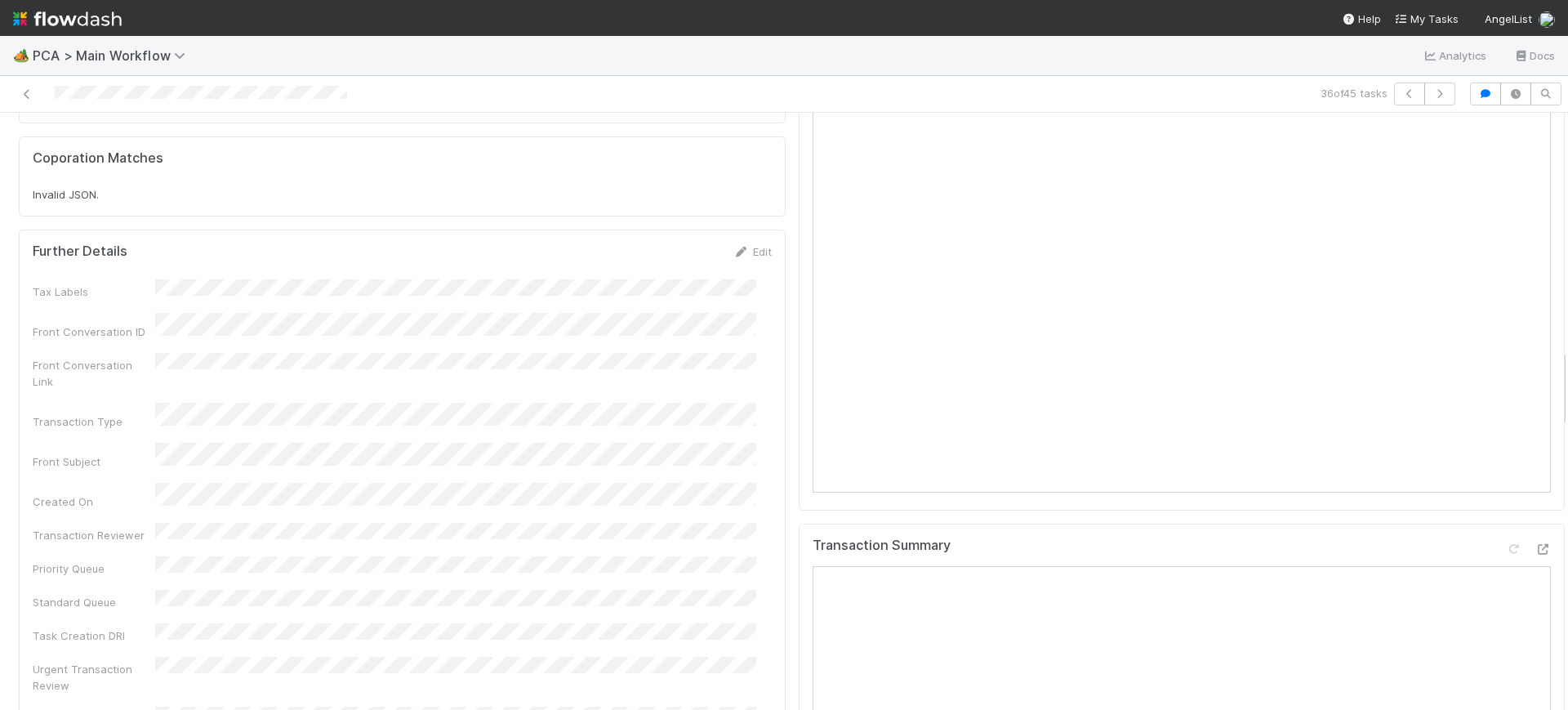
scroll to position [1873, 0]
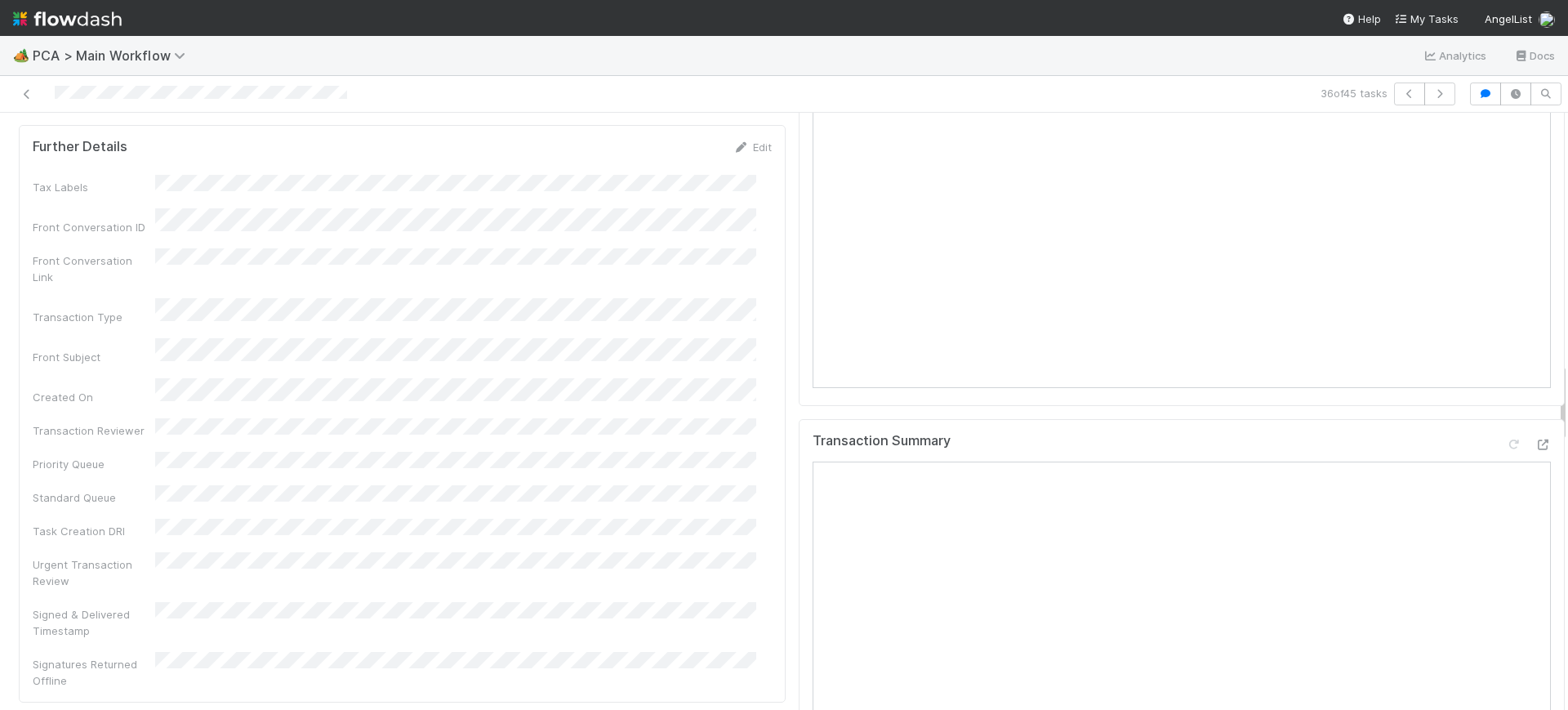
drag, startPoint x: 1546, startPoint y: 136, endPoint x: 1558, endPoint y: 386, distance: 250.3
click at [1558, 386] on div "🏕️ PCA > Main Workflow Analytics Docs 36 of 45 tasks Finance Review - Backlog (…" at bounding box center [784, 373] width 1568 height 674
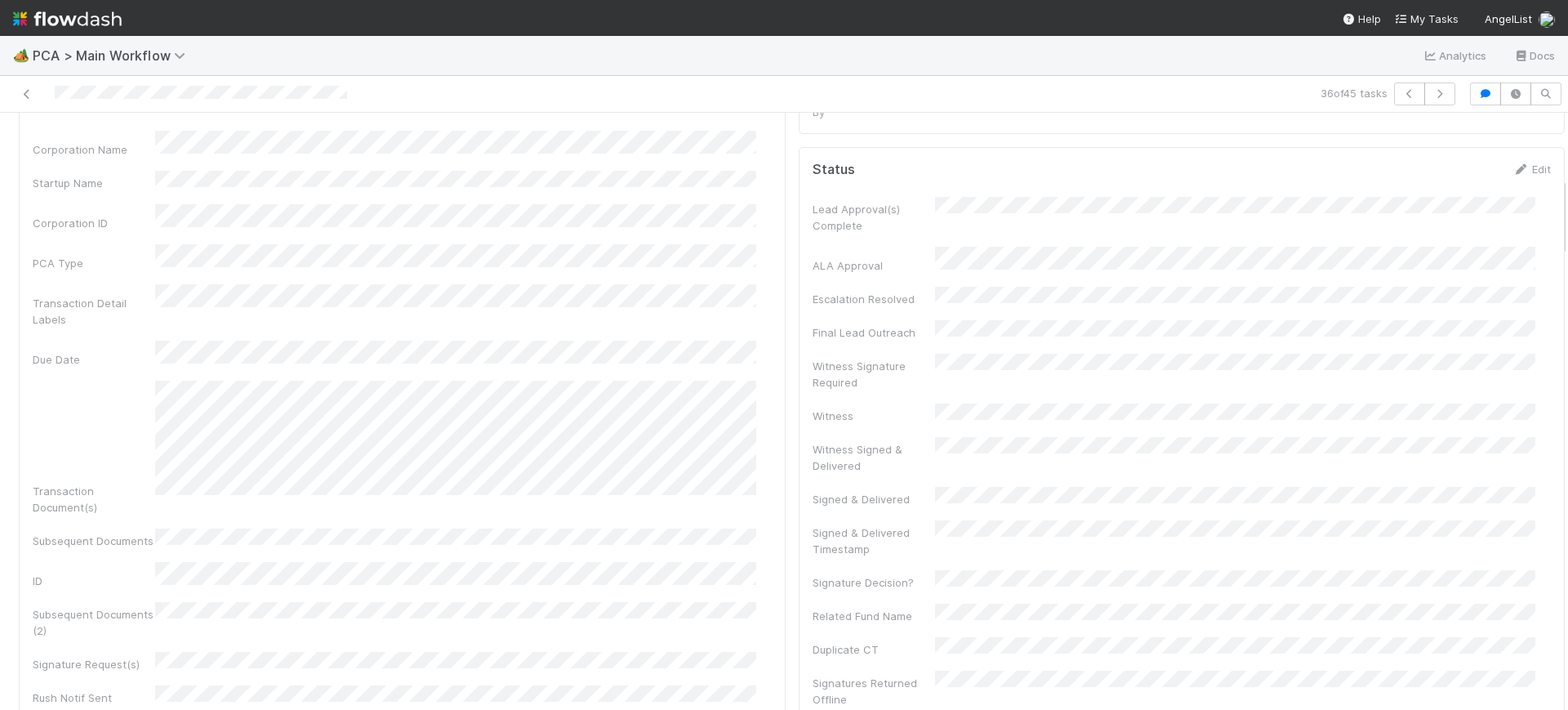
scroll to position [441, 0]
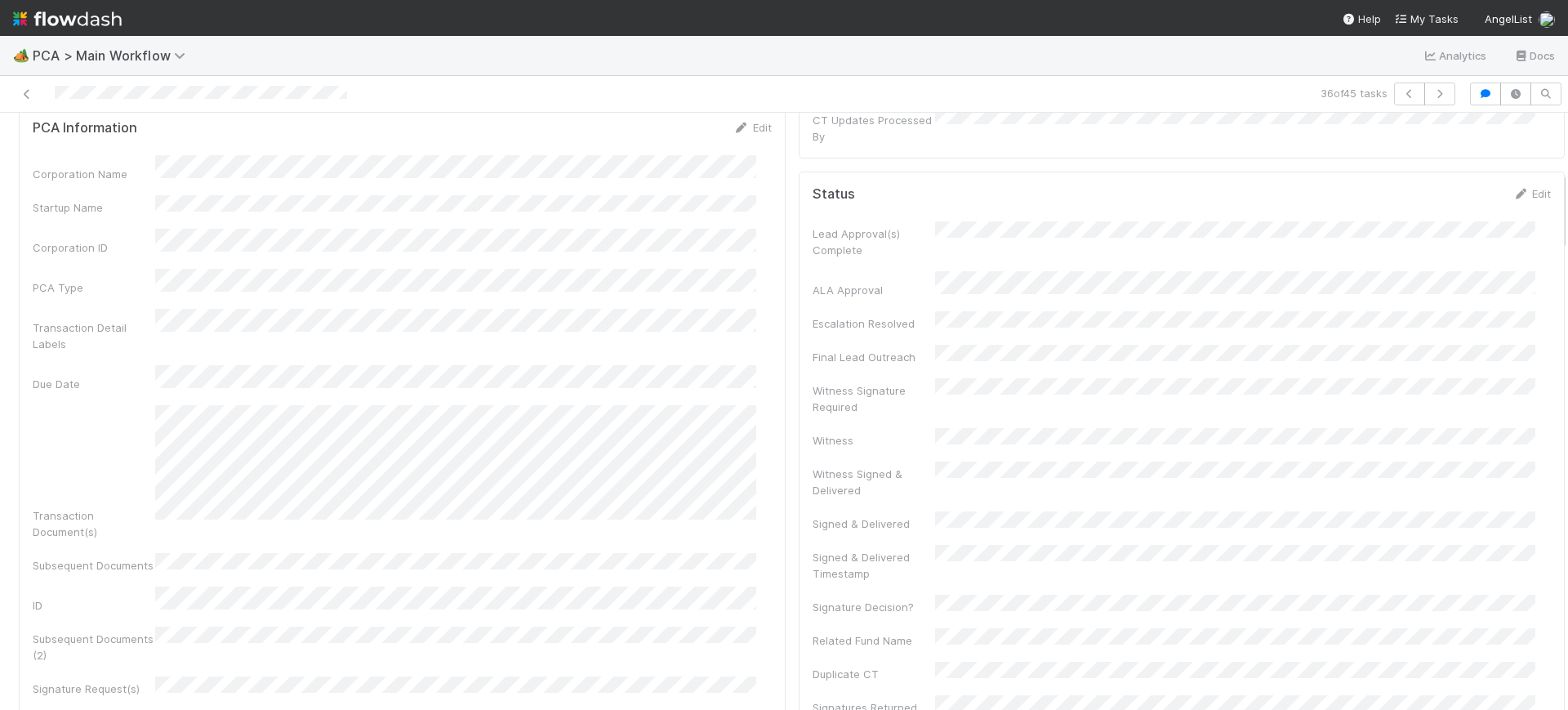
drag, startPoint x: 1546, startPoint y: 399, endPoint x: 1567, endPoint y: 208, distance: 192.2
click at [1567, 208] on div "🏕️ PCA > Main Workflow Analytics Docs 36 of 45 tasks Finance Review - Backlog (…" at bounding box center [784, 373] width 1568 height 674
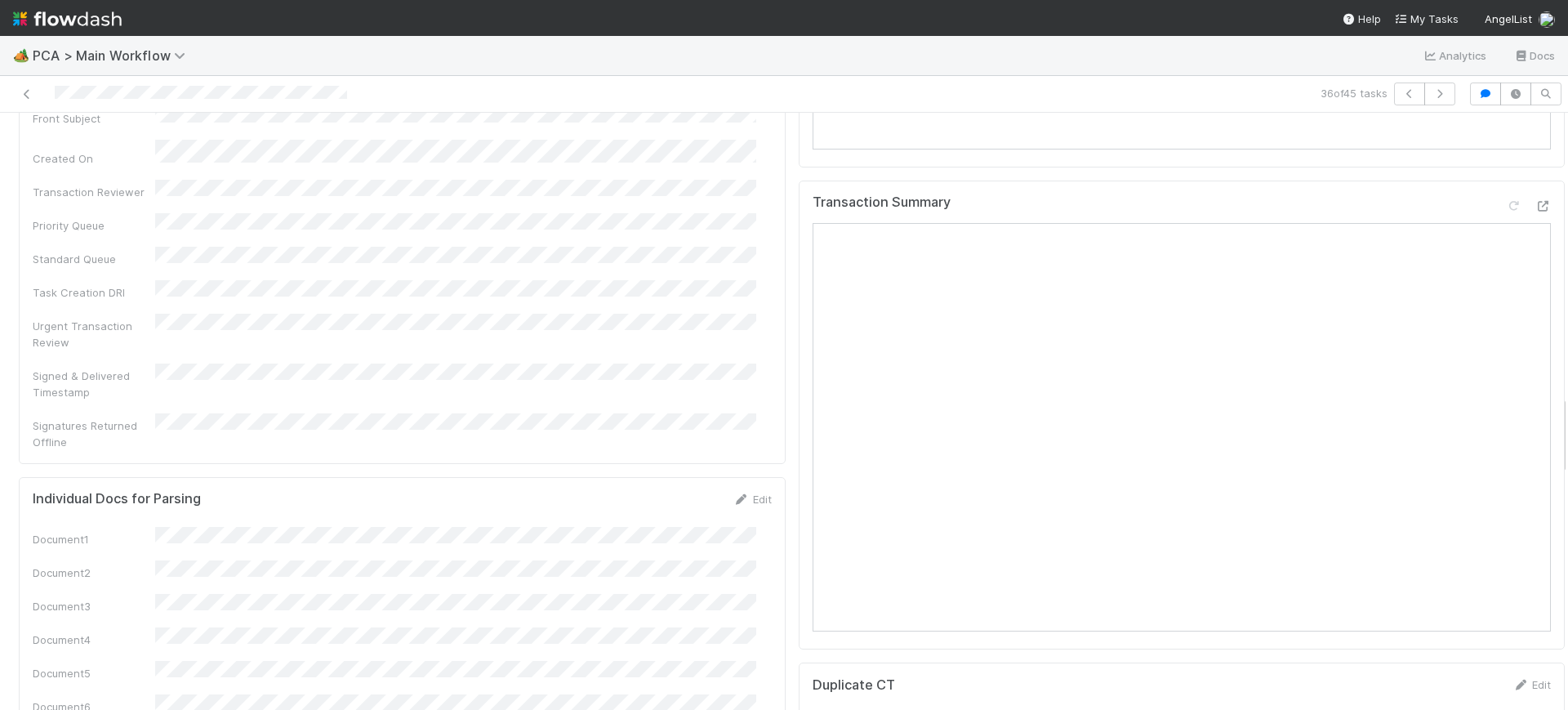
scroll to position [2125, 0]
drag, startPoint x: 1548, startPoint y: 222, endPoint x: 1567, endPoint y: 447, distance: 225.8
click at [1567, 447] on div "🏕️ PCA > Main Workflow Analytics Docs 36 of 45 tasks Finance Review - Backlog (…" at bounding box center [784, 373] width 1568 height 674
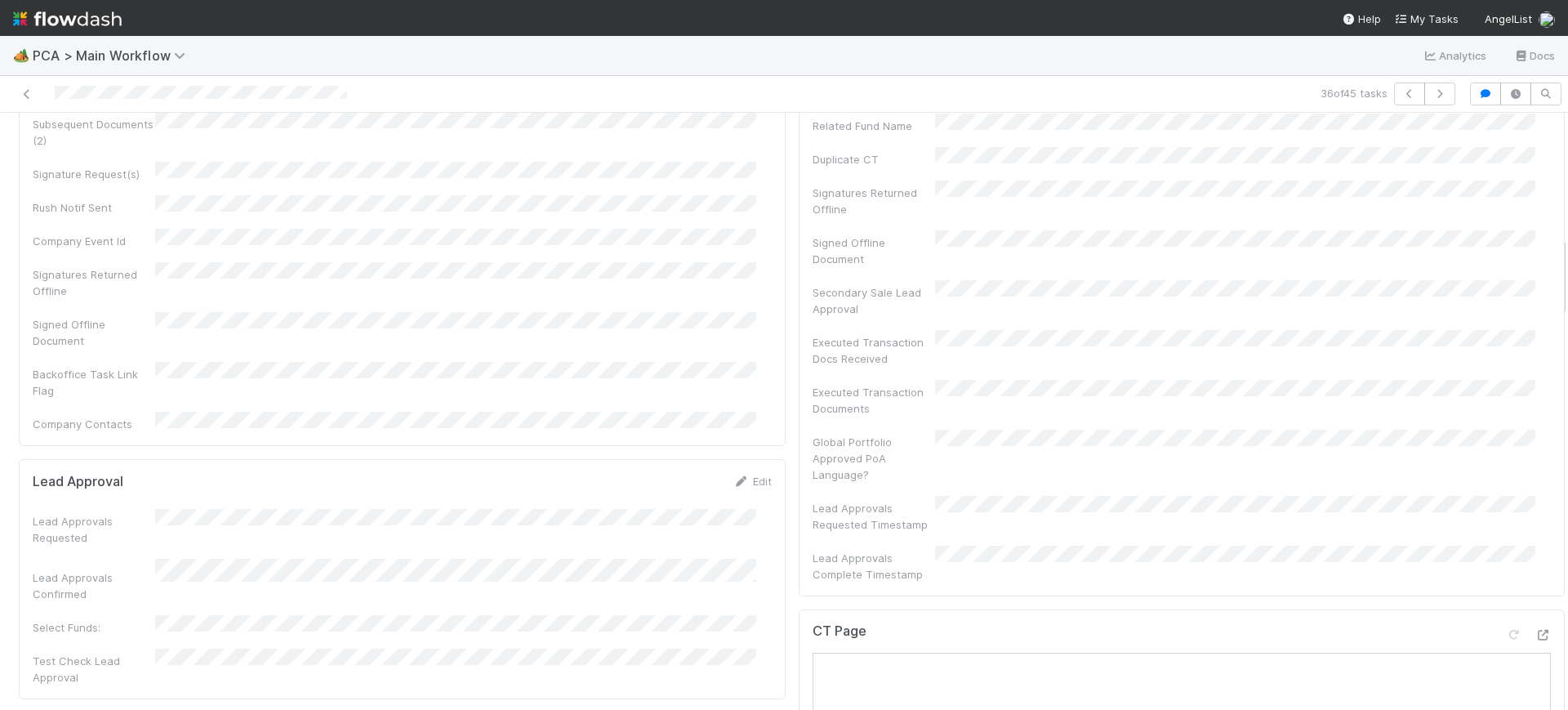
scroll to position [0, 0]
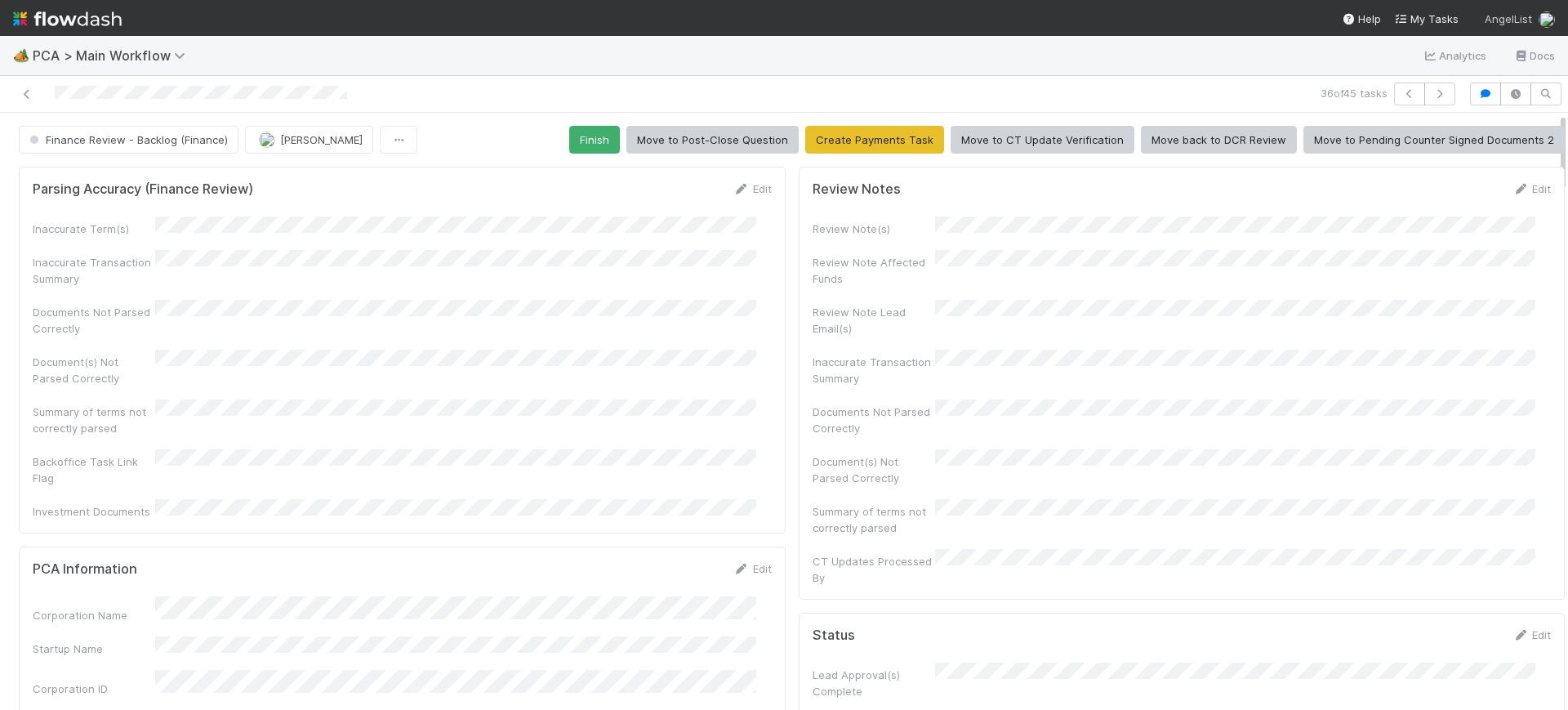
drag, startPoint x: 1548, startPoint y: 403, endPoint x: 1552, endPoint y: 19, distance: 384.0
click at [1552, 19] on div "🏕️ PCA > Main Workflow Analytics Docs 36 of 45 tasks Finance Review - Backlog (…" at bounding box center [784, 355] width 1568 height 710
click at [585, 126] on button "Finish" at bounding box center [594, 139] width 50 height 27
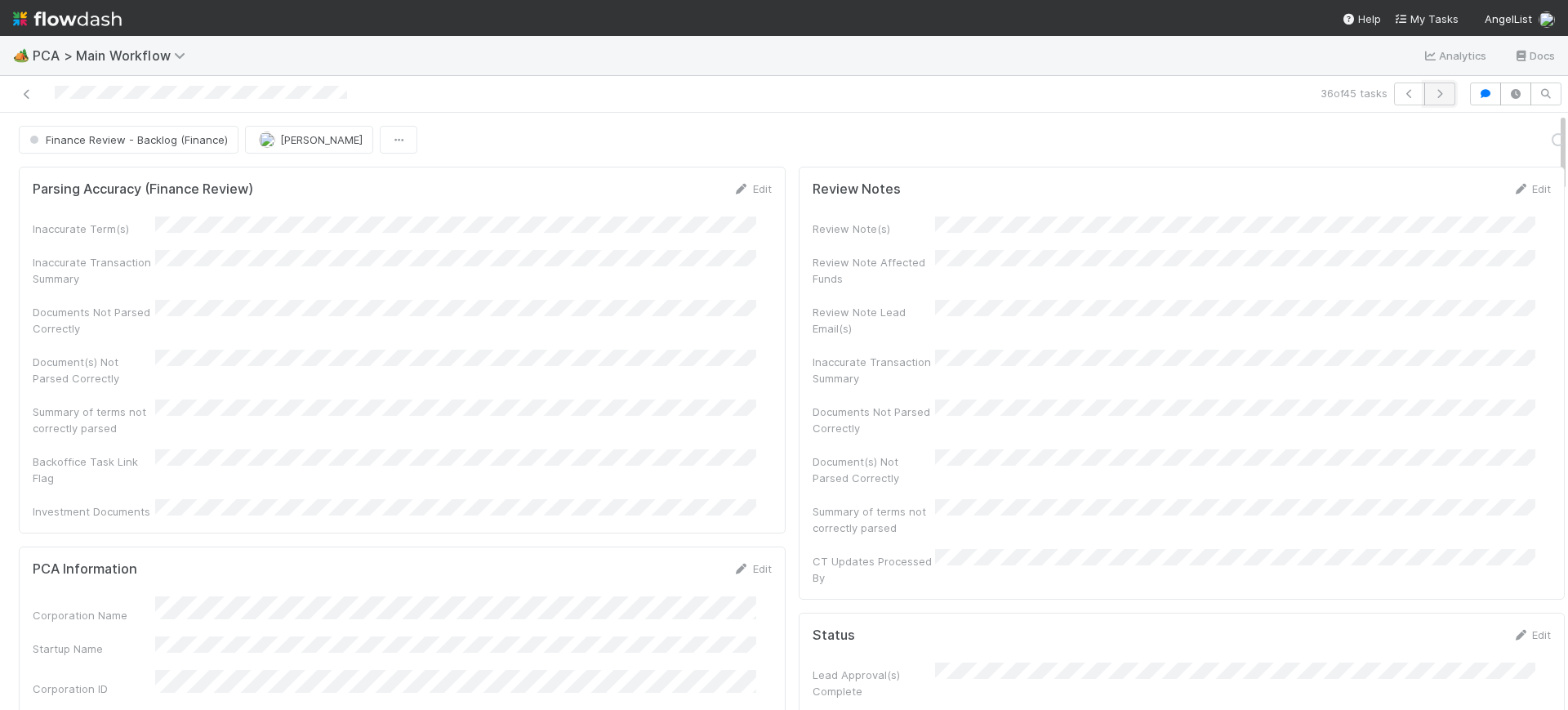
click at [1432, 89] on icon "button" at bounding box center [1440, 94] width 16 height 10
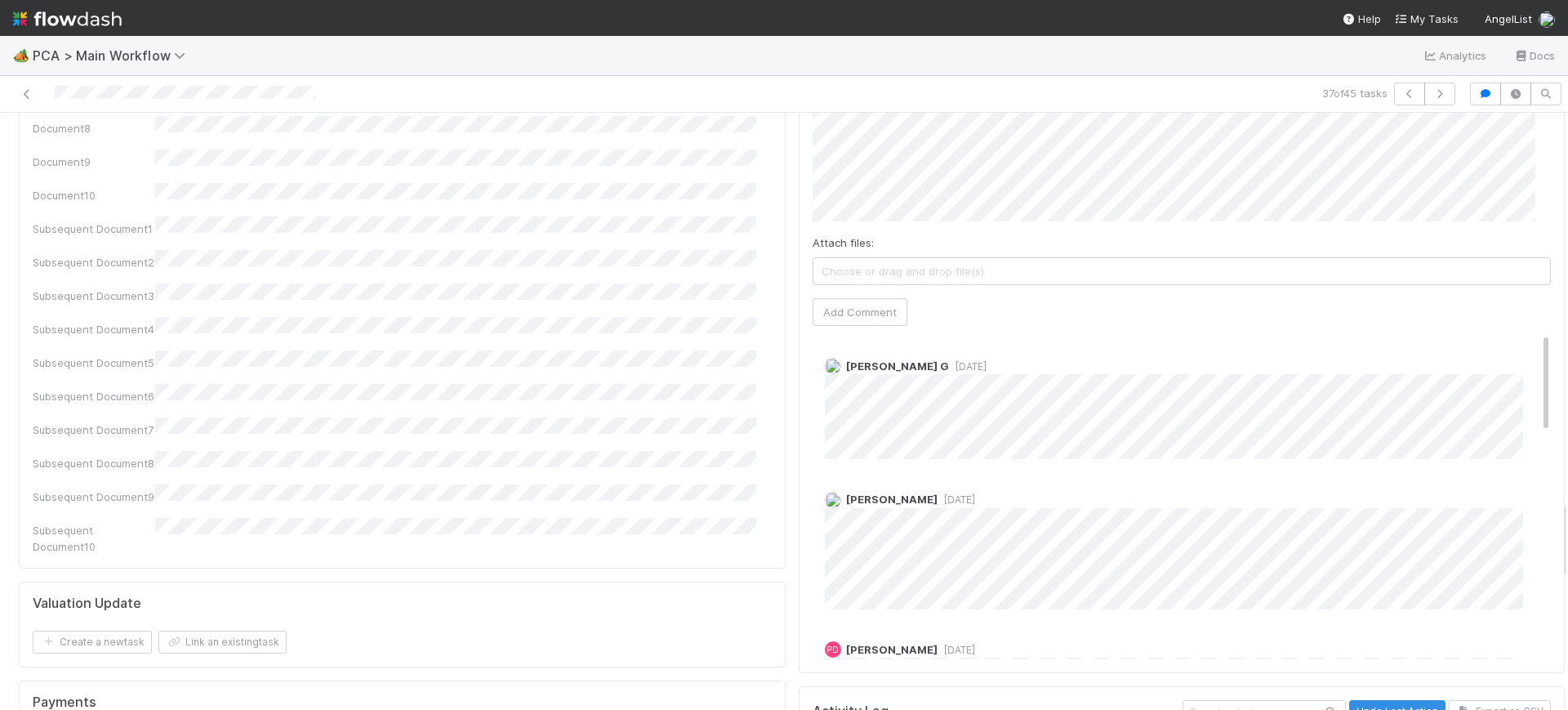
scroll to position [2926, 0]
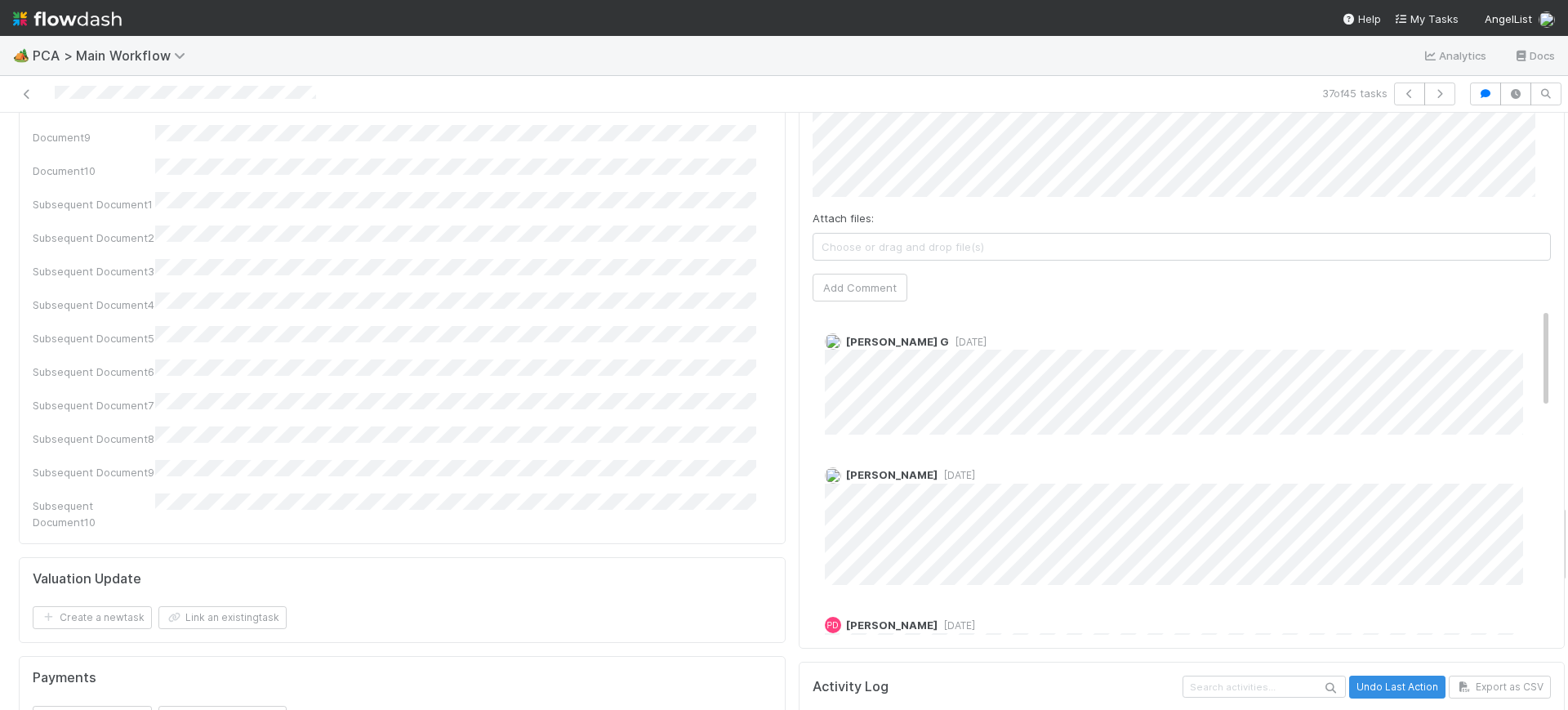
drag, startPoint x: 1546, startPoint y: 127, endPoint x: 1567, endPoint y: 519, distance: 392.6
click at [1567, 519] on div "🏕️ PCA > Main Workflow Analytics Docs 37 of 45 tasks Finance Review - Backlog (…" at bounding box center [784, 373] width 1568 height 674
drag, startPoint x: 1514, startPoint y: 229, endPoint x: 1556, endPoint y: 94, distance: 141.4
click at [1556, 94] on div "🏕️ PCA > Main Workflow Analytics Docs 37 of 45 tasks Finance Review - Backlog (…" at bounding box center [784, 373] width 1568 height 674
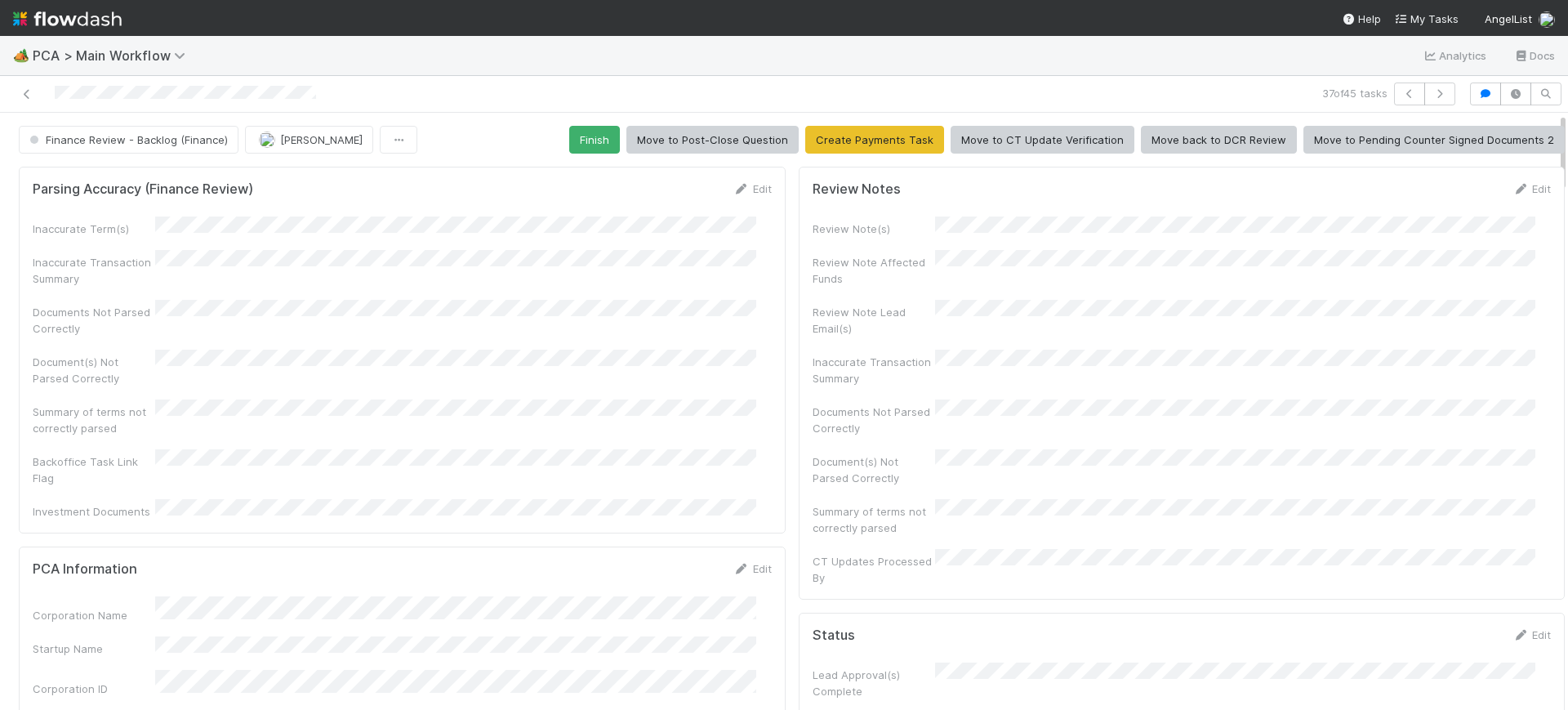
drag, startPoint x: 1548, startPoint y: 536, endPoint x: 1566, endPoint y: 4, distance: 532.3
click at [1566, 4] on div "🏕️ PCA > Main Workflow Analytics Docs 37 of 45 tasks Finance Review - Backlog (…" at bounding box center [784, 355] width 1568 height 710
click at [571, 141] on button "Finish" at bounding box center [594, 139] width 50 height 27
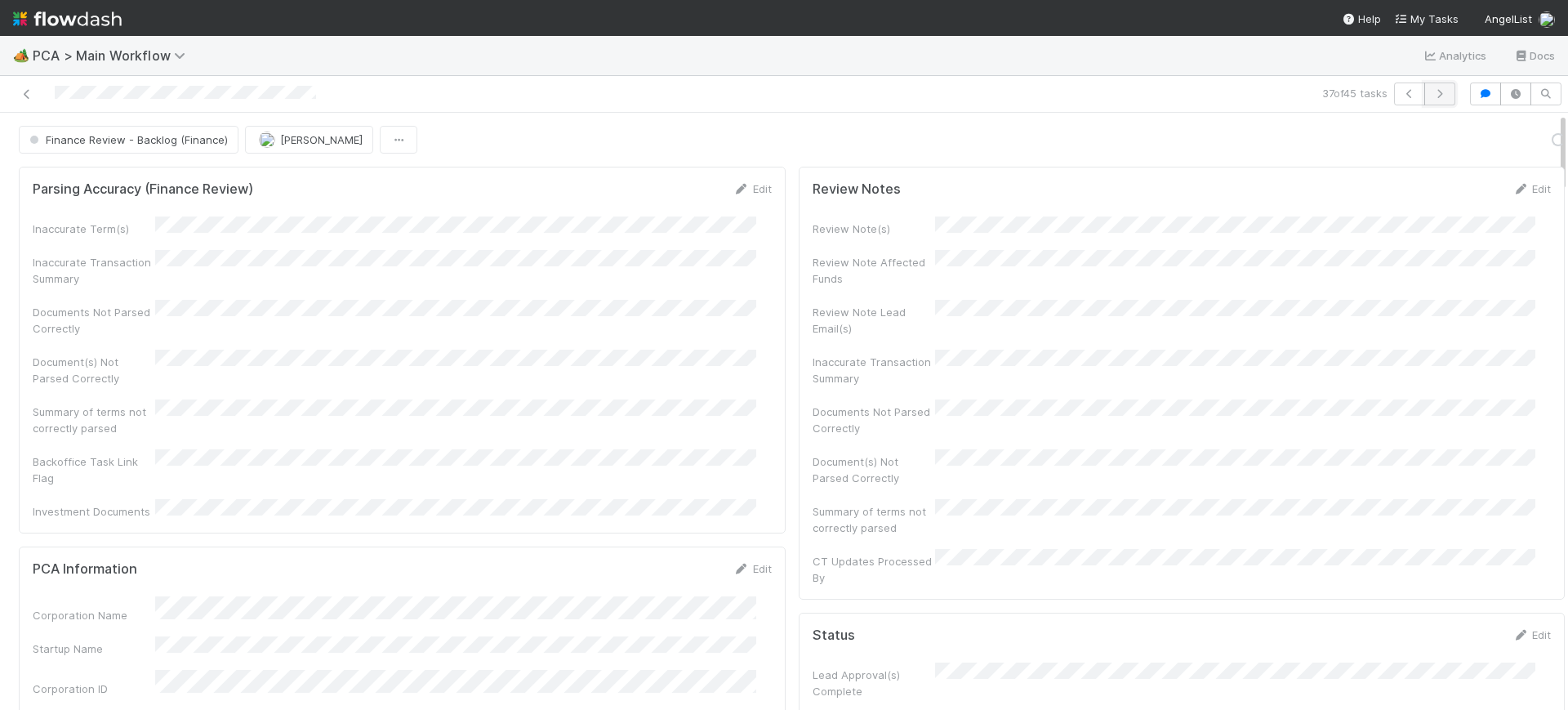
click at [1432, 94] on icon "button" at bounding box center [1440, 94] width 16 height 10
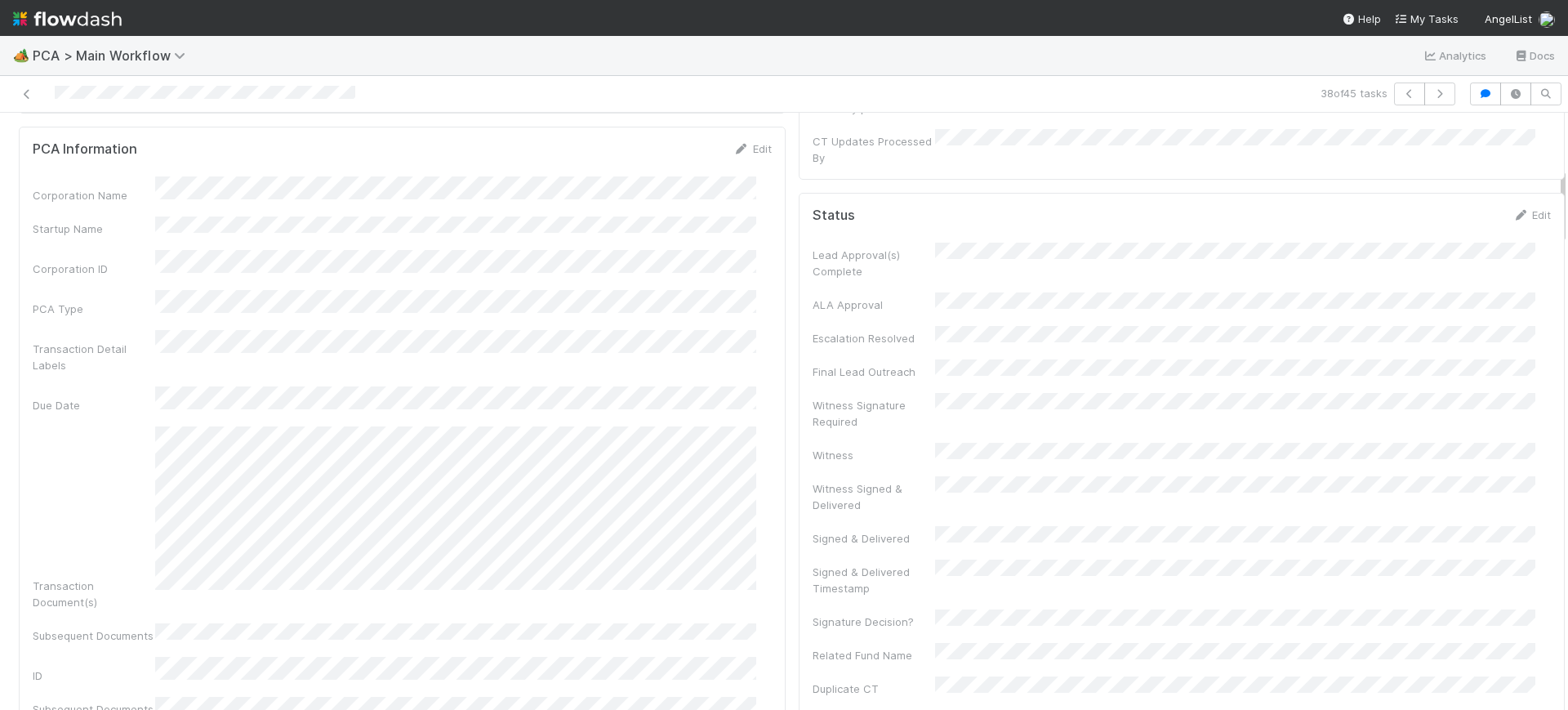
scroll to position [432, 0]
drag, startPoint x: 1548, startPoint y: 135, endPoint x: 1567, endPoint y: 191, distance: 59.1
click at [1567, 191] on div "🏕️ PCA > Main Workflow Analytics Docs 38 of 45 tasks Finance Review - Backlog (…" at bounding box center [784, 373] width 1568 height 674
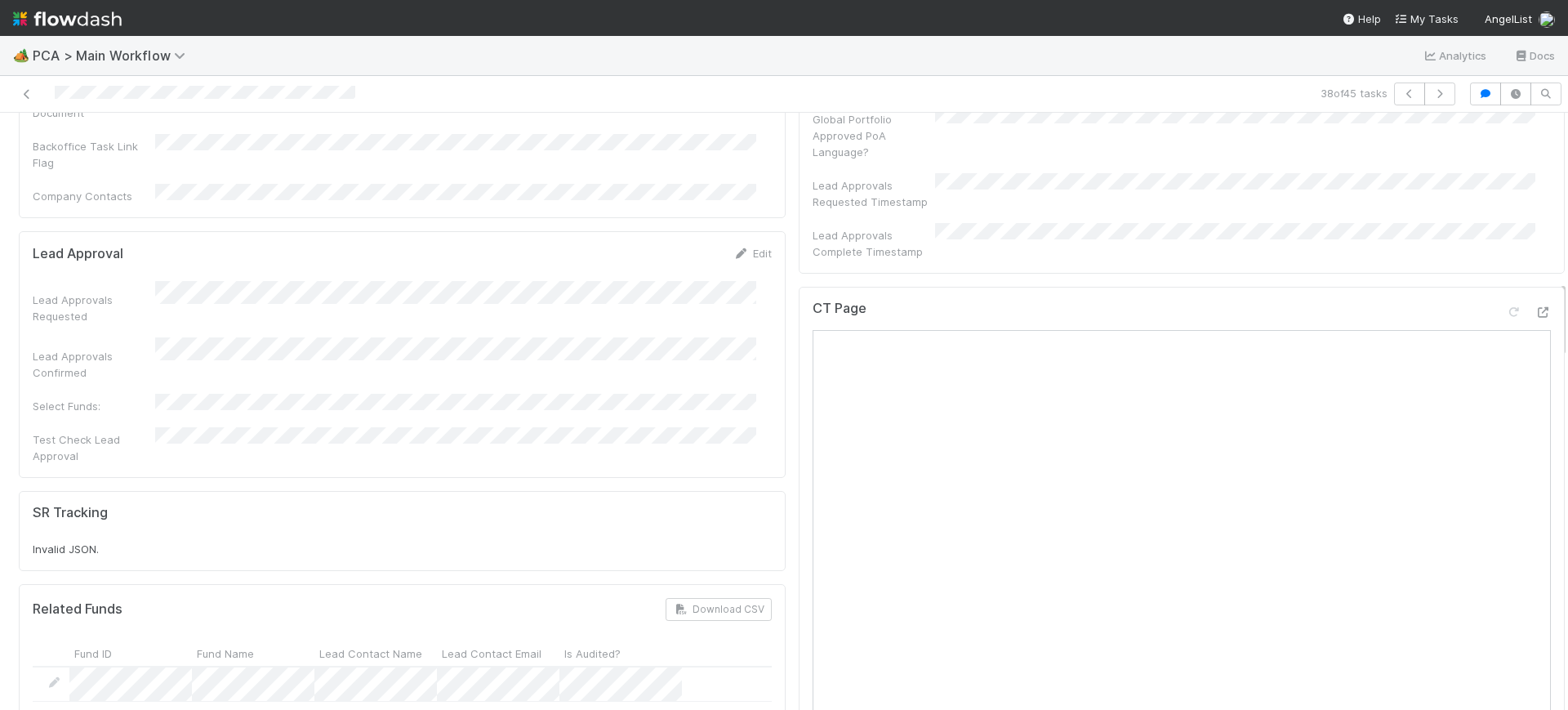
scroll to position [1291, 0]
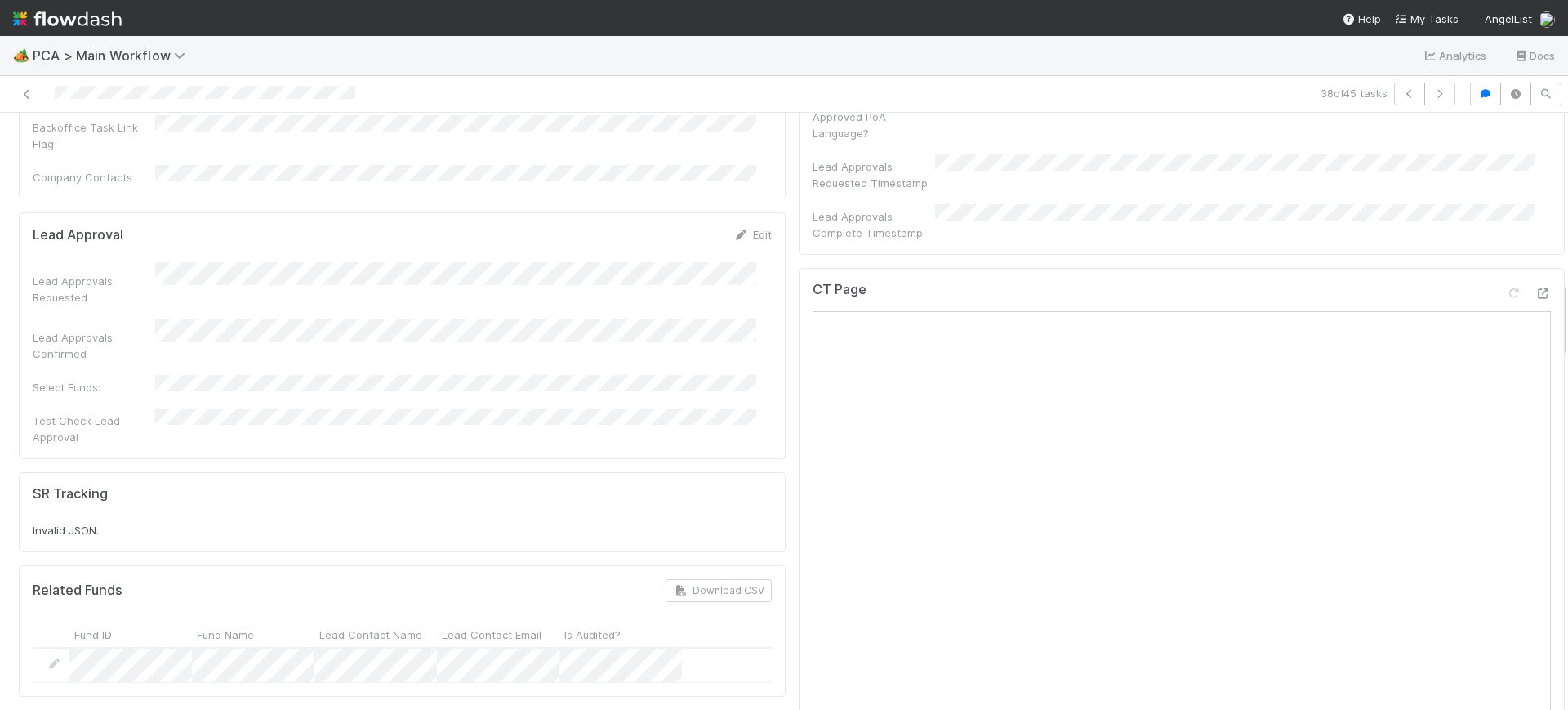
drag, startPoint x: 1549, startPoint y: 206, endPoint x: 1549, endPoint y: 319, distance: 113.0
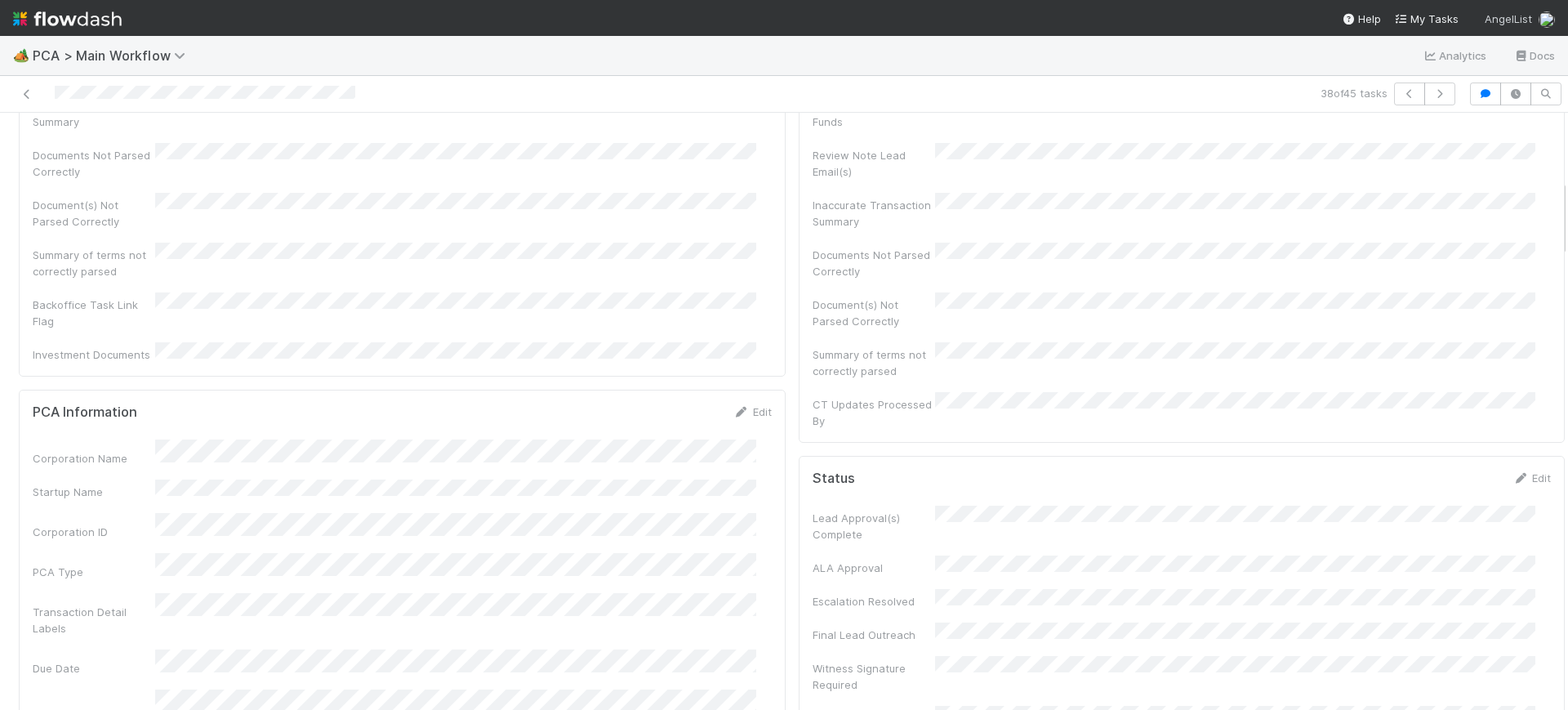
scroll to position [0, 0]
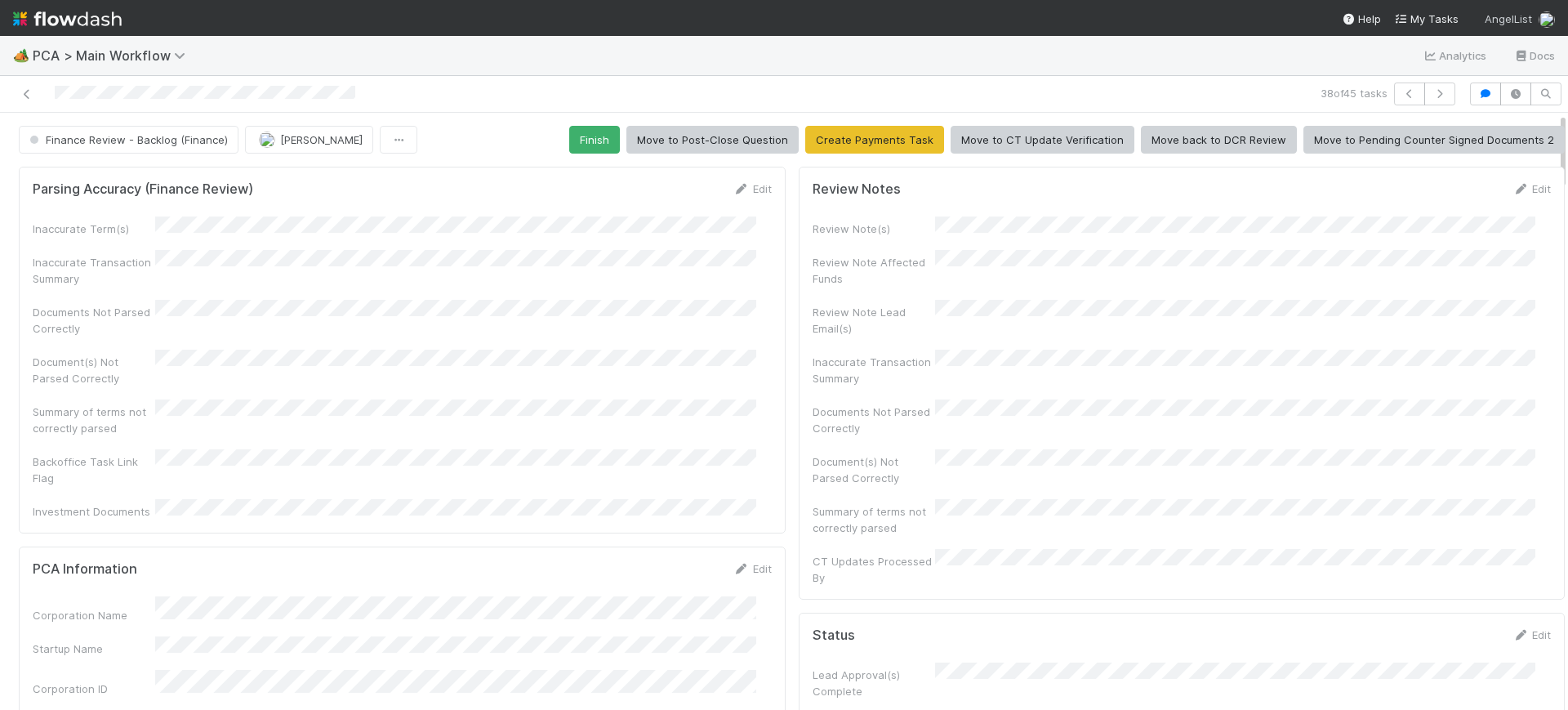
drag, startPoint x: 1547, startPoint y: 298, endPoint x: 1534, endPoint y: 19, distance: 279.3
click at [1534, 19] on div "🏕️ PCA > Main Workflow Analytics Docs 38 of 45 tasks Finance Review - Backlog (…" at bounding box center [784, 355] width 1568 height 710
click at [591, 129] on button "Finish" at bounding box center [594, 139] width 50 height 27
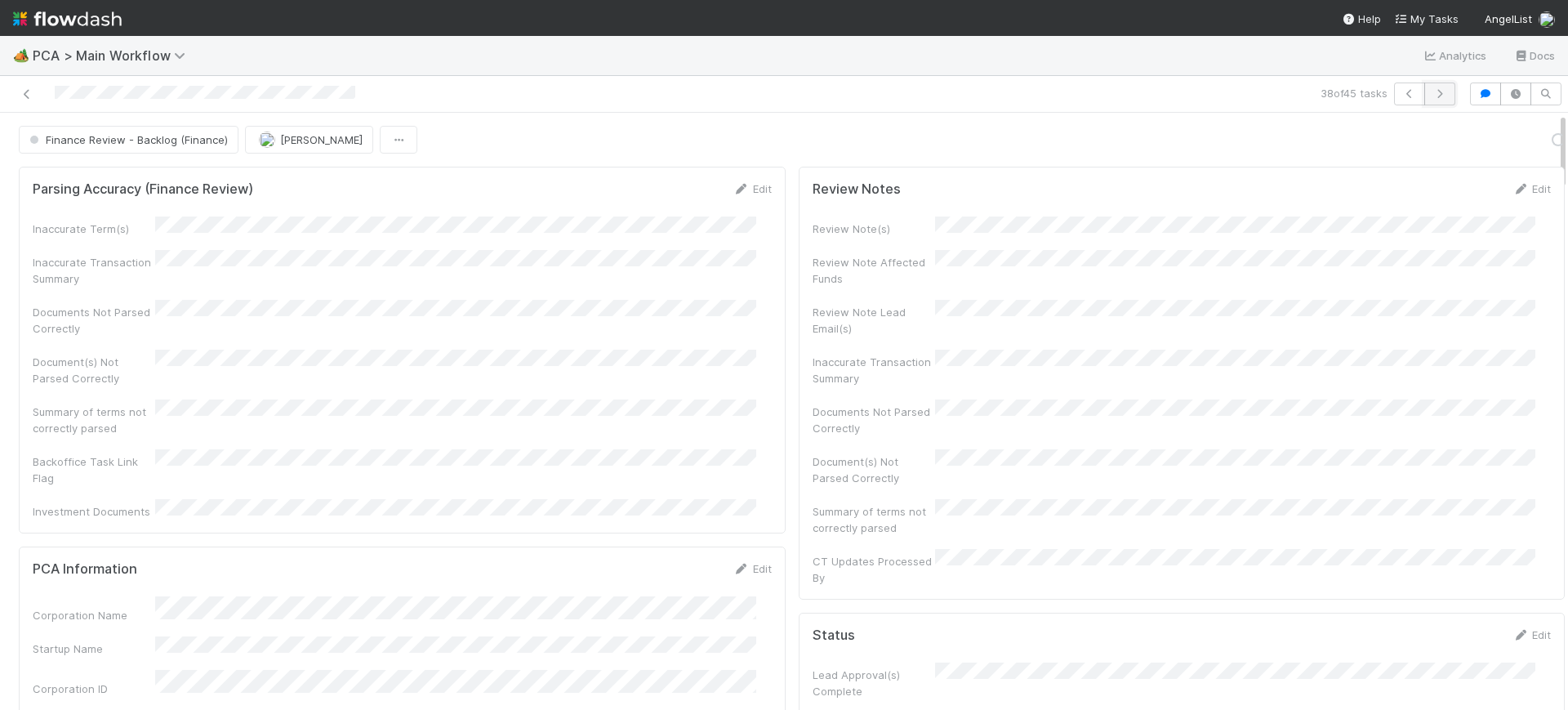
click at [1432, 95] on icon "button" at bounding box center [1440, 94] width 16 height 10
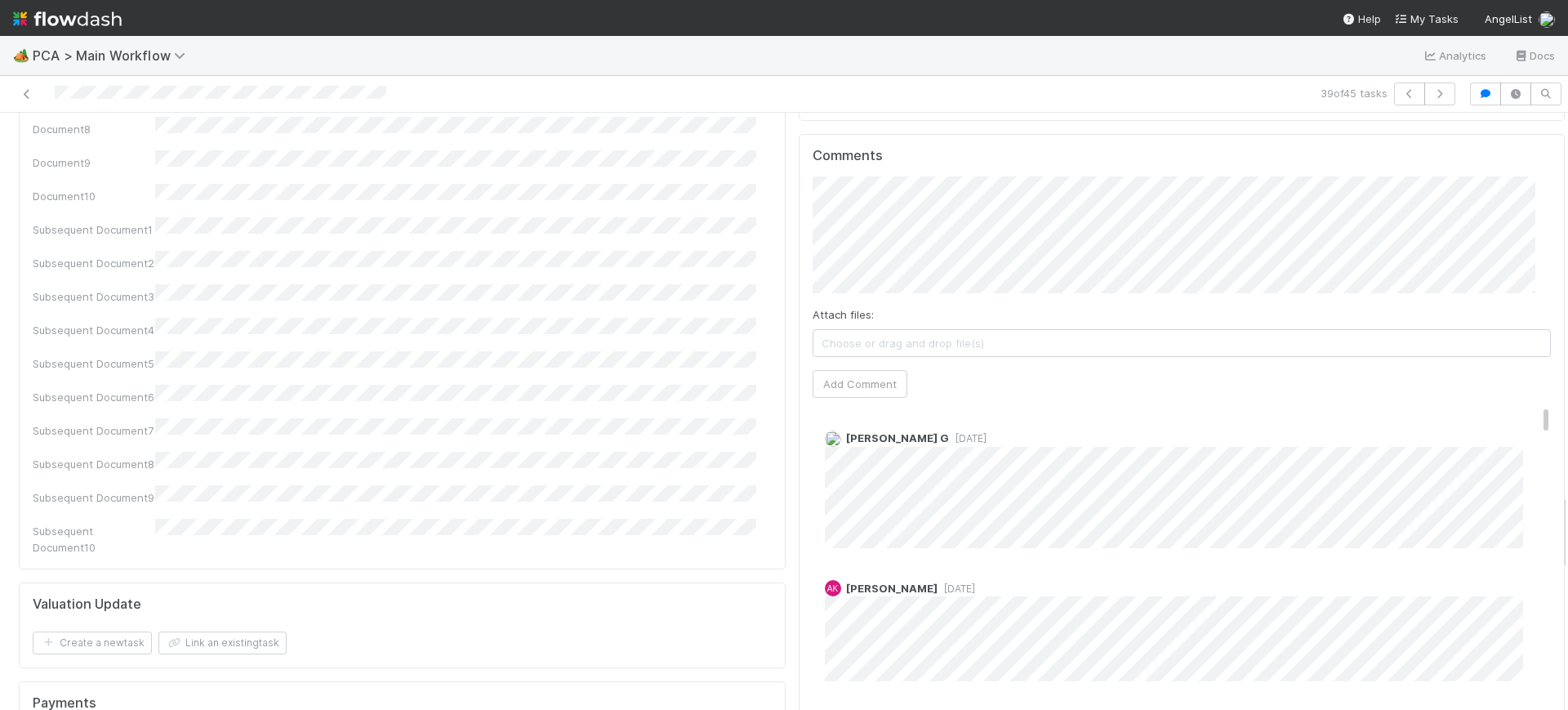
scroll to position [2897, 0]
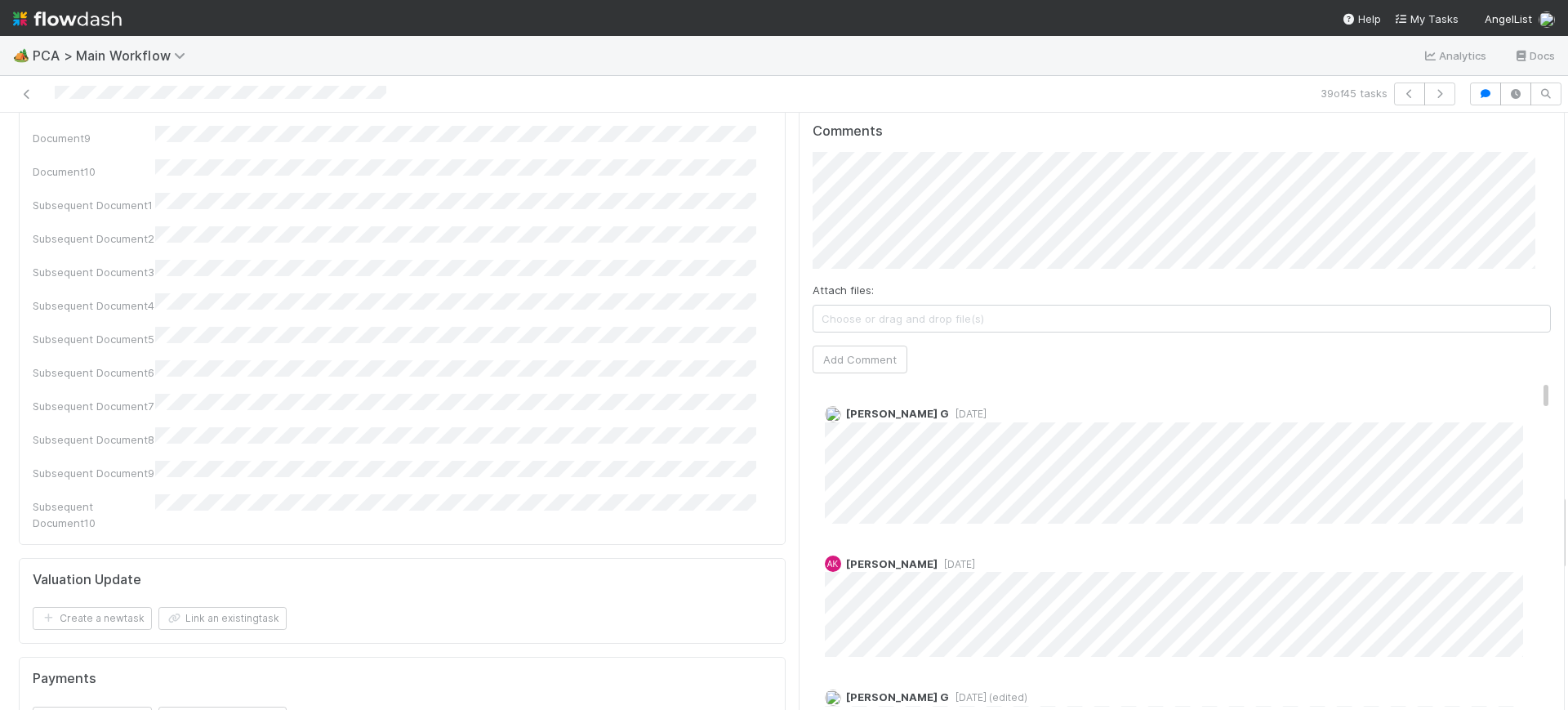
drag, startPoint x: 1549, startPoint y: 135, endPoint x: 1567, endPoint y: 515, distance: 380.4
click at [1567, 515] on div "🏕️ PCA > Main Workflow Analytics Docs 39 of 45 tasks Finance Review - Backlog (…" at bounding box center [784, 373] width 1568 height 674
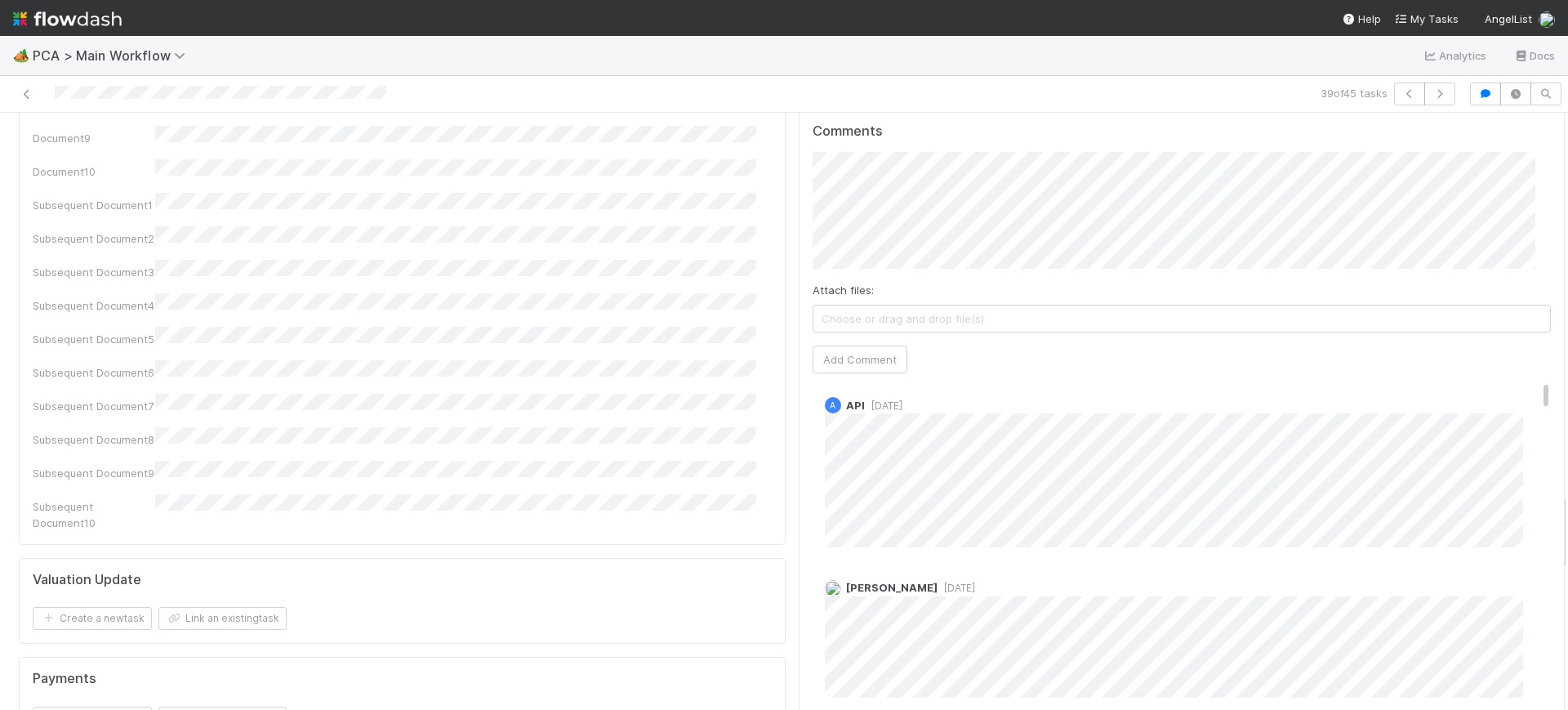
scroll to position [0, 0]
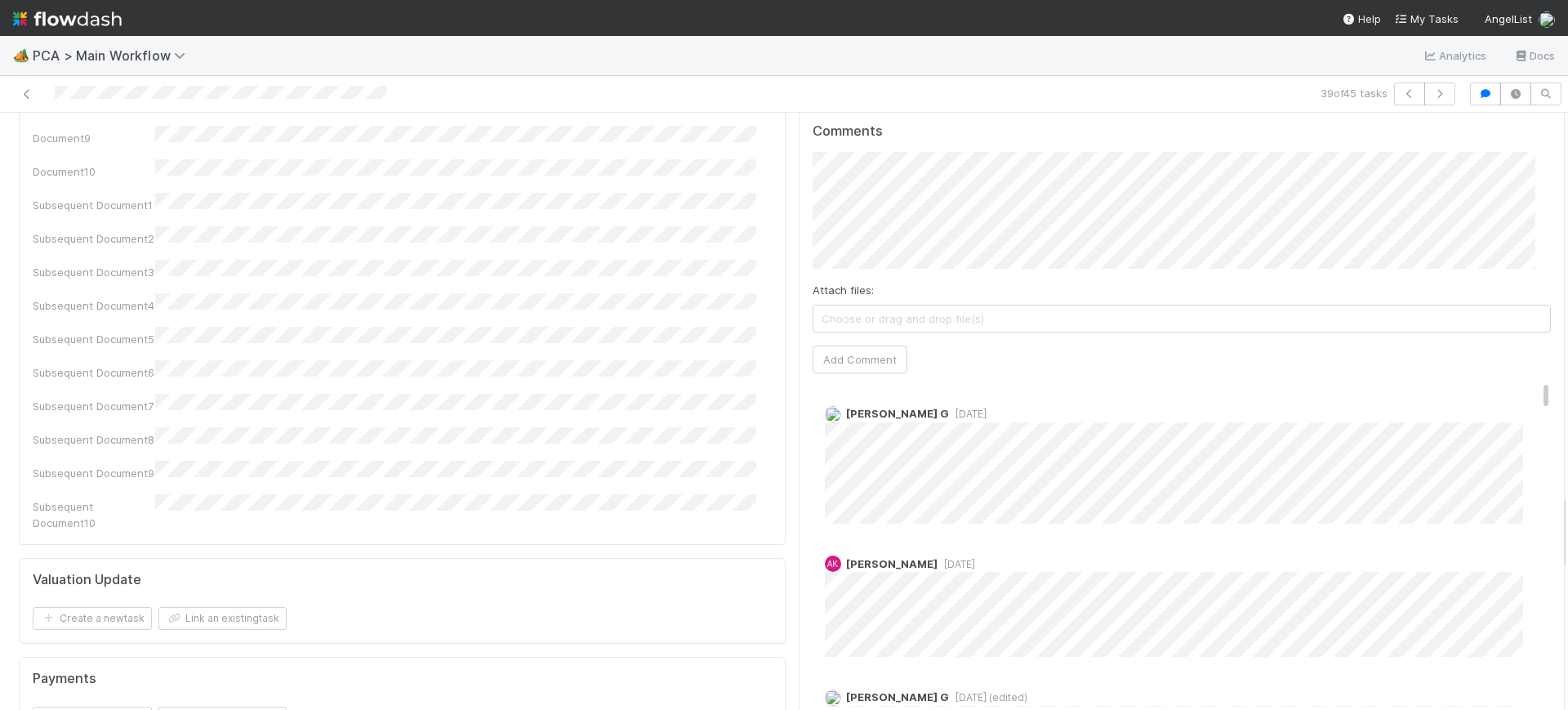
drag, startPoint x: 1517, startPoint y: 274, endPoint x: 1543, endPoint y: 489, distance: 216.6
click at [1514, 84] on div "39 of 45 tasks Finance Review - Backlog (Finance) [PERSON_NAME] Finish Move to …" at bounding box center [784, 393] width 1568 height 634
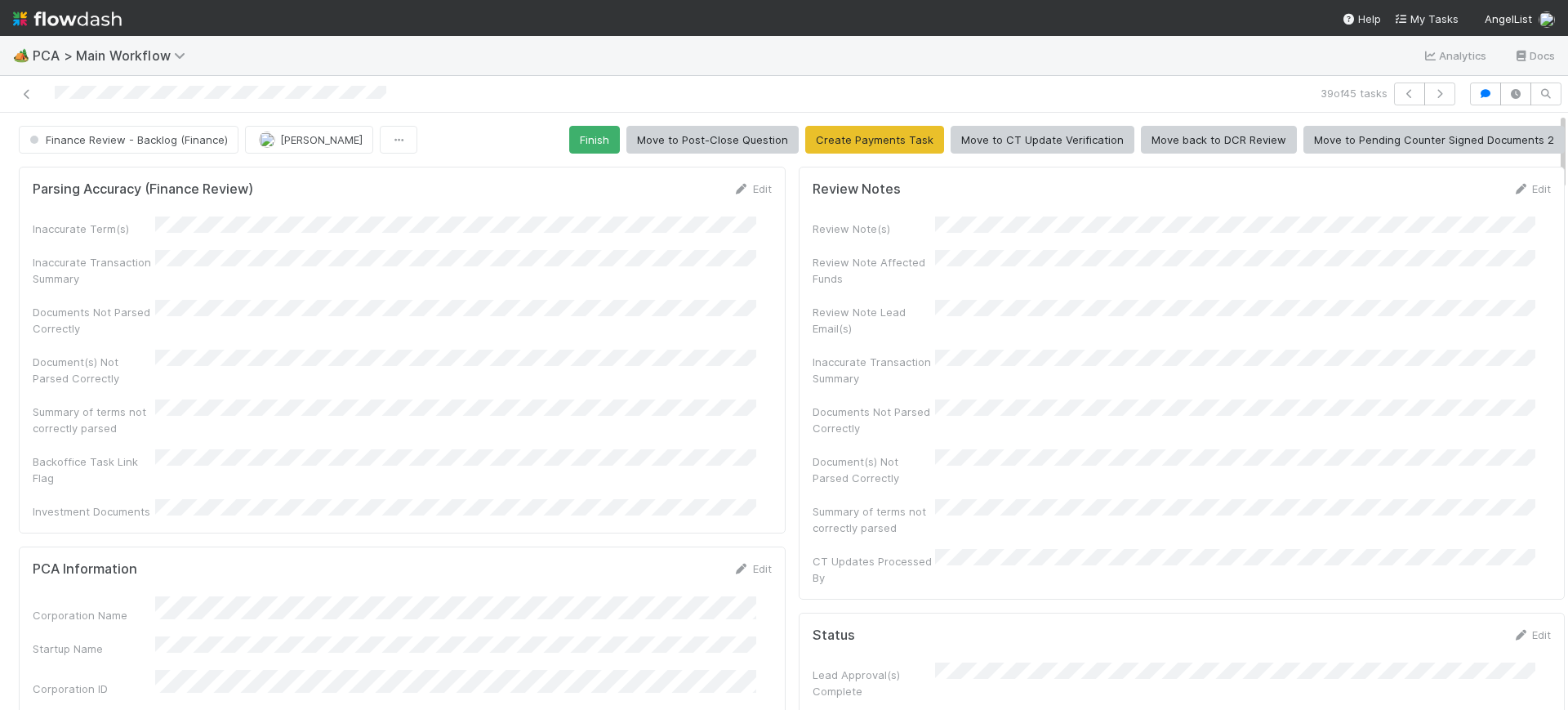
drag, startPoint x: 1548, startPoint y: 509, endPoint x: 1551, endPoint y: 43, distance: 466.0
click at [1551, 43] on div "🏕️ PCA > Main Workflow Analytics Docs 39 of 45 tasks Finance Review - Backlog (…" at bounding box center [784, 373] width 1568 height 674
click at [588, 132] on button "Finish" at bounding box center [594, 139] width 50 height 27
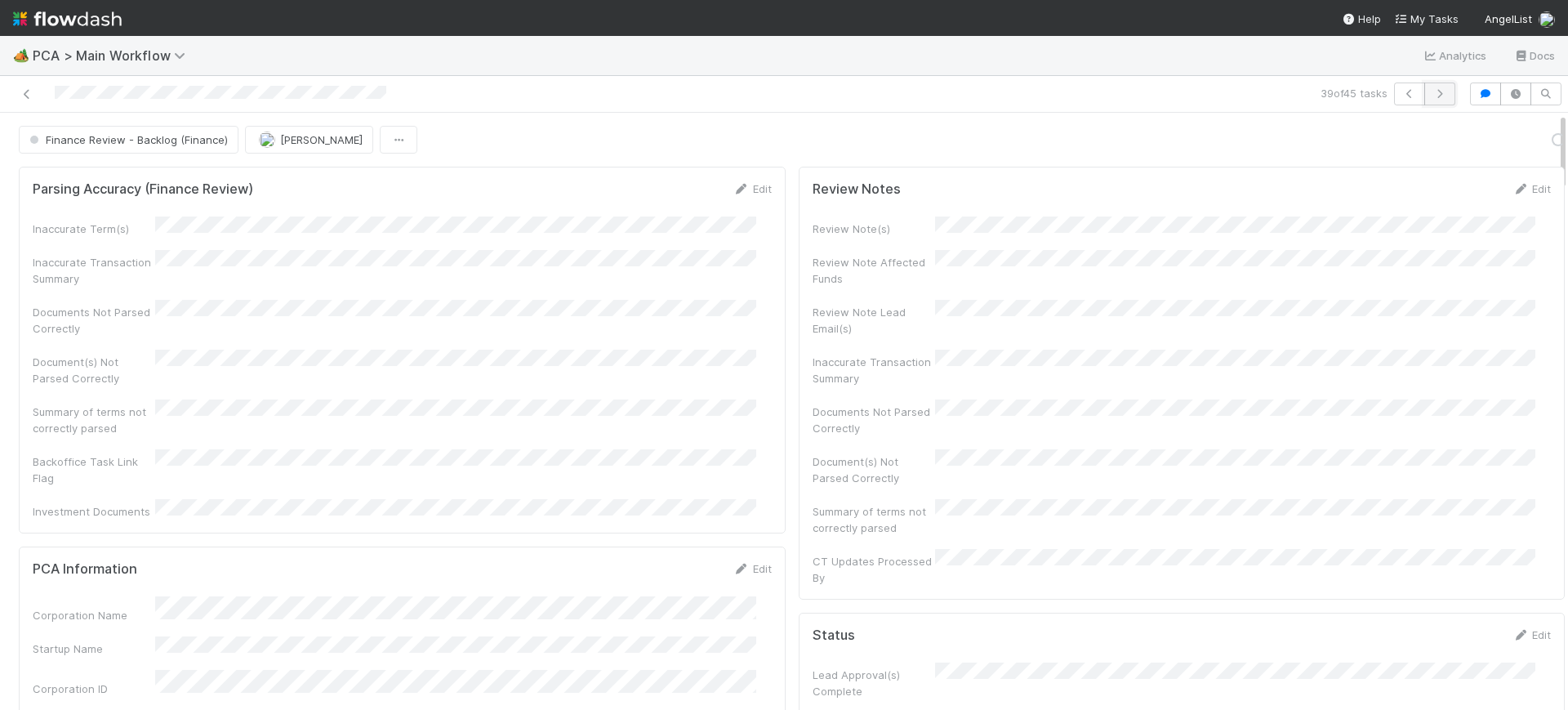
click at [1432, 92] on icon "button" at bounding box center [1440, 94] width 16 height 10
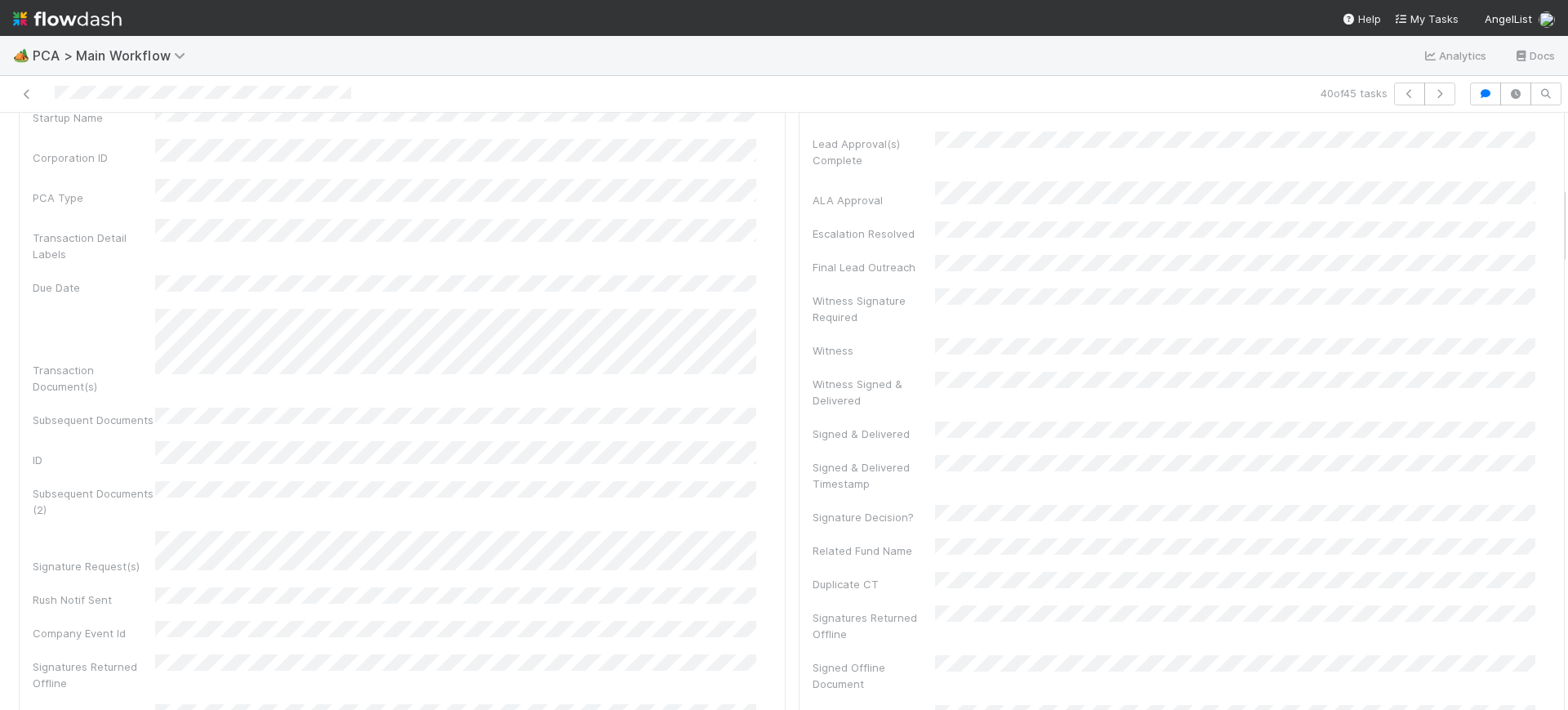
scroll to position [512, 0]
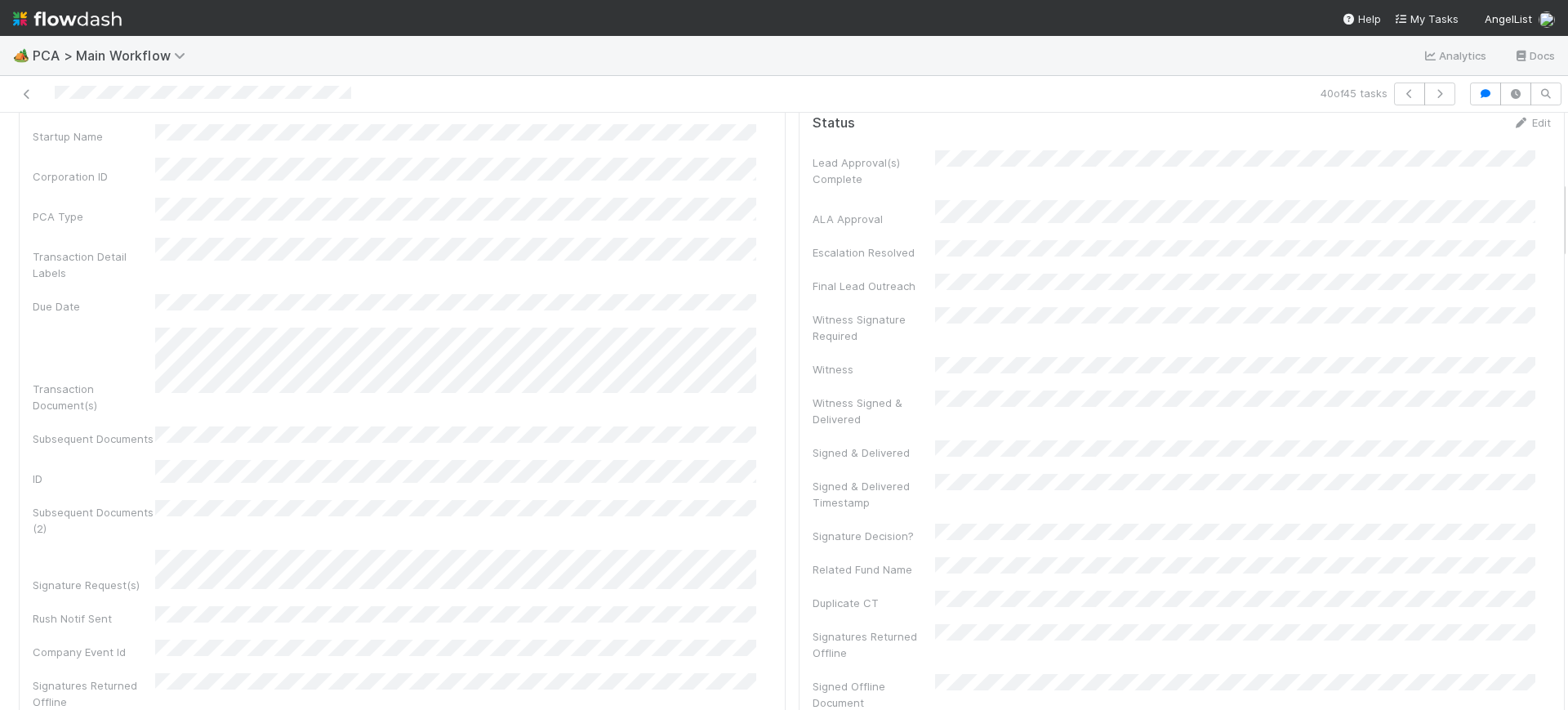
drag, startPoint x: 1547, startPoint y: 143, endPoint x: 1567, endPoint y: 211, distance: 70.9
click at [1567, 211] on div "🏕️ PCA > Main Workflow Analytics Docs 40 of 45 tasks Finance Review - Backlog (…" at bounding box center [784, 373] width 1568 height 674
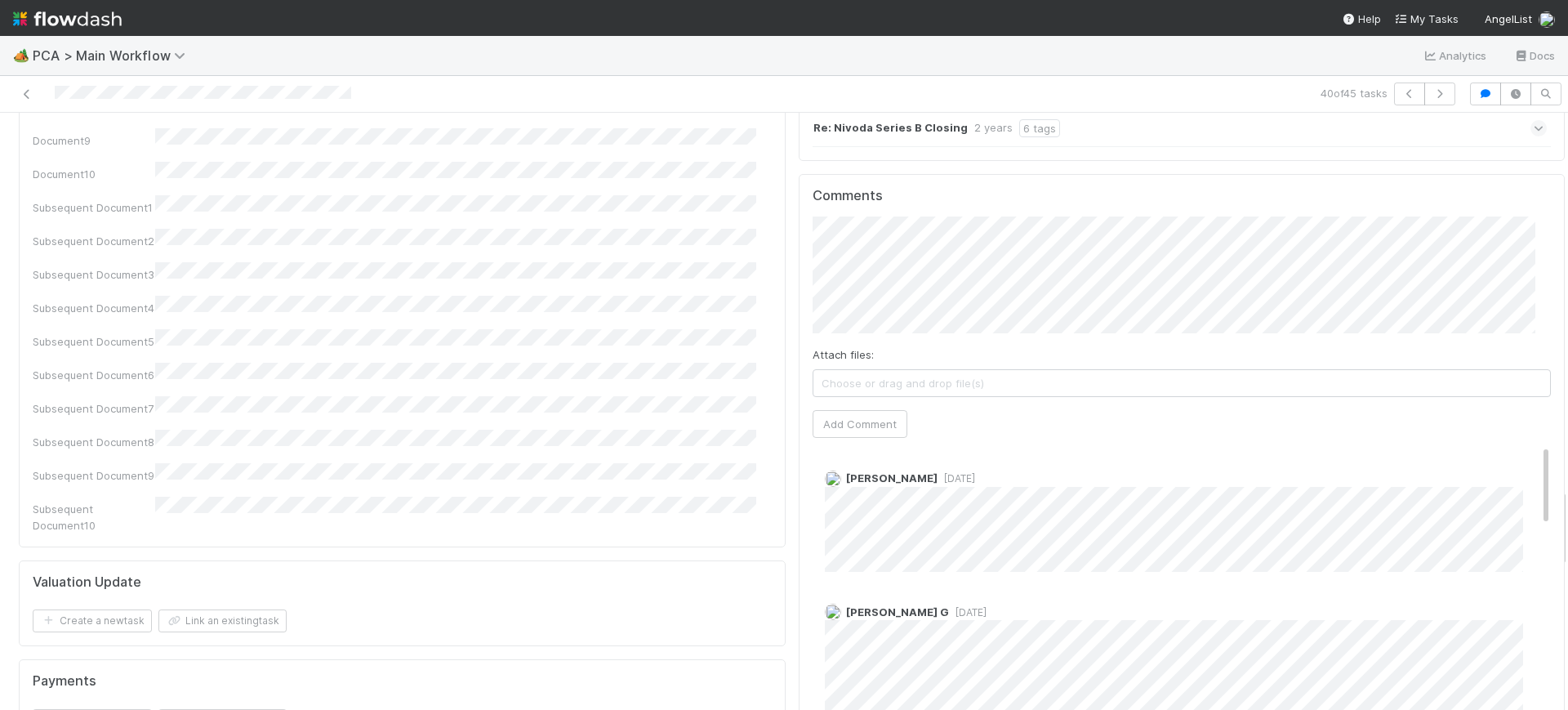
scroll to position [2852, 0]
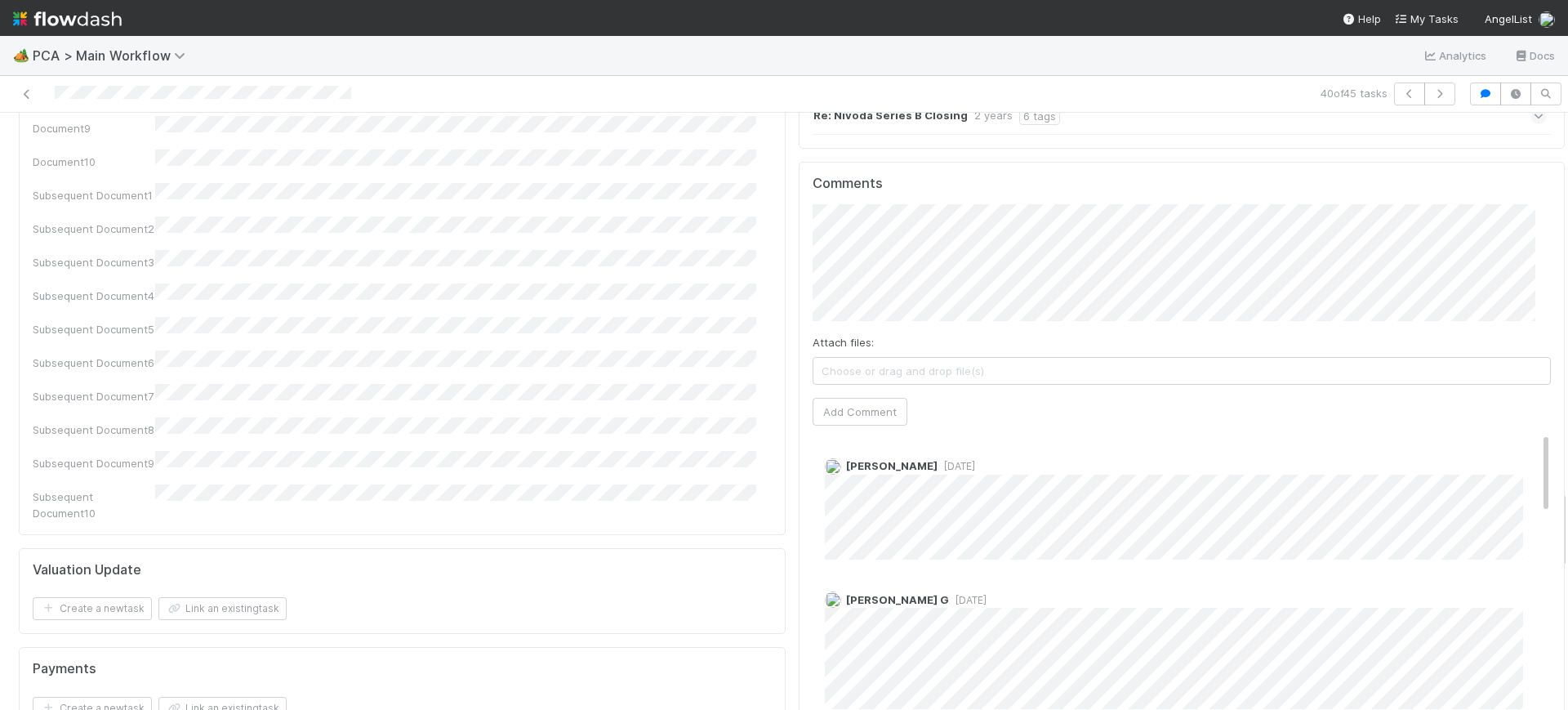
drag, startPoint x: 1547, startPoint y: 220, endPoint x: 1567, endPoint y: 529, distance: 309.6
click at [1567, 529] on div "🏕️ PCA > Main Workflow Analytics Docs 40 of 45 tasks Finance Review - Backlog (…" at bounding box center [784, 373] width 1568 height 674
drag, startPoint x: 1513, startPoint y: 339, endPoint x: 1513, endPoint y: 320, distance: 19.0
drag, startPoint x: 1515, startPoint y: 334, endPoint x: 1519, endPoint y: 327, distance: 8.1
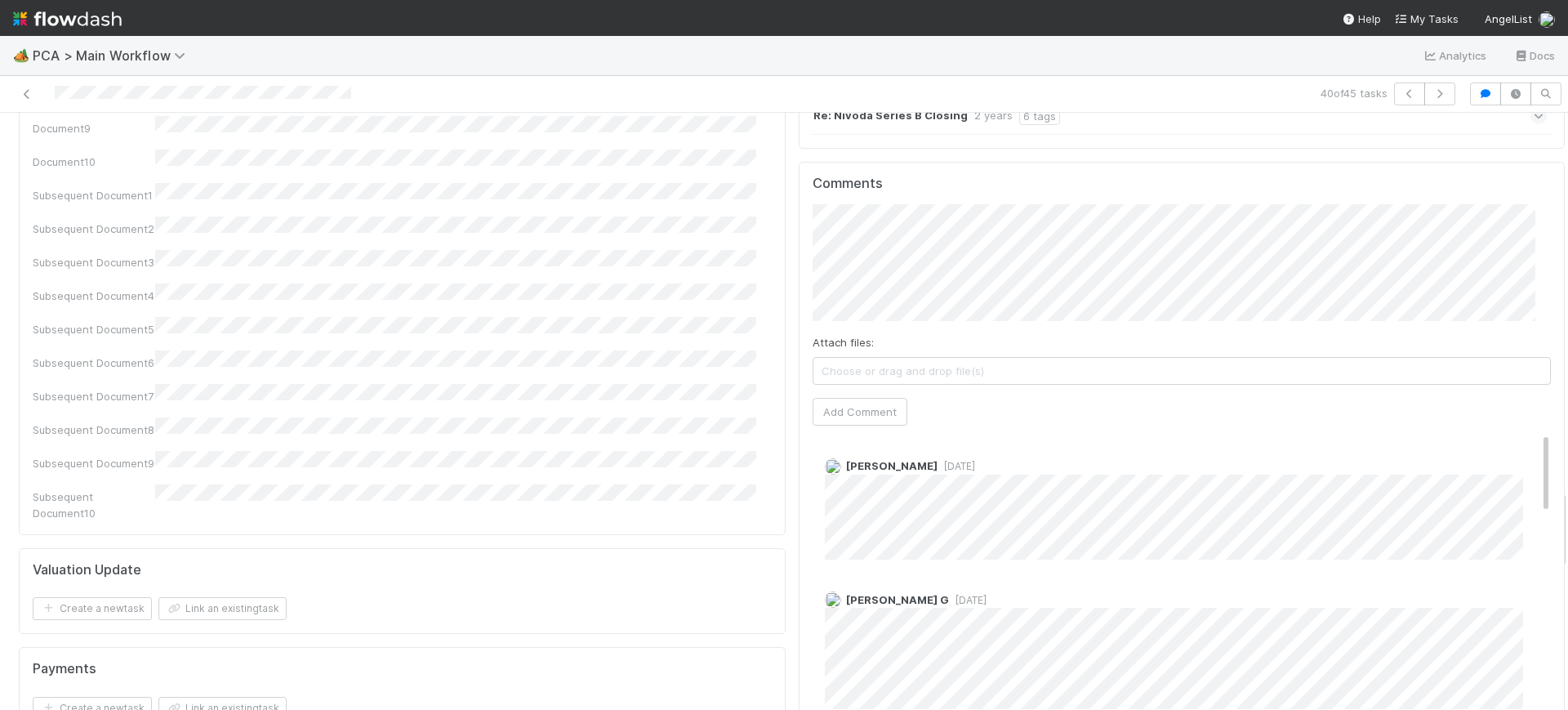
click at [1512, 300] on div "Comments Attach files: Choose or drag and drop file(s) Add Comment [PERSON_NAME…" at bounding box center [1182, 467] width 739 height 584
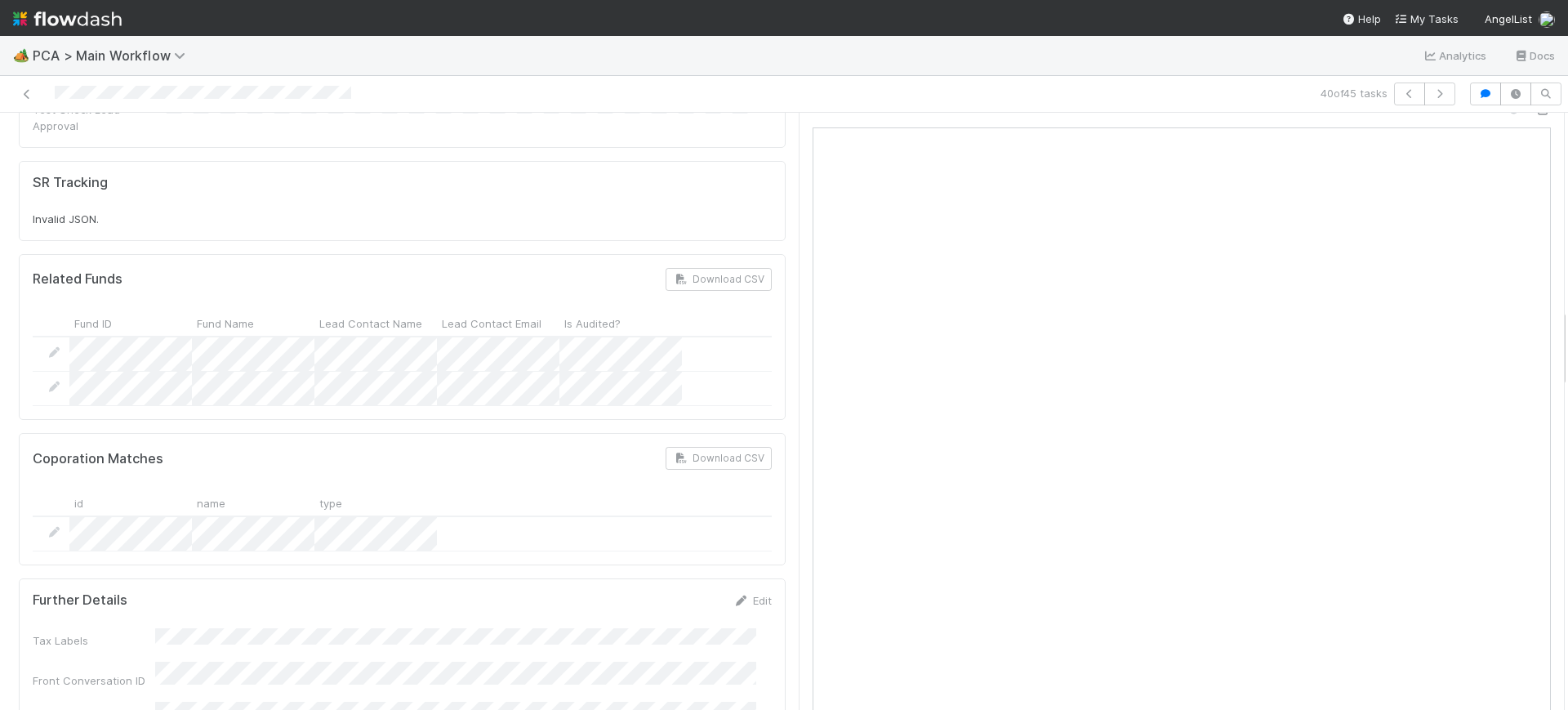
scroll to position [1506, 0]
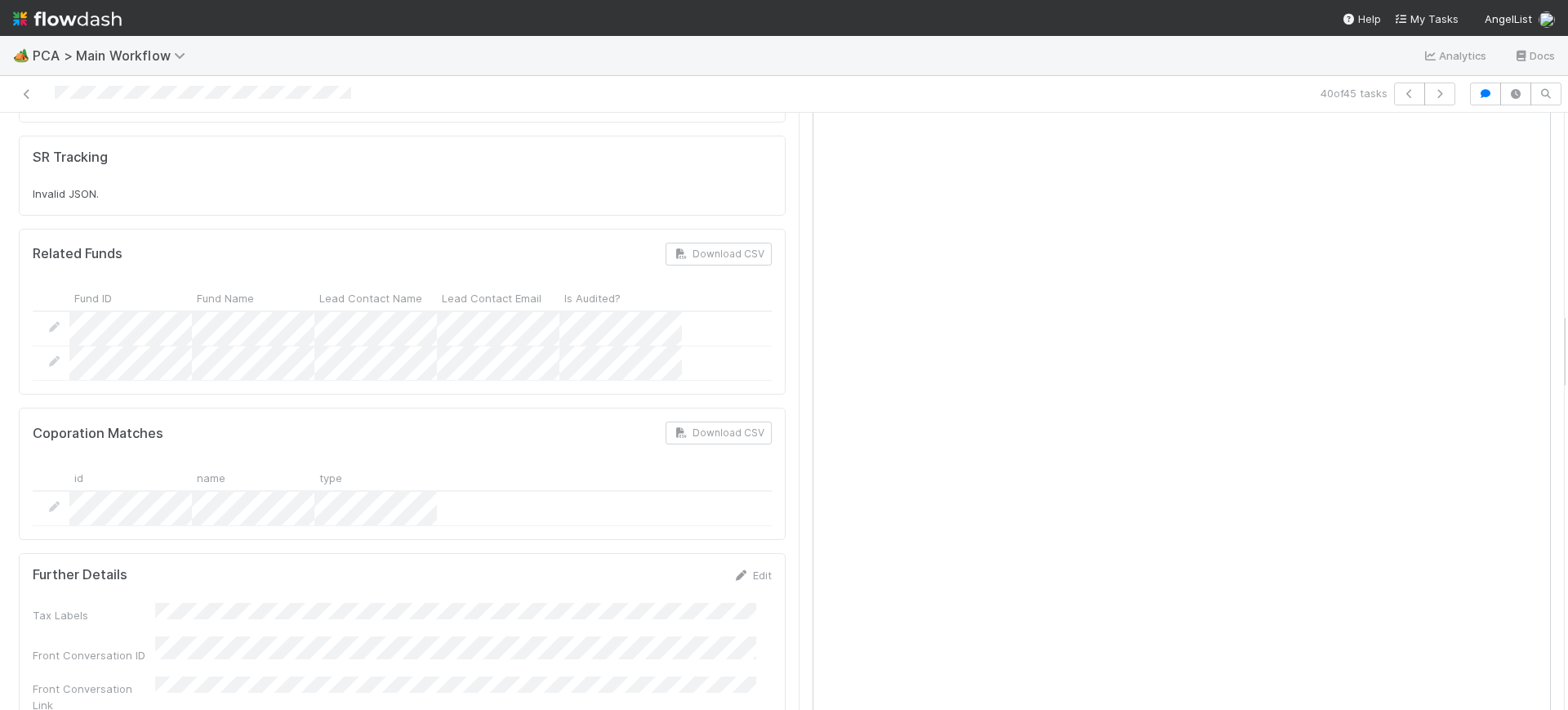
drag, startPoint x: 1549, startPoint y: 506, endPoint x: 1556, endPoint y: 328, distance: 178.1
click at [1556, 328] on div "🏕️ PCA > Main Workflow Analytics Docs 40 of 45 tasks Finance Review - Backlog (…" at bounding box center [784, 373] width 1568 height 674
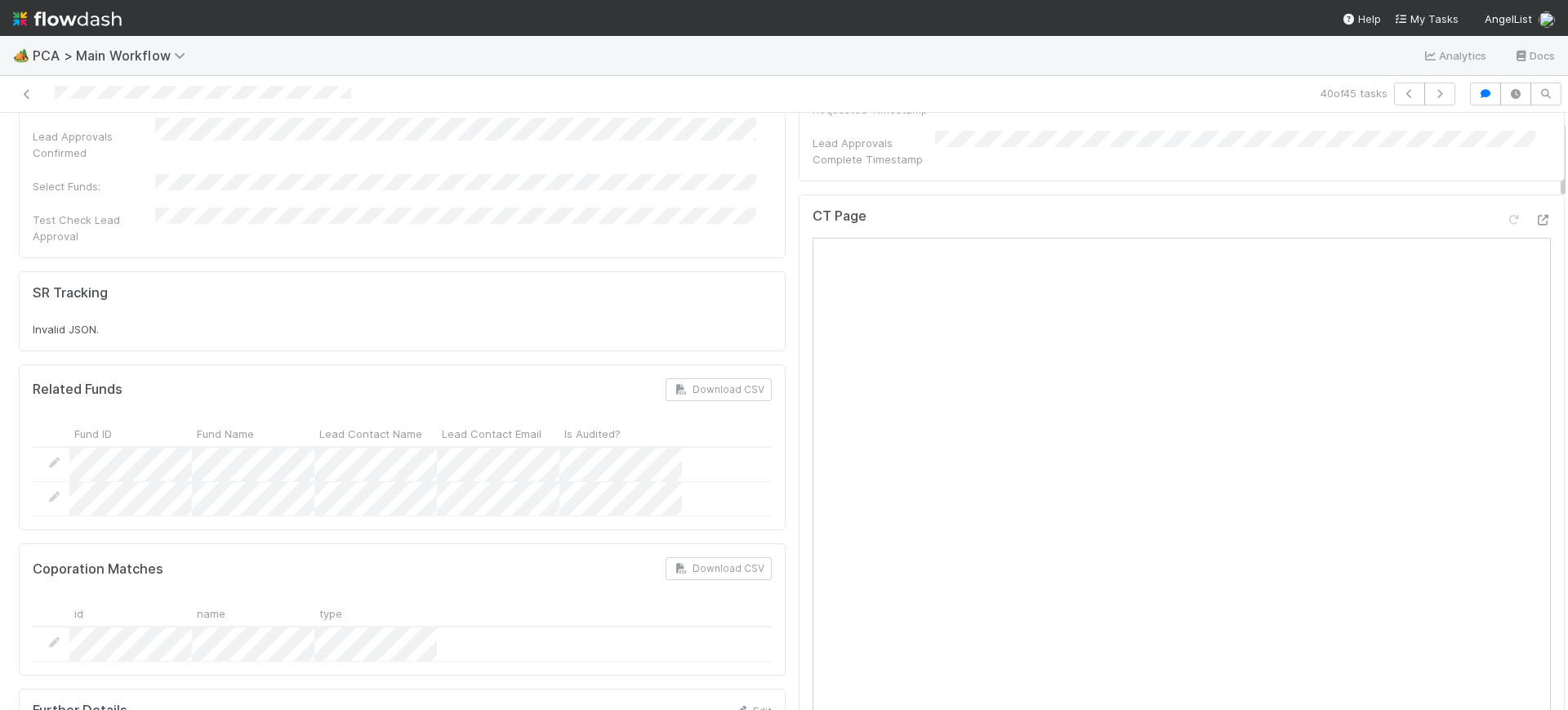
scroll to position [0, 0]
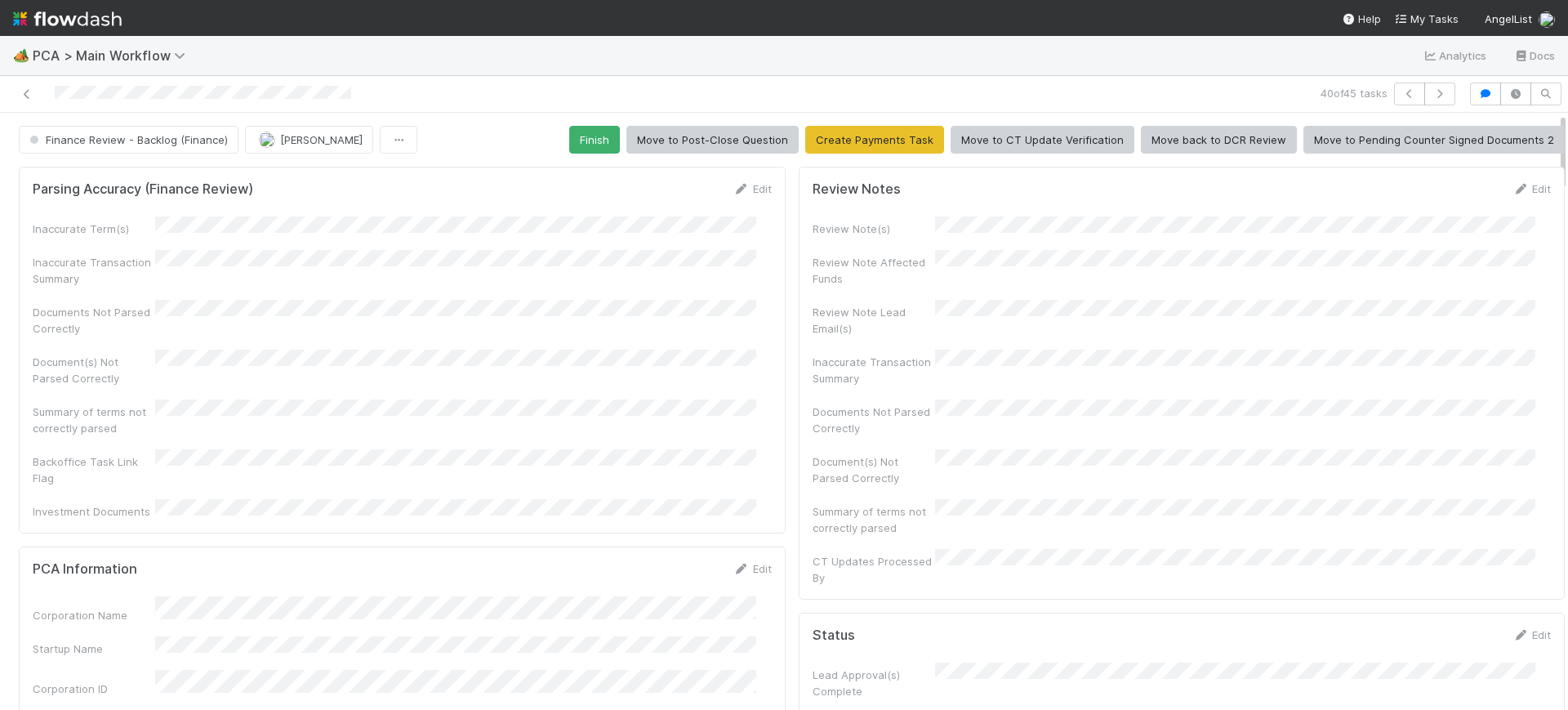
drag, startPoint x: 1548, startPoint y: 371, endPoint x: 1535, endPoint y: 37, distance: 334.3
click at [1535, 37] on div "🏕️ PCA > Main Workflow Analytics Docs 40 of 45 tasks Finance Review - Backlog (…" at bounding box center [784, 373] width 1568 height 674
click at [584, 135] on button "Finish" at bounding box center [594, 139] width 50 height 27
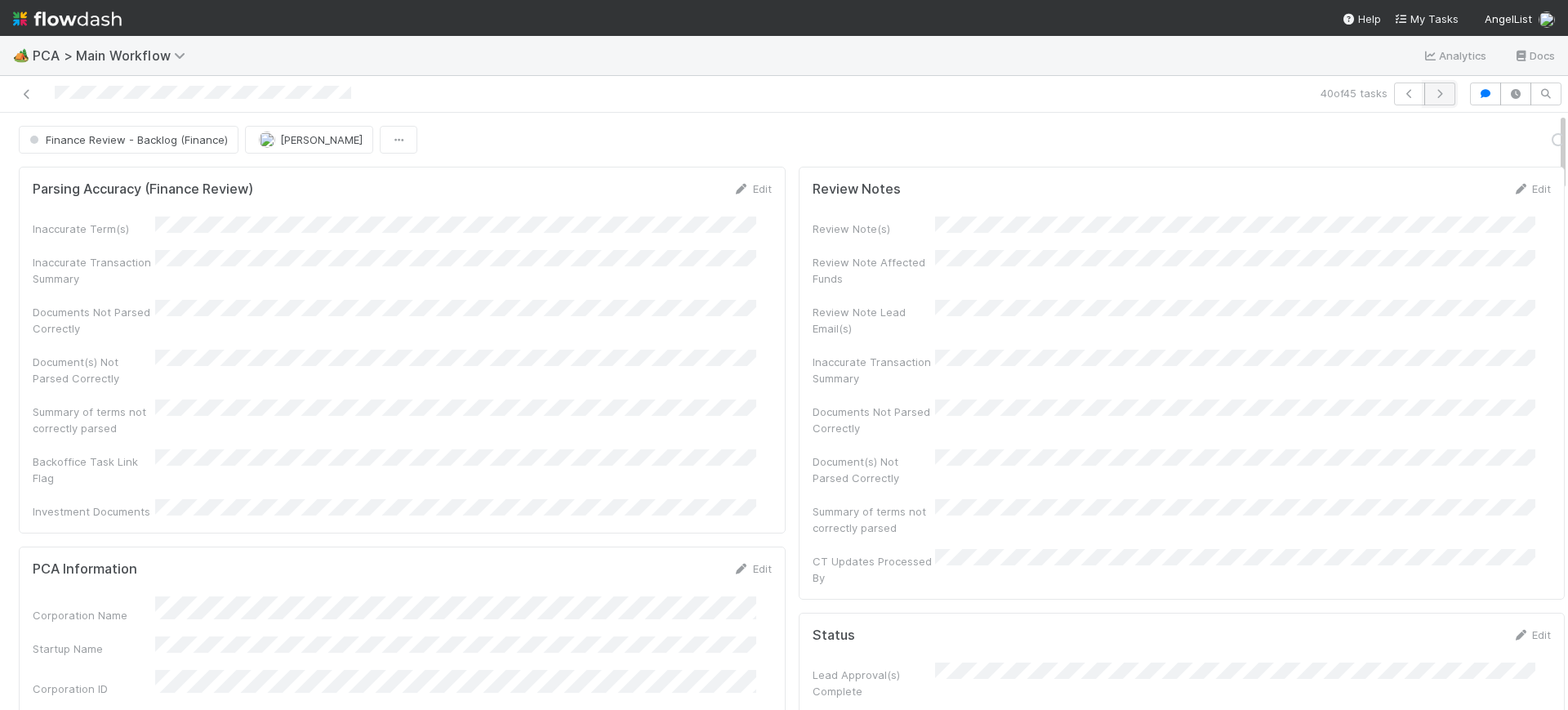
click at [1432, 93] on icon "button" at bounding box center [1440, 94] width 16 height 10
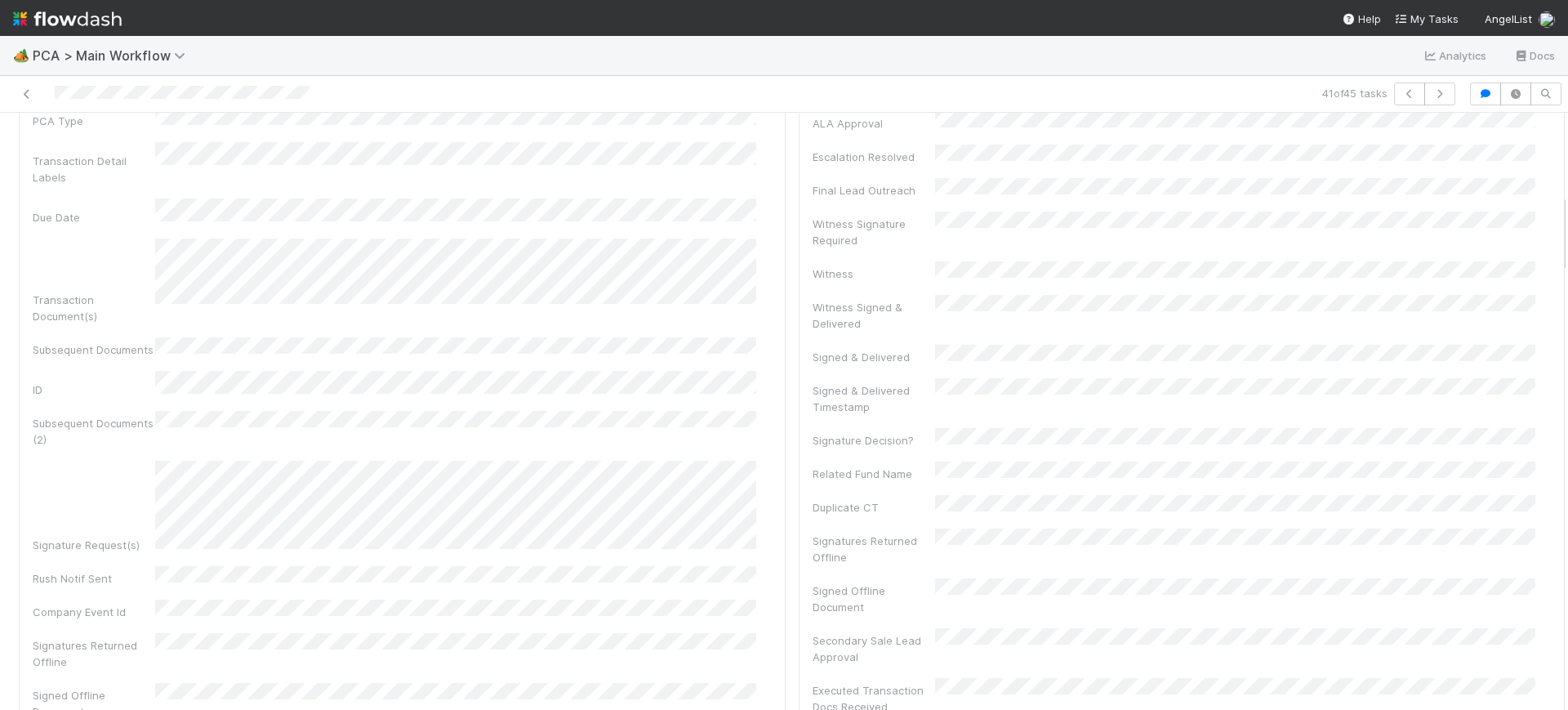
scroll to position [601, 0]
drag, startPoint x: 1548, startPoint y: 133, endPoint x: 1567, endPoint y: 215, distance: 84.2
click at [1567, 215] on div "🏕️ PCA > Main Workflow Analytics Docs 41 of 45 tasks Finance Review - Backlog (…" at bounding box center [784, 373] width 1568 height 674
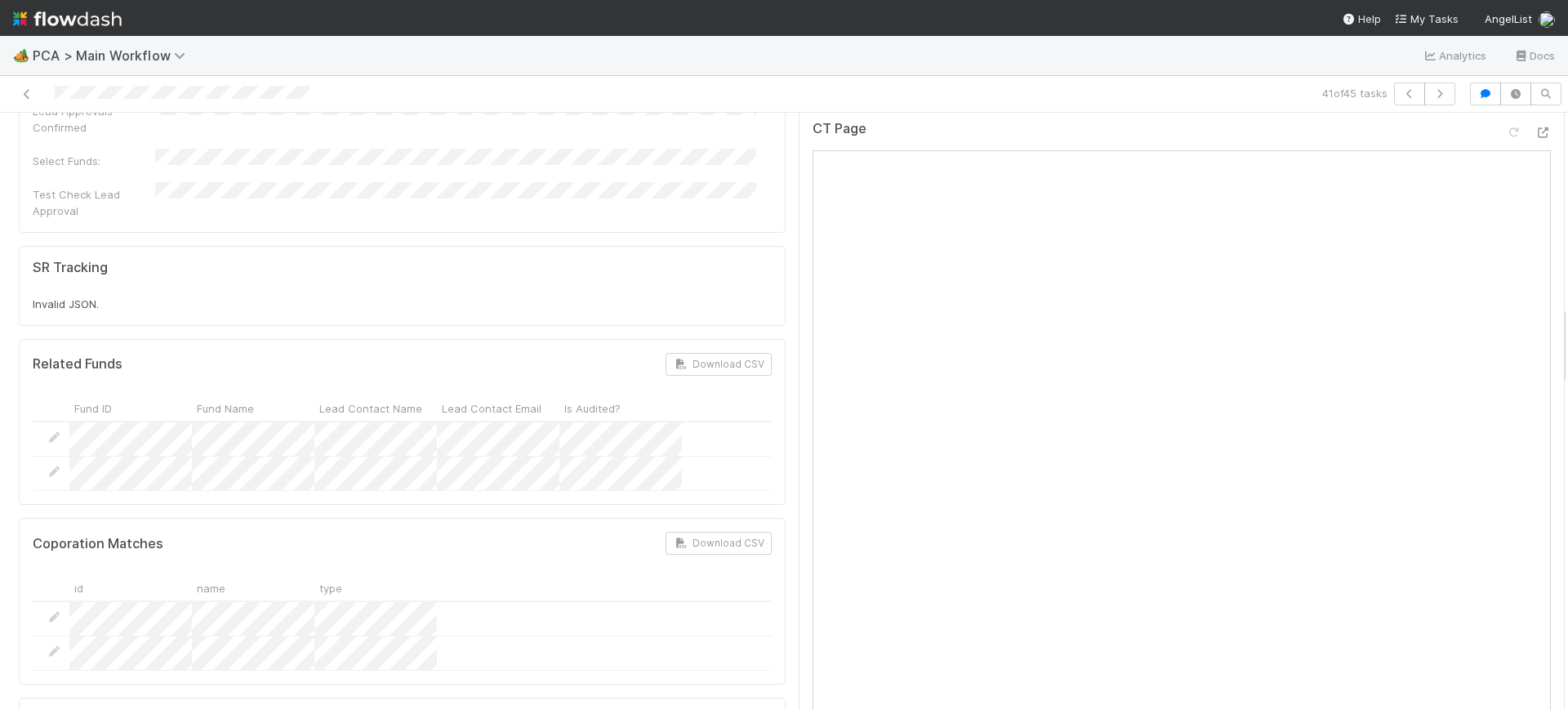
scroll to position [1470, 0]
drag, startPoint x: 1546, startPoint y: 206, endPoint x: 1537, endPoint y: 298, distance: 92.4
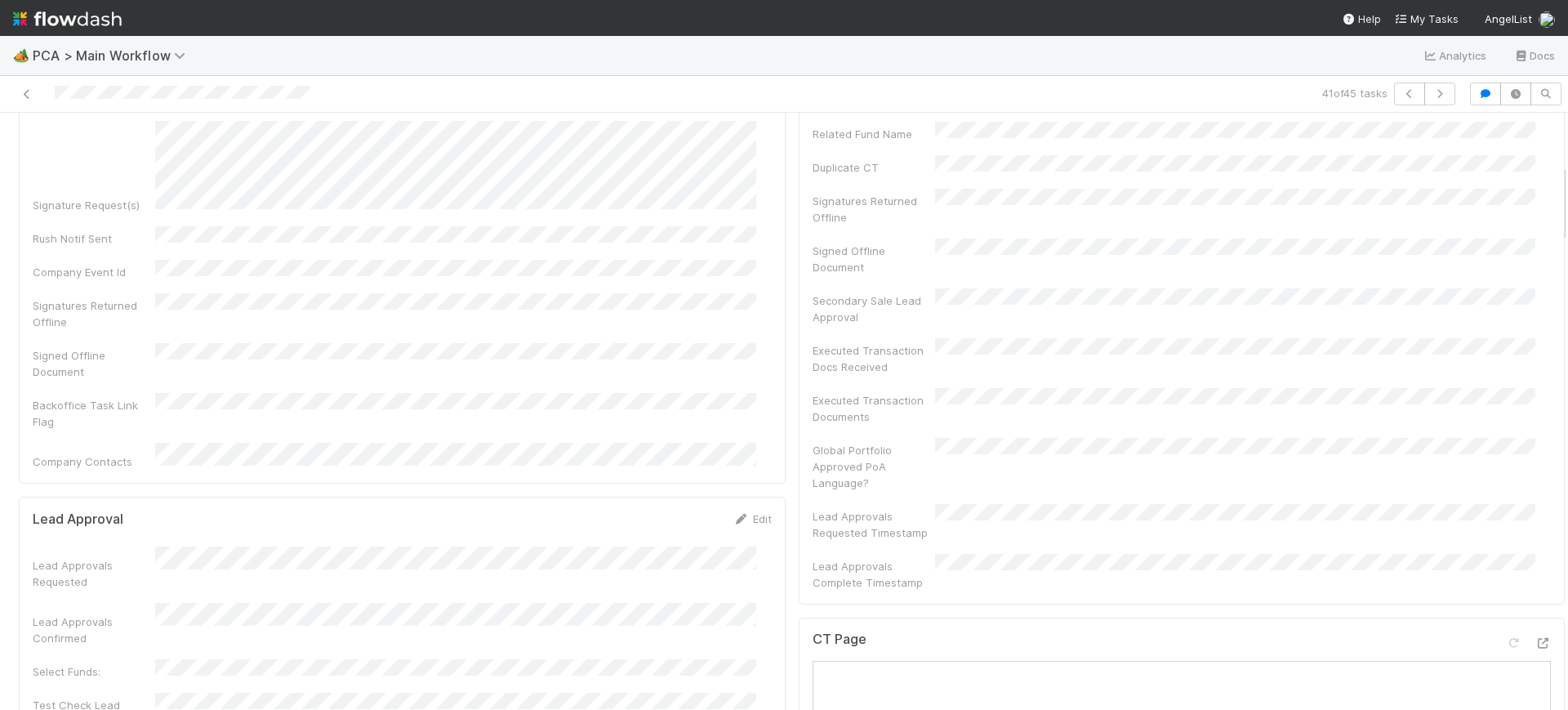
scroll to position [0, 0]
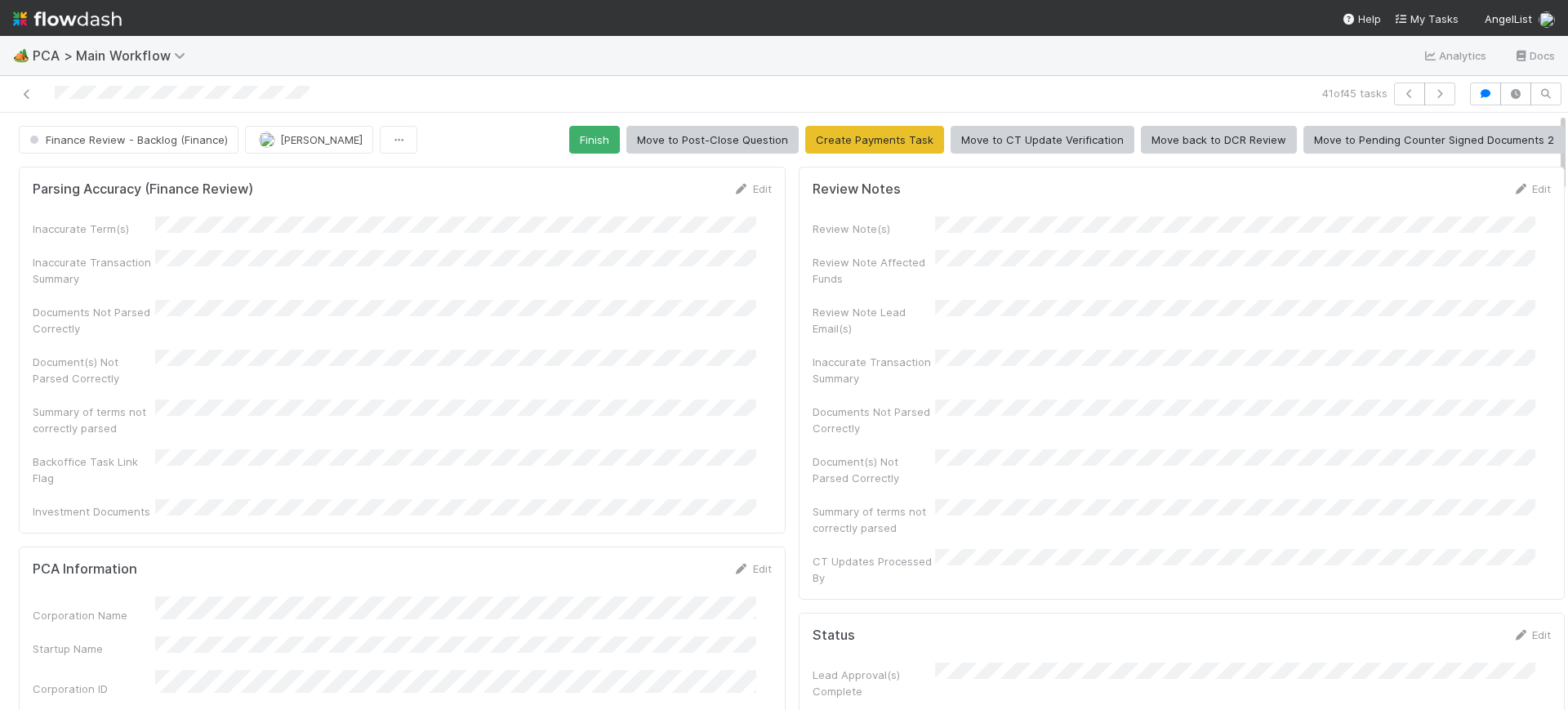
drag, startPoint x: 1547, startPoint y: 327, endPoint x: 1564, endPoint y: 18, distance: 309.5
click at [1564, 18] on div "🏕️ PCA > Main Workflow Analytics Docs 41 of 45 tasks Finance Review - Backlog (…" at bounding box center [784, 355] width 1568 height 710
click at [569, 140] on button "Finish" at bounding box center [594, 139] width 50 height 27
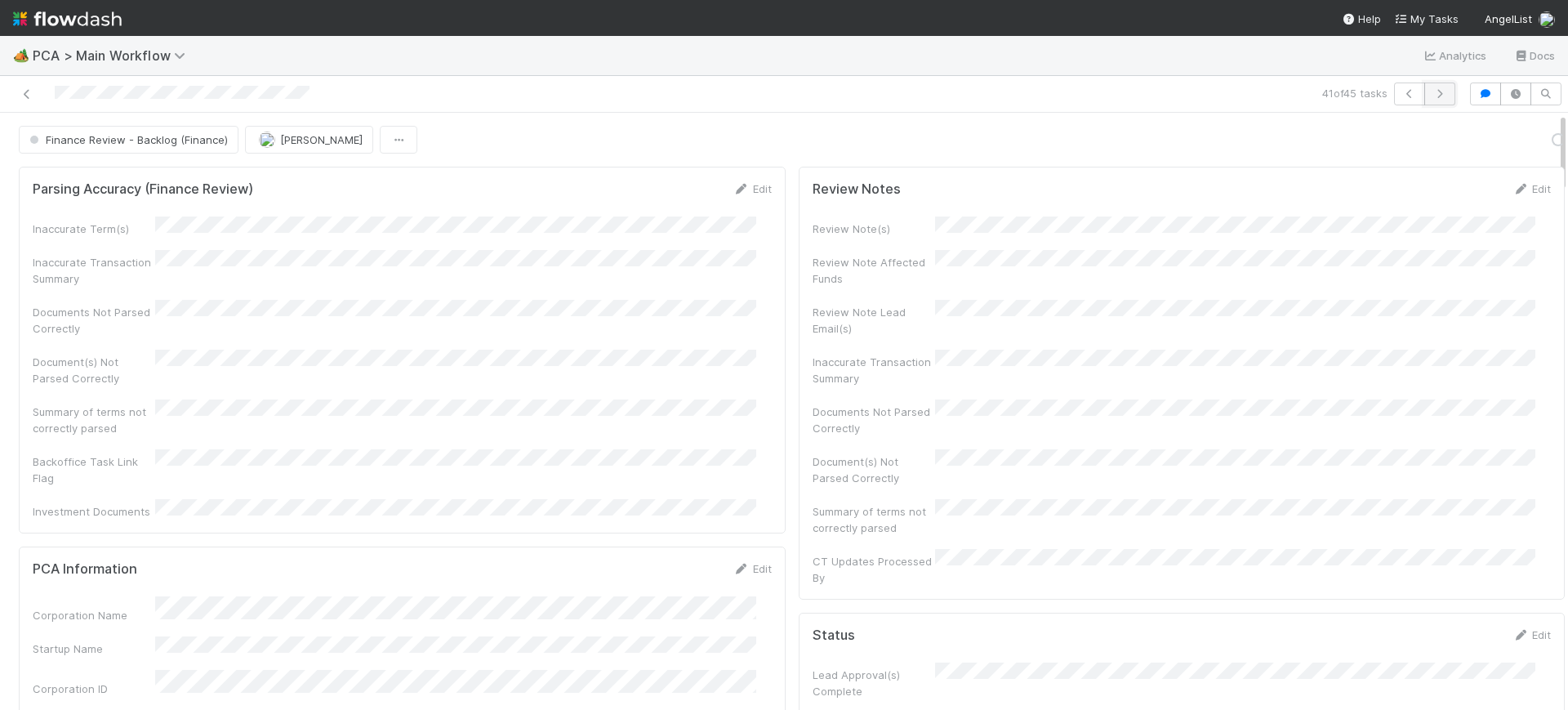
click at [1432, 89] on icon "button" at bounding box center [1440, 94] width 16 height 10
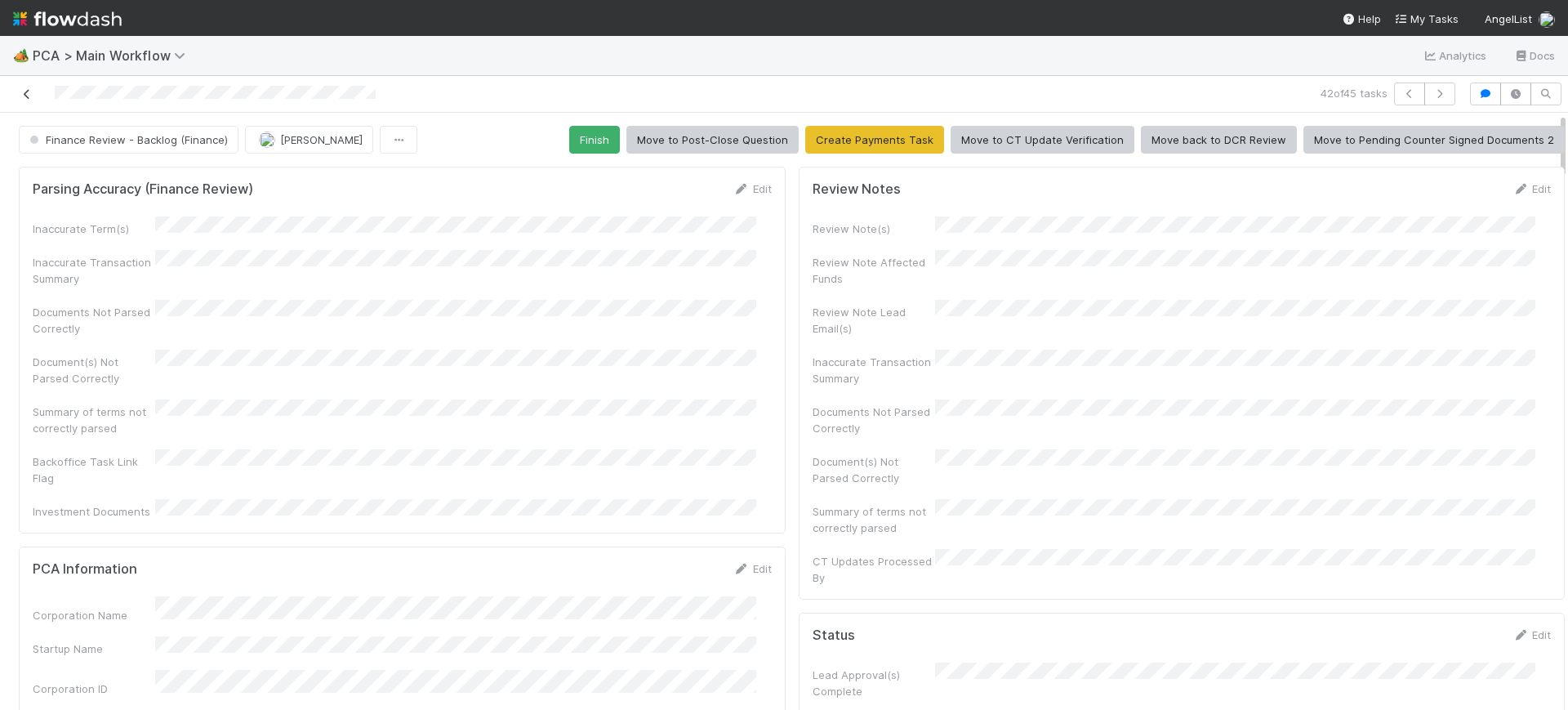
click at [28, 96] on icon at bounding box center [27, 95] width 16 height 11
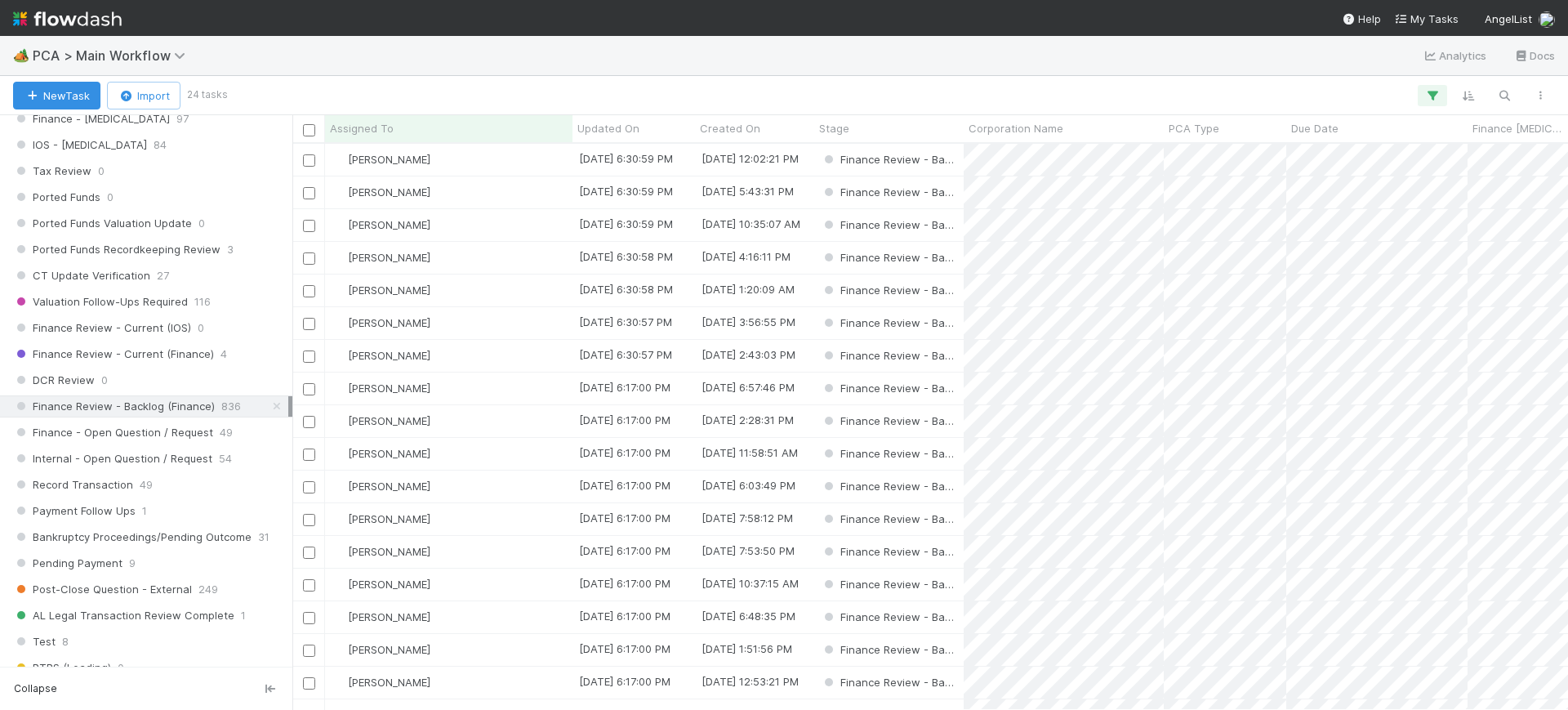
scroll to position [1148, 0]
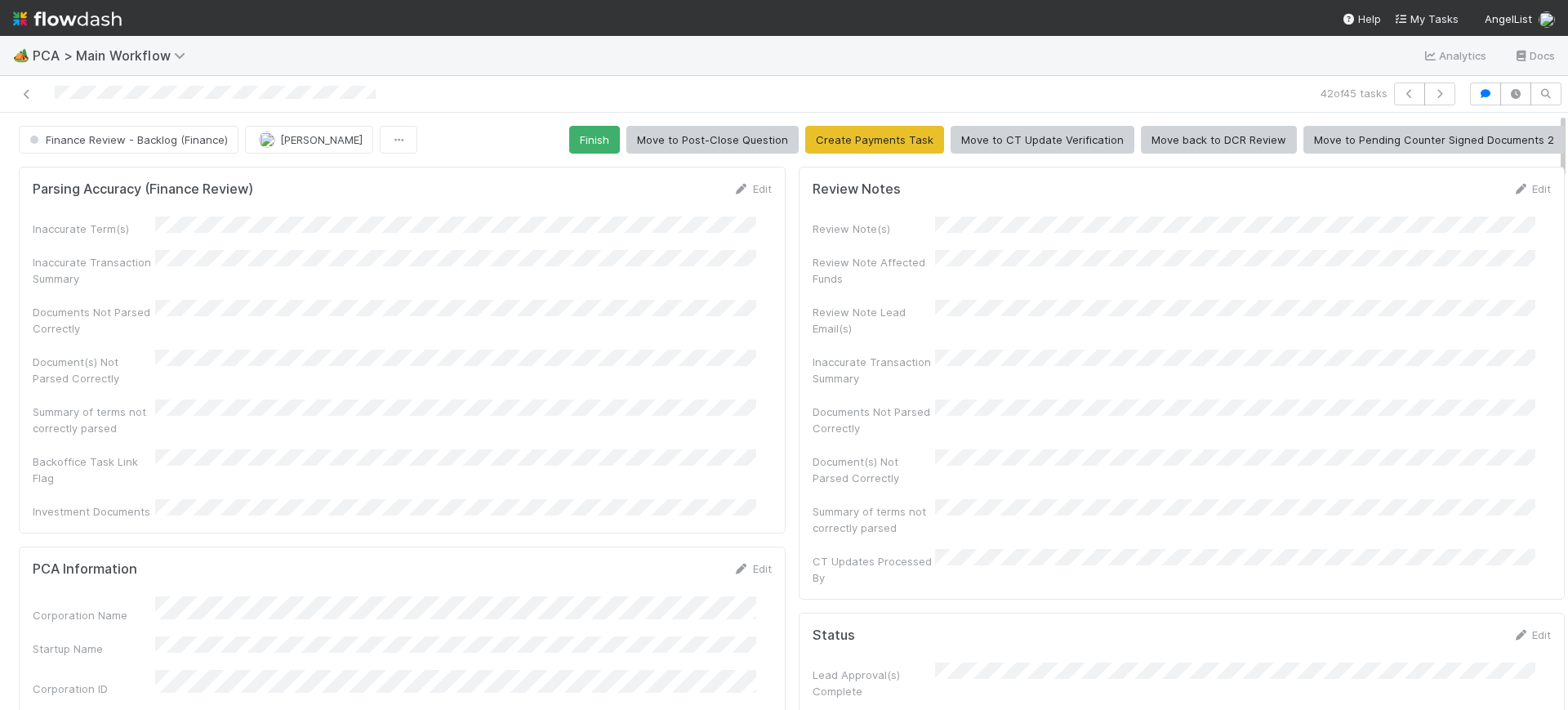
click at [27, 94] on icon at bounding box center [27, 95] width 16 height 11
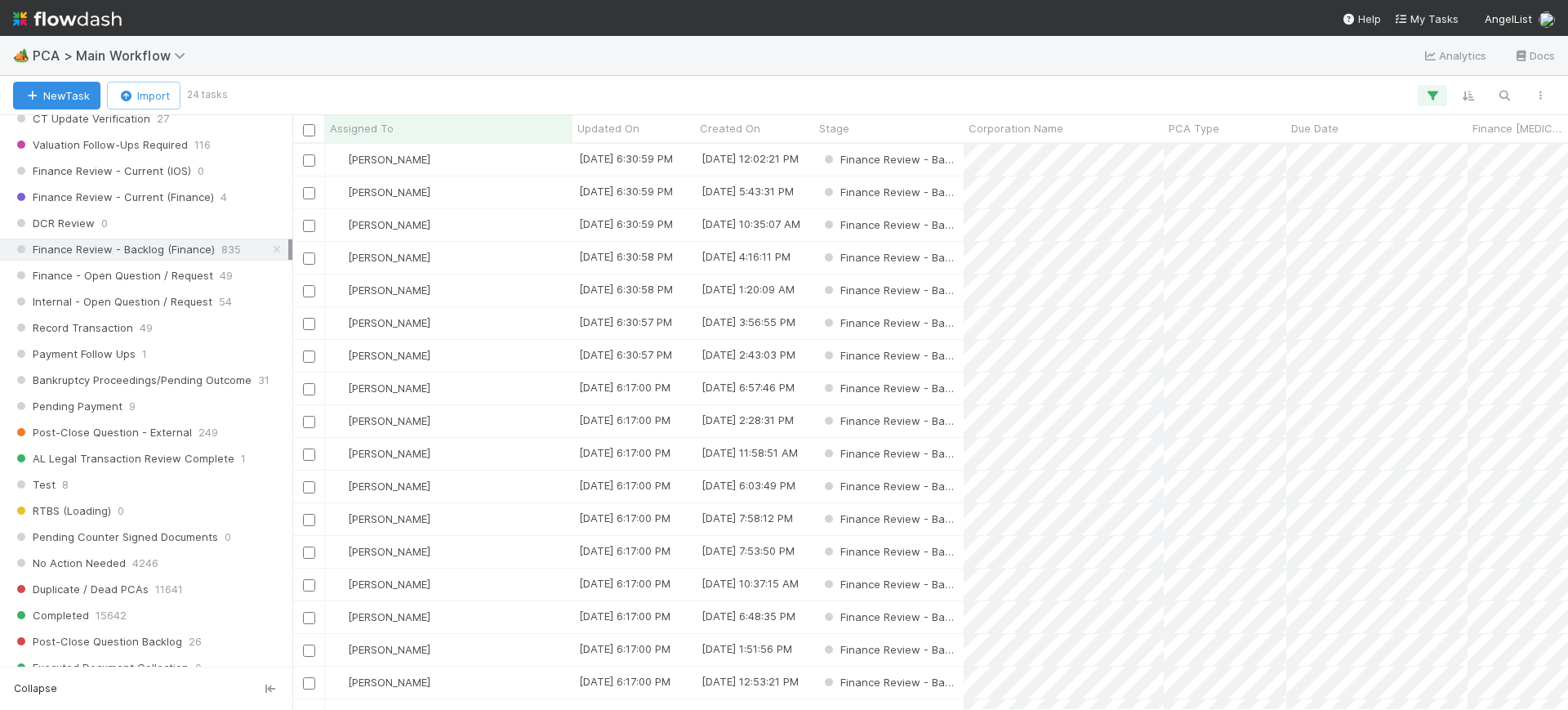
scroll to position [1283, 0]
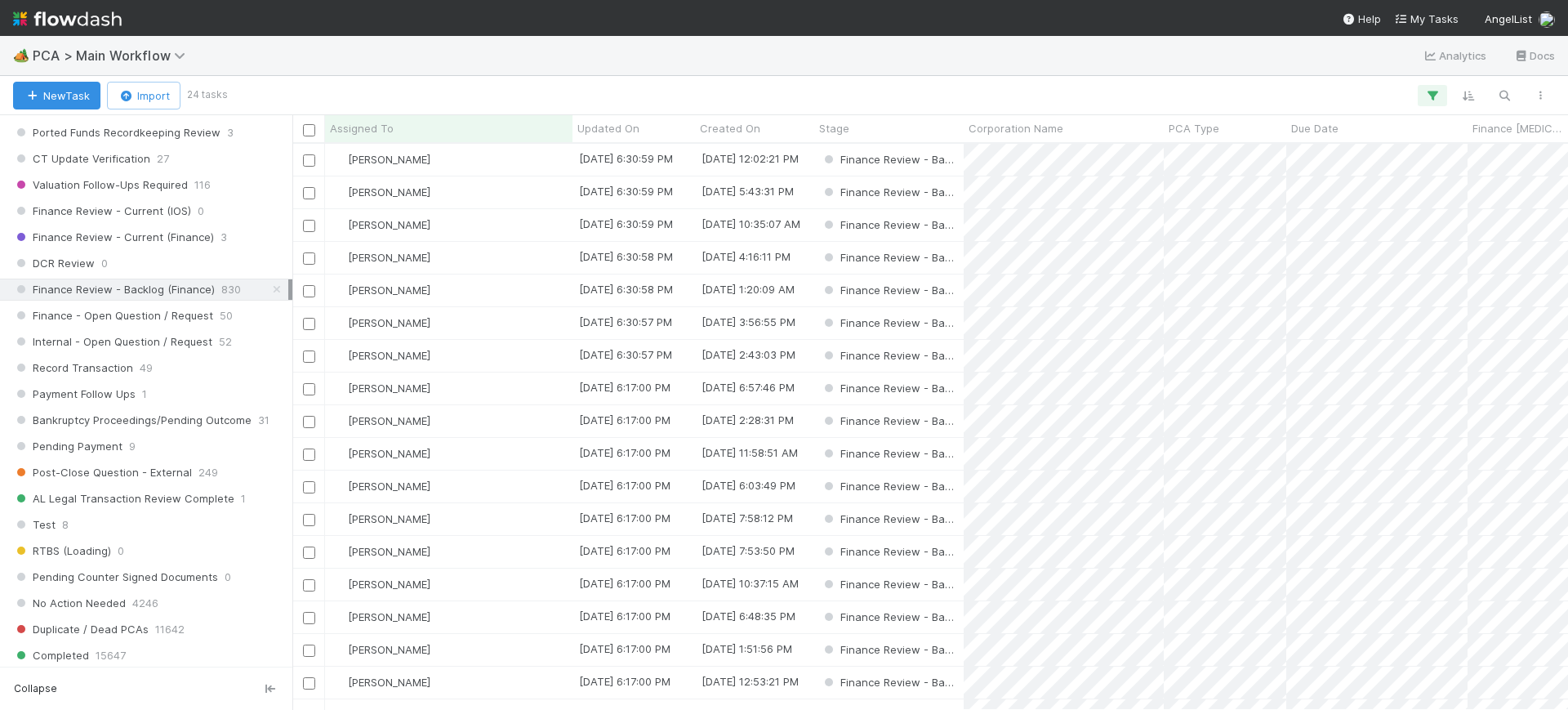
scroll to position [1242, 0]
click at [201, 243] on span "Finance Review - Current (Finance)" at bounding box center [113, 242] width 201 height 20
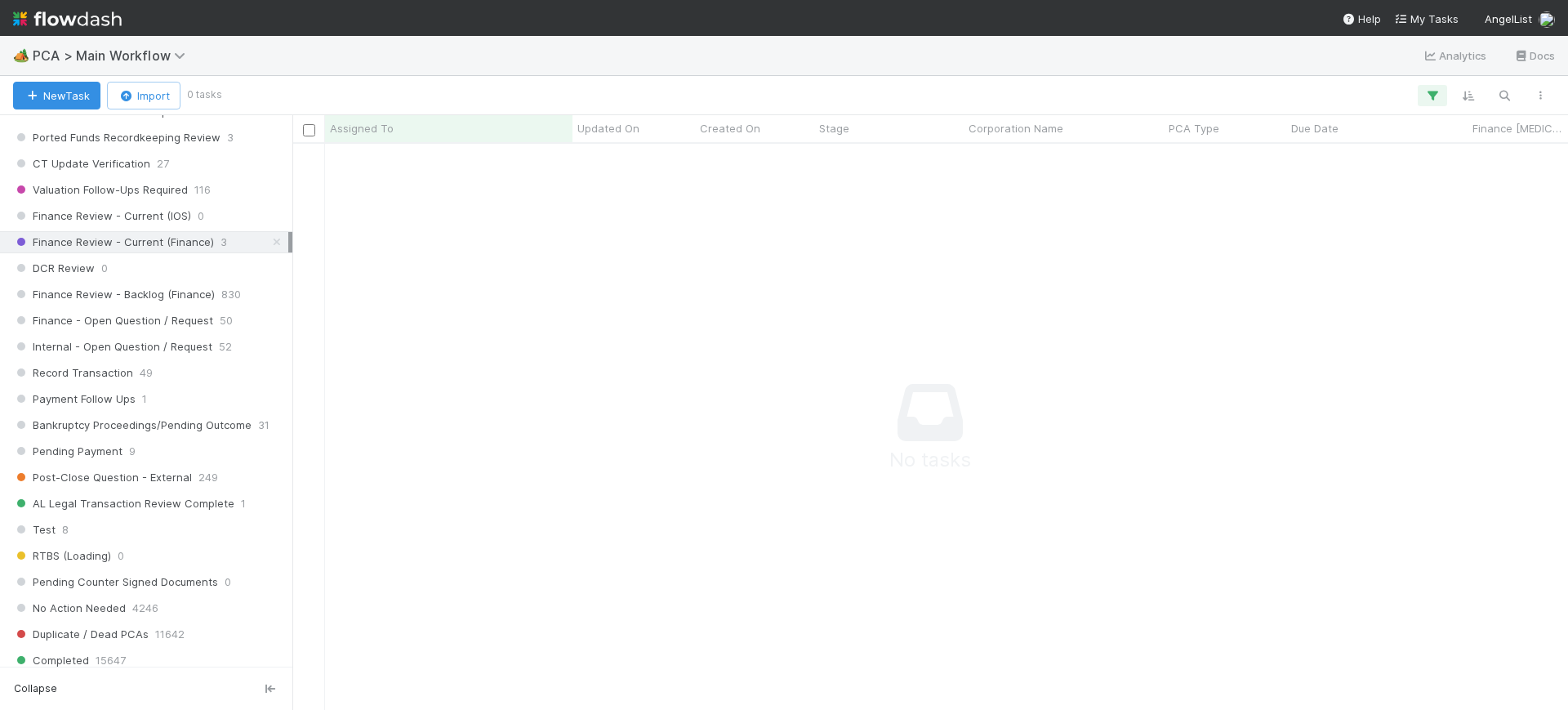
scroll to position [535, 1245]
click at [1430, 90] on icon "button" at bounding box center [1433, 96] width 16 height 15
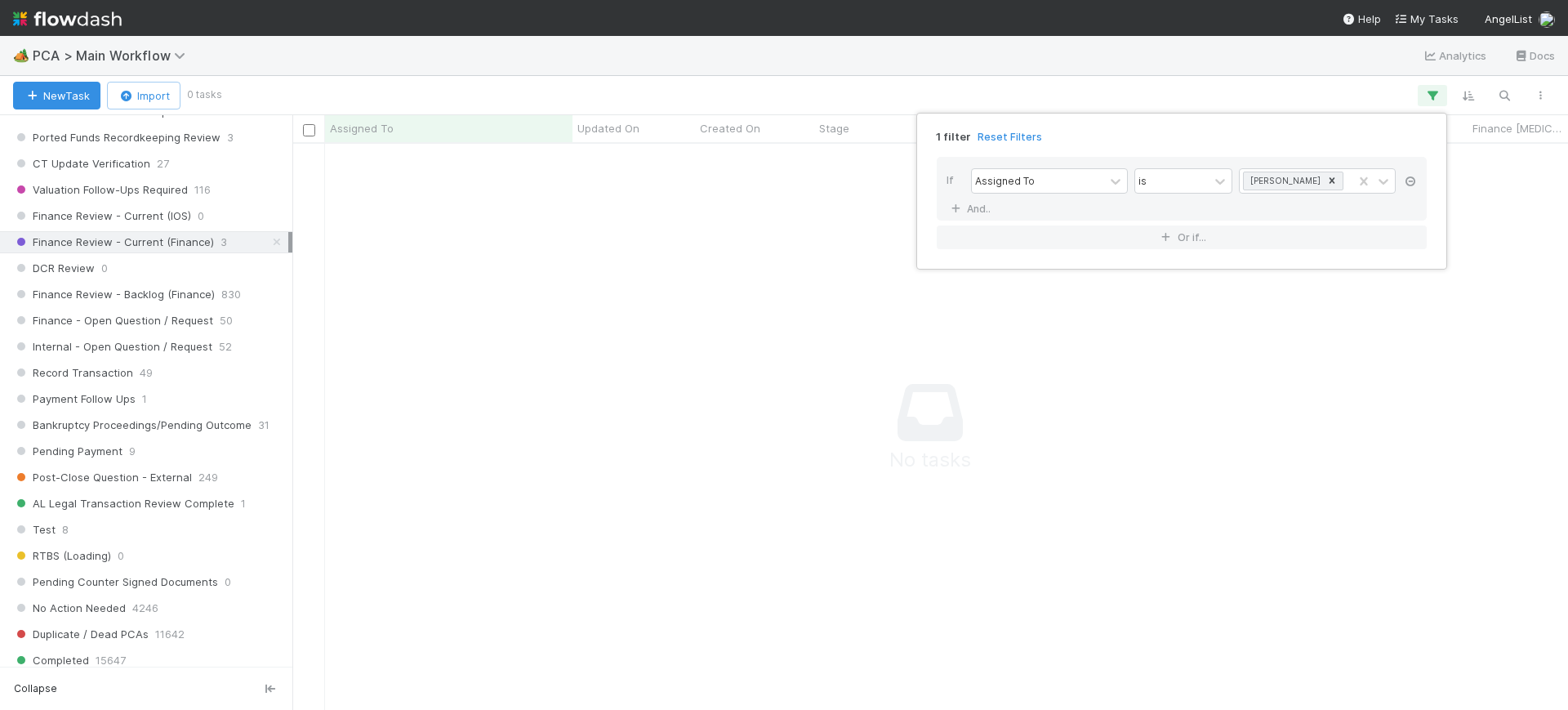
click at [1409, 176] on icon at bounding box center [1410, 181] width 16 height 10
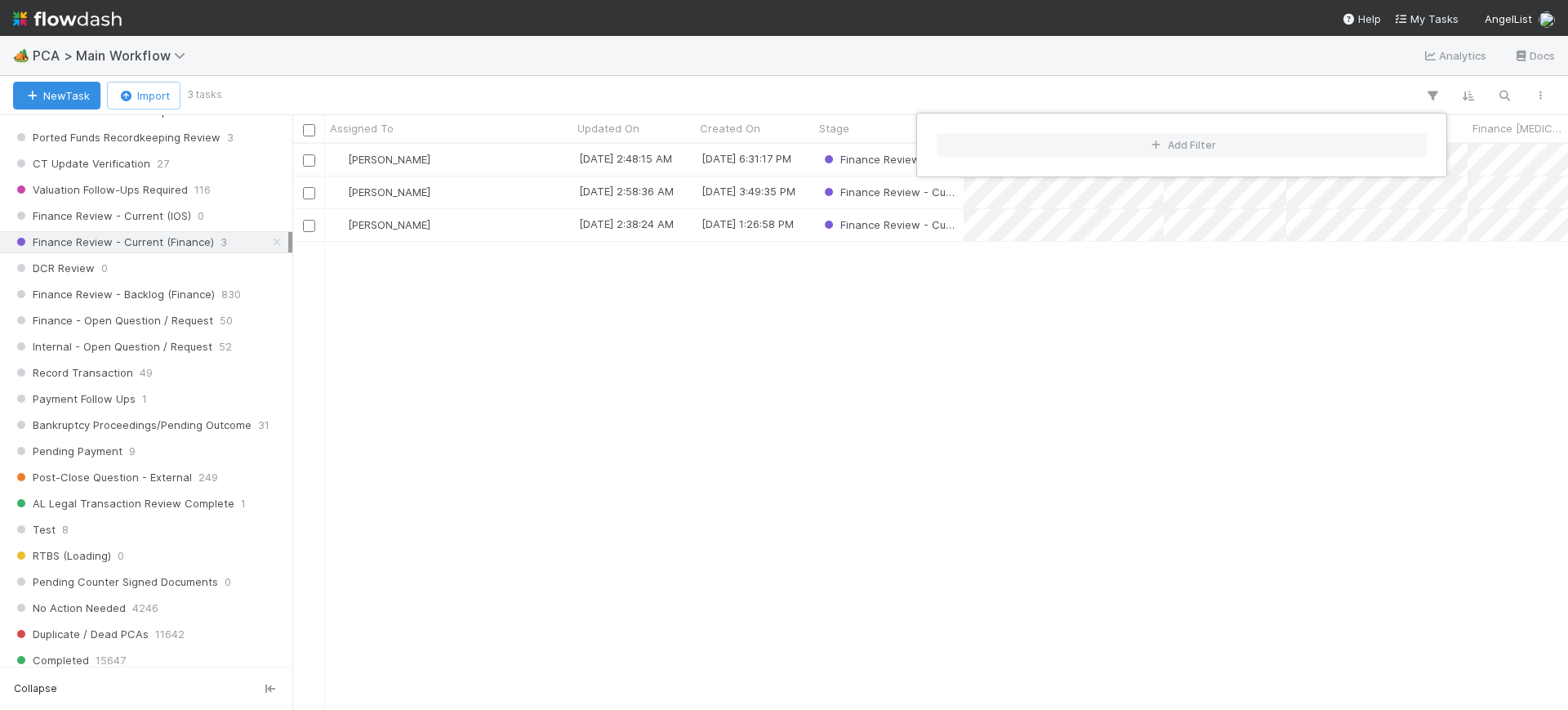
scroll to position [551, 1261]
click at [703, 332] on div "Add Filter" at bounding box center [784, 355] width 1568 height 710
click at [737, 335] on div "Add Filter" at bounding box center [784, 355] width 1568 height 710
click at [445, 227] on div "[PERSON_NAME]" at bounding box center [449, 225] width 248 height 32
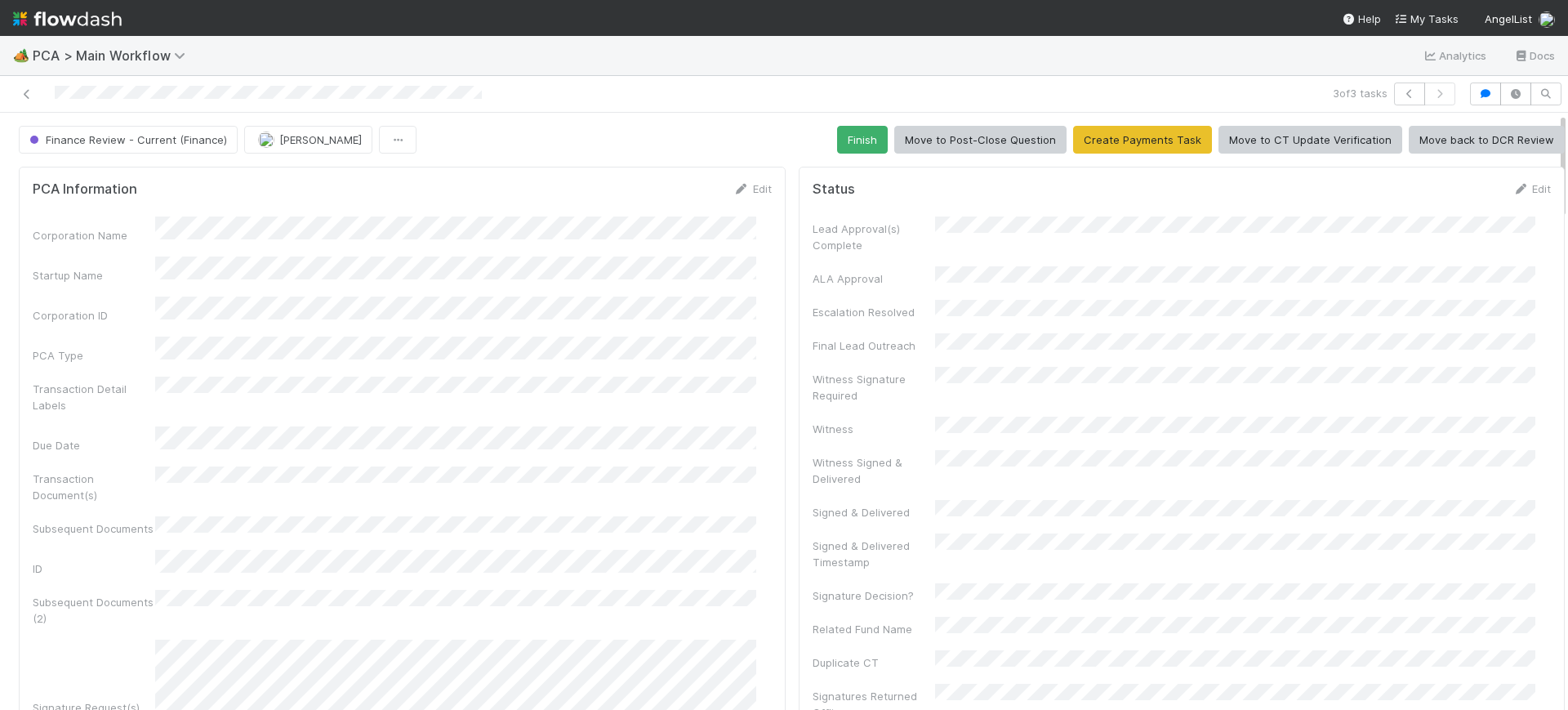
drag, startPoint x: 1548, startPoint y: 129, endPoint x: 1541, endPoint y: 71, distance: 58.4
click at [1541, 71] on div "🏕️ PCA > Main Workflow Analytics Docs 3 of 3 tasks Finance Review - Current (Fi…" at bounding box center [784, 373] width 1568 height 674
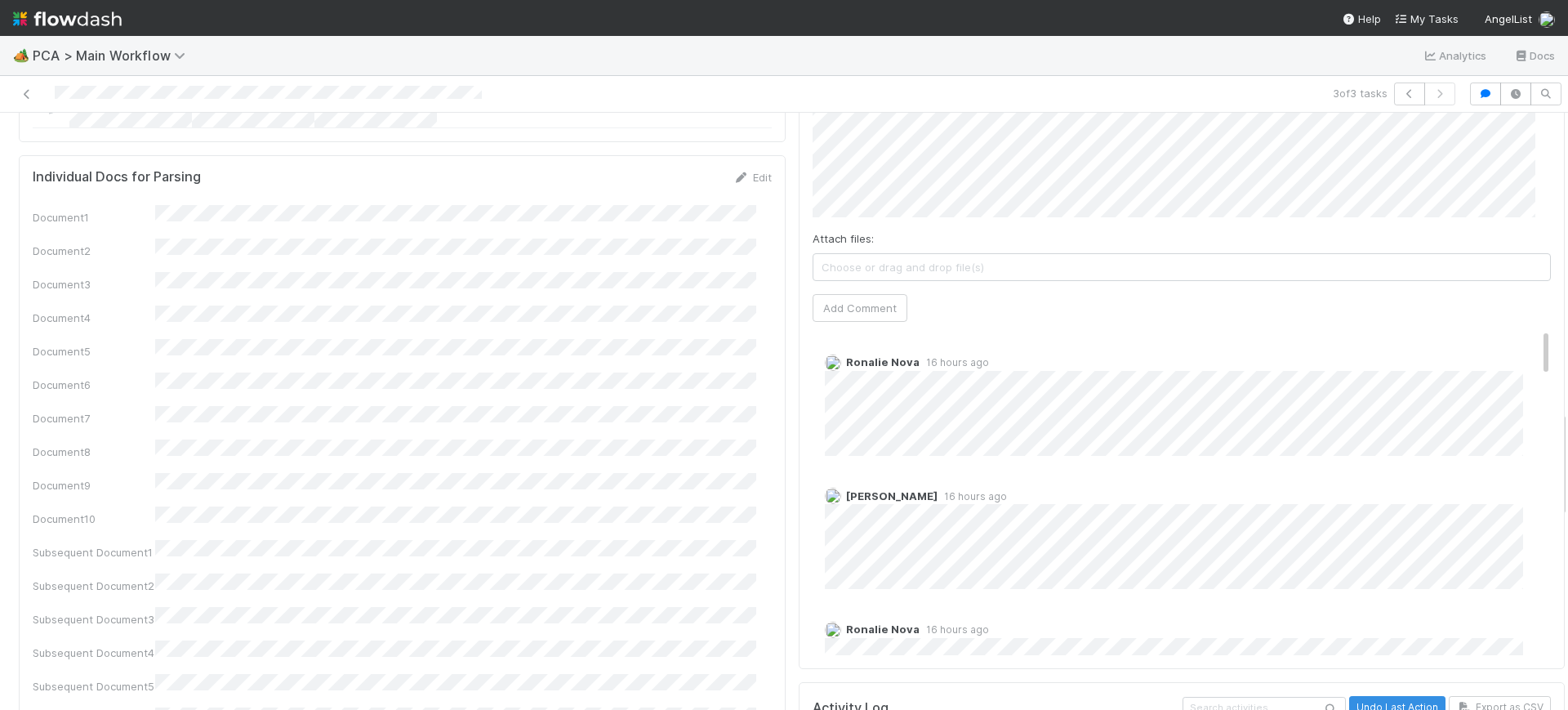
drag, startPoint x: 1549, startPoint y: 159, endPoint x: 1546, endPoint y: 426, distance: 267.0
click at [1565, 454] on div "🏕️ PCA > Main Workflow Analytics Docs 3 of 3 tasks Finance Review - Current (Fi…" at bounding box center [784, 373] width 1568 height 674
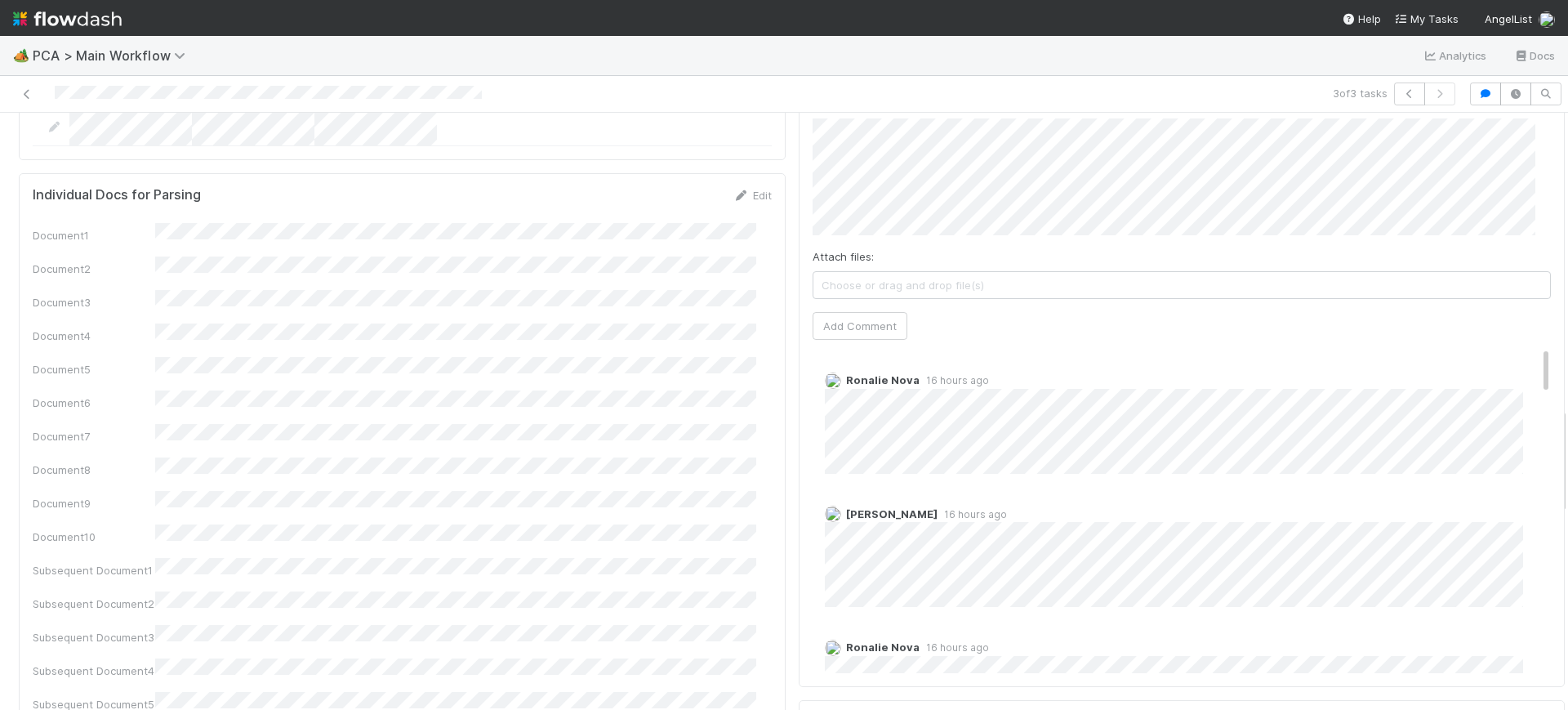
drag, startPoint x: 1513, startPoint y: 277, endPoint x: 1519, endPoint y: 305, distance: 28.6
click at [1519, 359] on div "Ronalie Nova 16 hours ago" at bounding box center [1190, 416] width 754 height 113
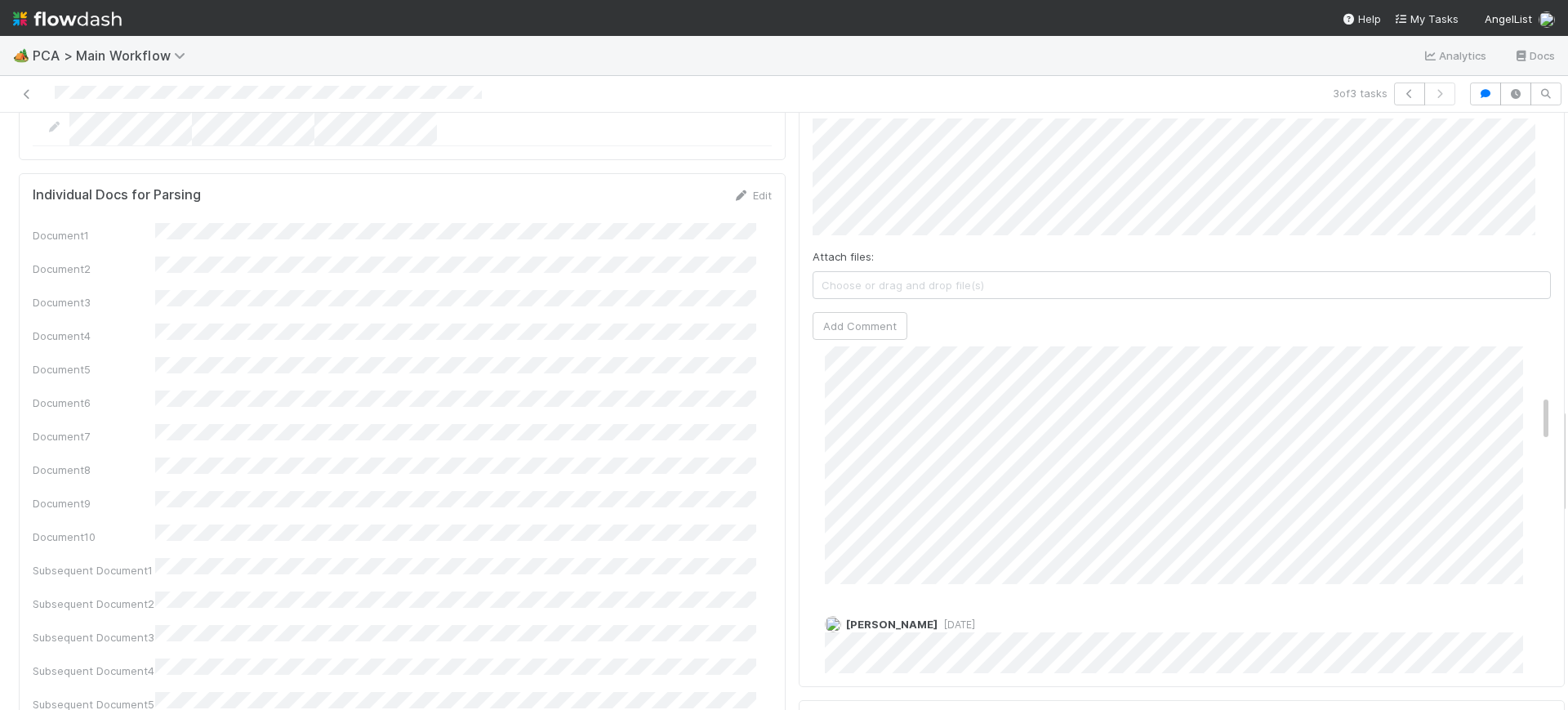
drag, startPoint x: 1518, startPoint y: 320, endPoint x: 1517, endPoint y: 350, distance: 30.0
click at [1517, 350] on div "Ronalie Nova 16 hours ago" at bounding box center [1190, 442] width 754 height 283
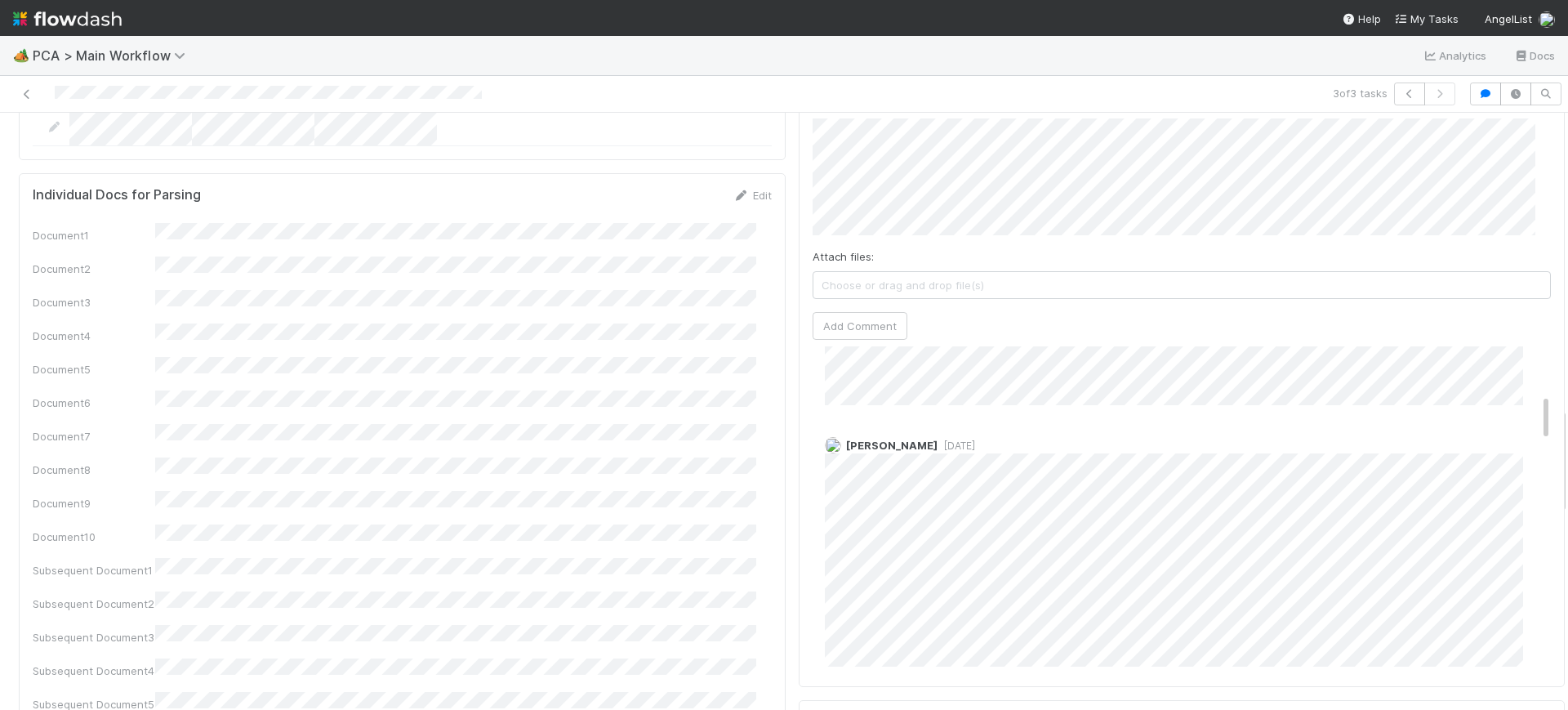
scroll to position [0, 0]
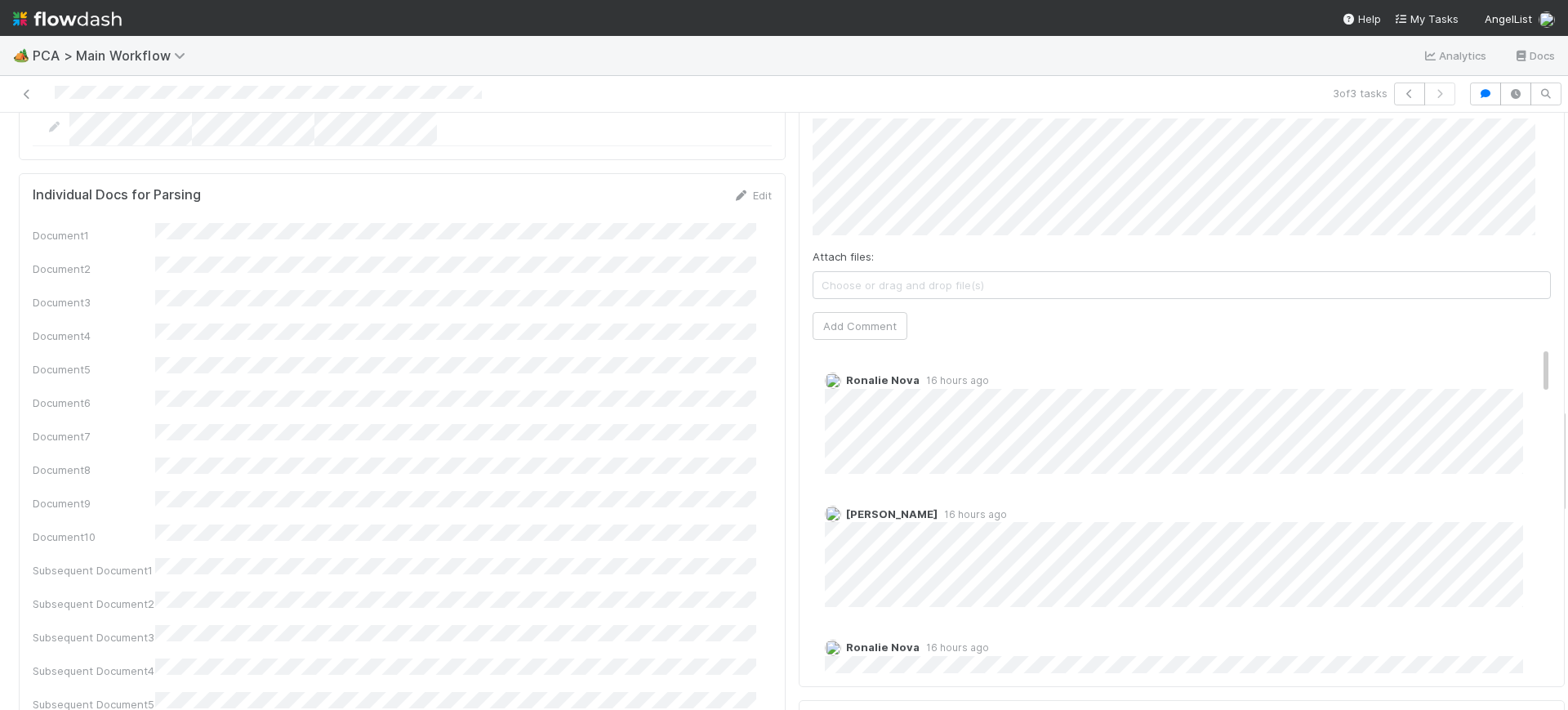
drag, startPoint x: 1514, startPoint y: 334, endPoint x: 1503, endPoint y: 259, distance: 75.8
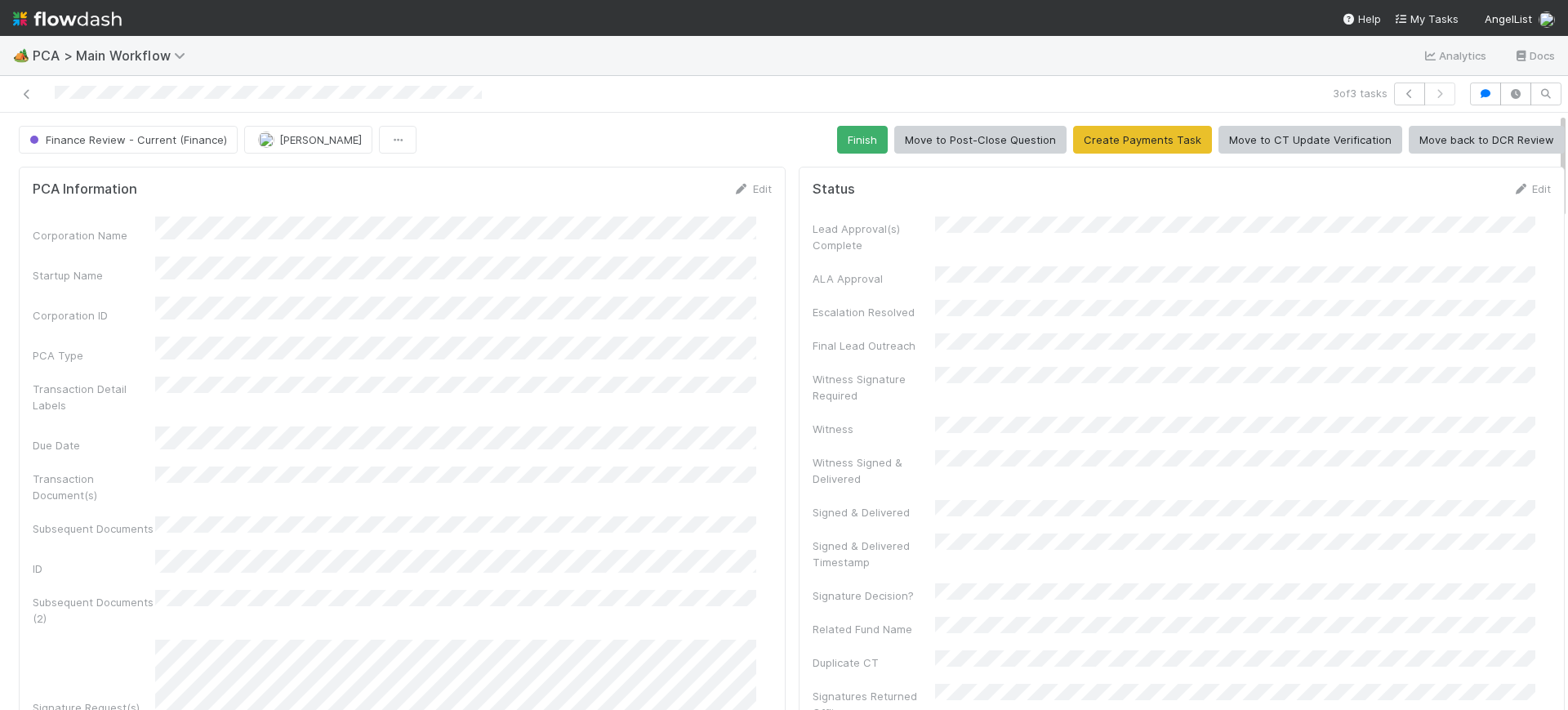
drag, startPoint x: 1549, startPoint y: 441, endPoint x: 1564, endPoint y: 4, distance: 437.3
click at [1564, 4] on div "🏕️ PCA > Main Workflow Analytics Docs 3 of 3 tasks Finance Review - Current (Fi…" at bounding box center [784, 355] width 1568 height 710
click at [838, 143] on button "Finish" at bounding box center [862, 139] width 50 height 27
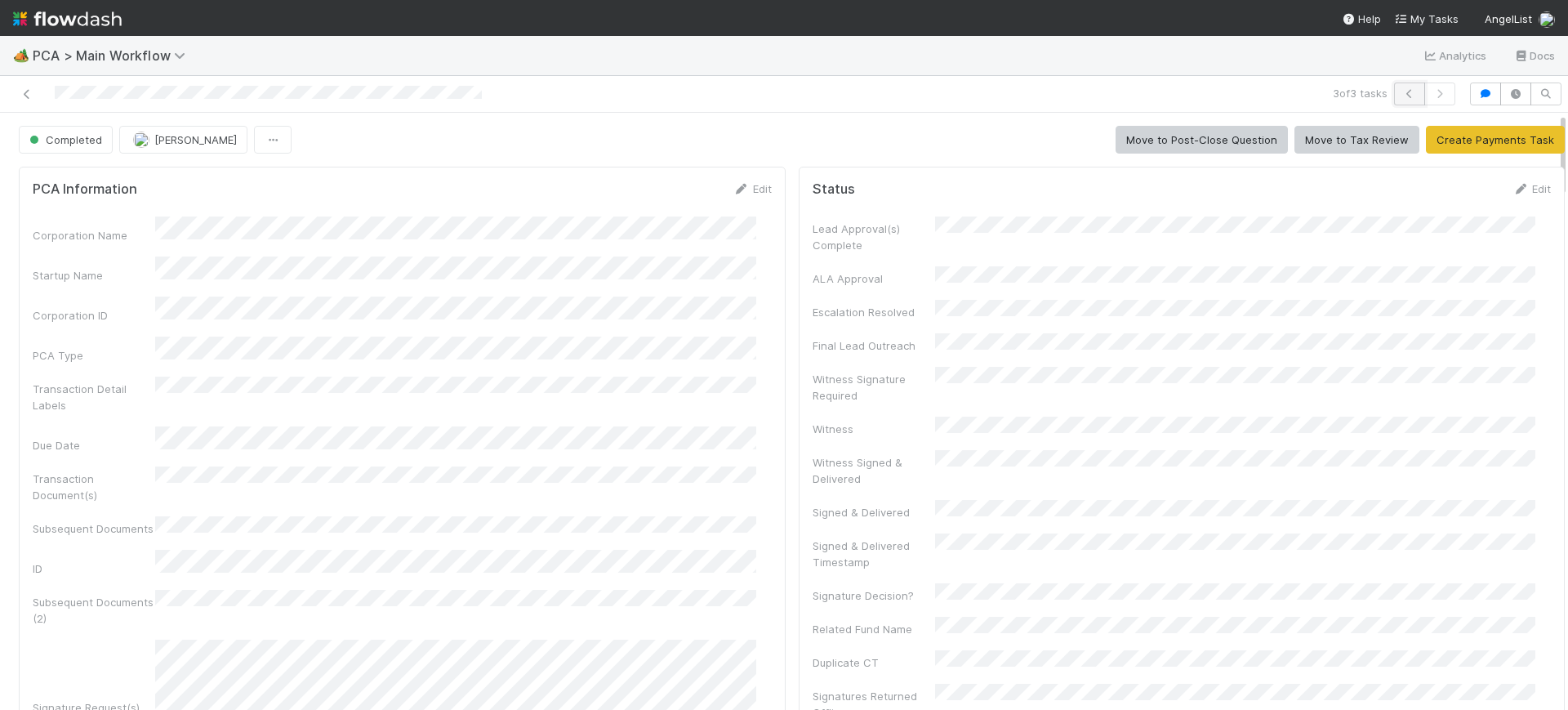
click at [1394, 97] on button "button" at bounding box center [1410, 94] width 31 height 23
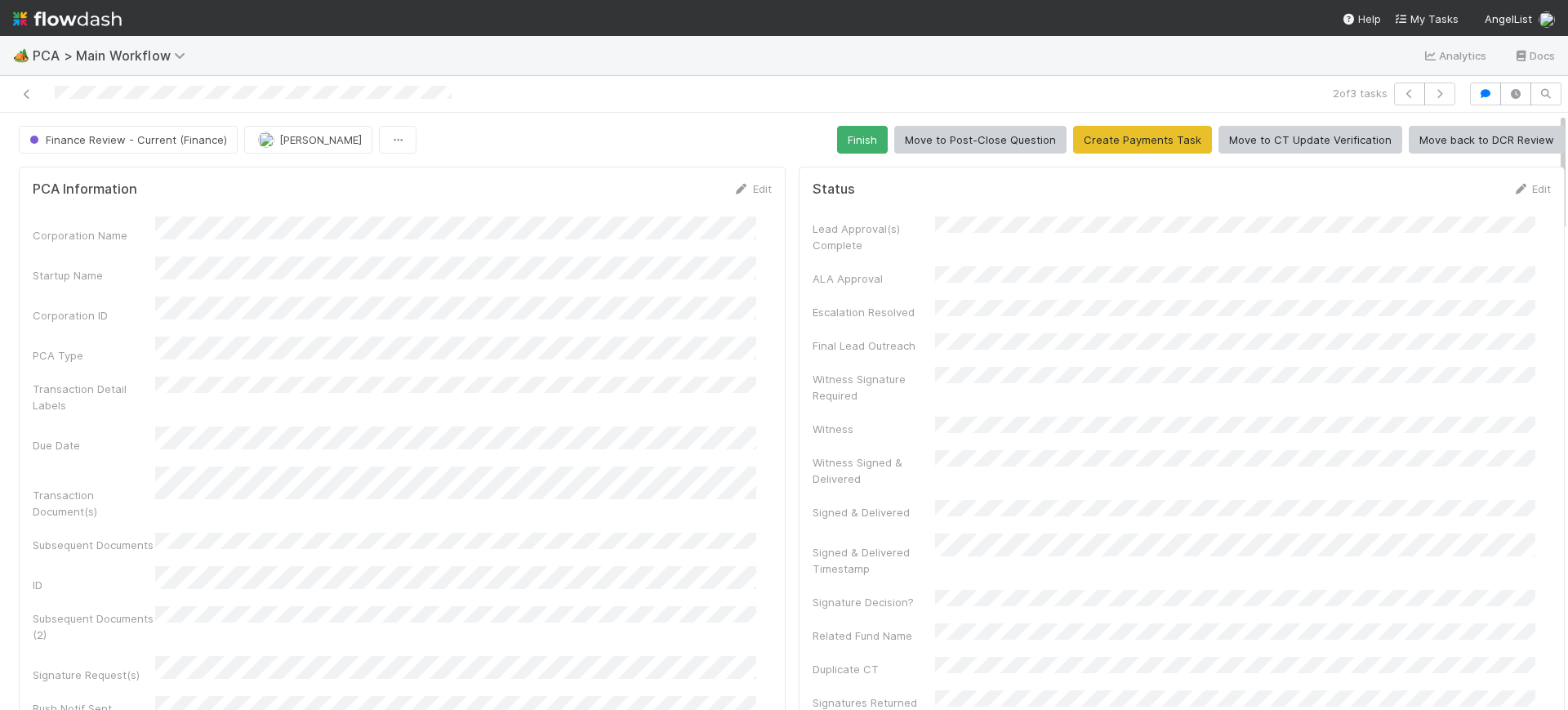
scroll to position [0, 5]
drag, startPoint x: 1546, startPoint y: 175, endPoint x: 1532, endPoint y: 311, distance: 136.7
